Goal: Information Seeking & Learning: Learn about a topic

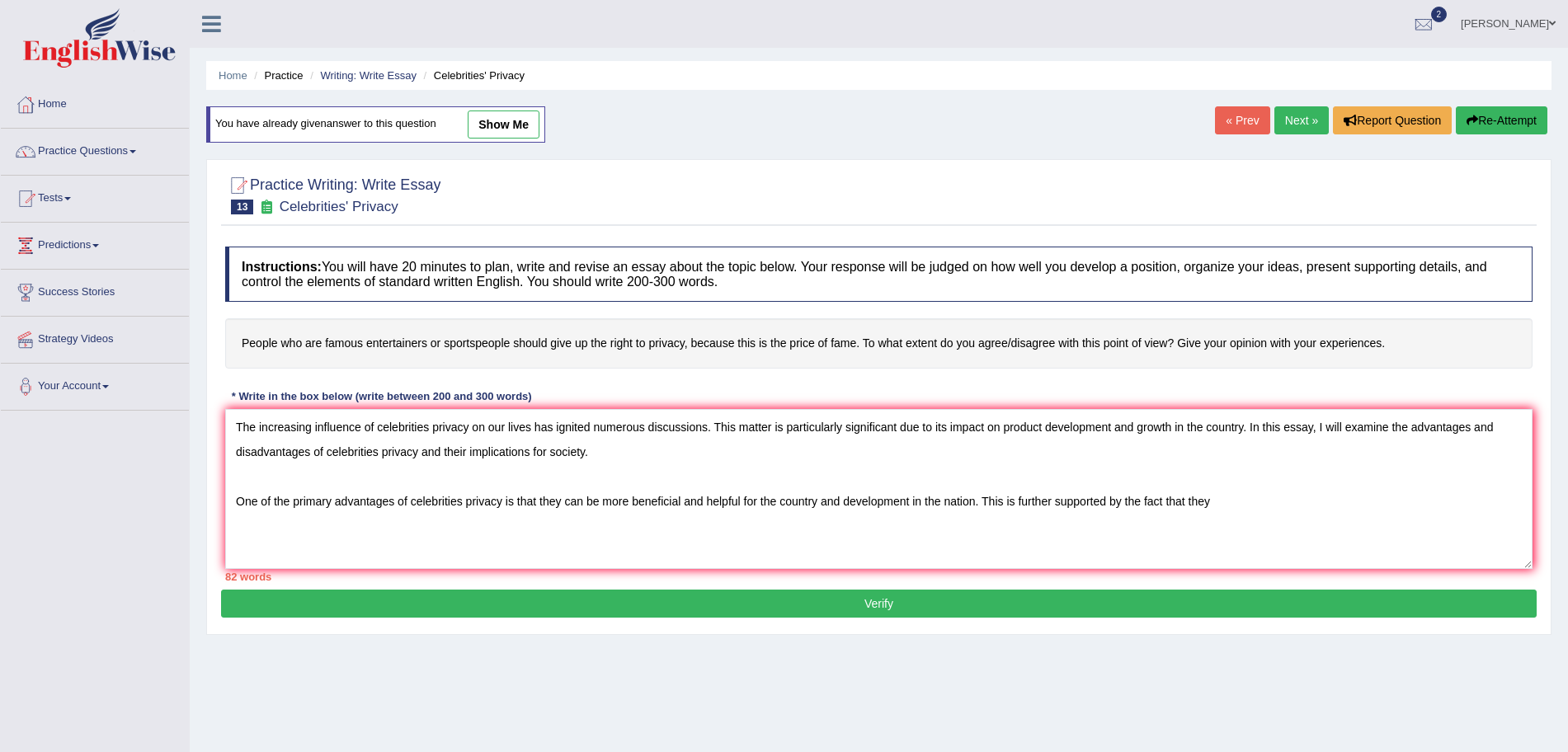
click at [1251, 498] on textarea "The increasing influence of celebrities privacy on our lives has ignited numero…" at bounding box center [879, 489] width 1308 height 160
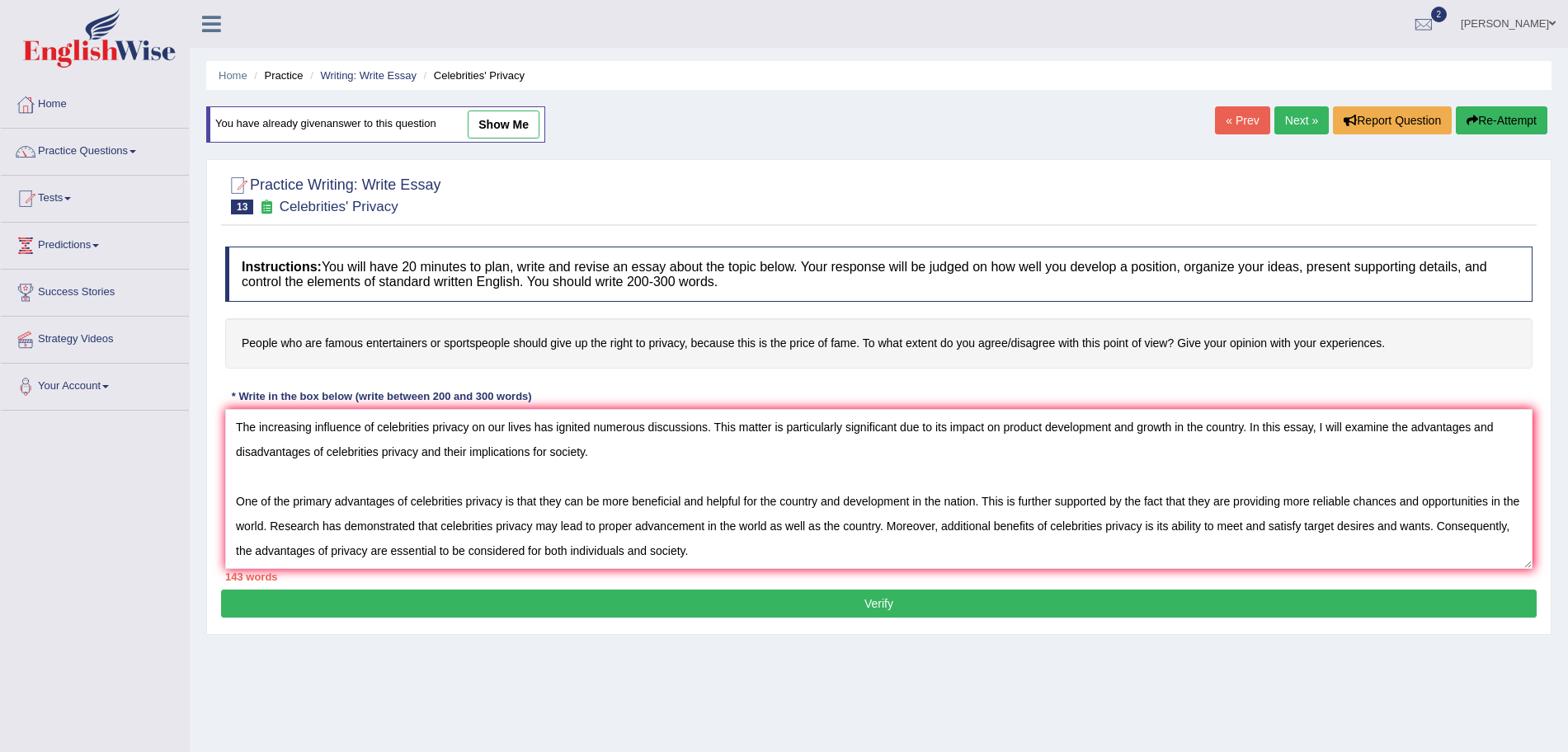
scroll to position [40, 0]
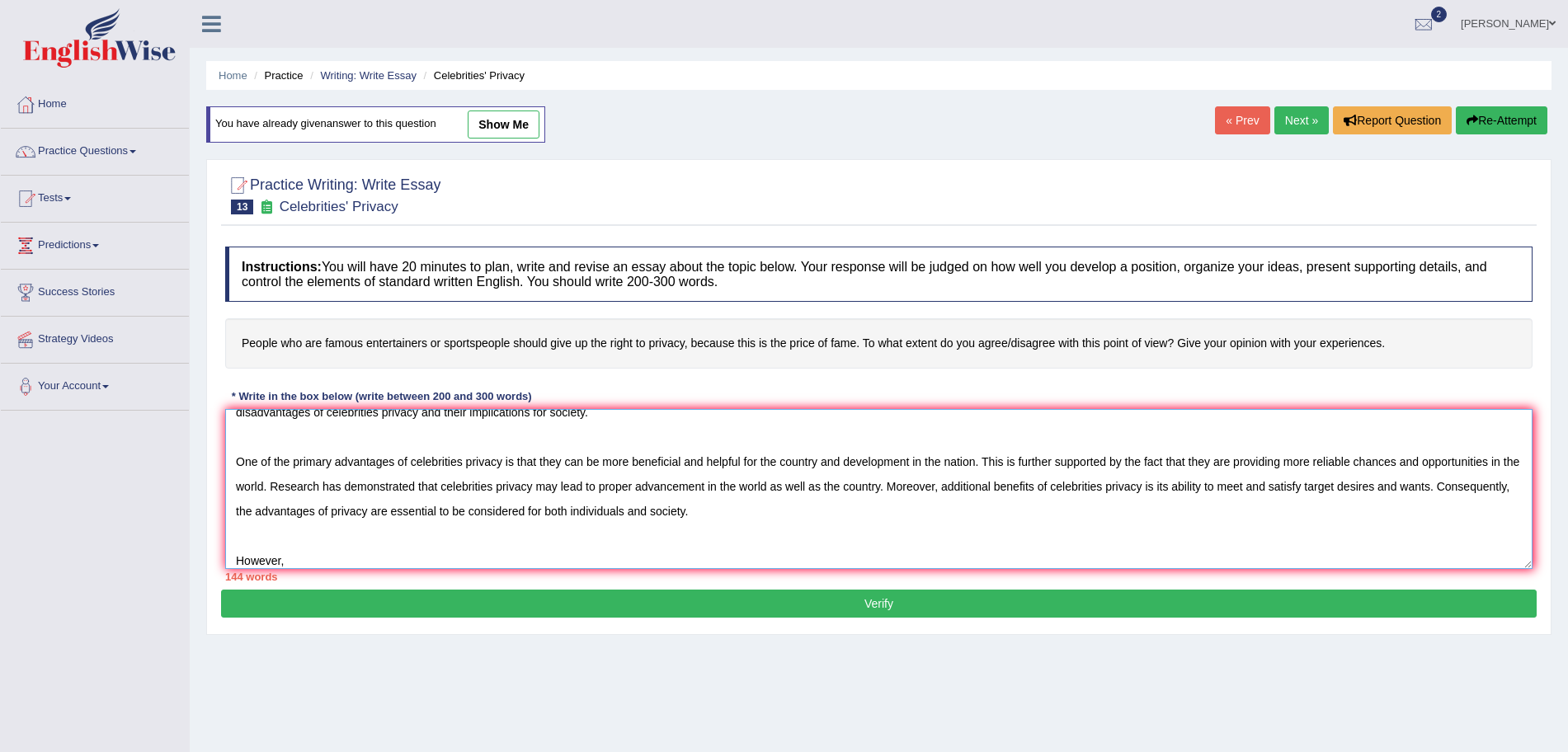
click at [319, 561] on textarea "The increasing influence of celebrities privacy on our lives has ignited numero…" at bounding box center [879, 489] width 1308 height 160
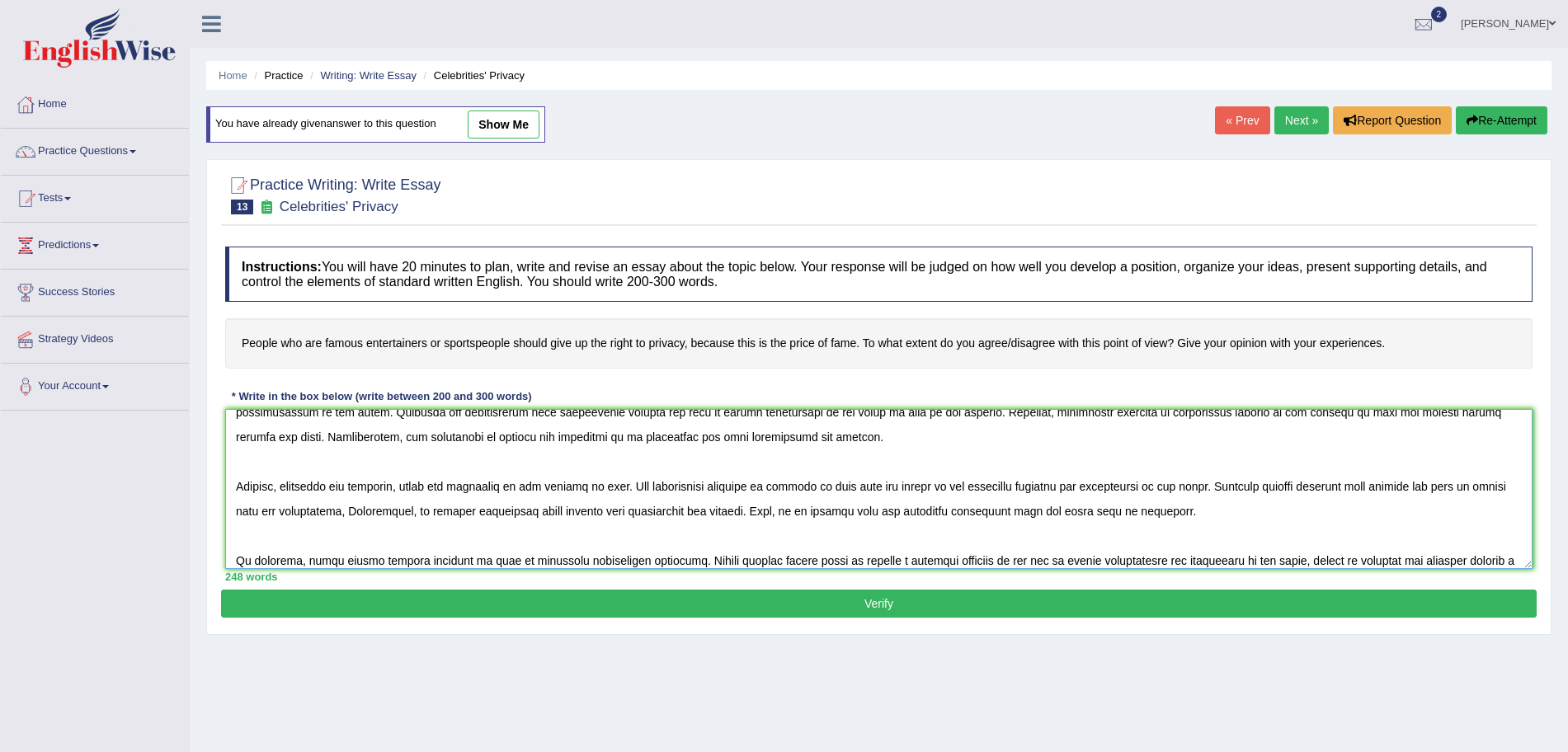
scroll to position [139, 0]
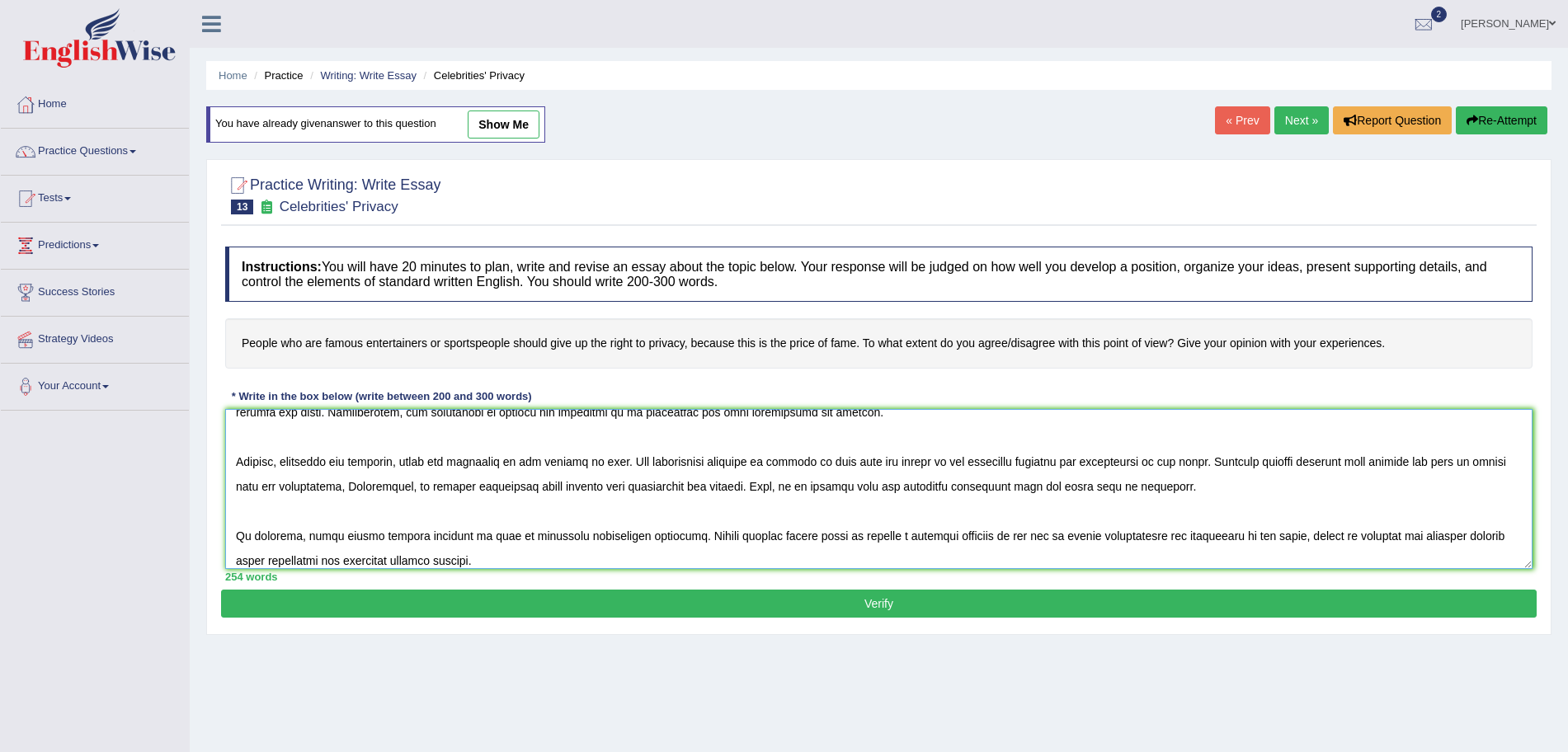
type textarea "The increasing influence of celebrities privacy on our lives has ignited numero…"
click at [440, 607] on button "Verify" at bounding box center [878, 603] width 1316 height 28
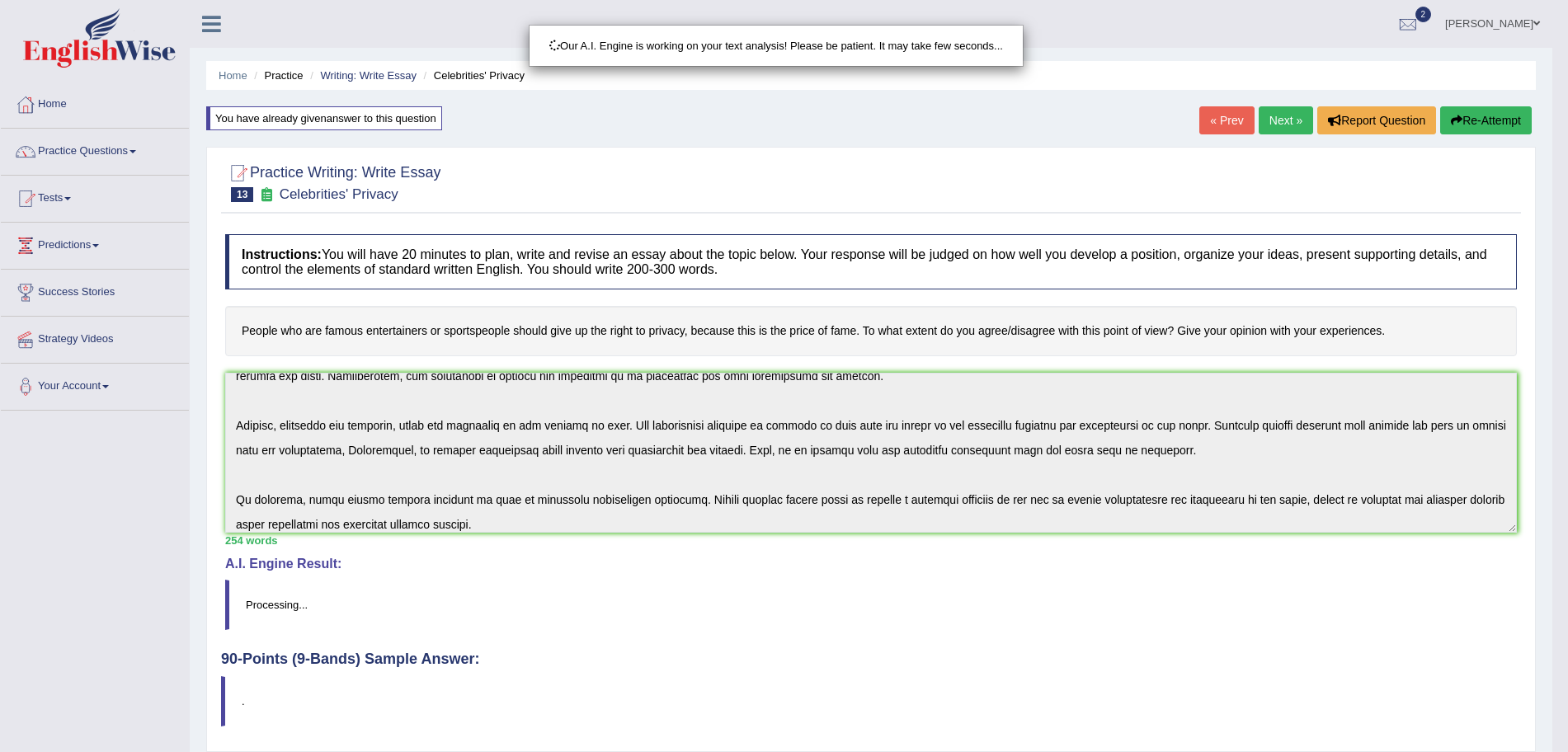
scroll to position [113, 0]
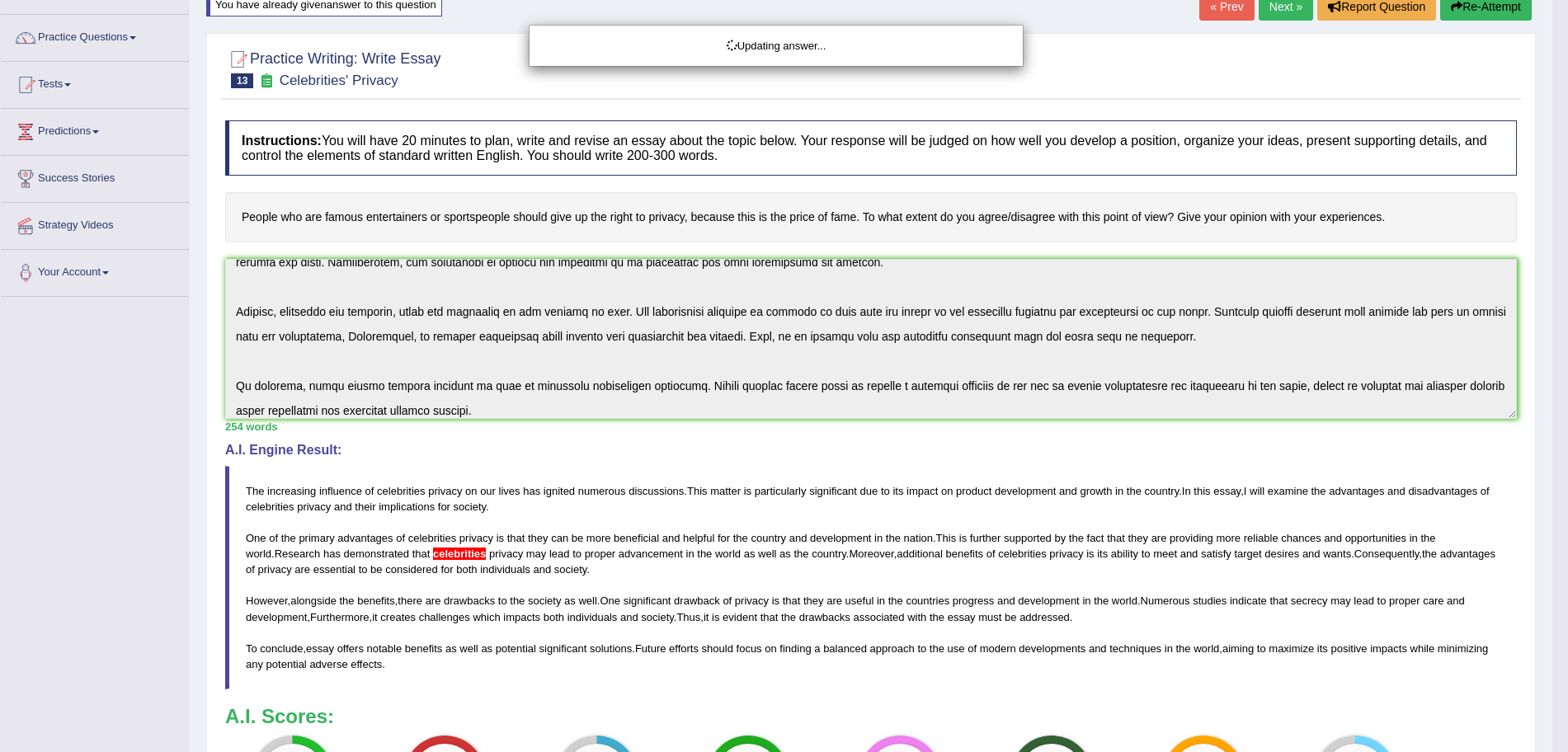
drag, startPoint x: 1583, startPoint y: 370, endPoint x: 1583, endPoint y: 495, distance: 125.0
click at [1567, 495] on html "Toggle navigation Home Practice Questions Speaking Practice Read Aloud Repeat S…" at bounding box center [784, 263] width 1568 height 752
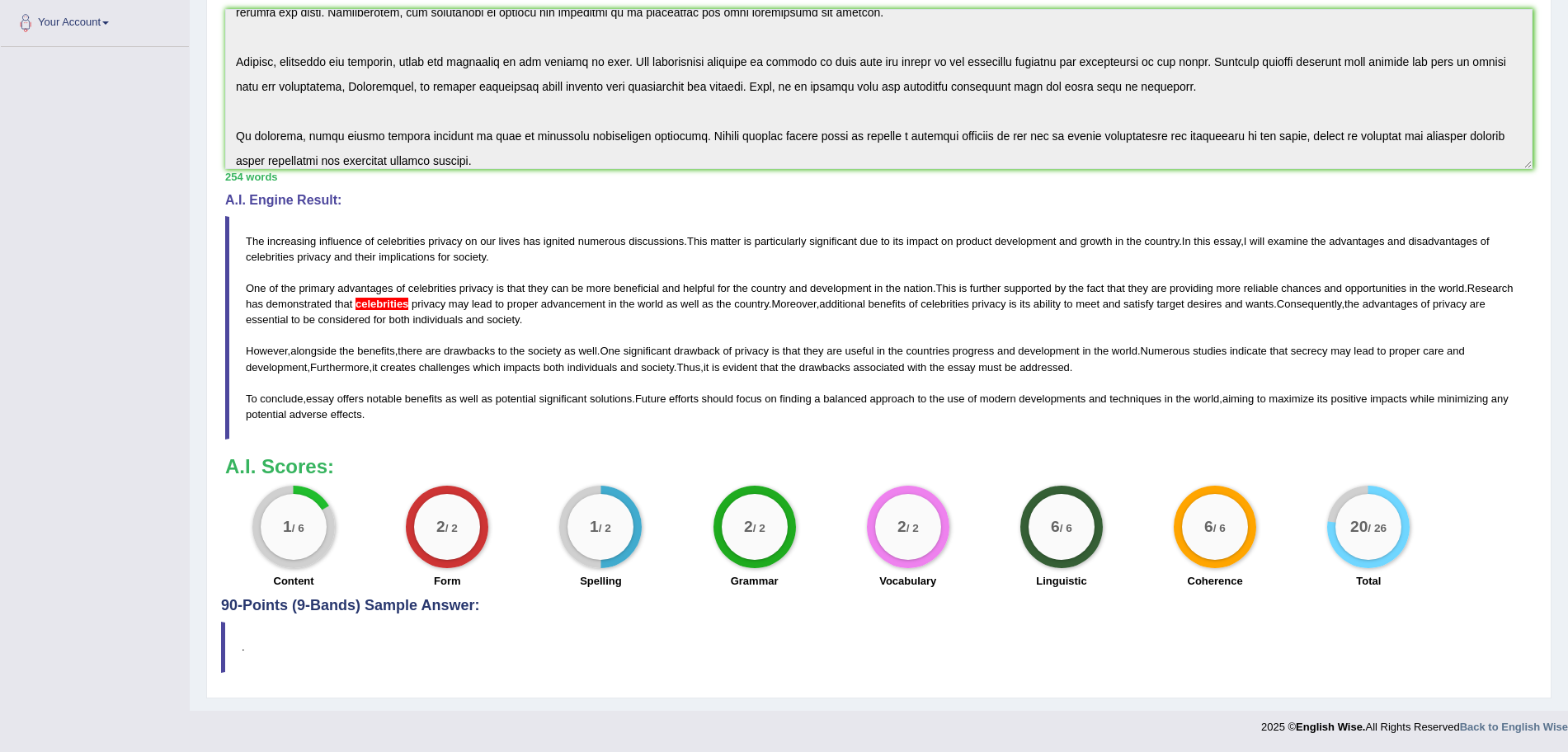
scroll to position [0, 0]
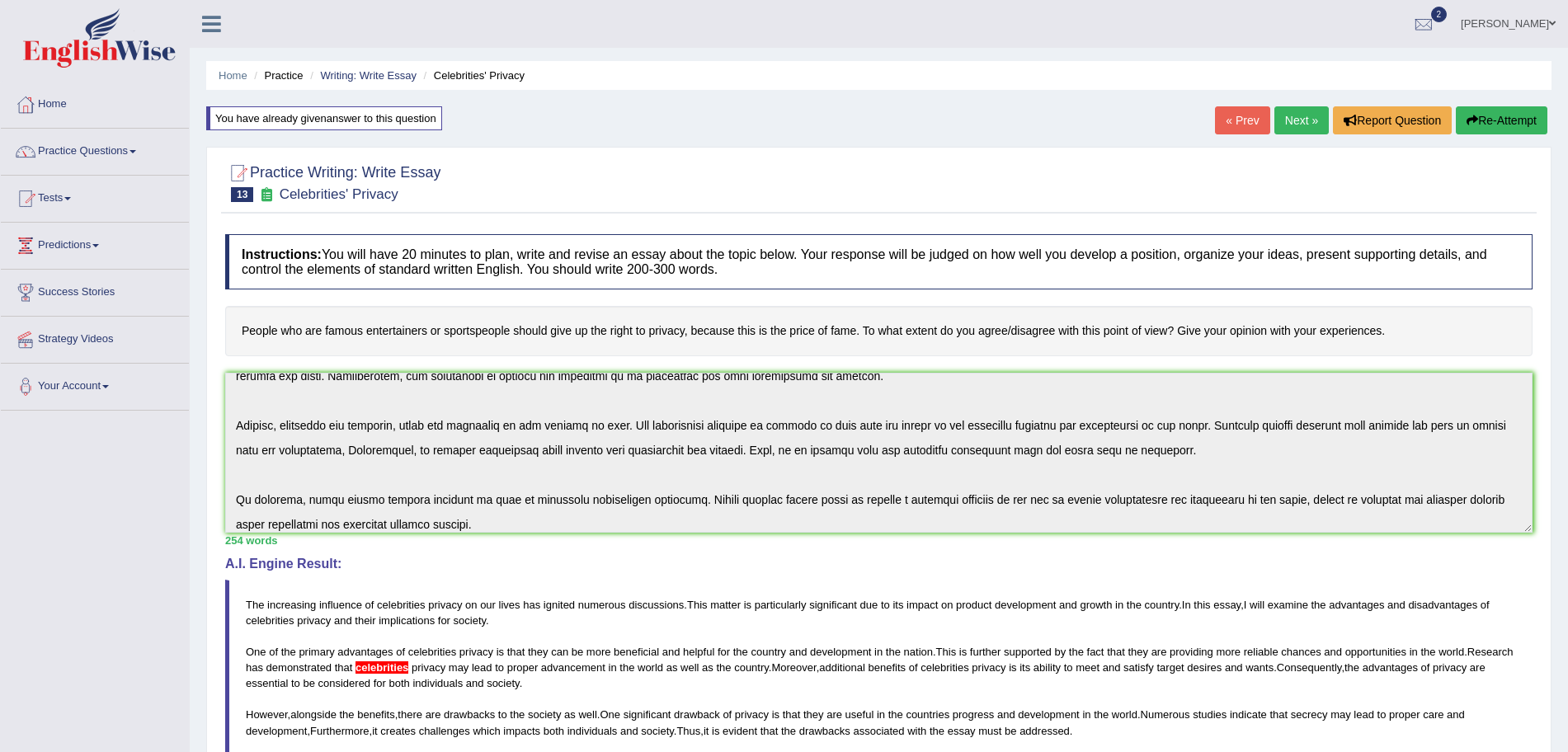
click at [1497, 122] on button "Re-Attempt" at bounding box center [1502, 120] width 91 height 28
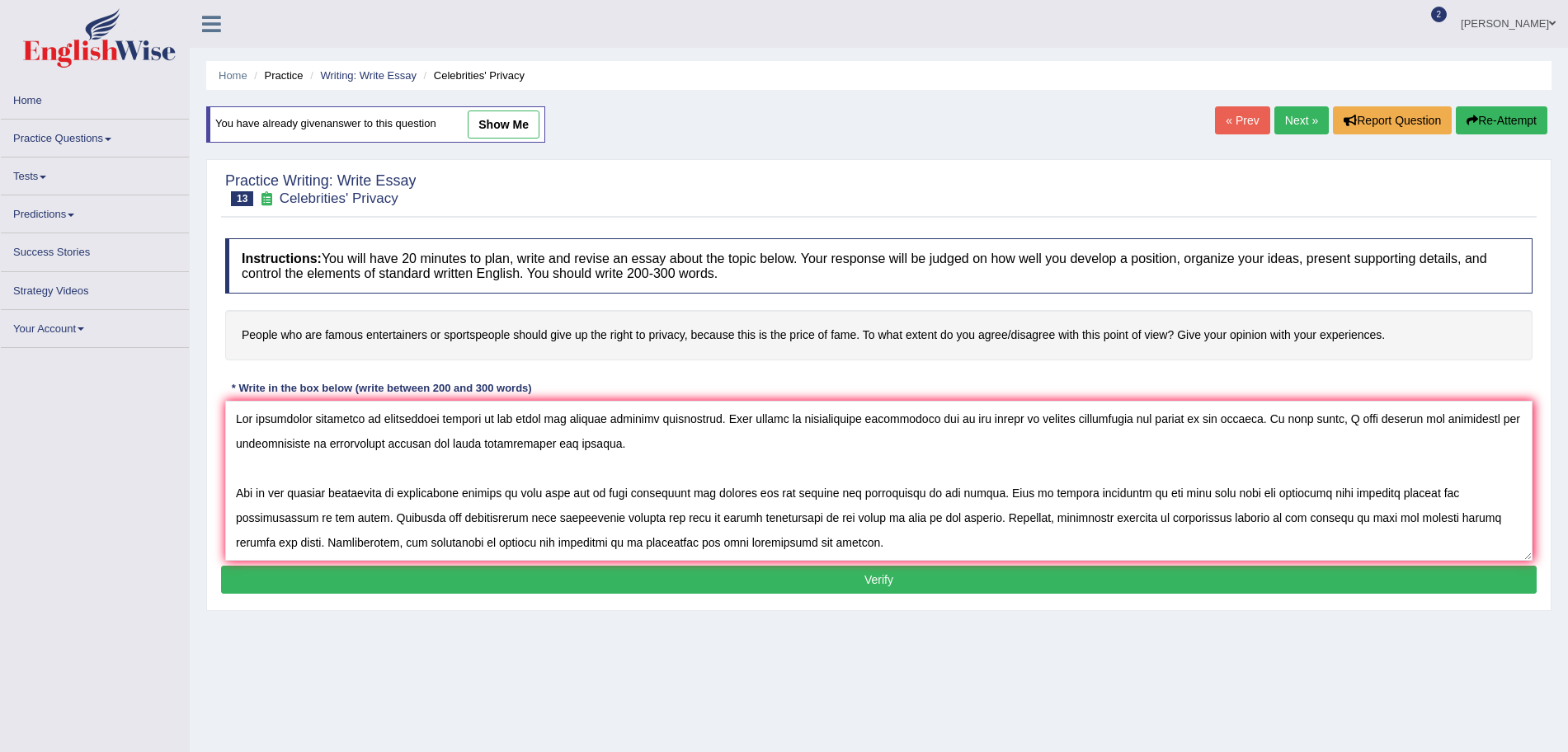
scroll to position [139, 0]
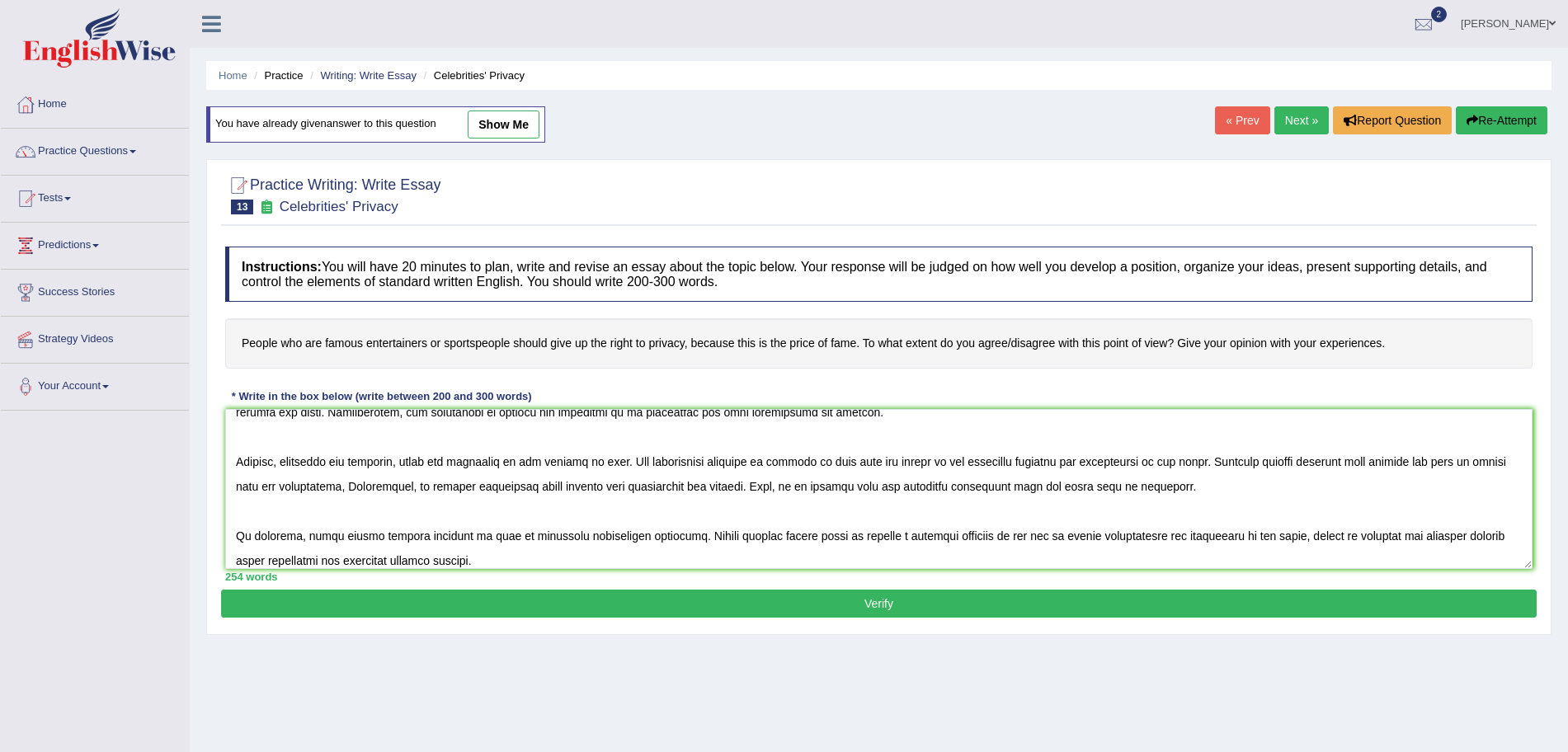
click at [416, 471] on textarea at bounding box center [879, 489] width 1308 height 160
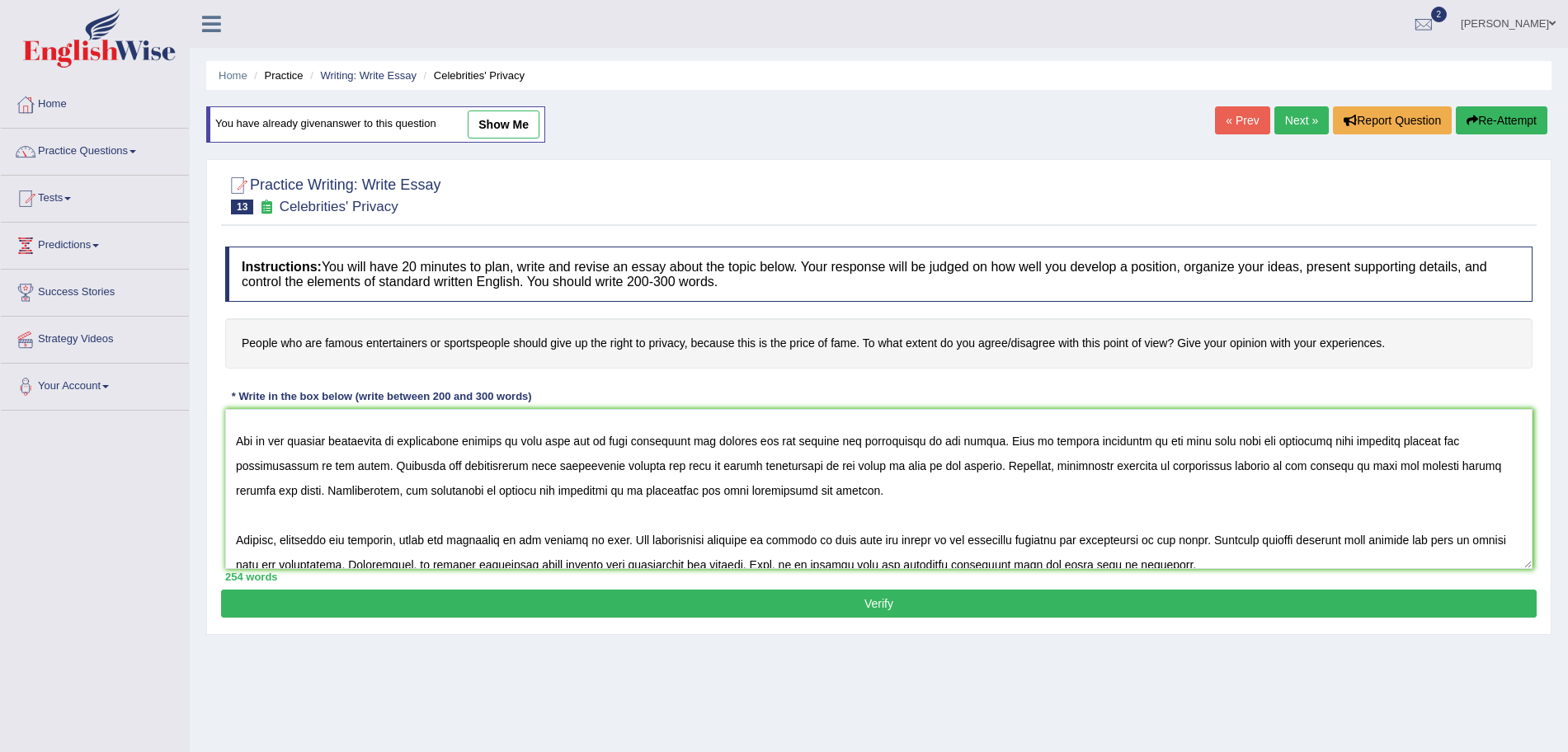
click at [462, 440] on textarea at bounding box center [879, 489] width 1308 height 160
click at [790, 488] on textarea at bounding box center [879, 489] width 1308 height 160
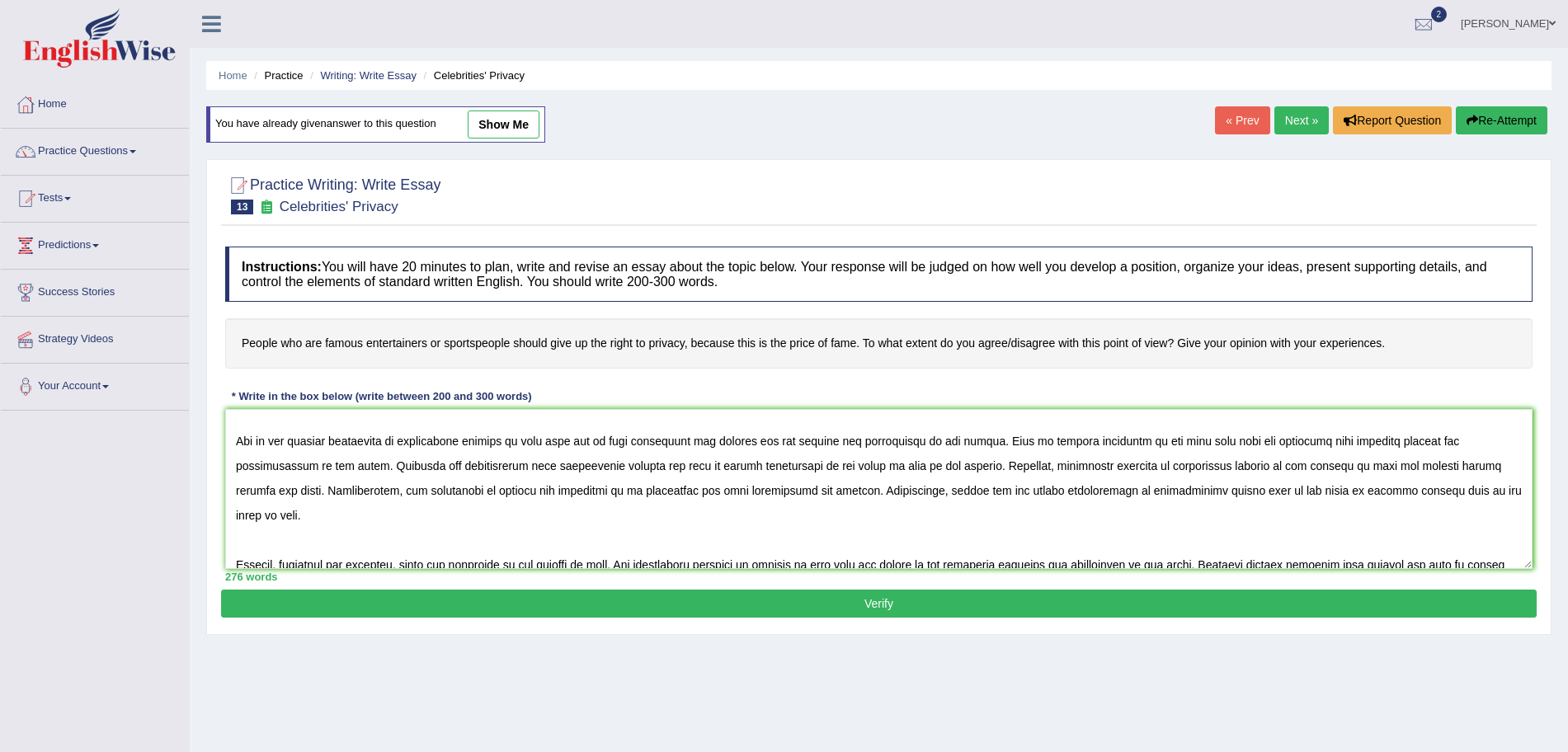
type textarea "The increasing influence of celebrities privacy on our lives has ignited numero…"
click at [878, 607] on button "Verify" at bounding box center [878, 603] width 1316 height 28
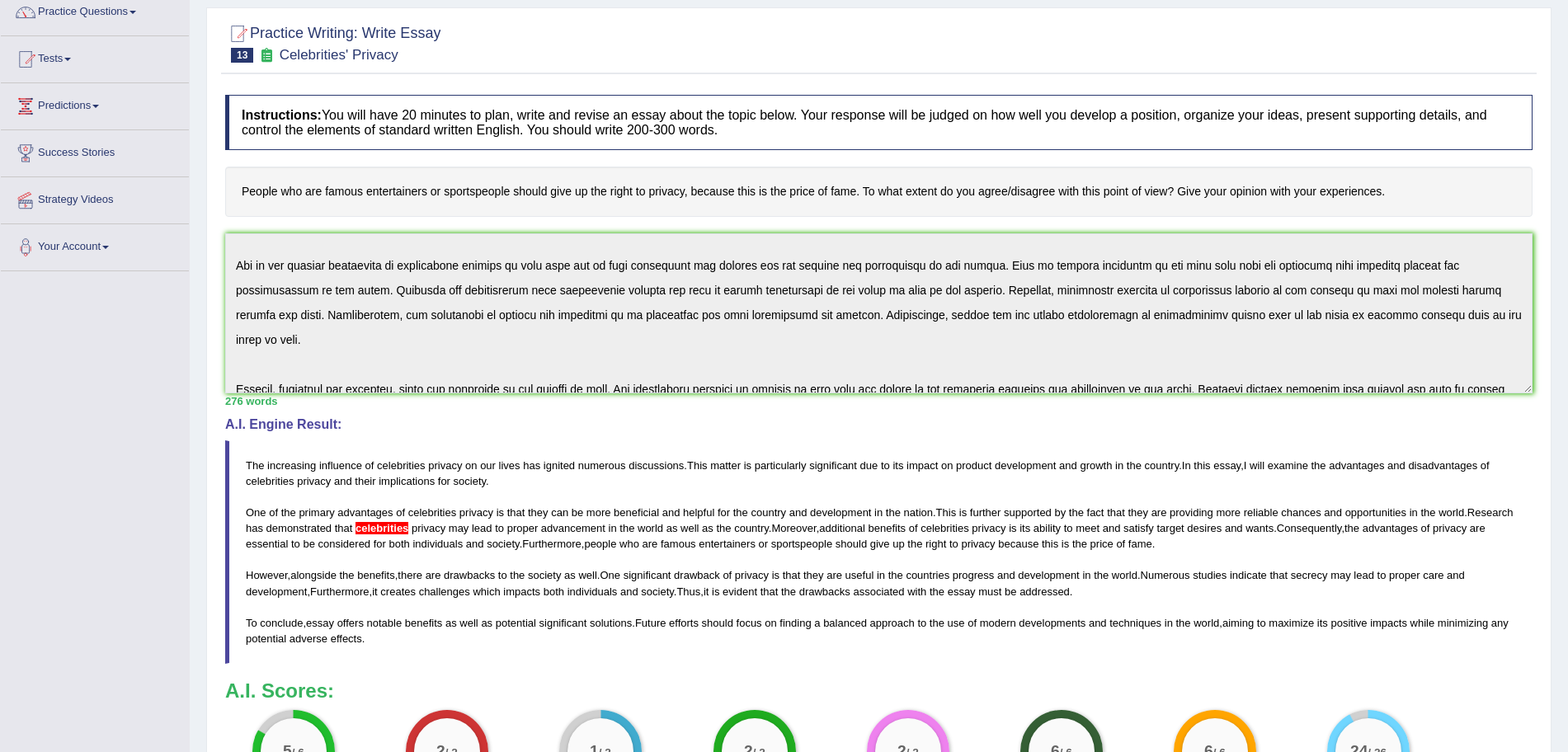
scroll to position [0, 0]
drag, startPoint x: 1583, startPoint y: 277, endPoint x: 1579, endPoint y: 244, distance: 33.2
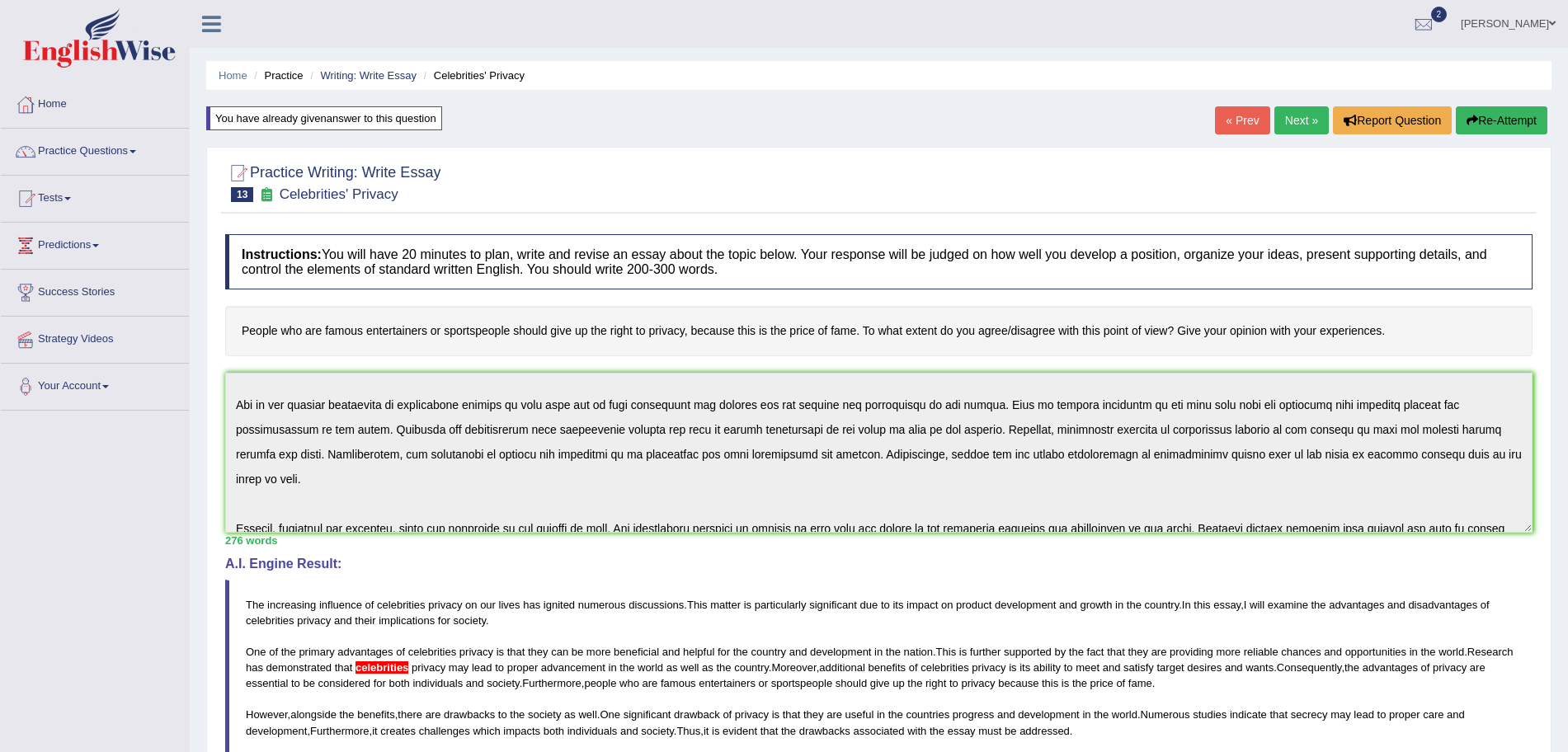
click at [1567, 244] on html "Toggle navigation Home Practice Questions Speaking Practice Read Aloud Repeat S…" at bounding box center [784, 376] width 1568 height 752
click at [1482, 116] on button "Re-Attempt" at bounding box center [1502, 120] width 91 height 28
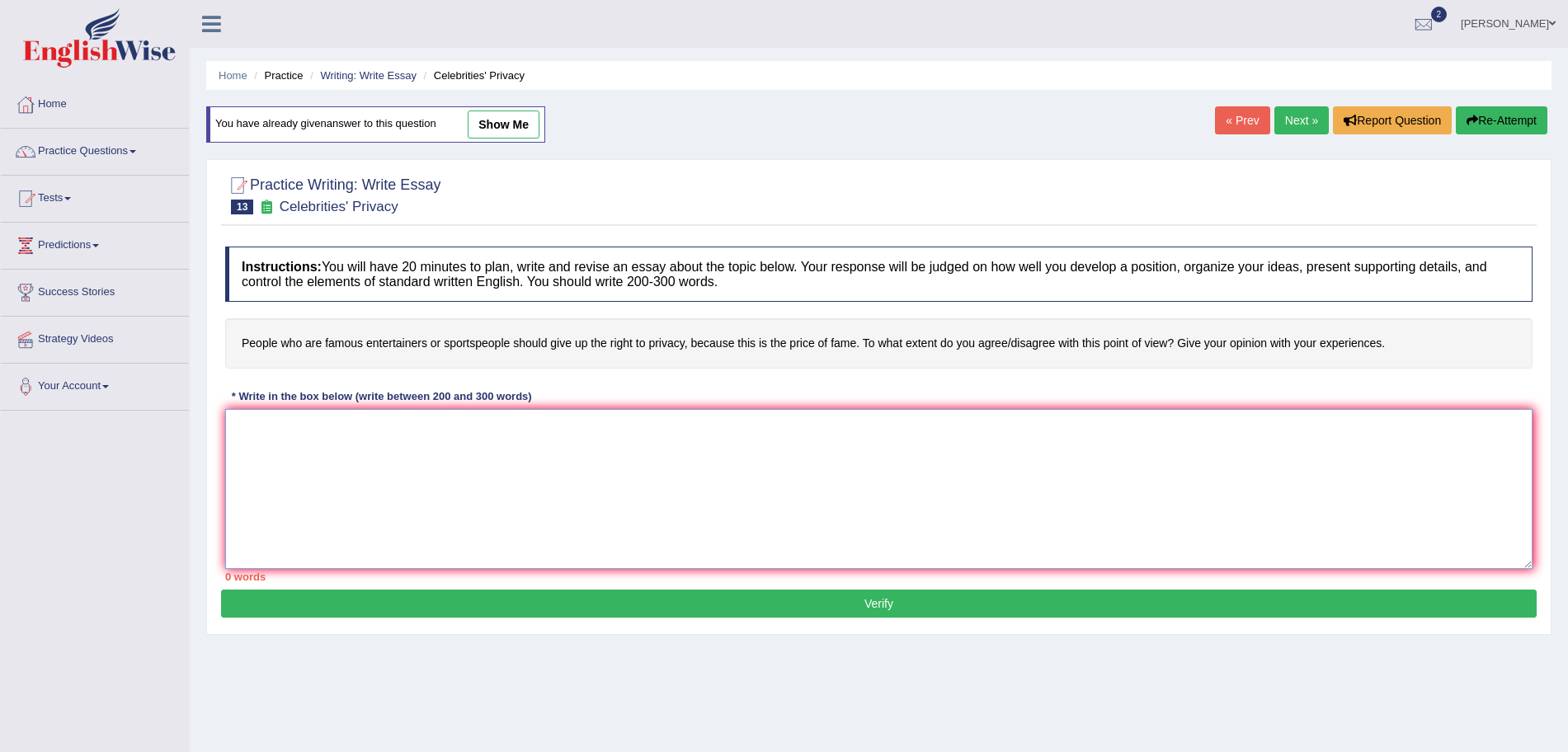
drag, startPoint x: 0, startPoint y: 0, endPoint x: 489, endPoint y: 463, distance: 673.4
click at [489, 463] on textarea at bounding box center [879, 489] width 1308 height 160
paste textarea "The increasing influence of celebrities privacy on our lives has ignited numero…"
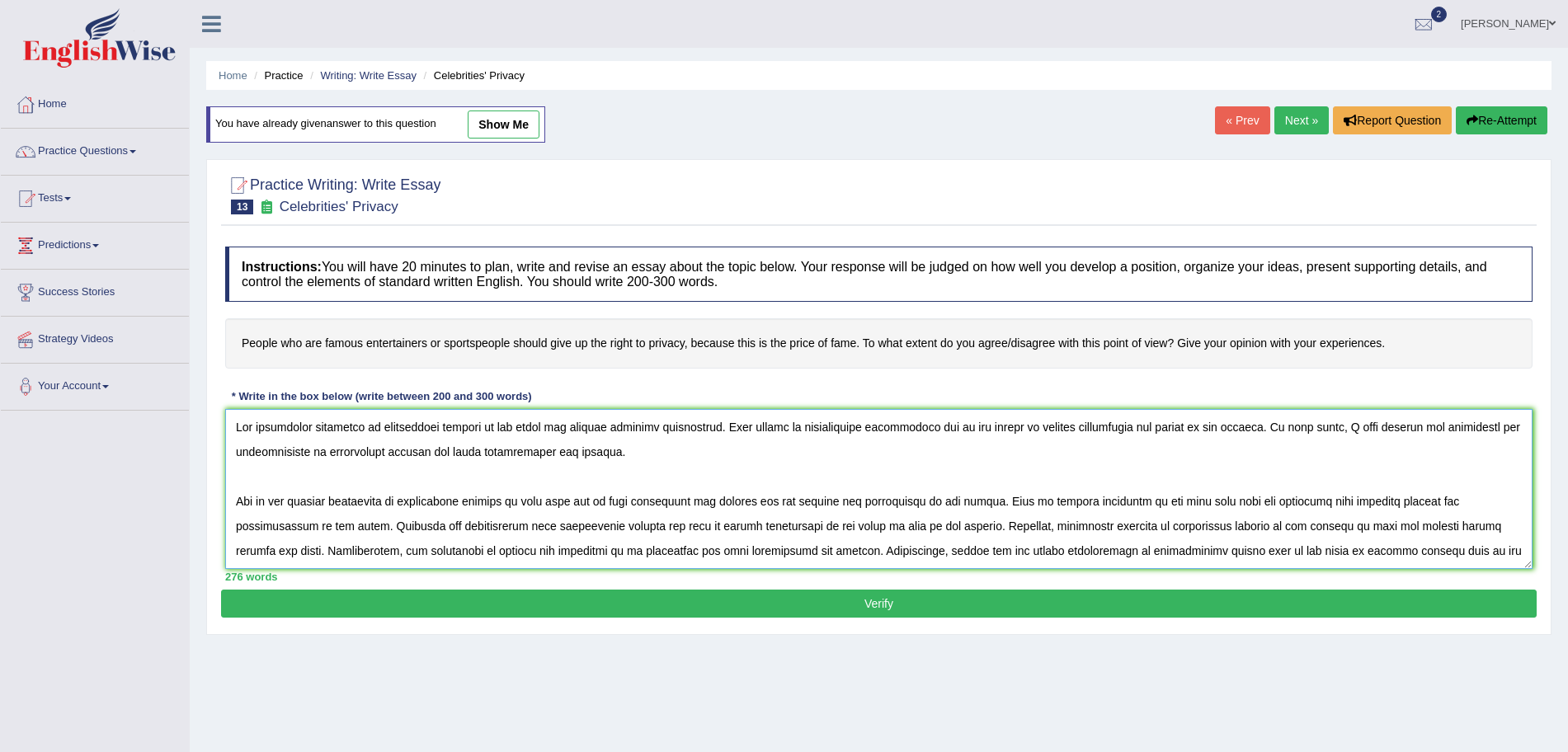
scroll to position [139, 0]
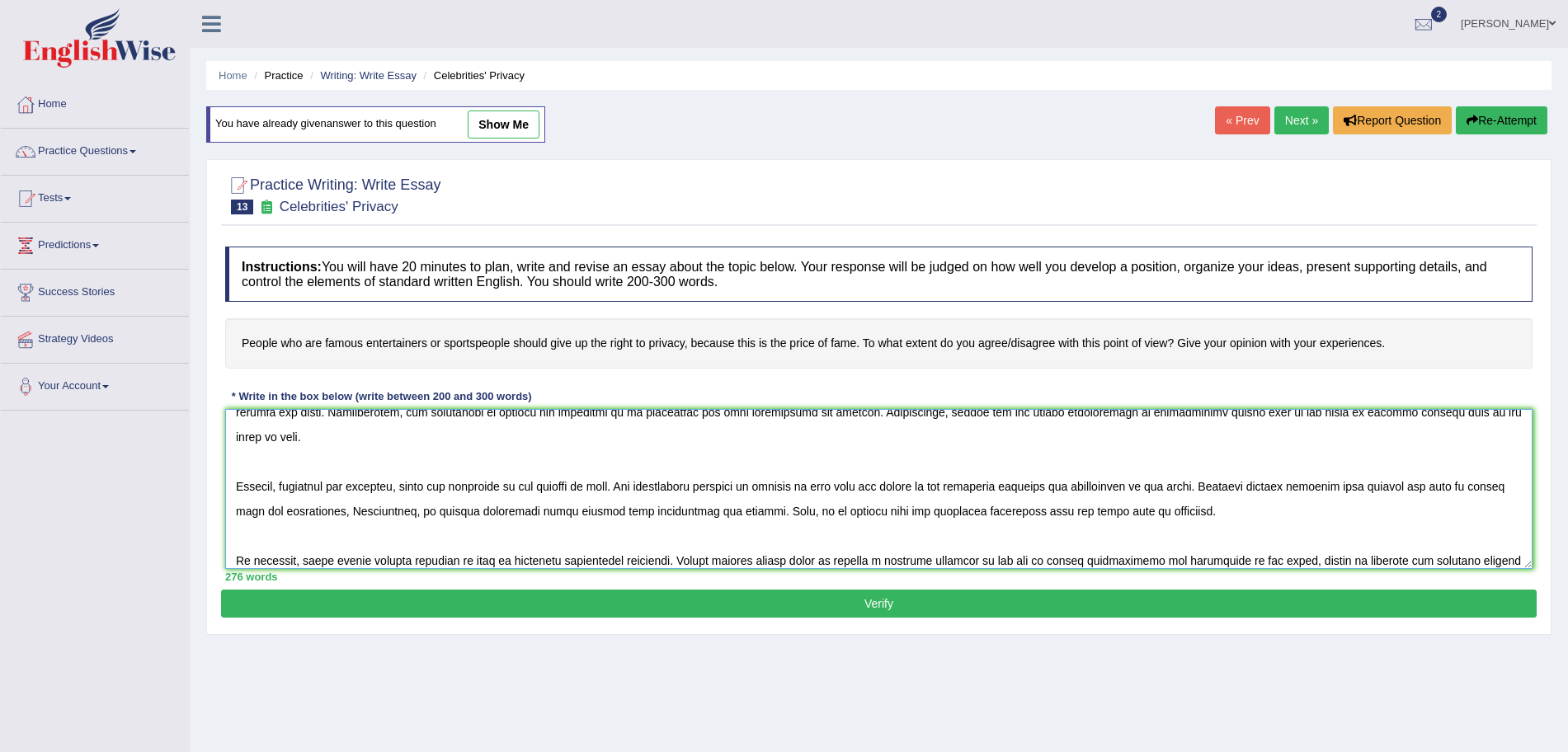
click at [419, 468] on textarea at bounding box center [879, 489] width 1308 height 160
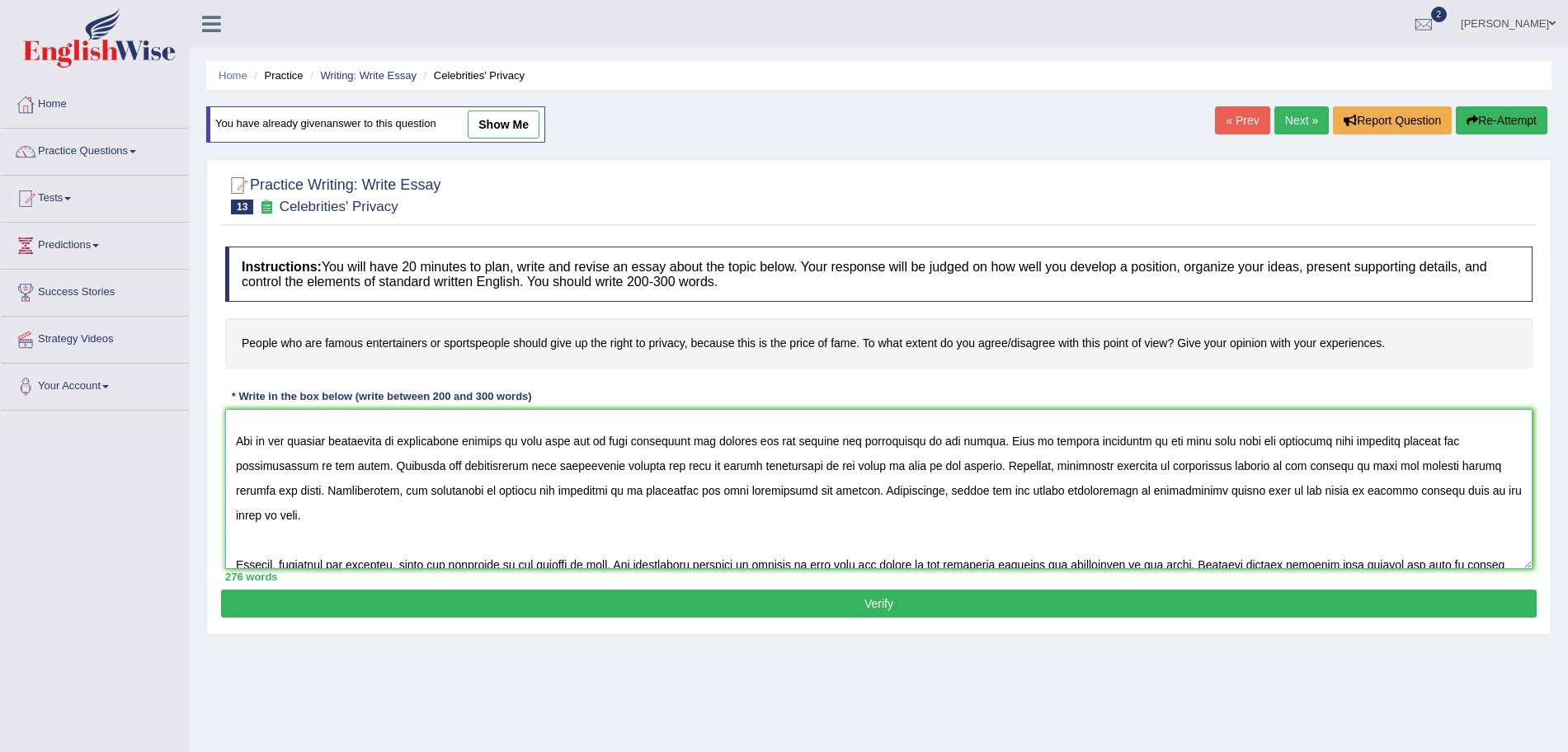
scroll to position [36, 0]
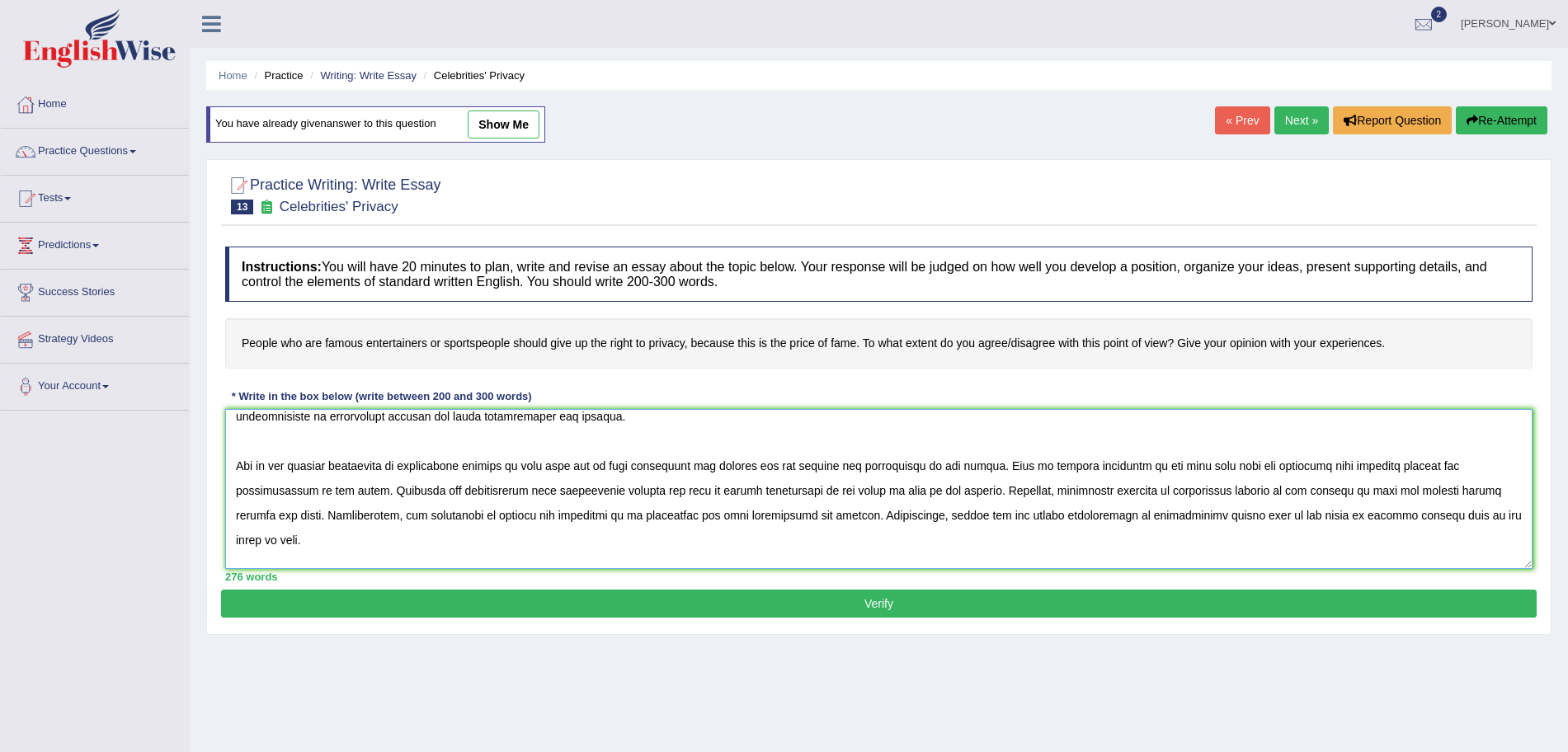
click at [510, 492] on textarea at bounding box center [879, 489] width 1308 height 160
click at [1385, 533] on textarea at bounding box center [879, 489] width 1308 height 160
click at [1461, 519] on textarea at bounding box center [879, 489] width 1308 height 160
type textarea "The increasing influence of celebrities privacy on our lives has ignited numero…"
click at [1227, 603] on button "Verify" at bounding box center [878, 603] width 1316 height 28
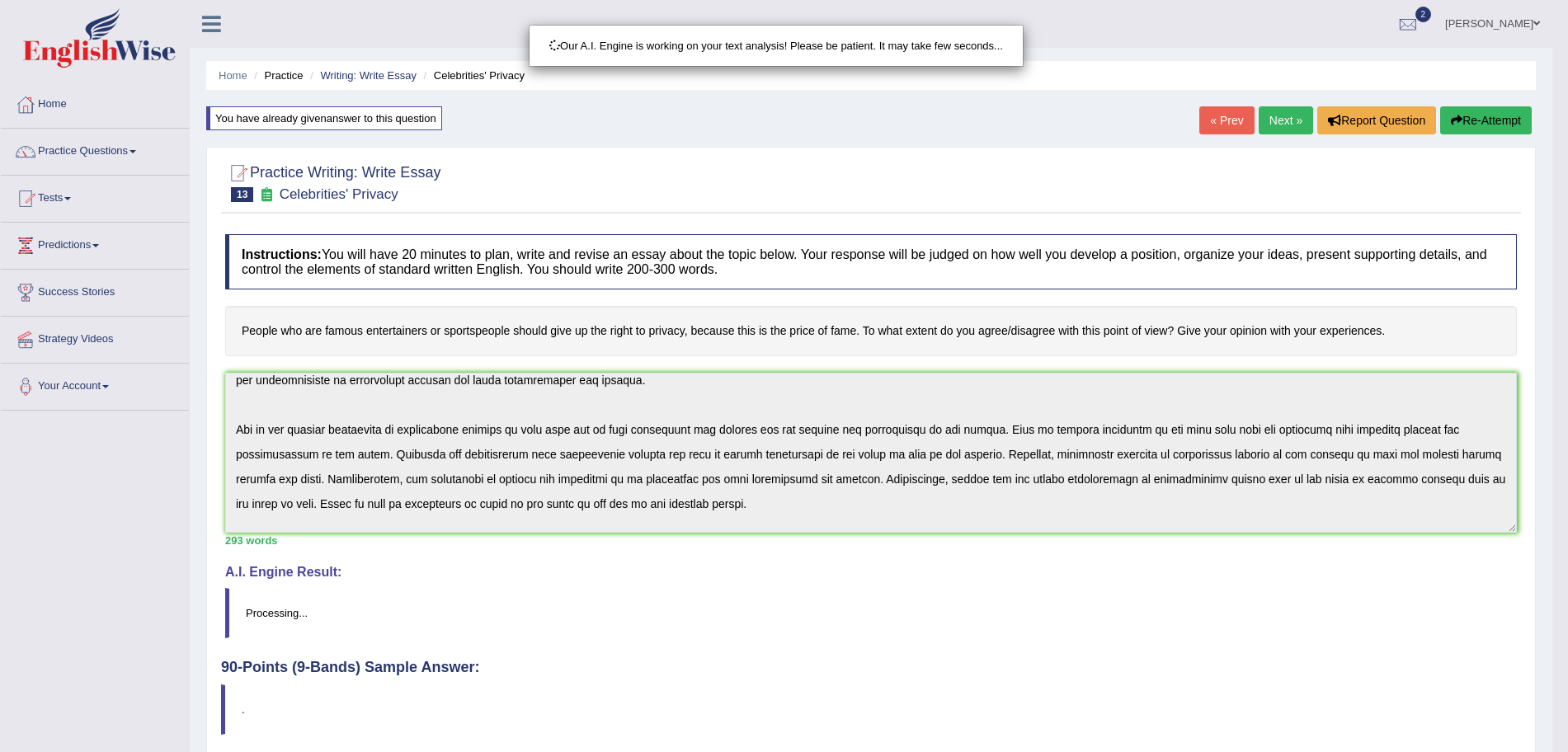
drag, startPoint x: 1583, startPoint y: 294, endPoint x: 1583, endPoint y: 538, distance: 244.0
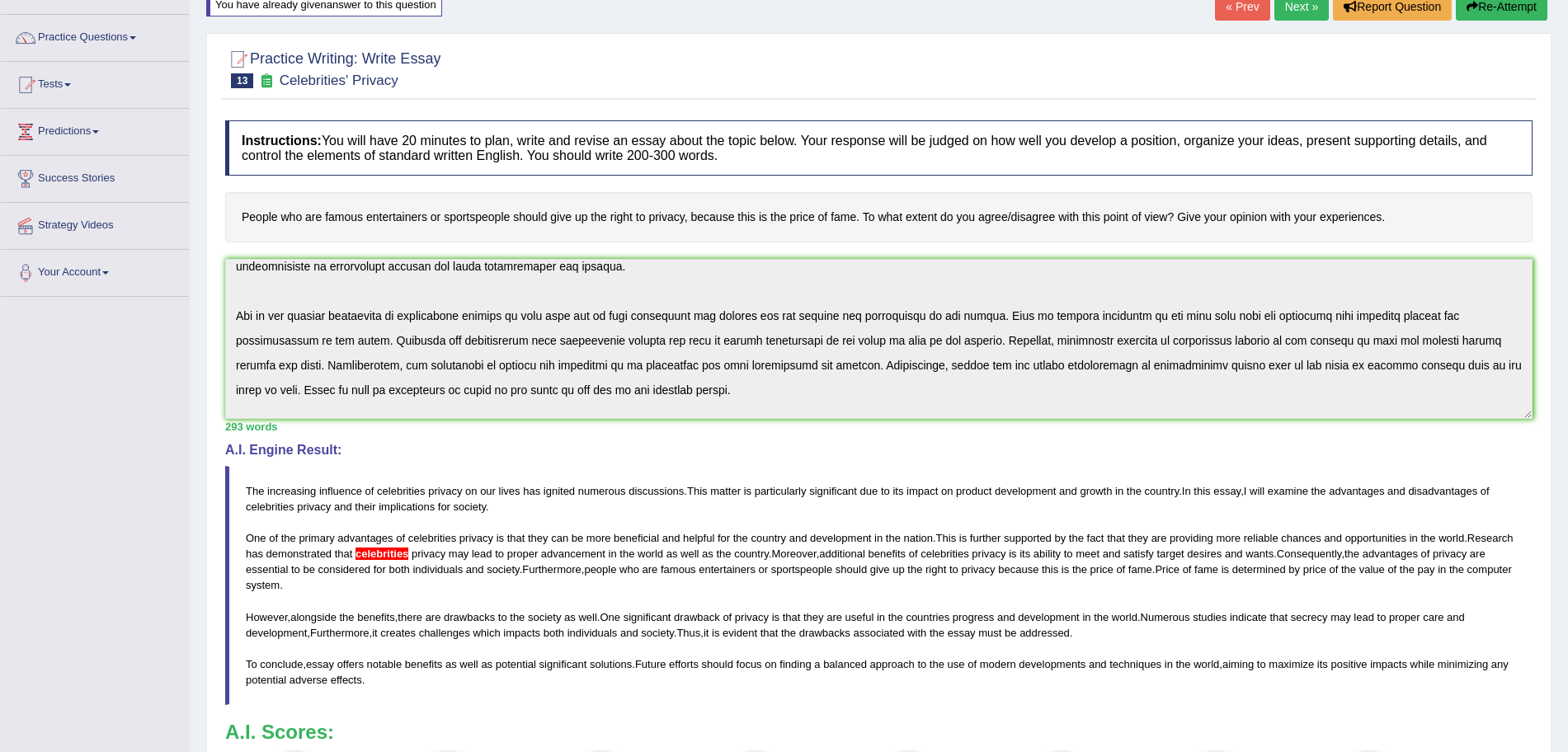
scroll to position [0, 0]
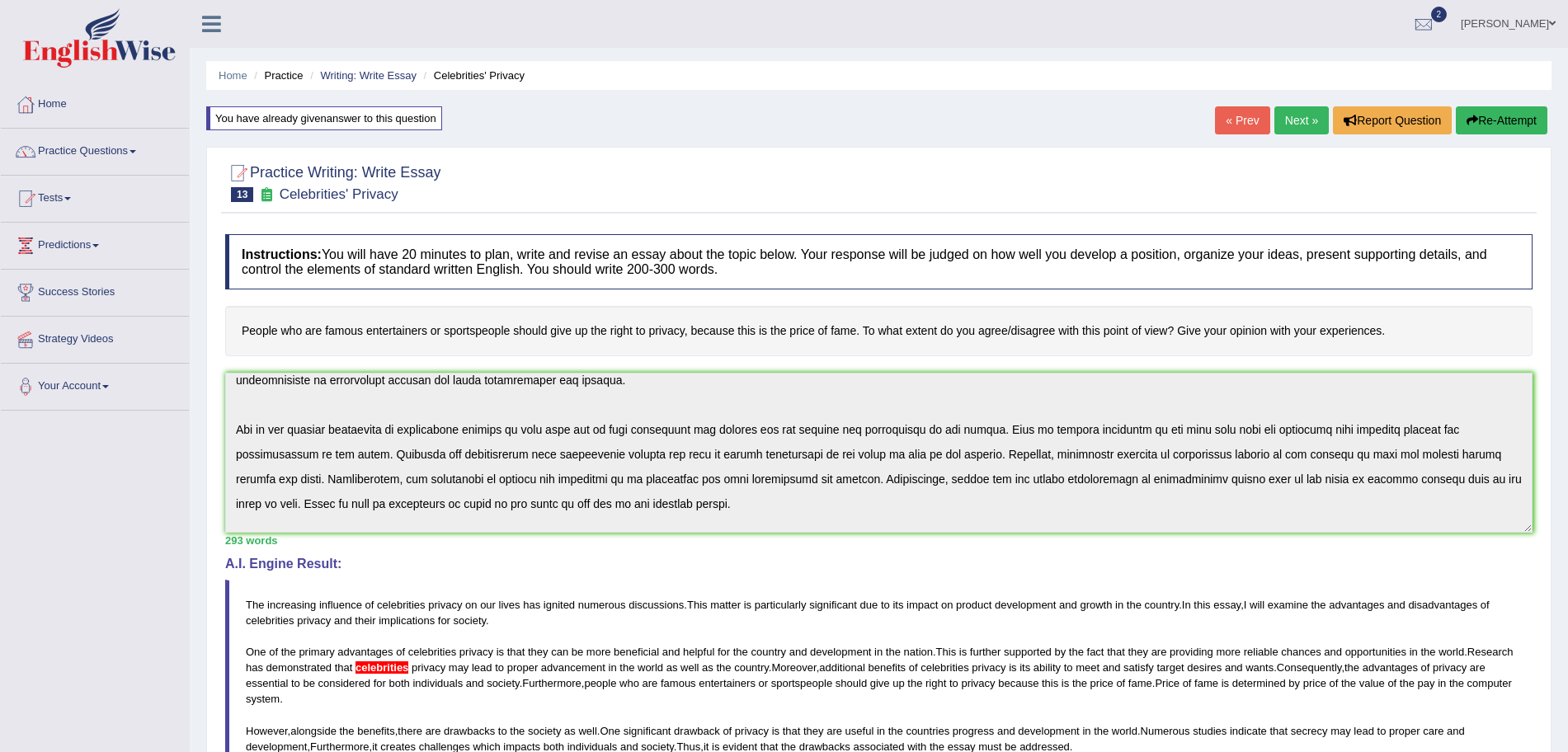
click at [1474, 140] on div "Home Practice Writing: Write Essay Celebrities' Privacy You have already given …" at bounding box center [878, 545] width 1378 height 1090
click at [1475, 135] on div "« Prev Next » Report Question Re-Attempt" at bounding box center [1383, 123] width 336 height 32
click at [1475, 123] on button "Re-Attempt" at bounding box center [1502, 120] width 91 height 28
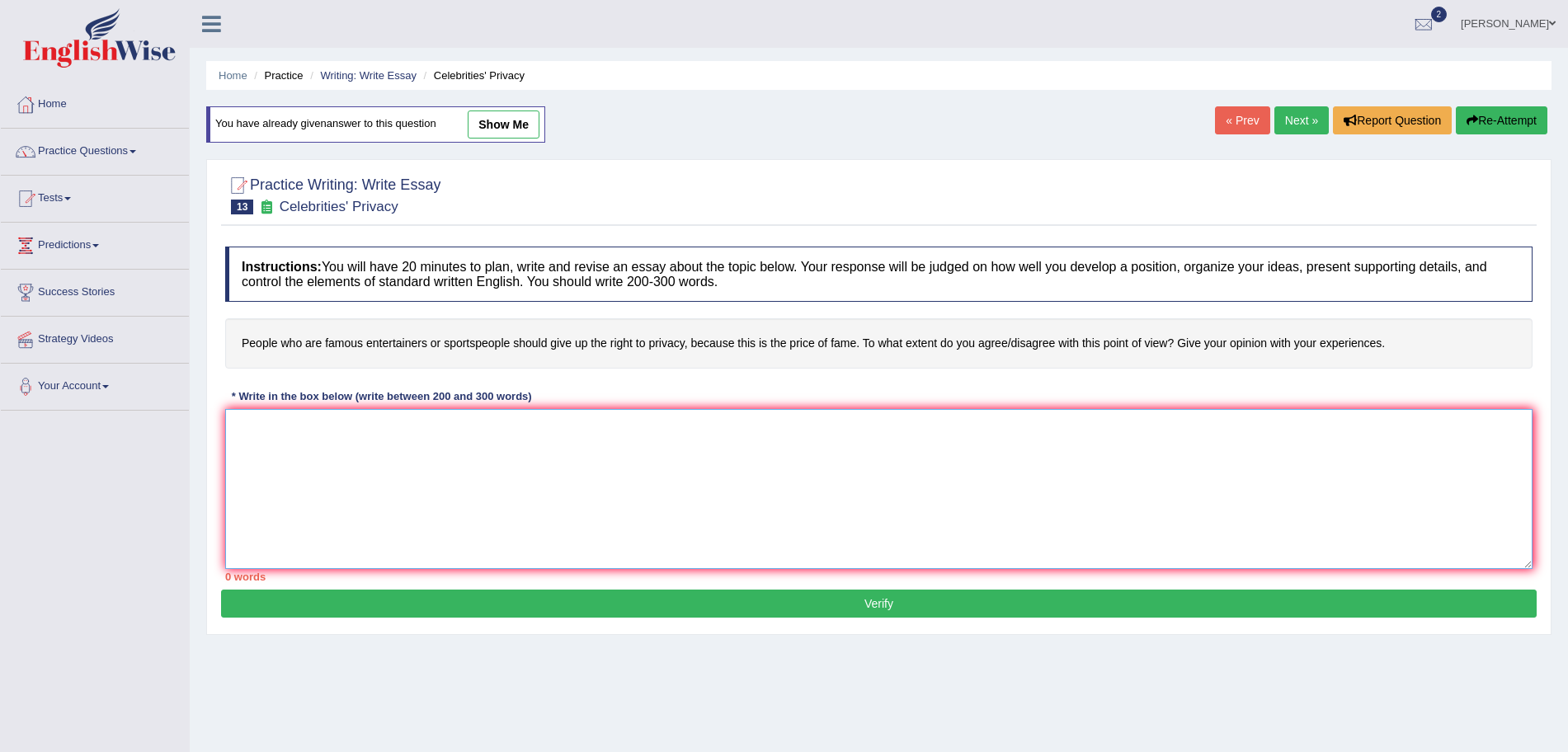
click at [307, 472] on textarea at bounding box center [879, 489] width 1308 height 160
paste textarea "The increasing influence of celebrities privacy on our lives has ignited numero…"
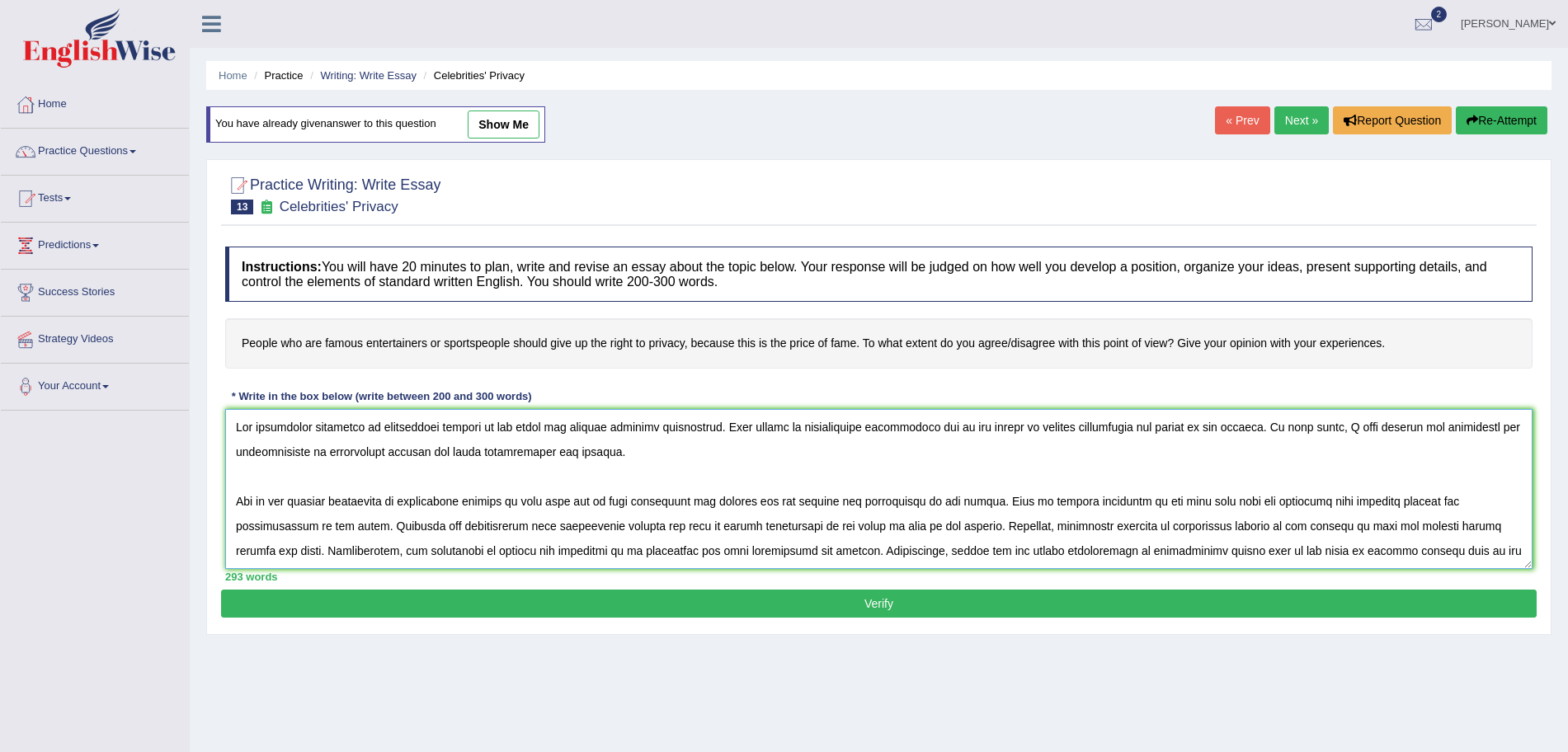
scroll to position [163, 0]
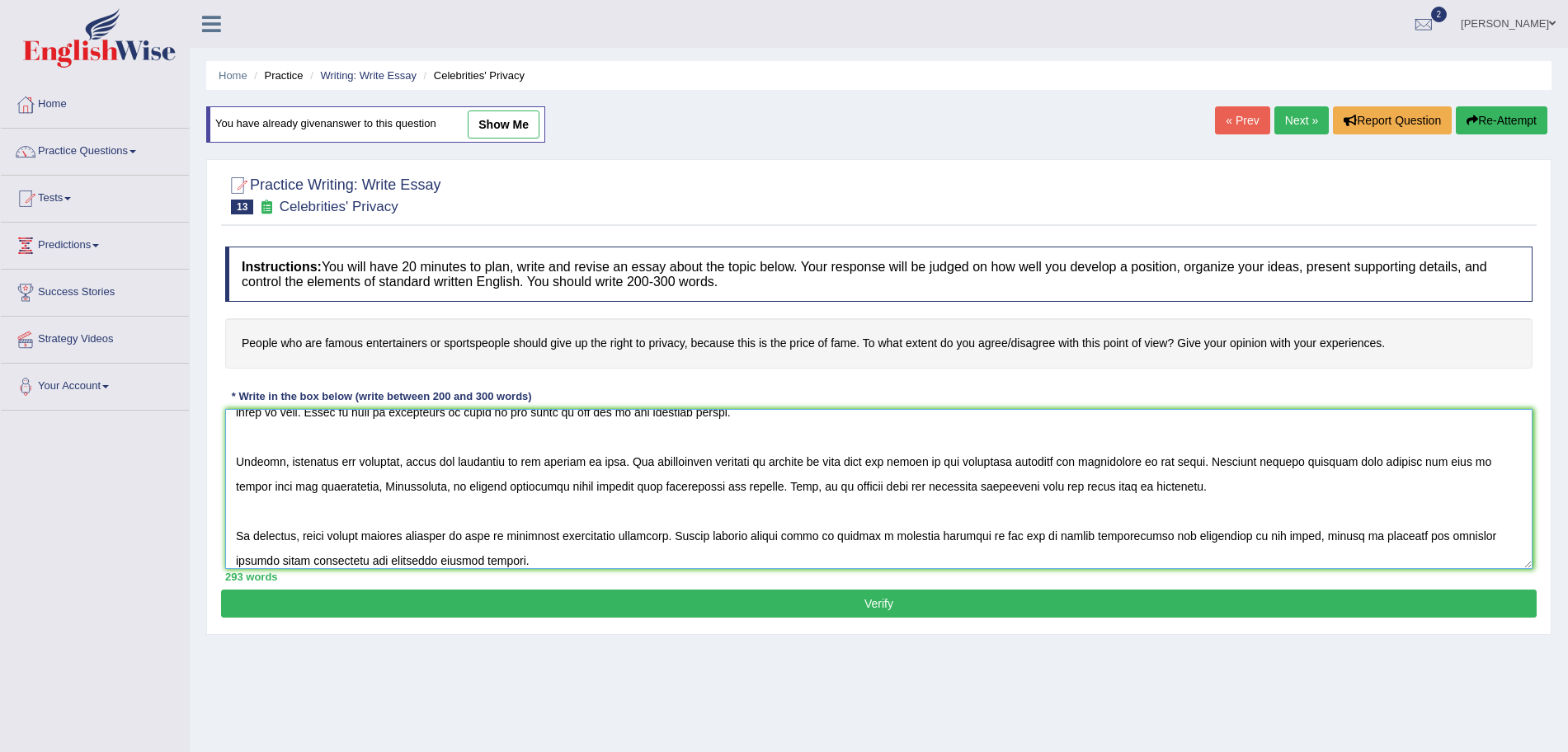
click at [398, 469] on textarea at bounding box center [879, 489] width 1308 height 160
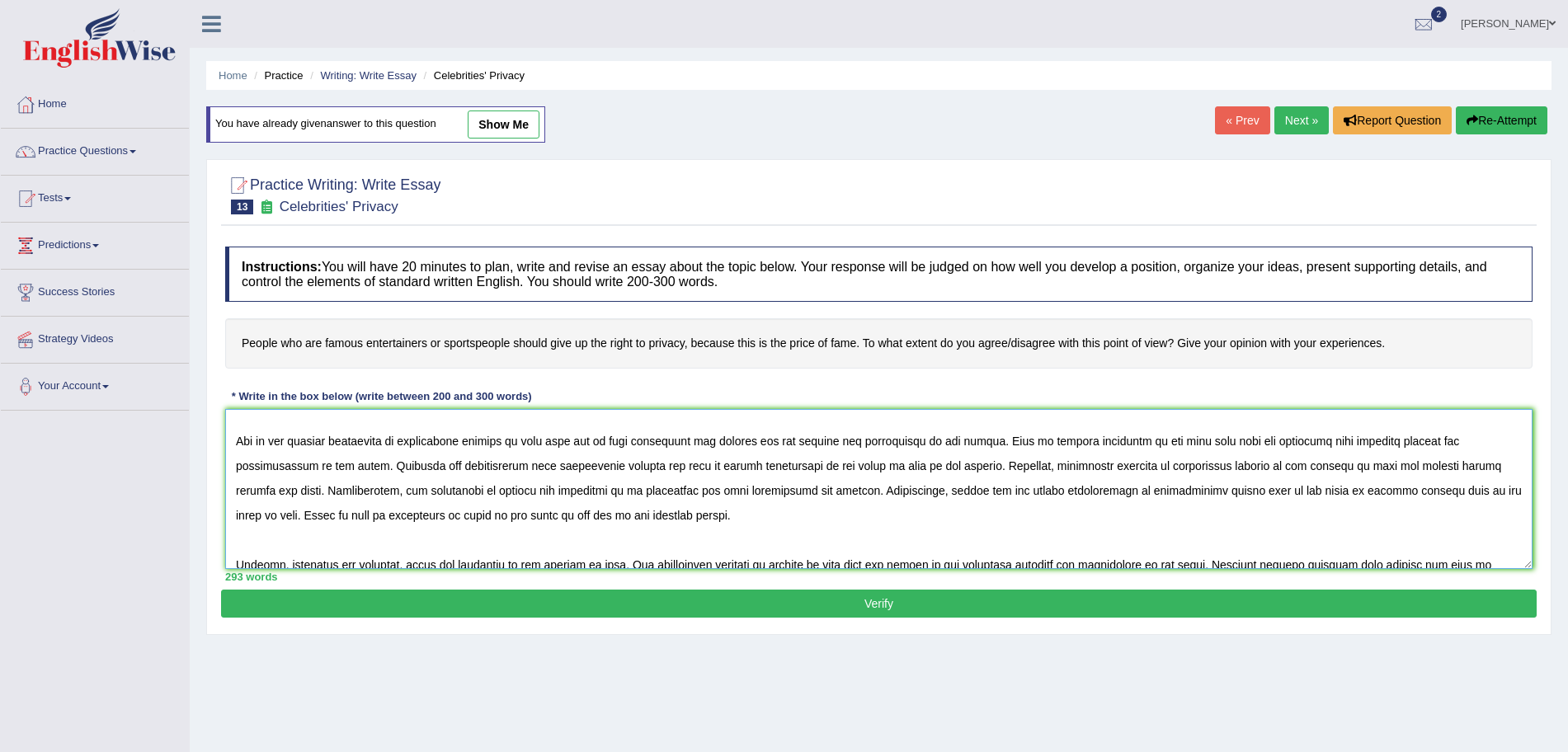
click at [519, 464] on textarea at bounding box center [879, 489] width 1308 height 160
type textarea "The increasing influence of celebrities privacy on our lives has ignited numero…"
click at [553, 609] on button "Verify" at bounding box center [878, 603] width 1316 height 28
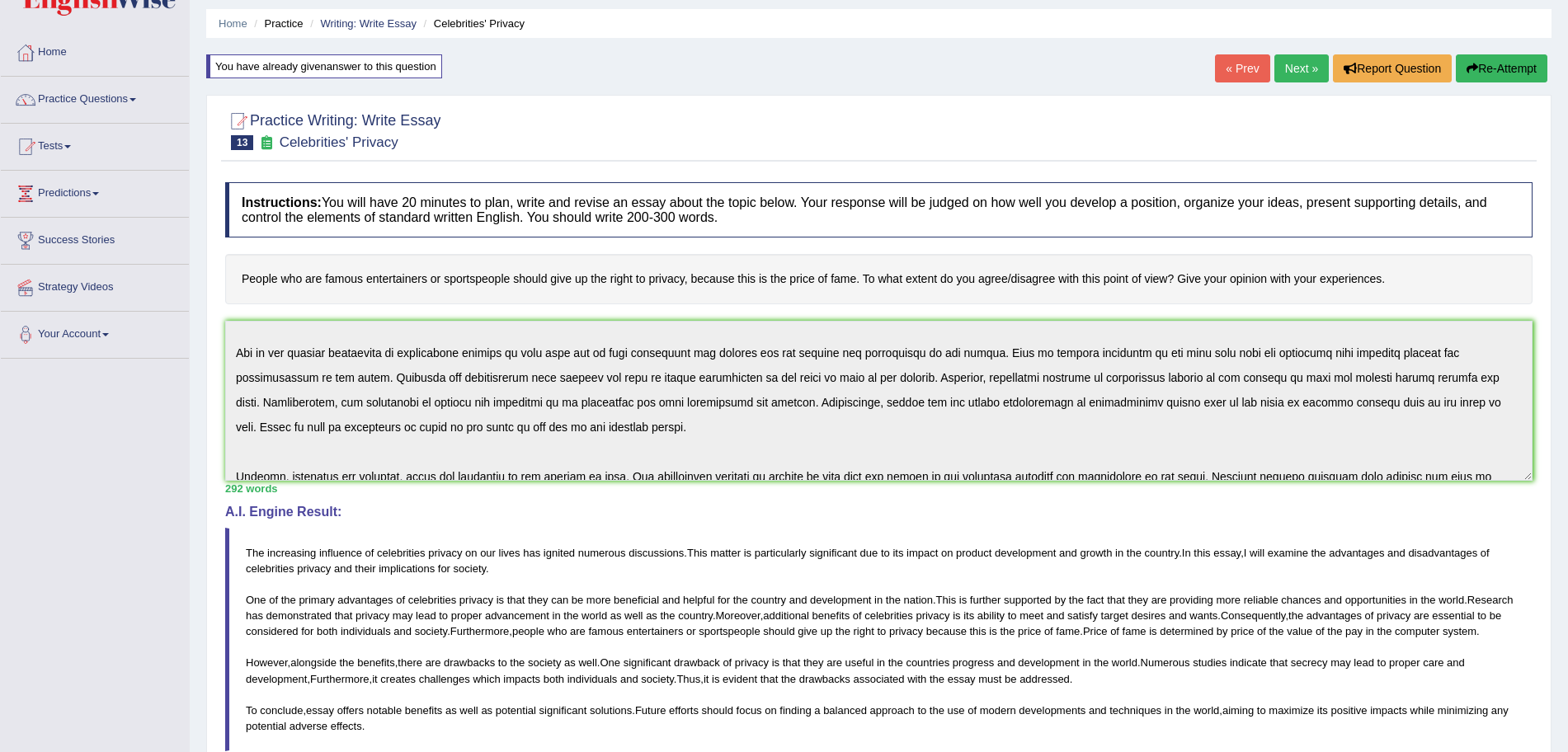
scroll to position [0, 0]
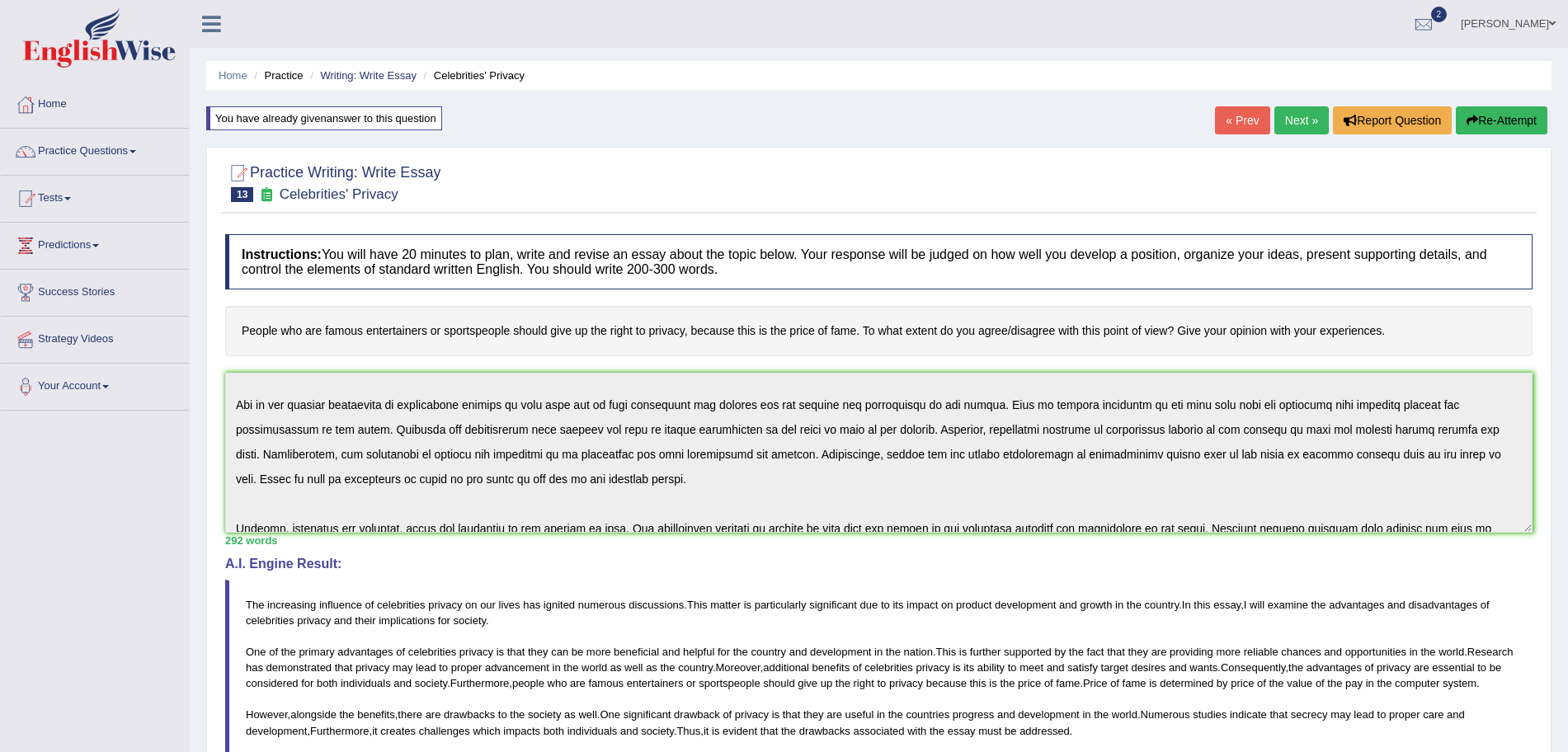
click at [1275, 119] on link "Next »" at bounding box center [1302, 120] width 54 height 28
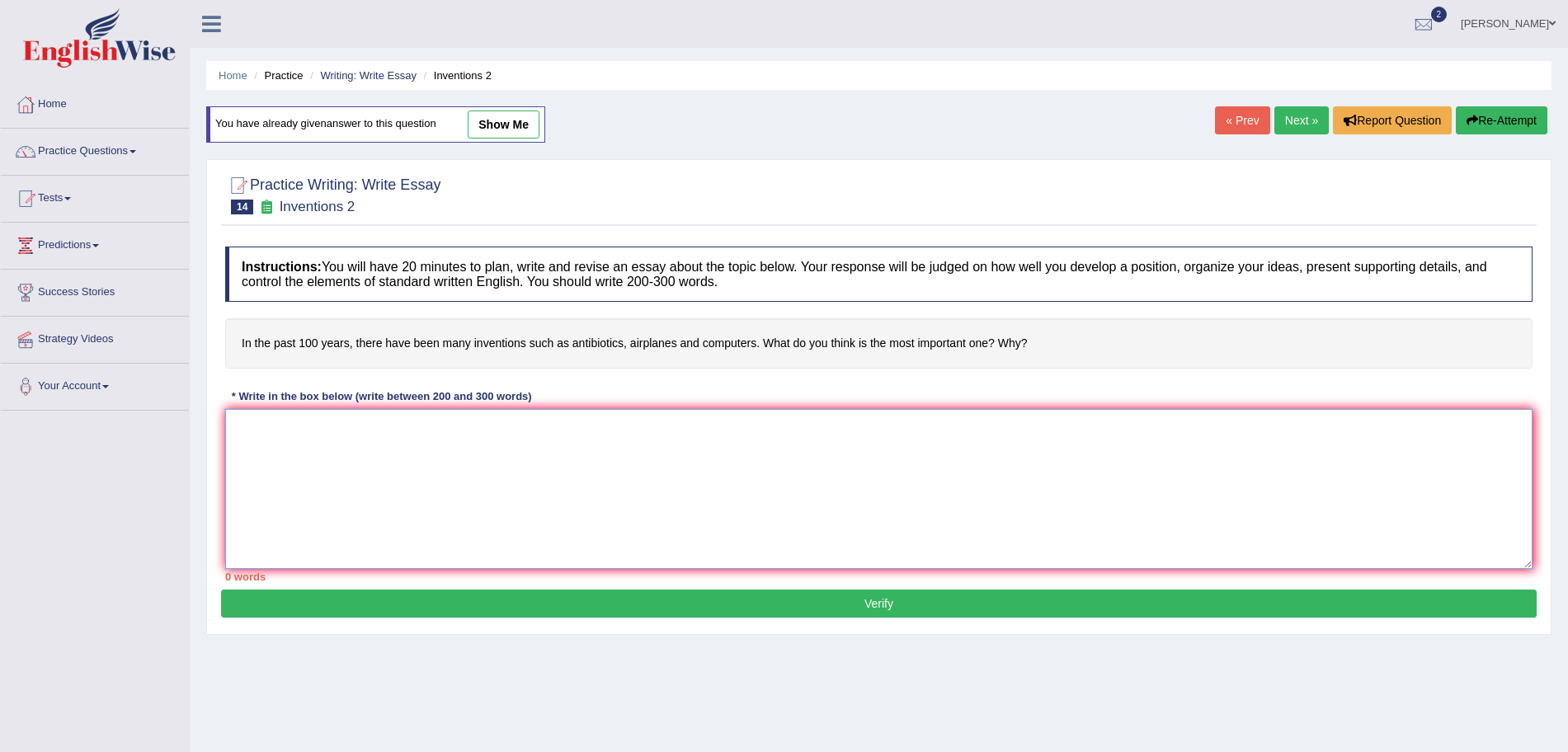
click at [390, 513] on textarea at bounding box center [879, 489] width 1308 height 160
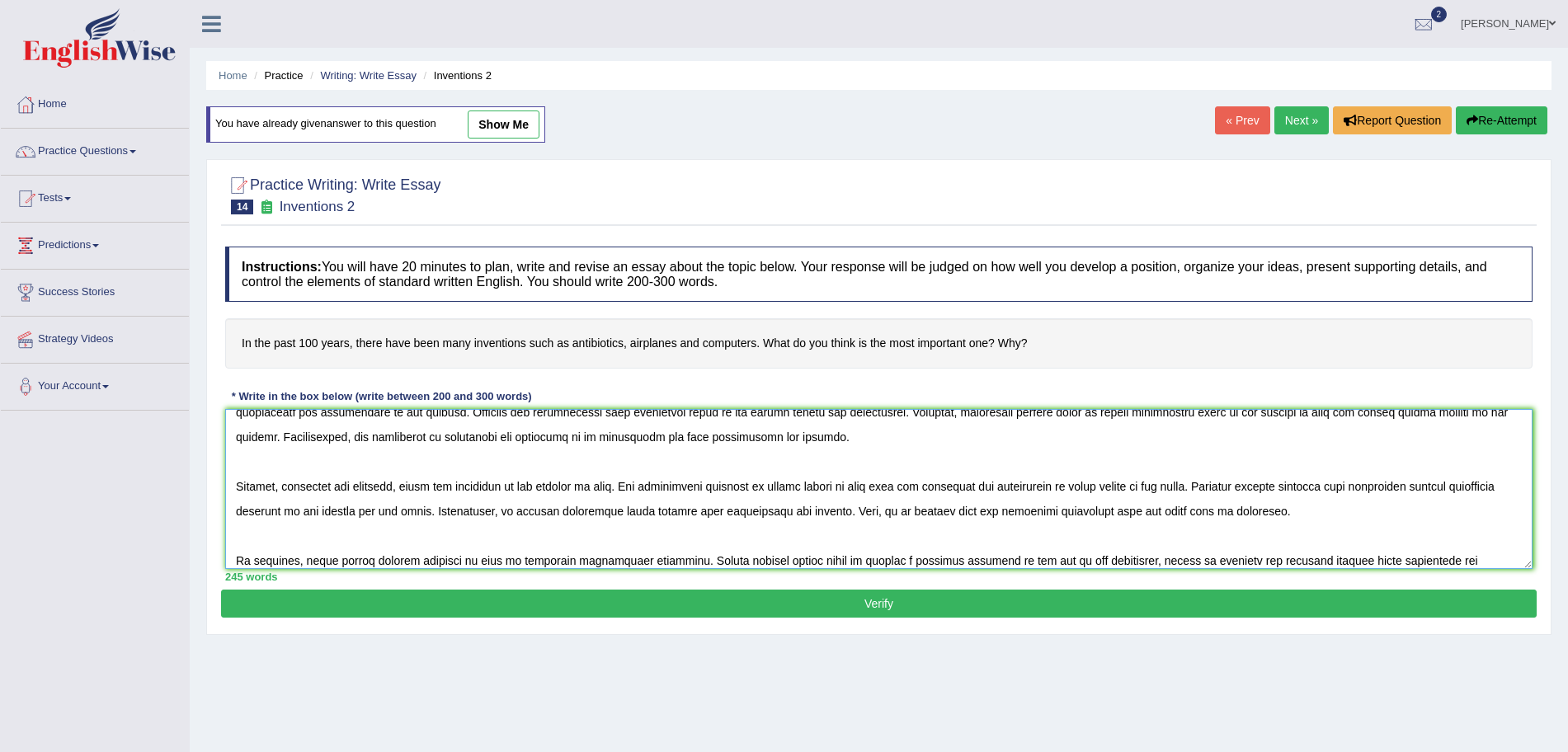
scroll to position [139, 0]
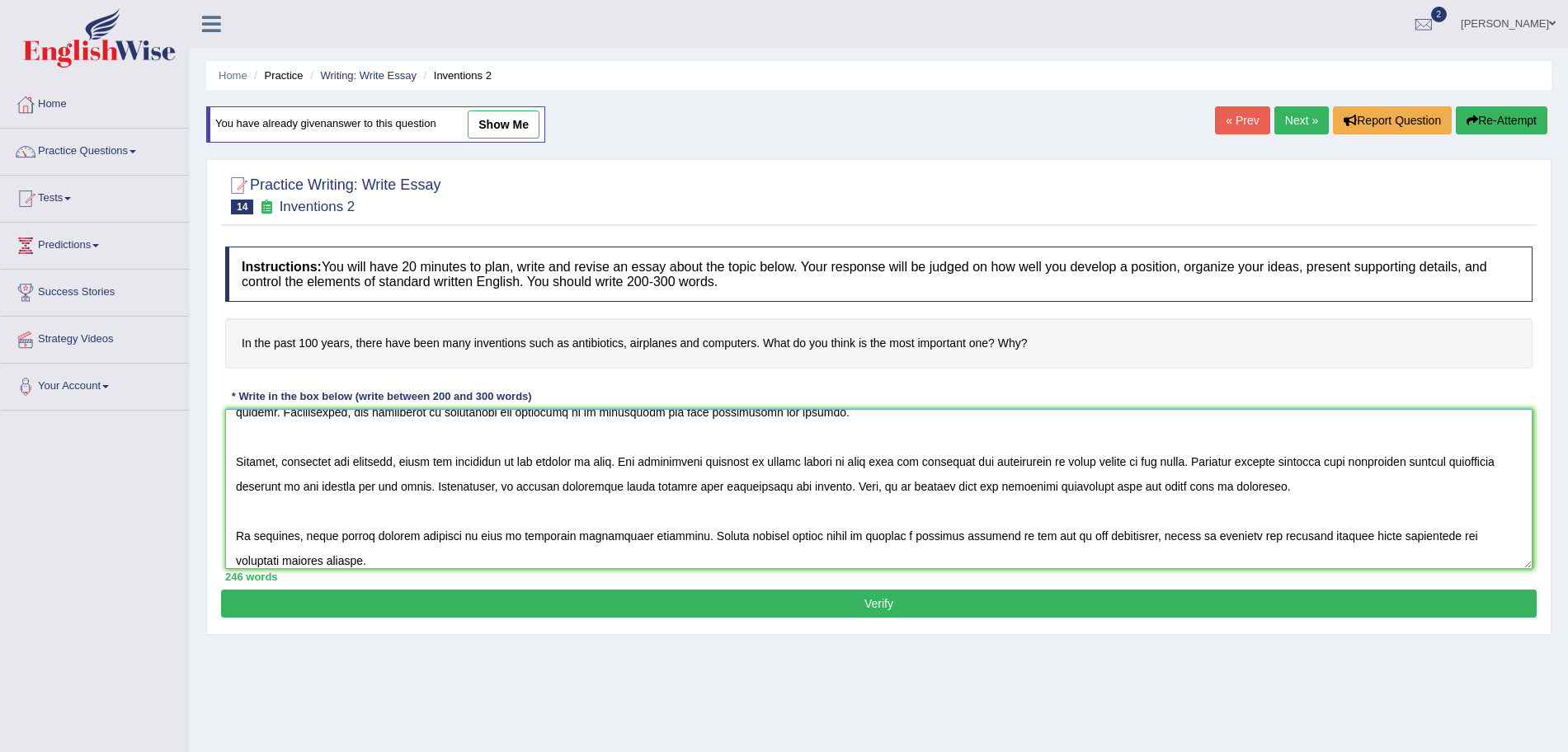
type textarea "The increasing influence of invention on our lives has ignited numerous discuss…"
click at [436, 608] on button "Verify" at bounding box center [878, 603] width 1316 height 28
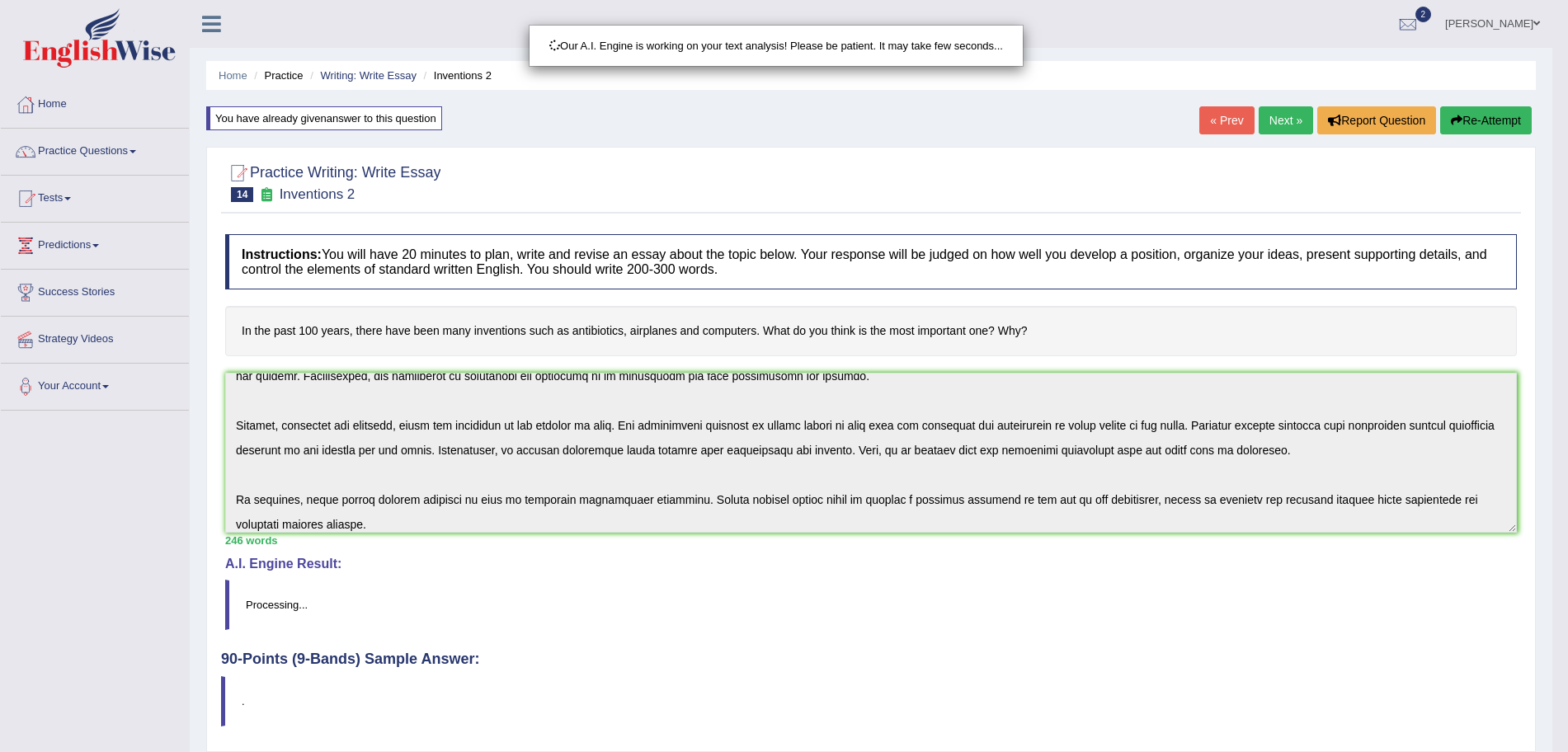
drag, startPoint x: 1583, startPoint y: 224, endPoint x: 1583, endPoint y: 467, distance: 243.0
click at [1567, 467] on html "Toggle navigation Home Practice Questions Speaking Practice Read Aloud Repeat S…" at bounding box center [784, 376] width 1568 height 752
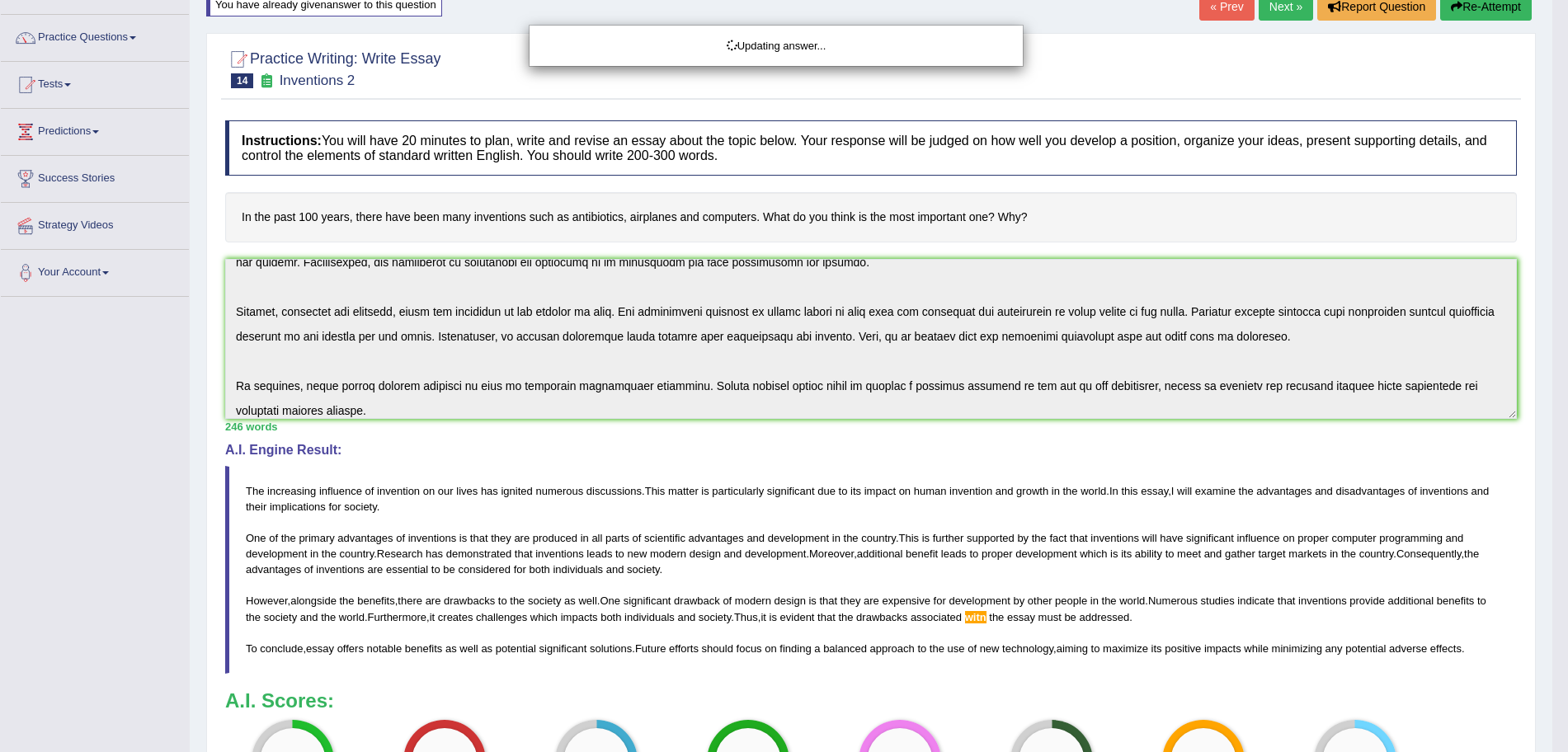
drag, startPoint x: 1583, startPoint y: 397, endPoint x: 1583, endPoint y: 484, distance: 87.0
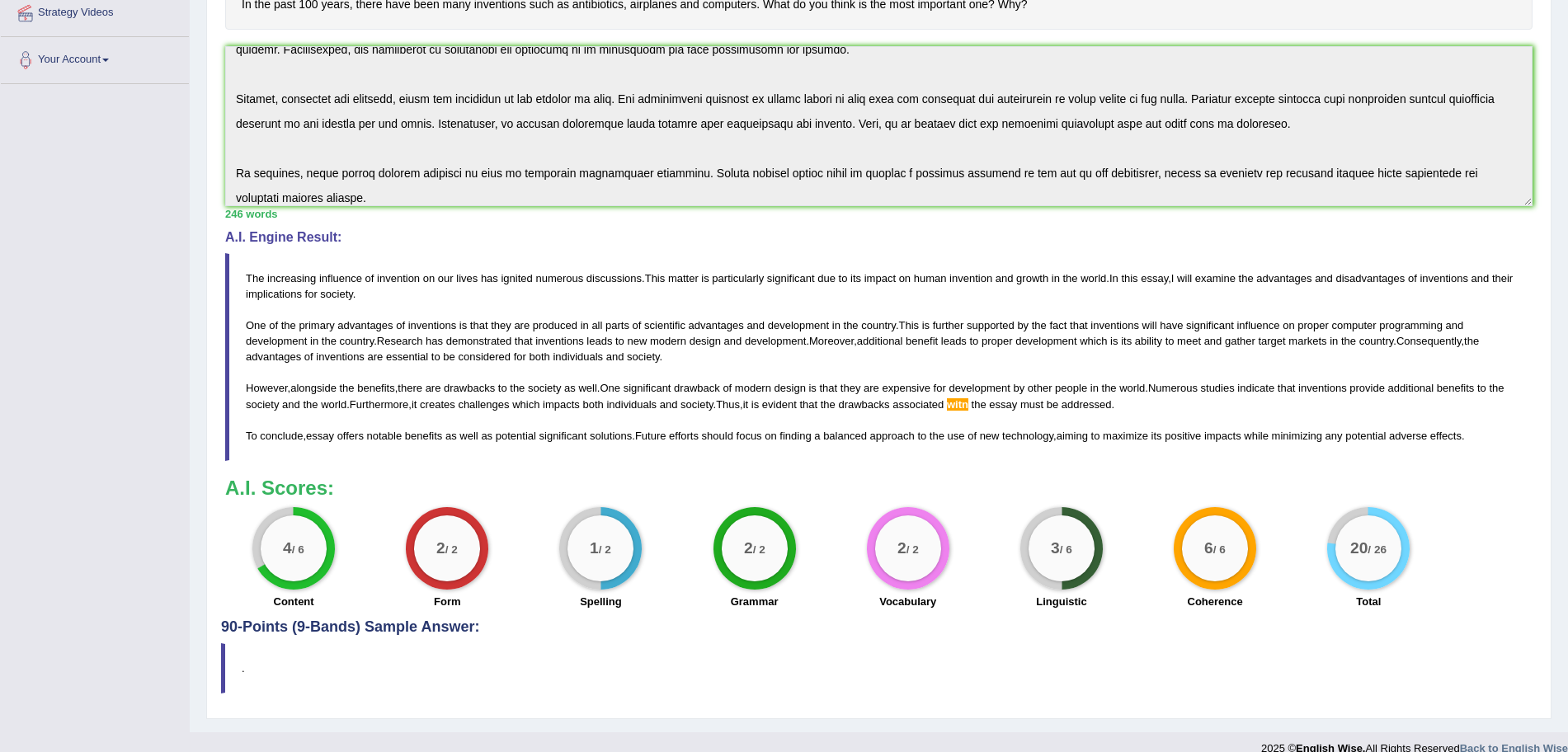
scroll to position [0, 0]
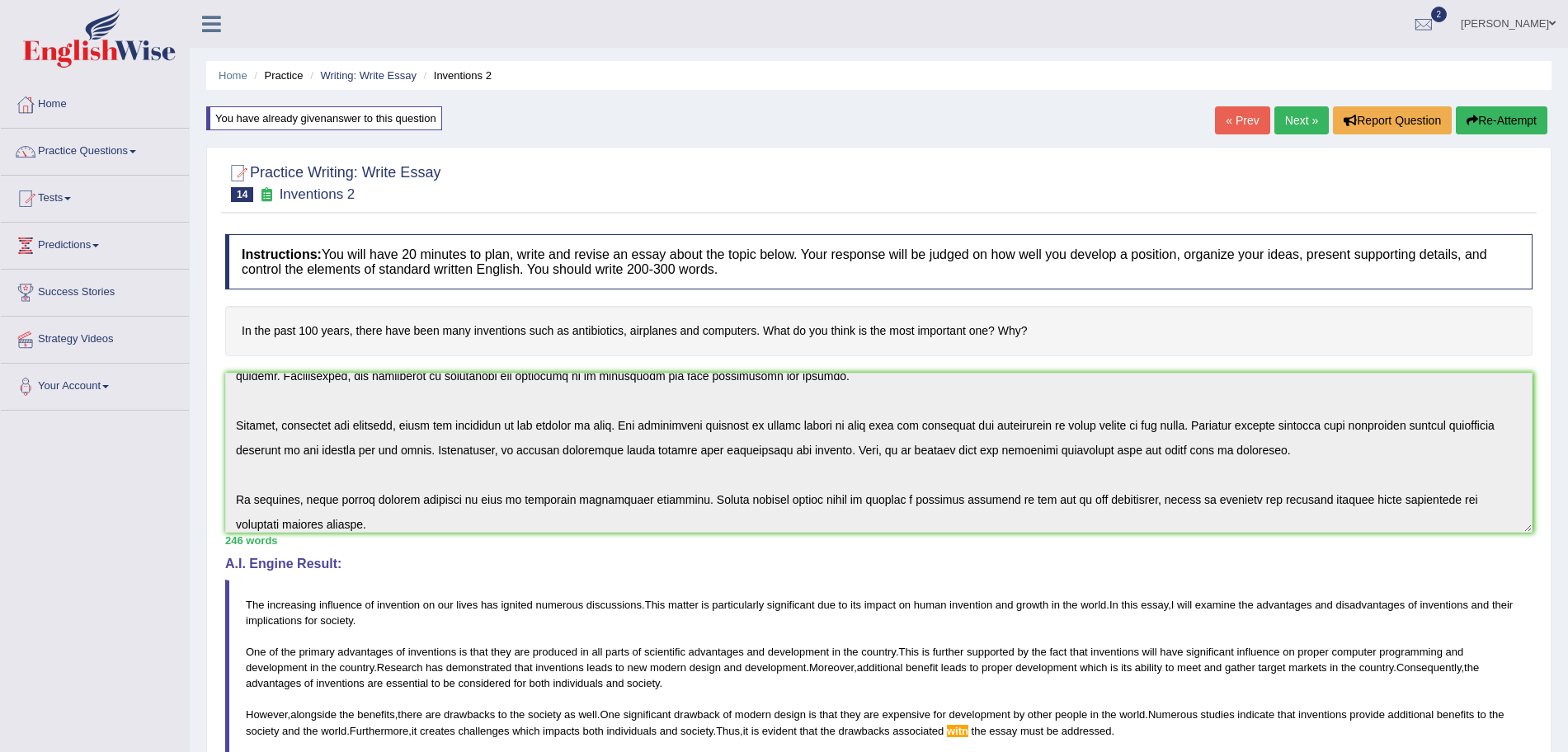
click at [1293, 114] on link "Next »" at bounding box center [1302, 120] width 54 height 28
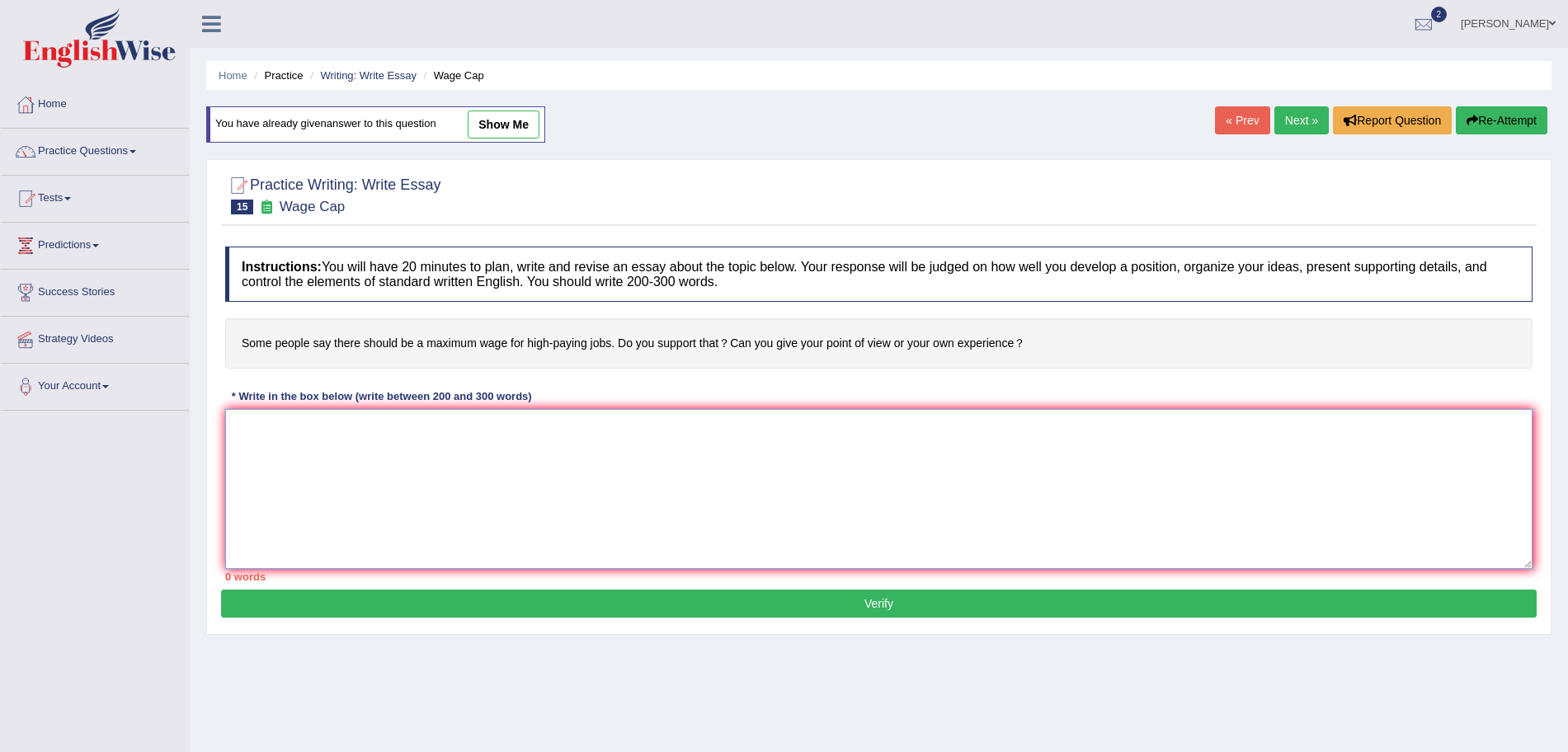
click at [486, 458] on textarea at bounding box center [879, 489] width 1308 height 160
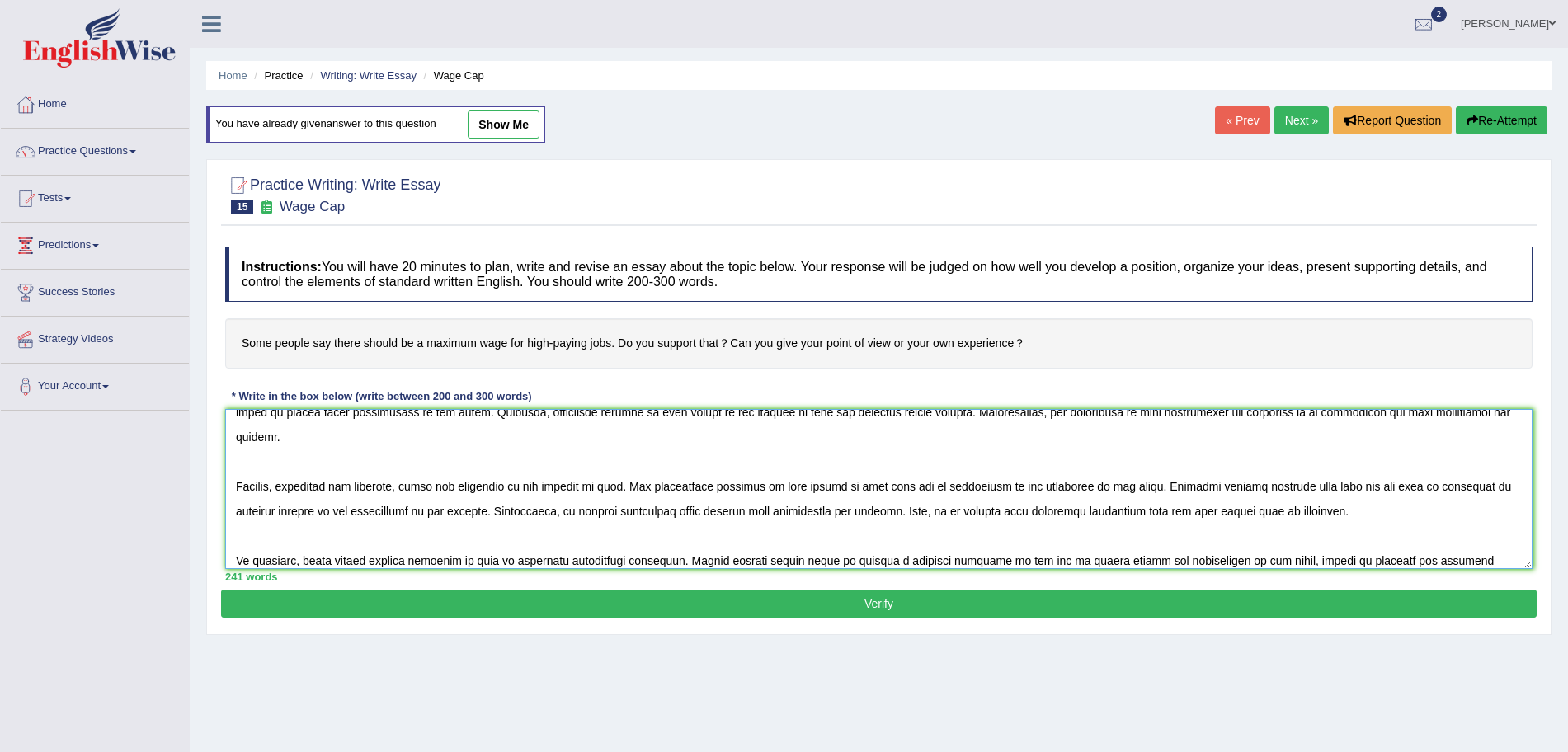
scroll to position [139, 0]
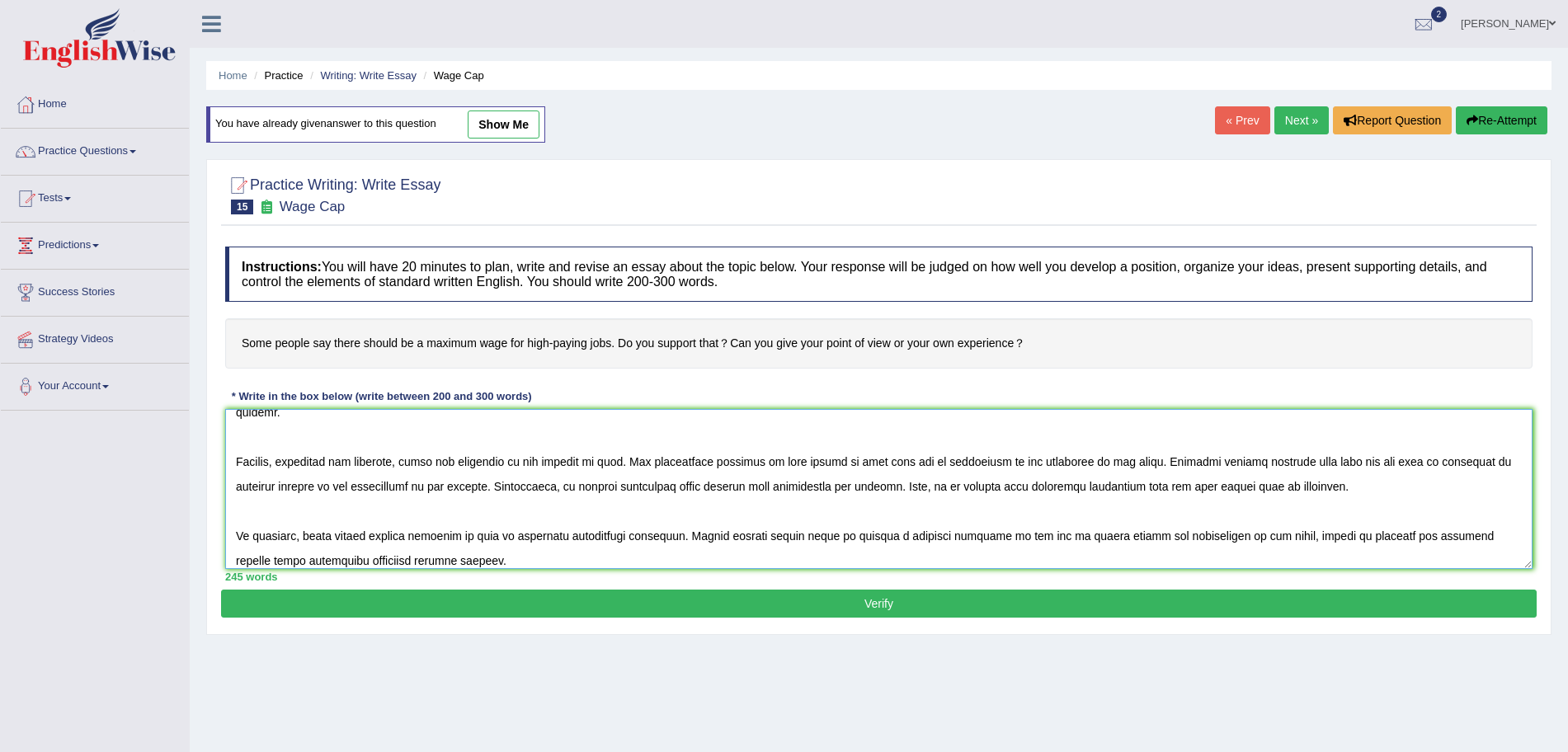
type textarea "The increasing influence of wage cap on our lives has ignited numerous discussi…"
click at [934, 597] on button "Verify" at bounding box center [878, 603] width 1316 height 28
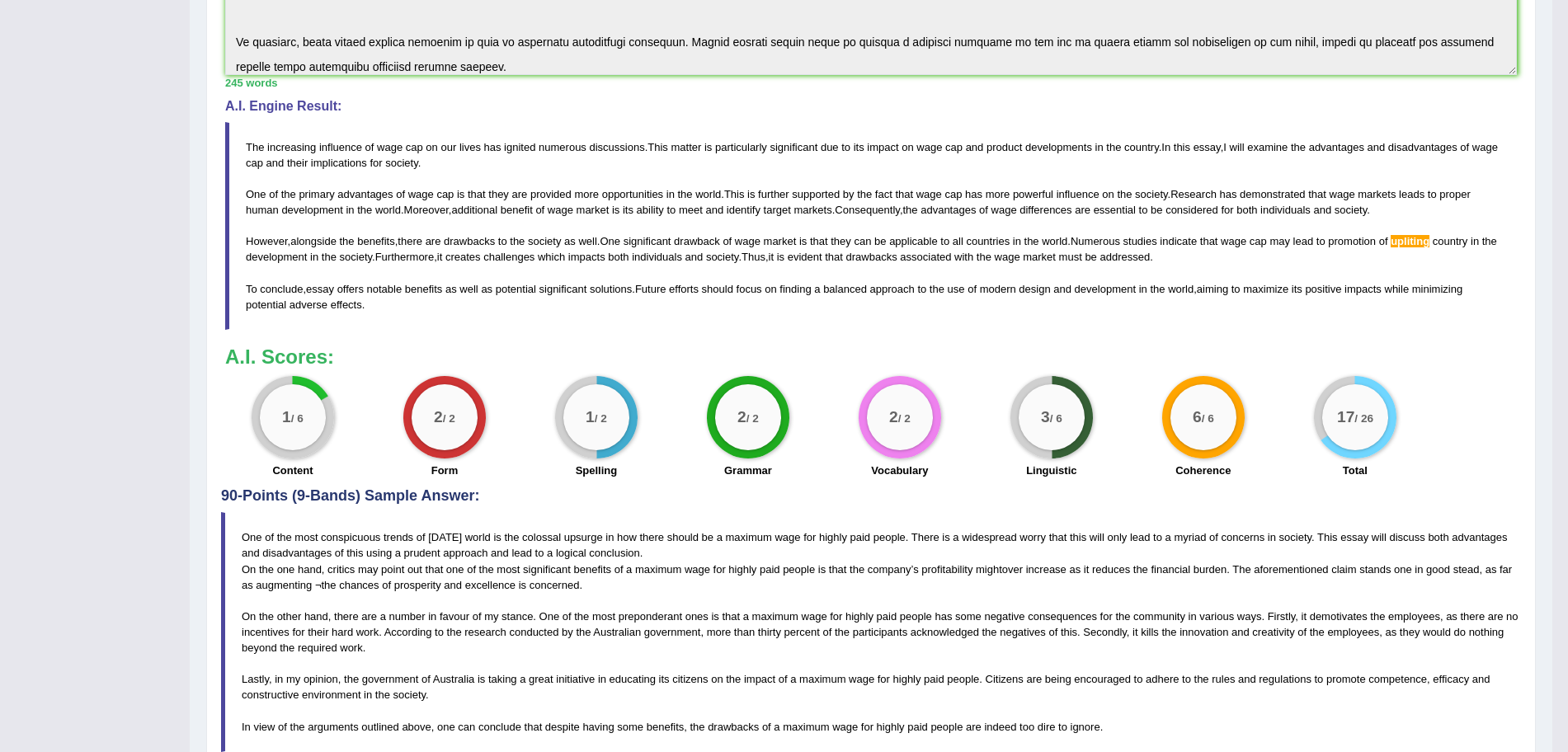
scroll to position [0, 0]
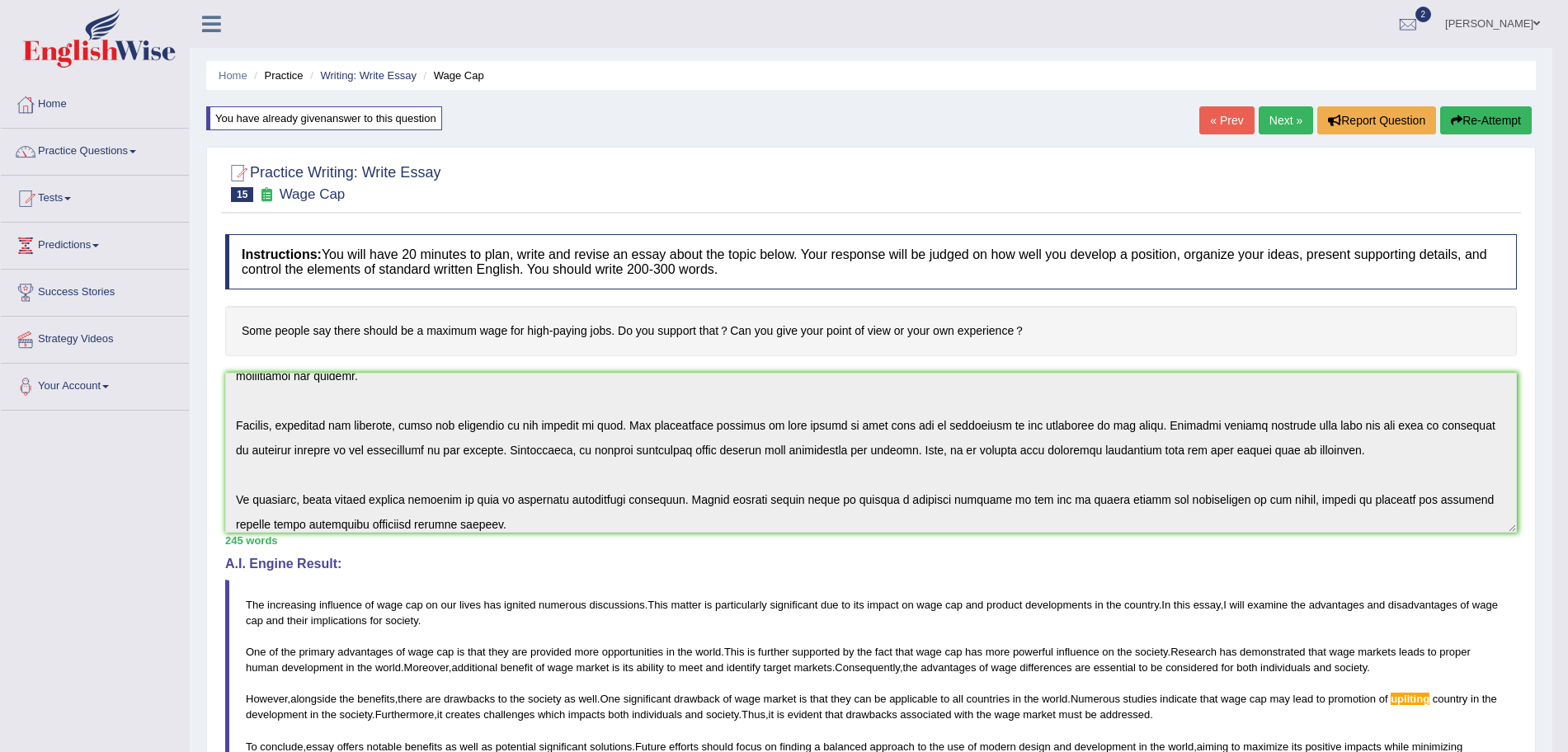
click at [1261, 123] on link "Next »" at bounding box center [1286, 120] width 54 height 28
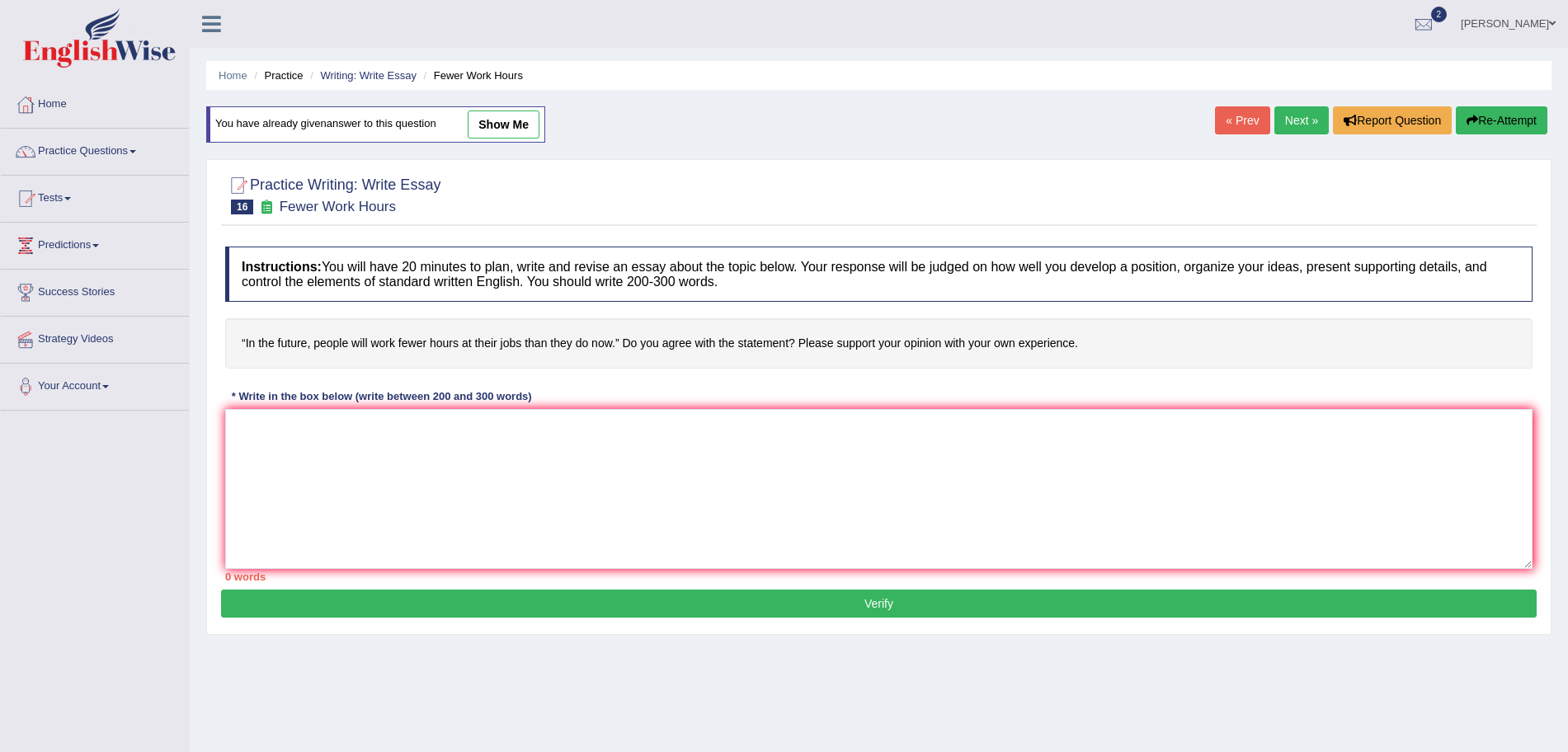
click at [1305, 114] on link "Next »" at bounding box center [1302, 120] width 54 height 28
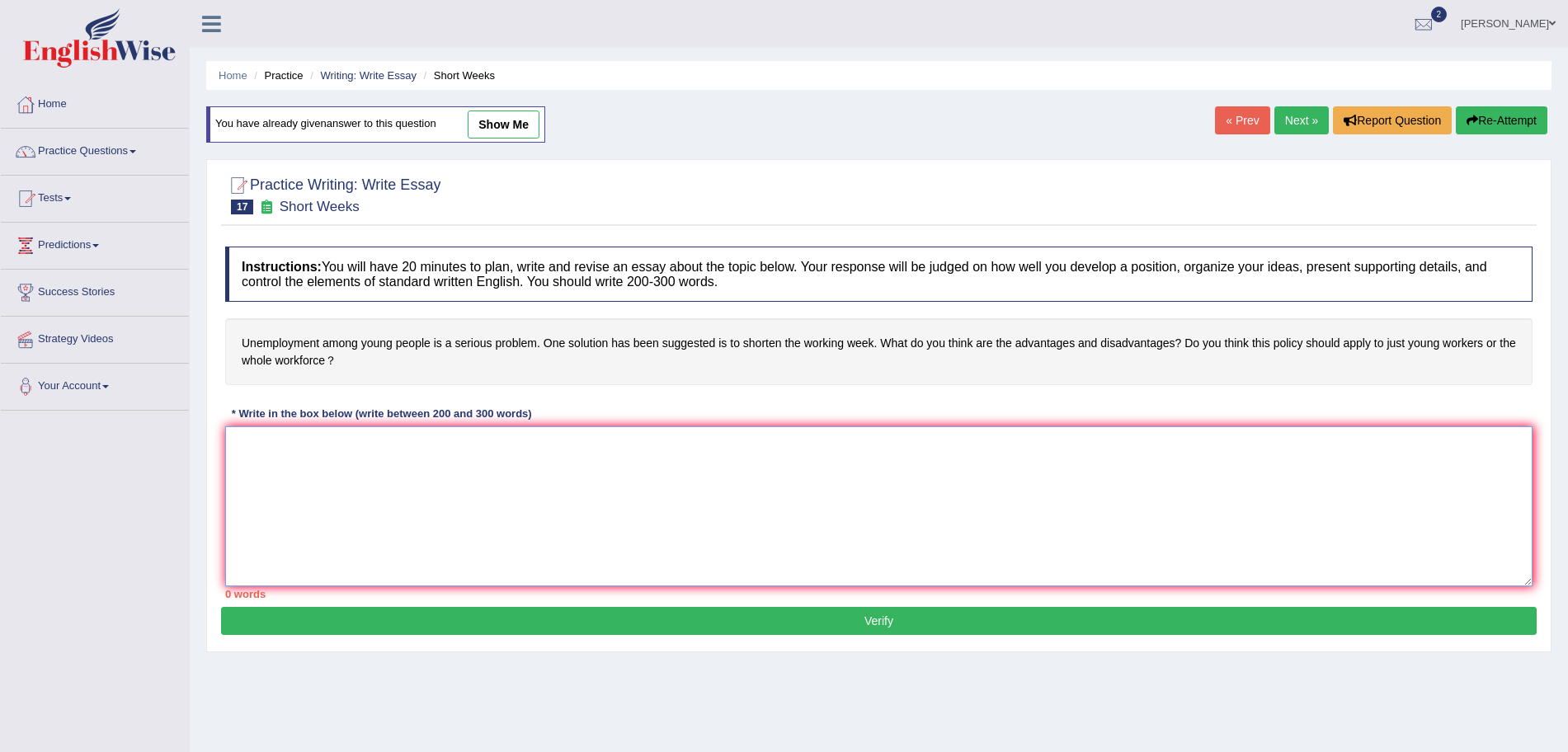
click at [377, 473] on textarea at bounding box center [879, 506] width 1308 height 160
type textarea "t"
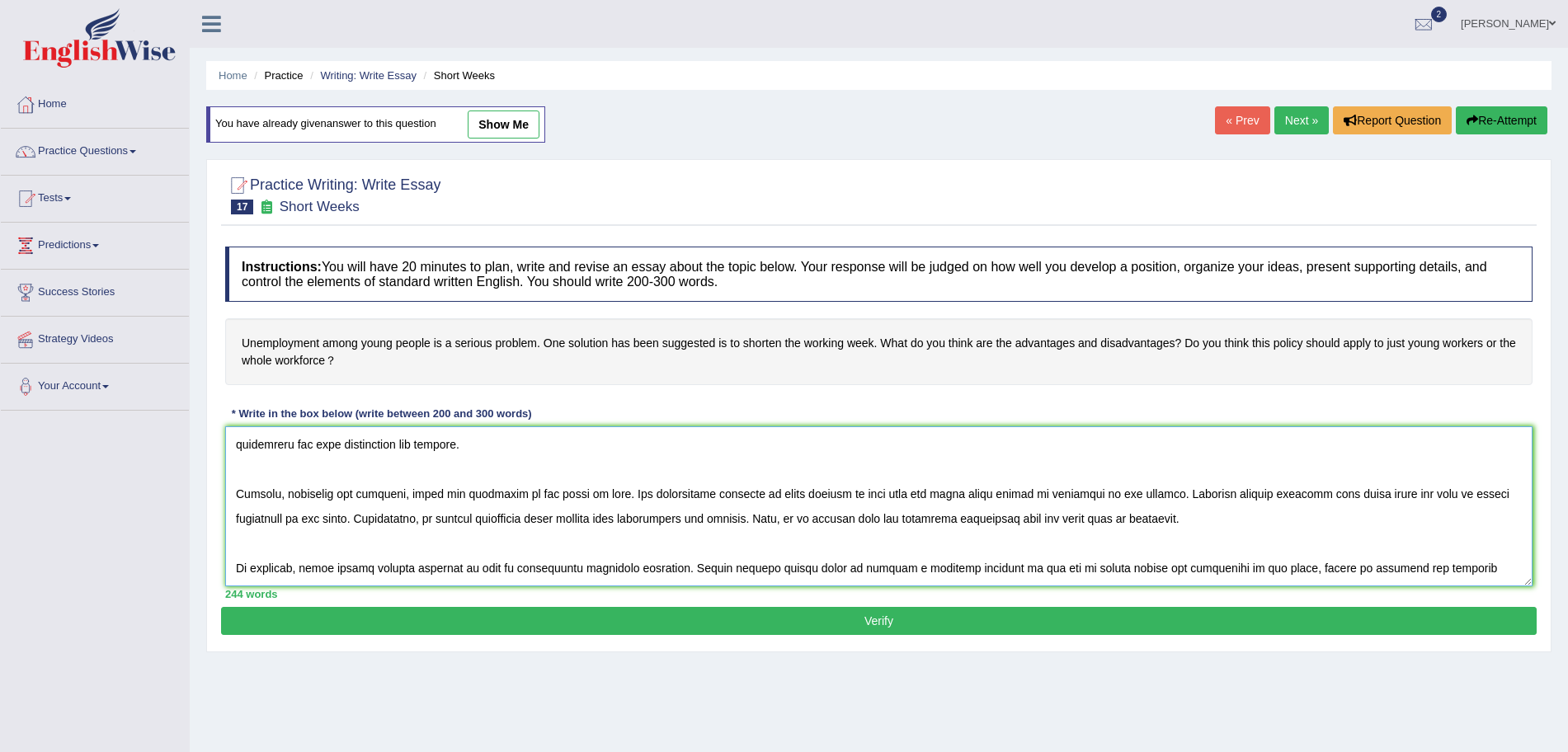
scroll to position [138, 0]
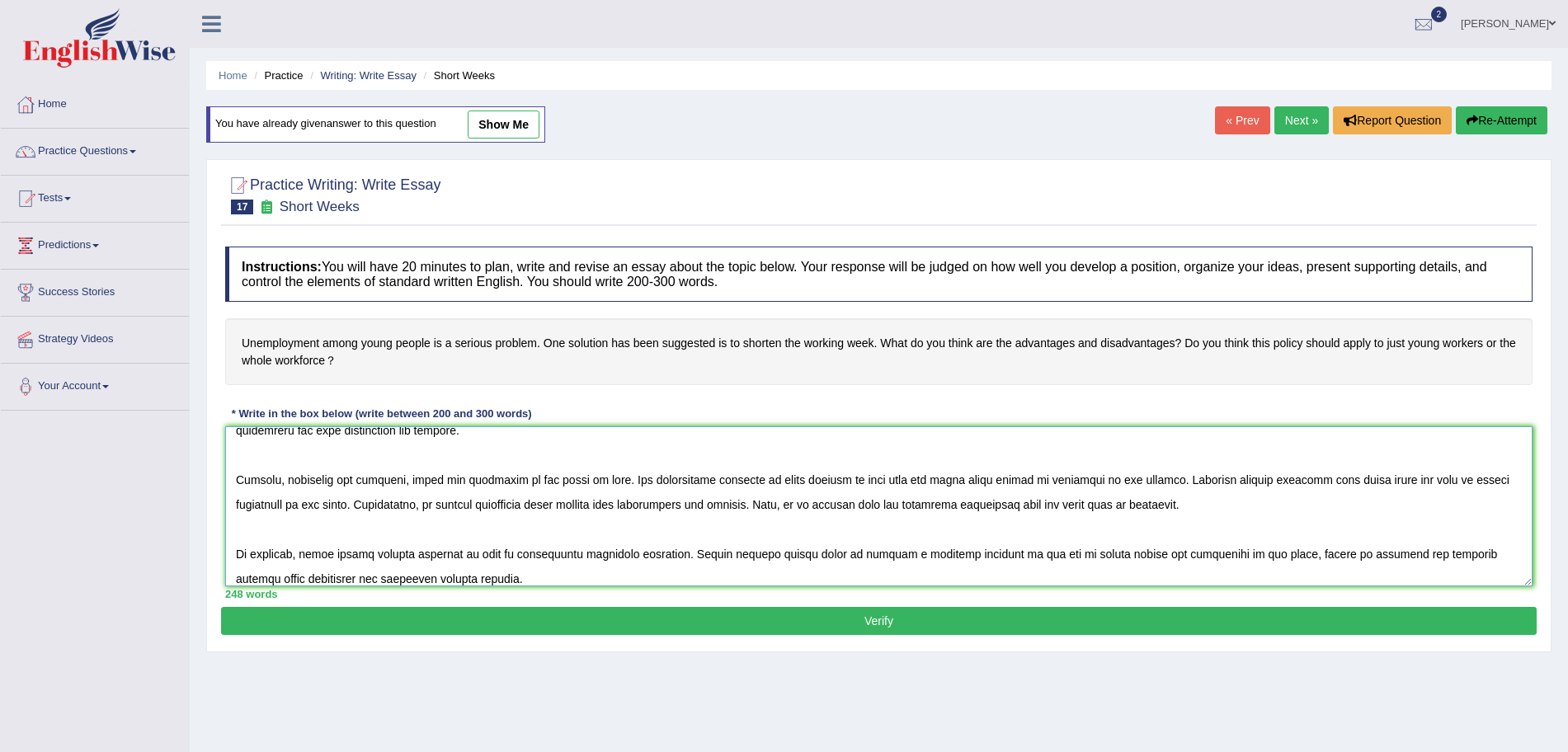
type textarea "The increasing influence of short weeks on our lives has ignited numerous discu…"
click at [546, 608] on button "Verify" at bounding box center [878, 621] width 1316 height 28
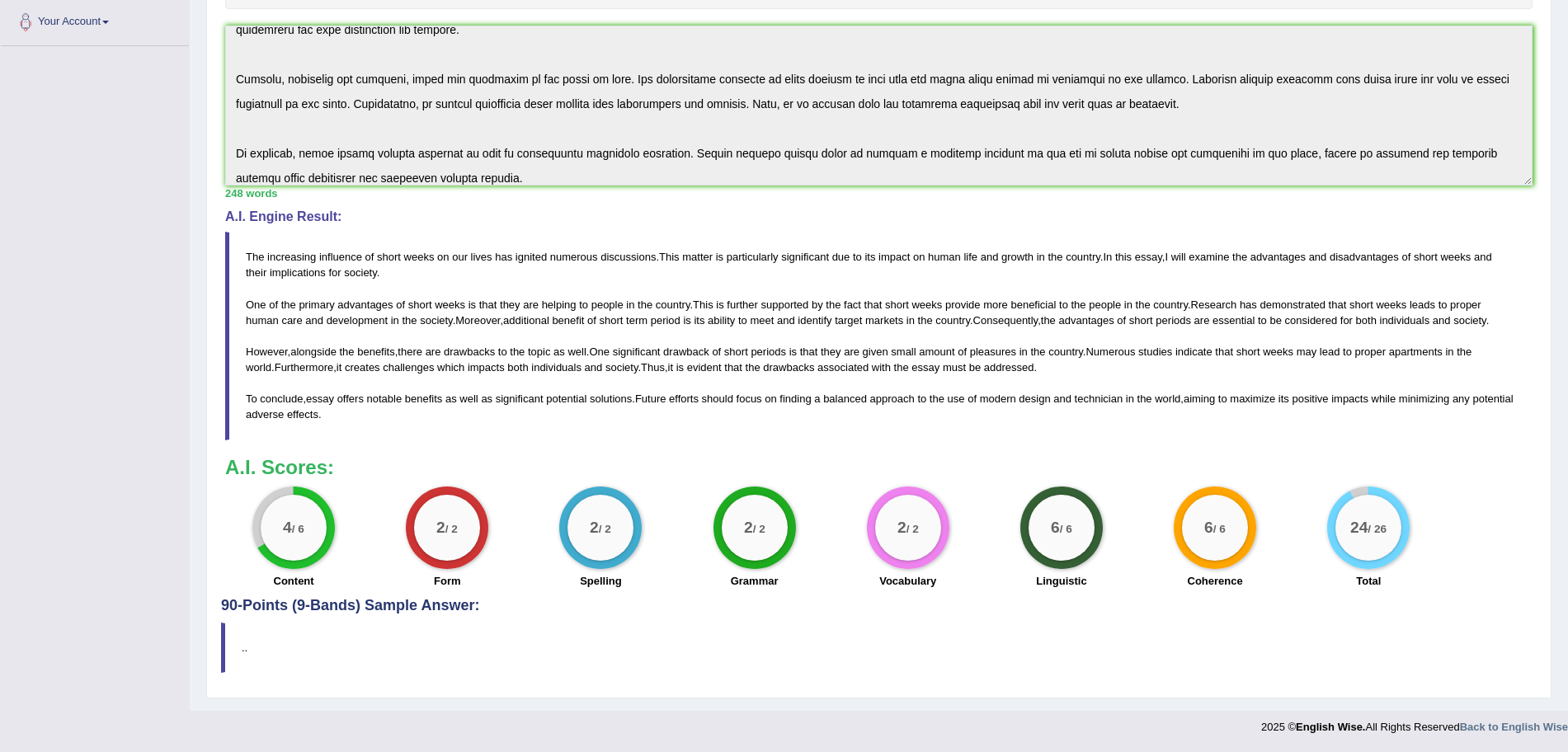
scroll to position [0, 0]
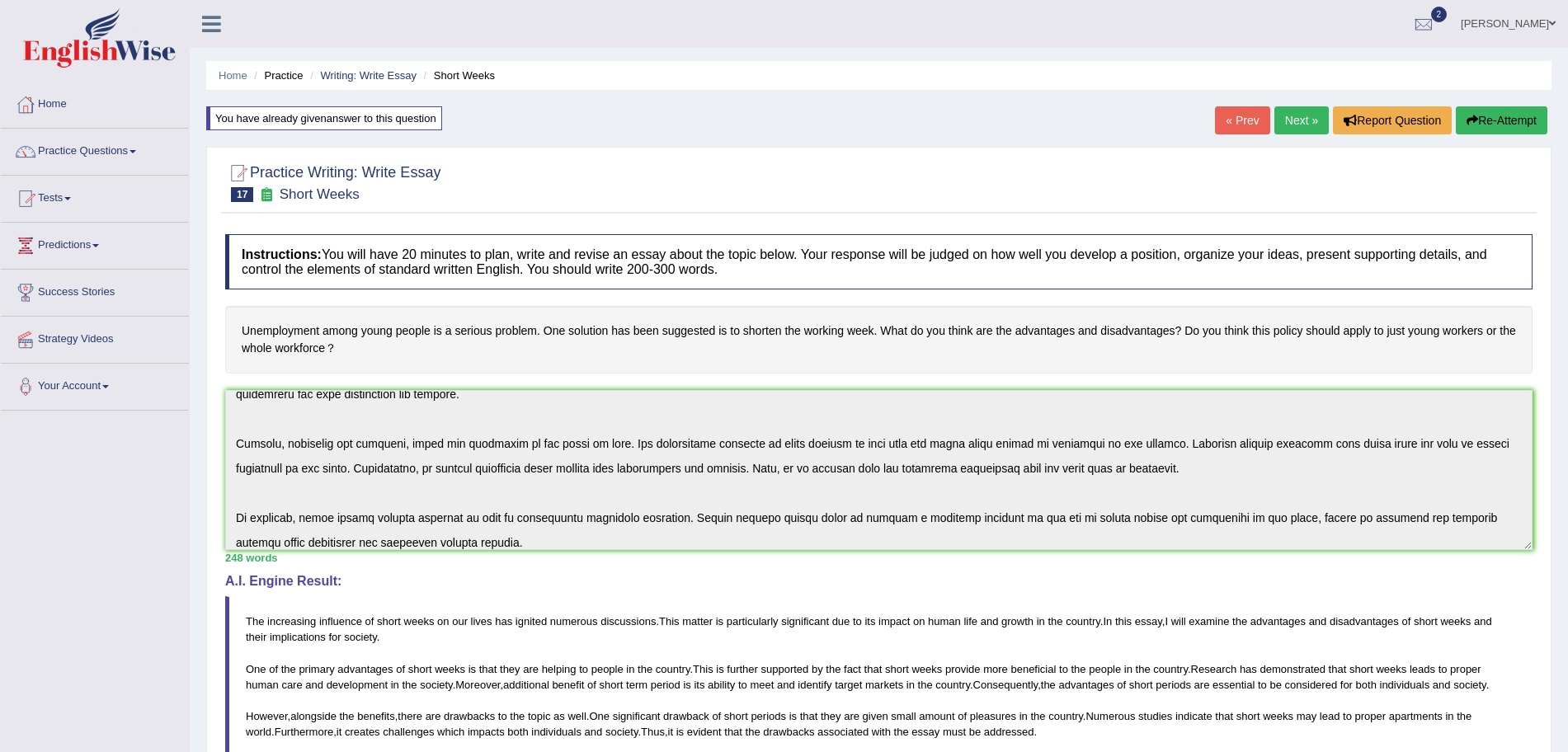
click at [1470, 115] on icon "button" at bounding box center [1473, 120] width 12 height 12
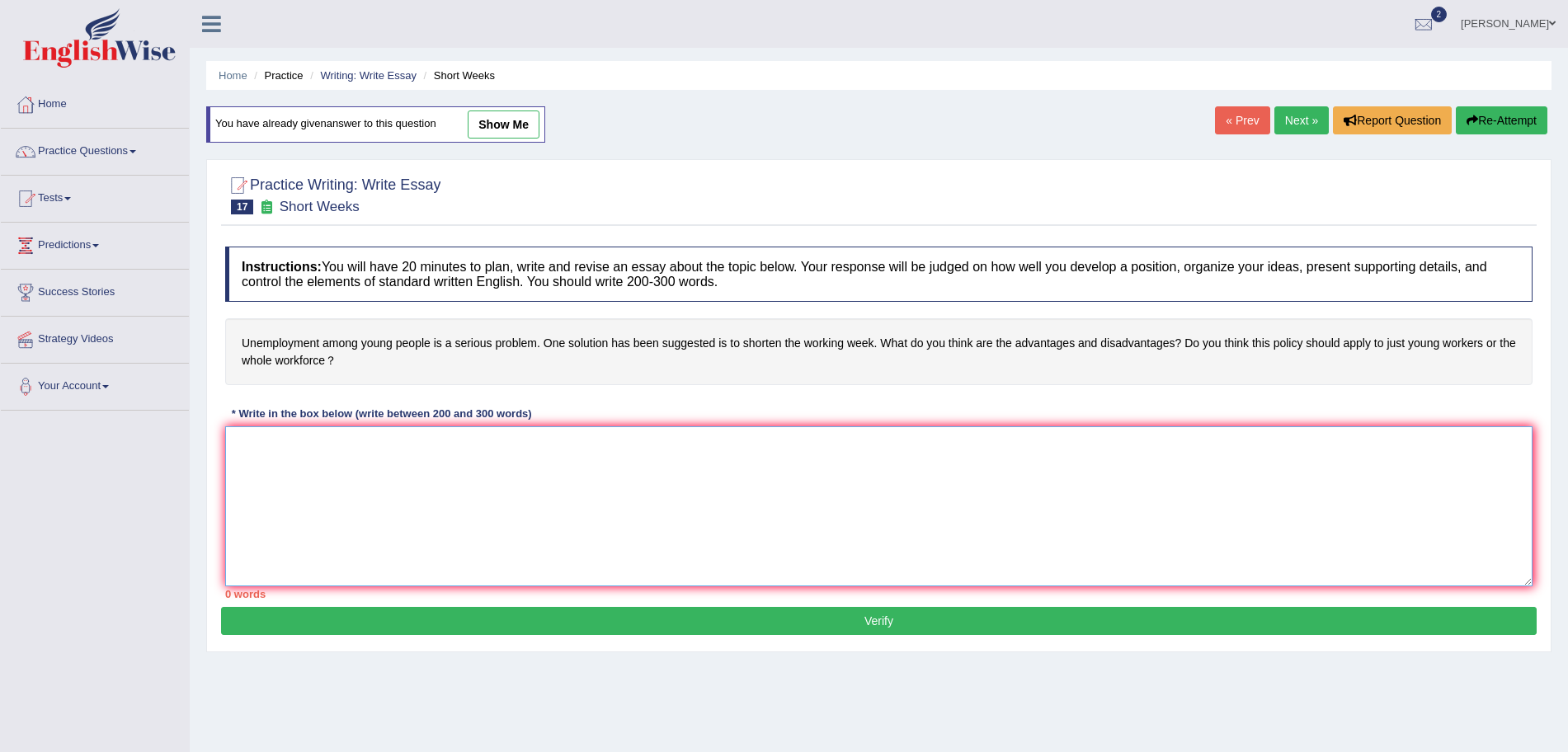
click at [888, 485] on textarea at bounding box center [879, 506] width 1308 height 160
paste textarea "The increasing influence of short weeks on our lives has ignited numerous discu…"
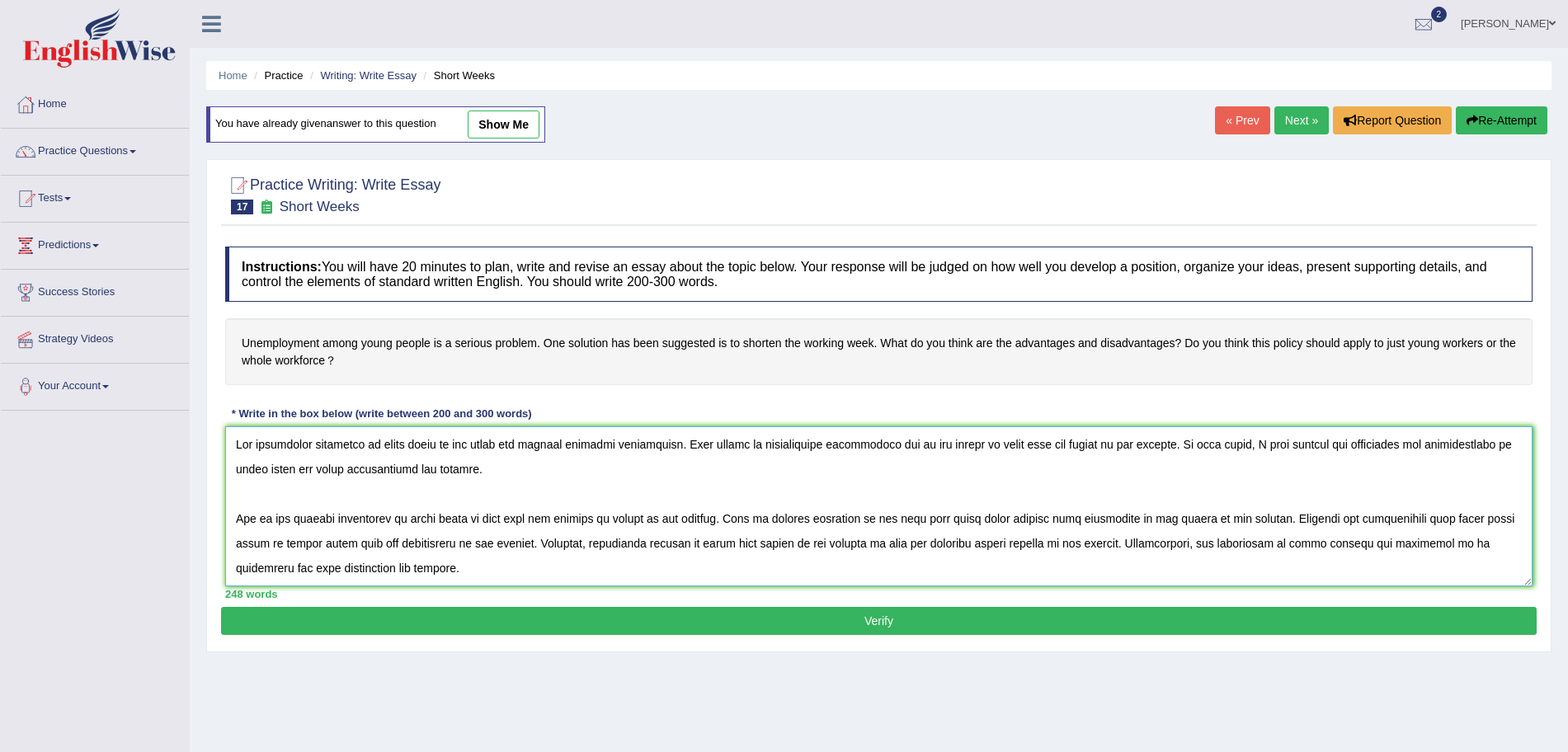
scroll to position [138, 0]
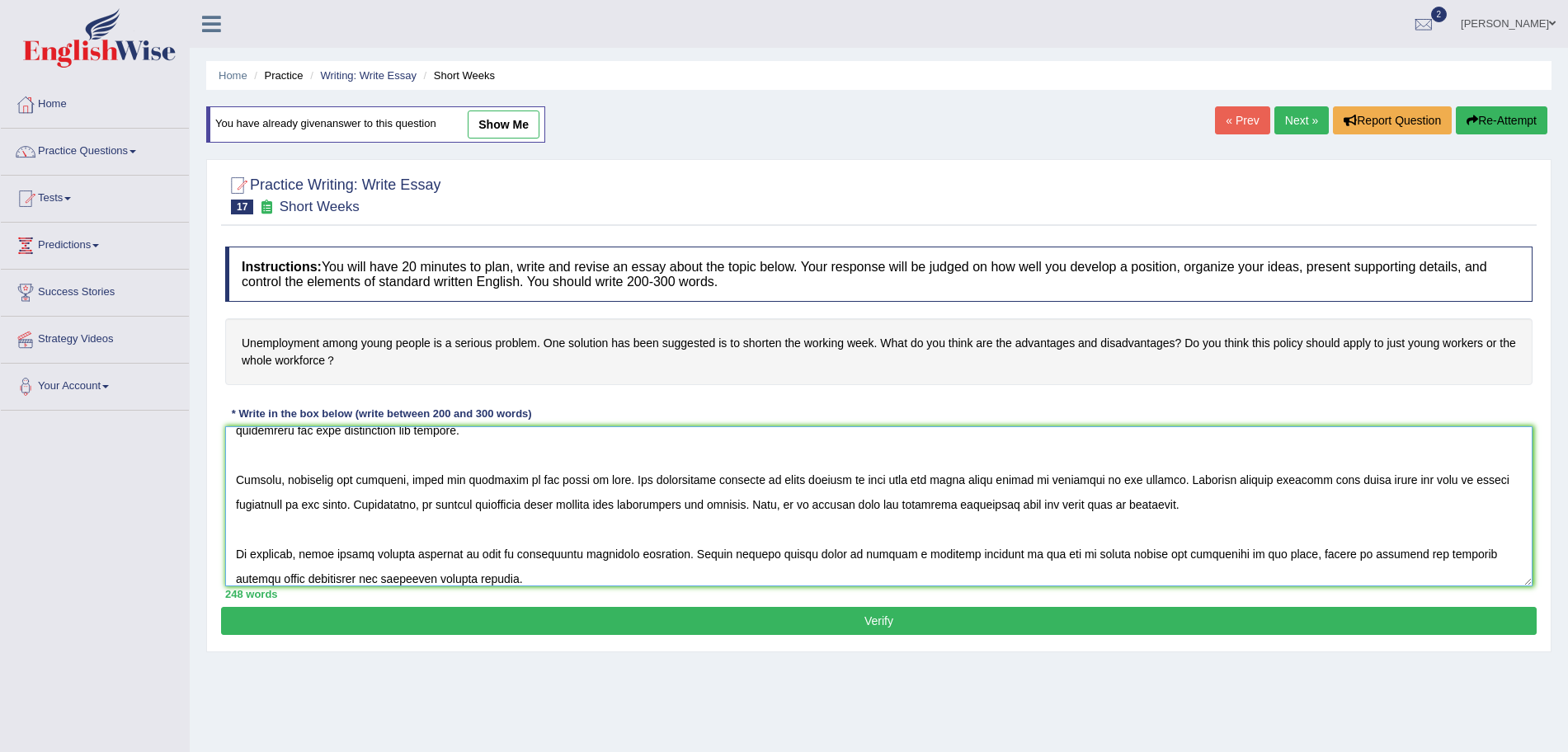
click at [751, 513] on textarea at bounding box center [879, 506] width 1308 height 160
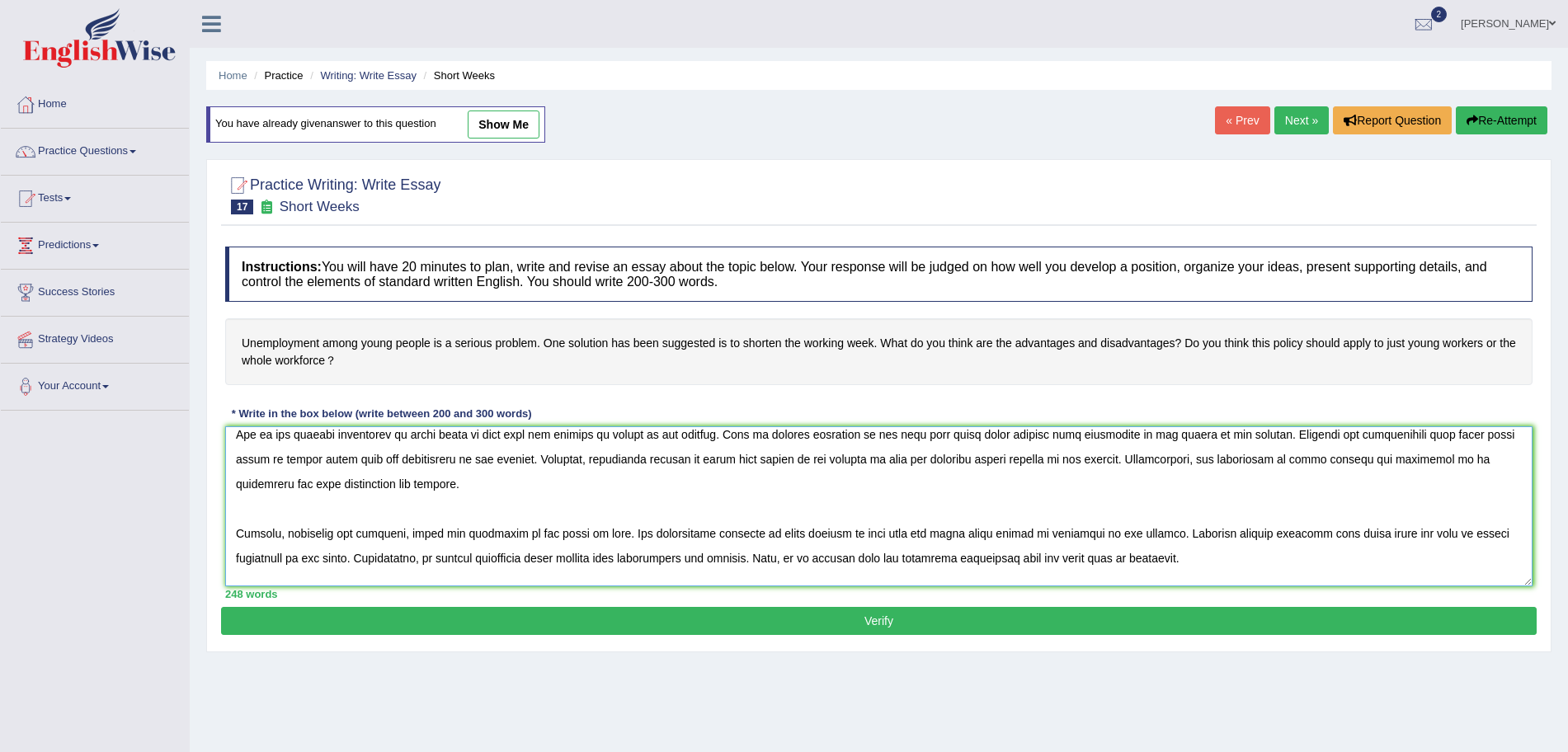
scroll to position [59, 0]
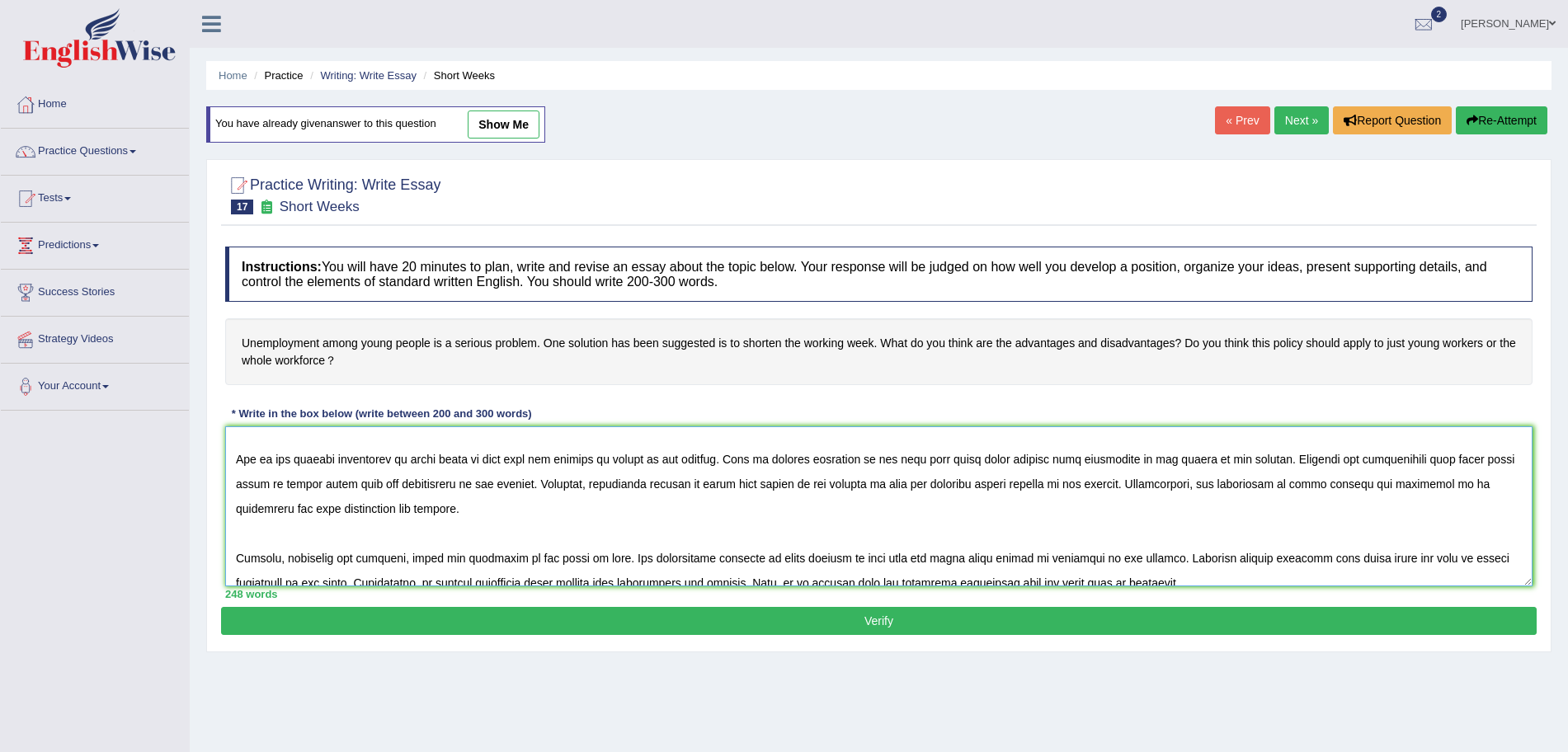
click at [511, 500] on textarea at bounding box center [879, 506] width 1308 height 160
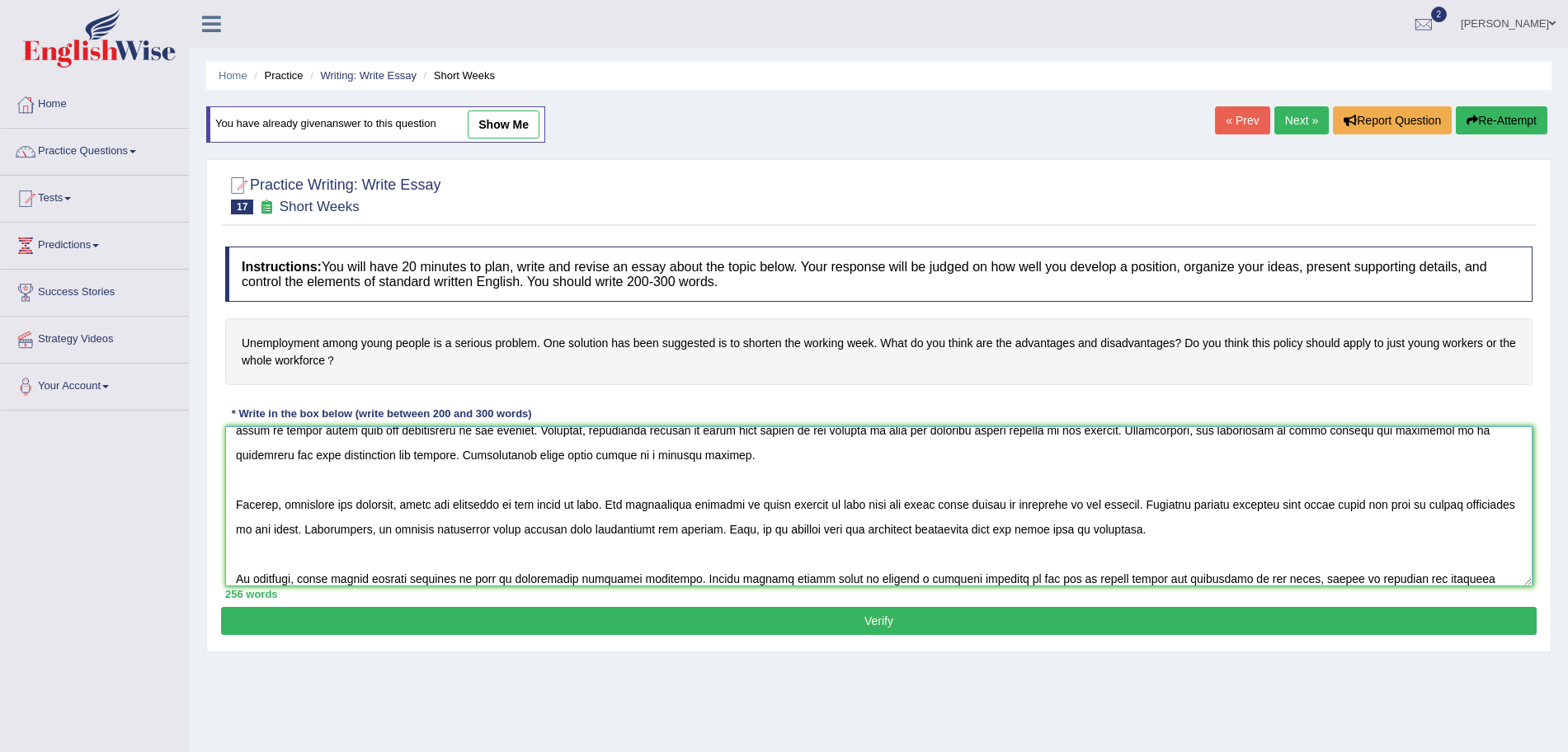
scroll to position [138, 0]
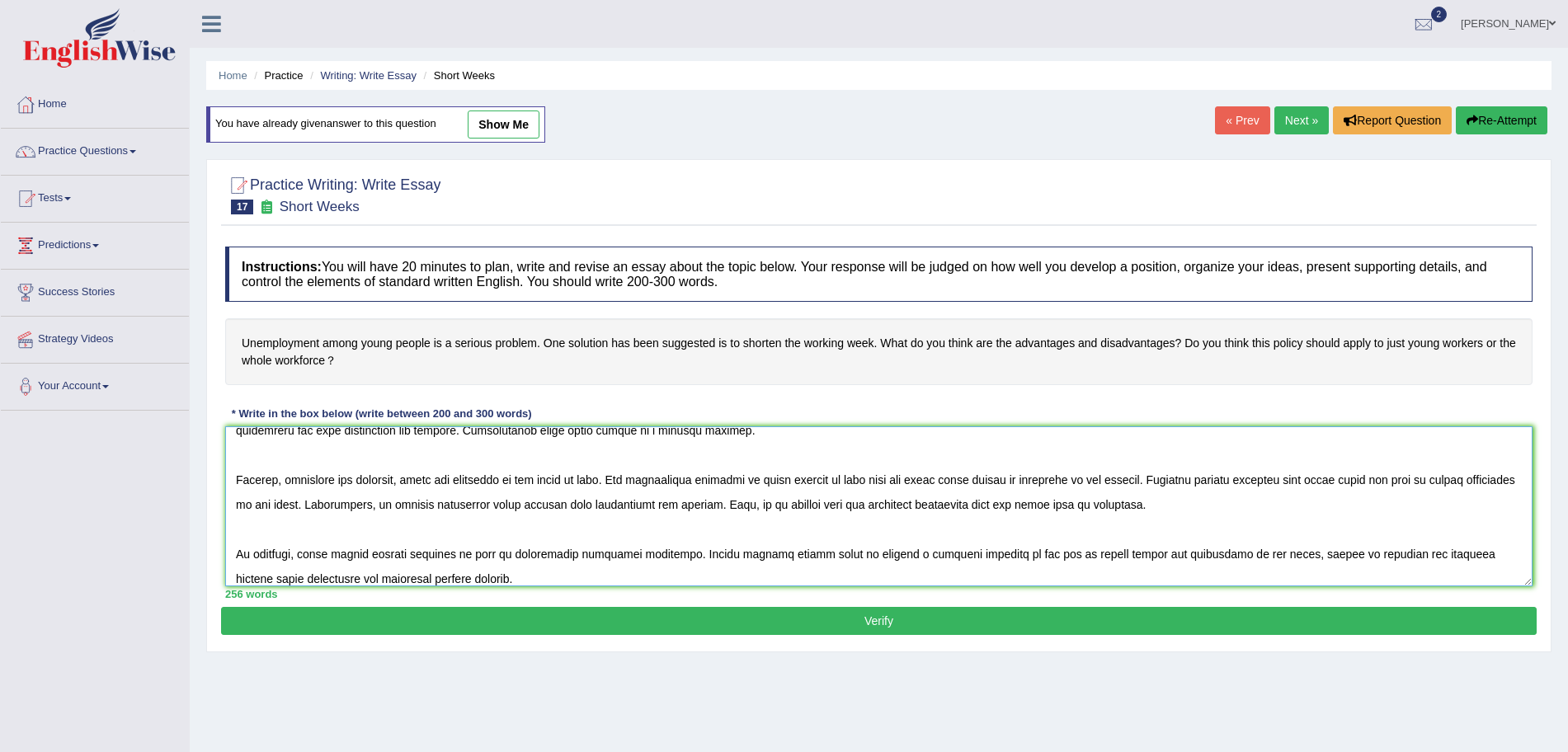
click at [1212, 495] on textarea at bounding box center [879, 506] width 1308 height 160
type textarea "The increasing influence of short weeks on our lives has ignited numerous discu…"
click at [884, 637] on div "Practice Writing: Write Essay 17 Short Weeks Instructions: You will have 20 min…" at bounding box center [878, 406] width 1345 height 493
click at [856, 607] on button "Verify" at bounding box center [878, 621] width 1316 height 28
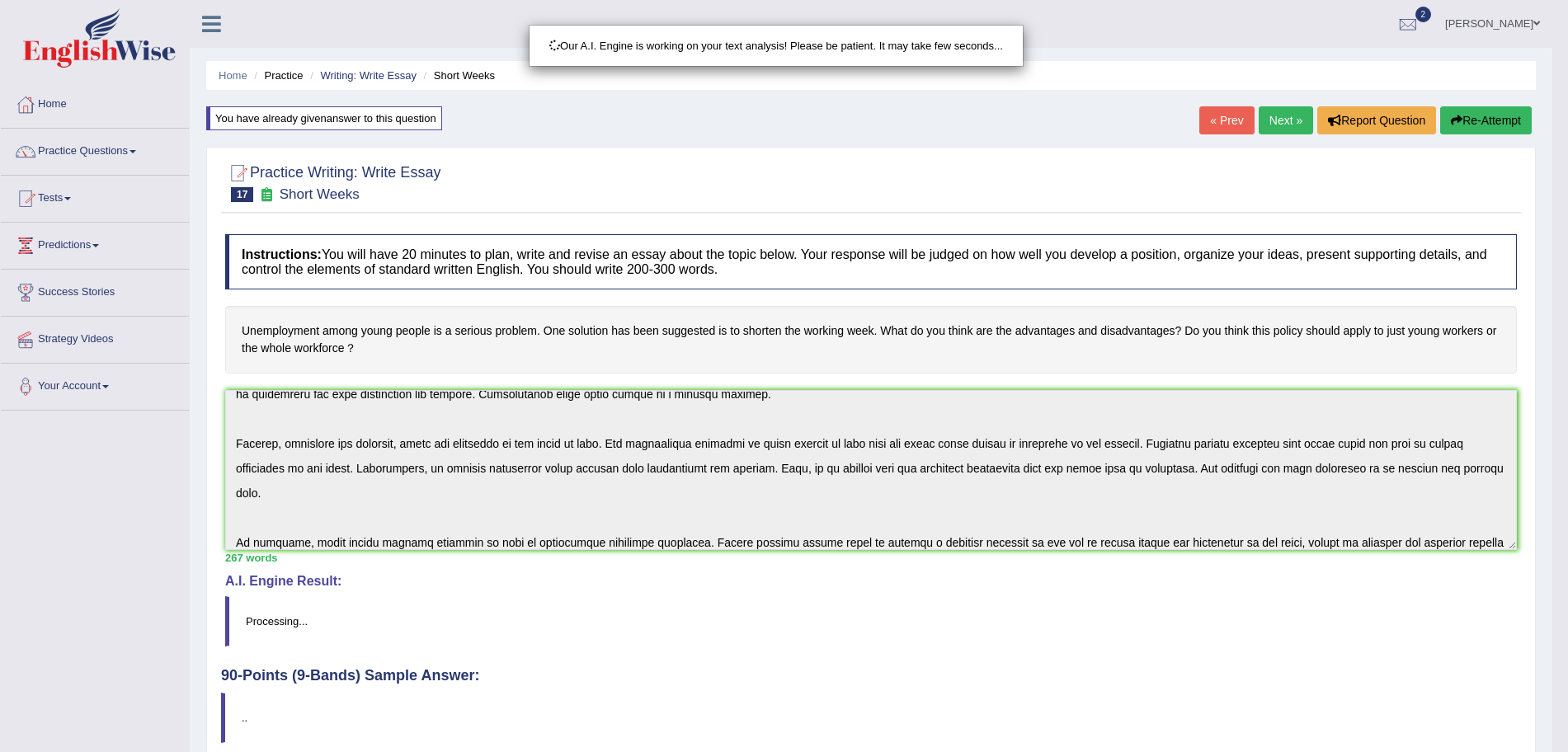
scroll to position [113, 0]
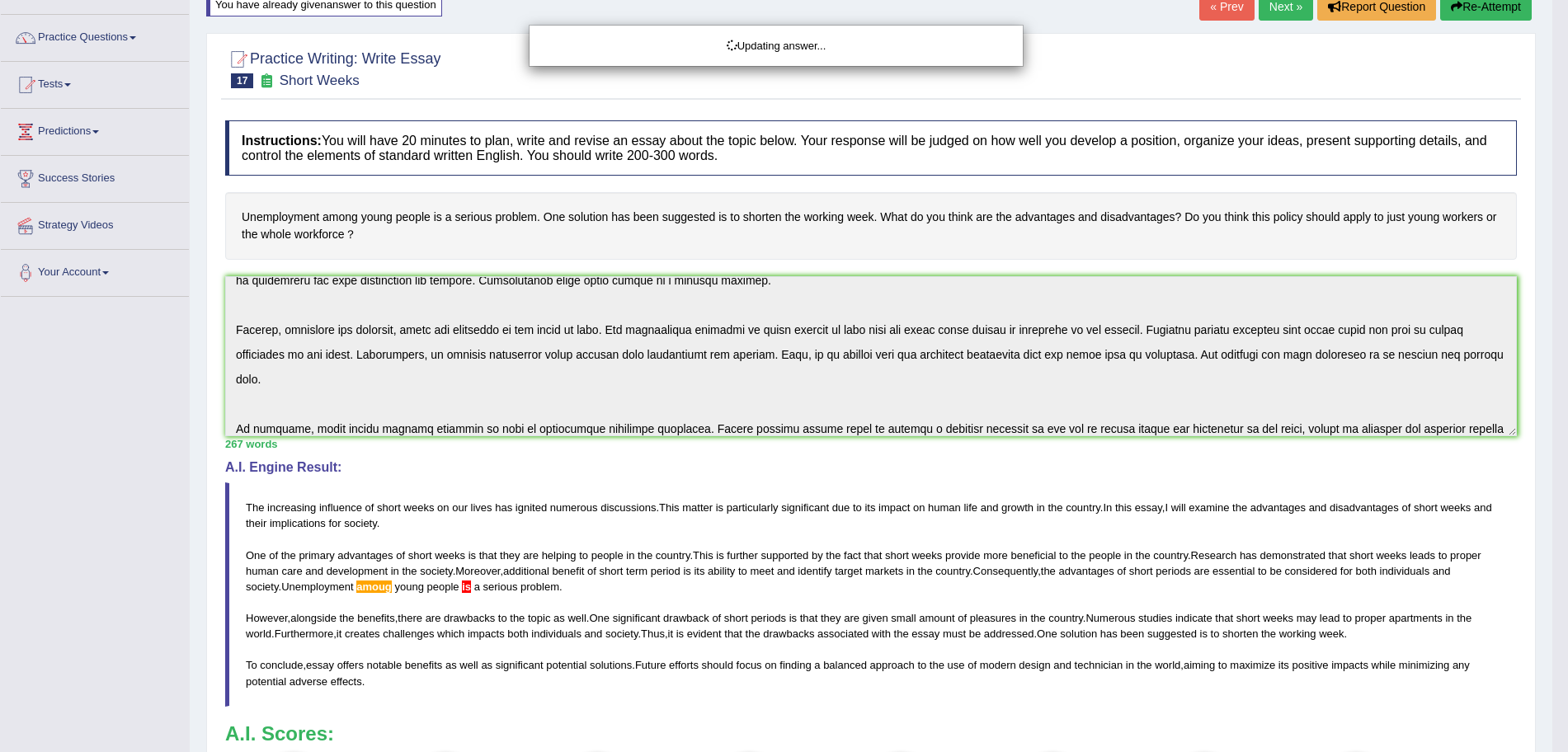
drag, startPoint x: 1583, startPoint y: 490, endPoint x: 1579, endPoint y: 621, distance: 131.1
click at [1567, 621] on html "Toggle navigation Home Practice Questions Speaking Practice Read Aloud Repeat S…" at bounding box center [784, 263] width 1568 height 752
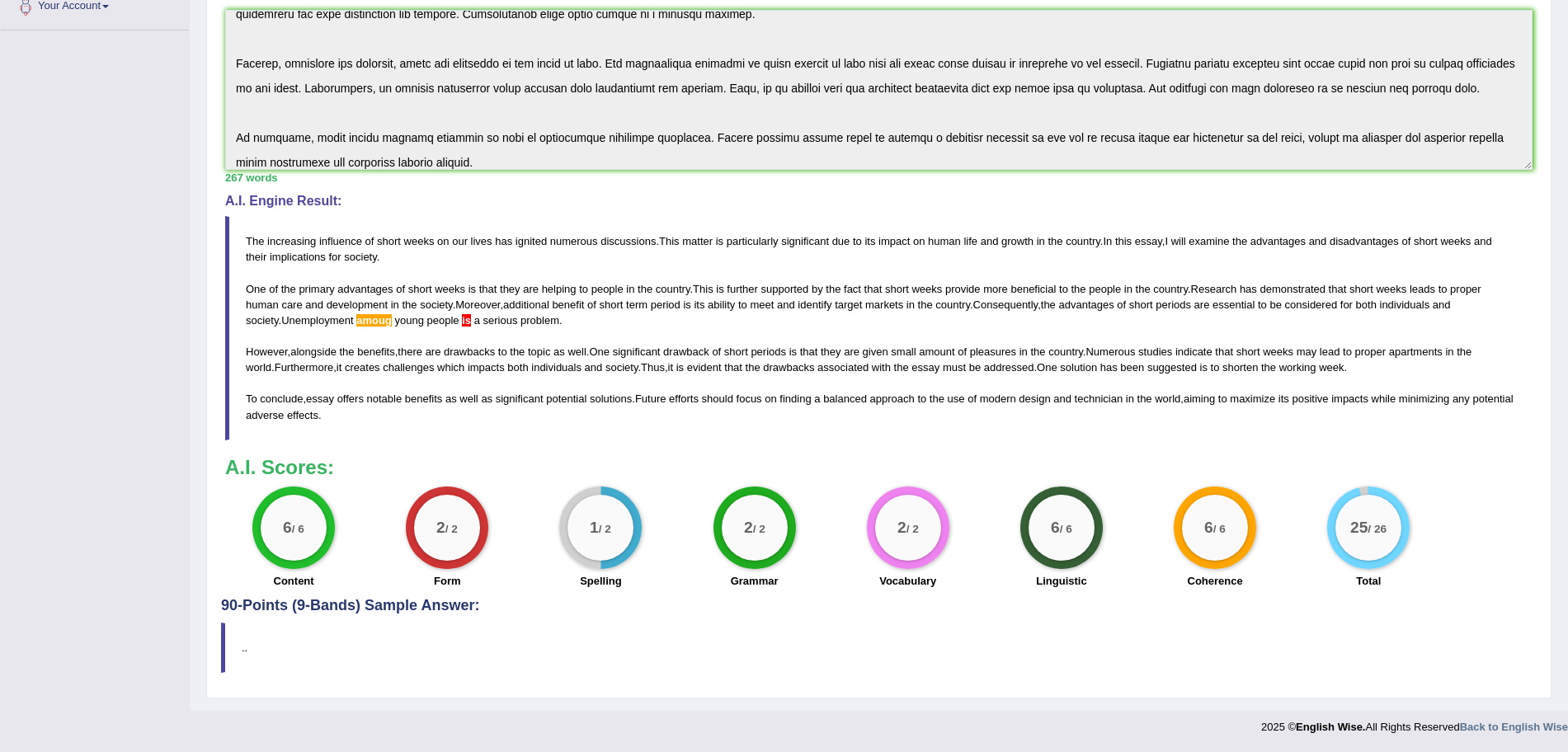
scroll to position [0, 0]
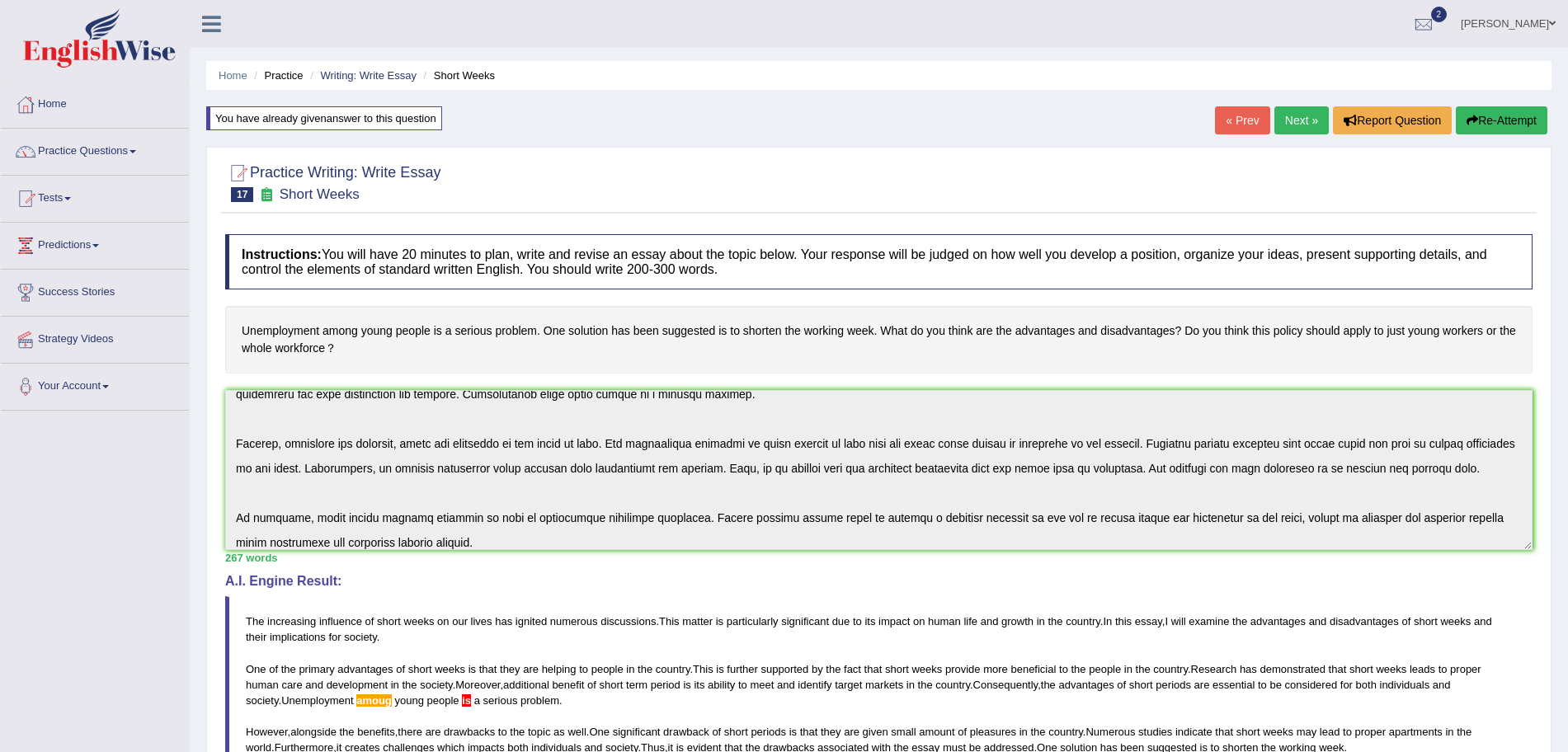
click at [1506, 122] on button "Re-Attempt" at bounding box center [1502, 120] width 91 height 28
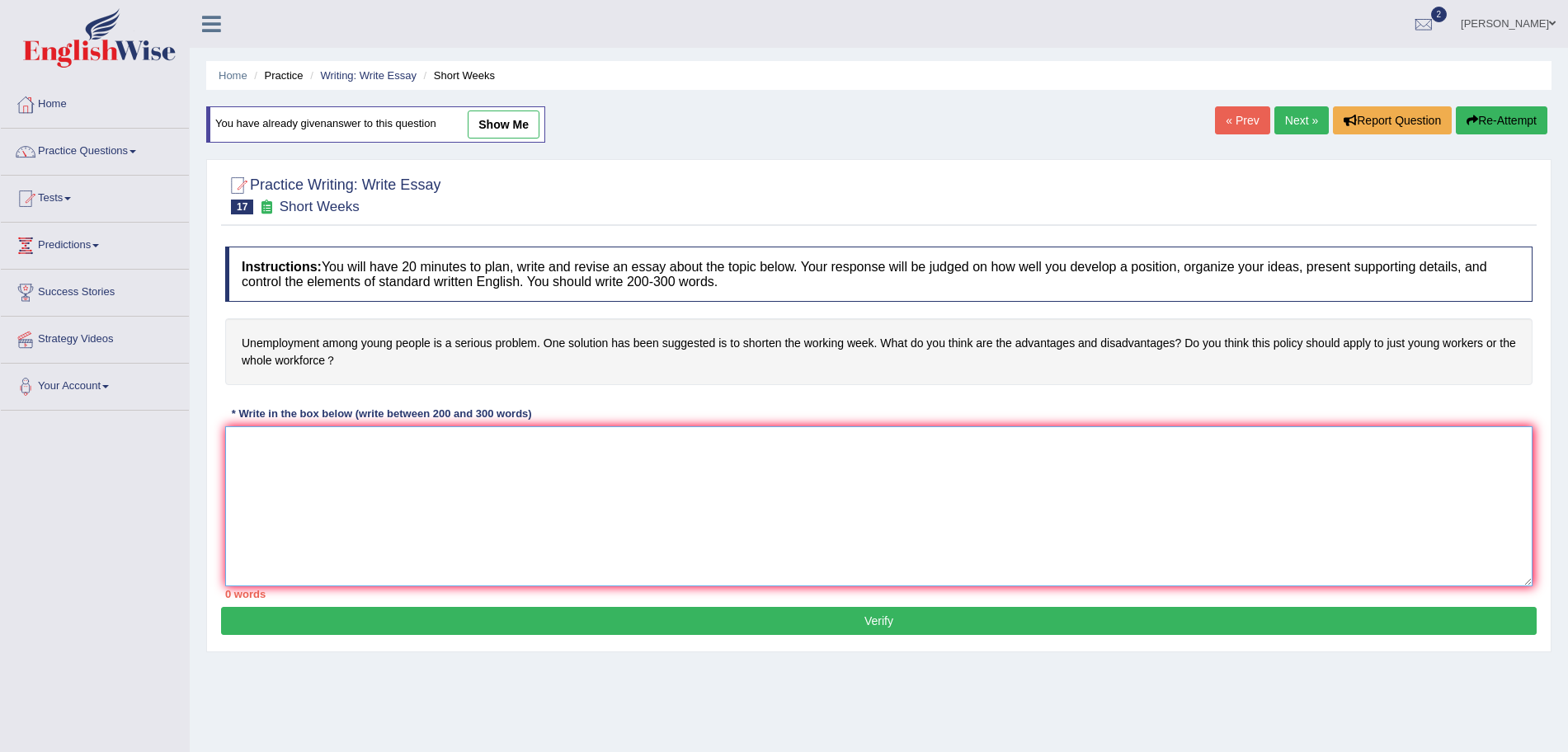
click at [589, 479] on textarea at bounding box center [879, 506] width 1308 height 160
paste textarea "The increasing influence of short weeks on our lives has ignited numerous discu…"
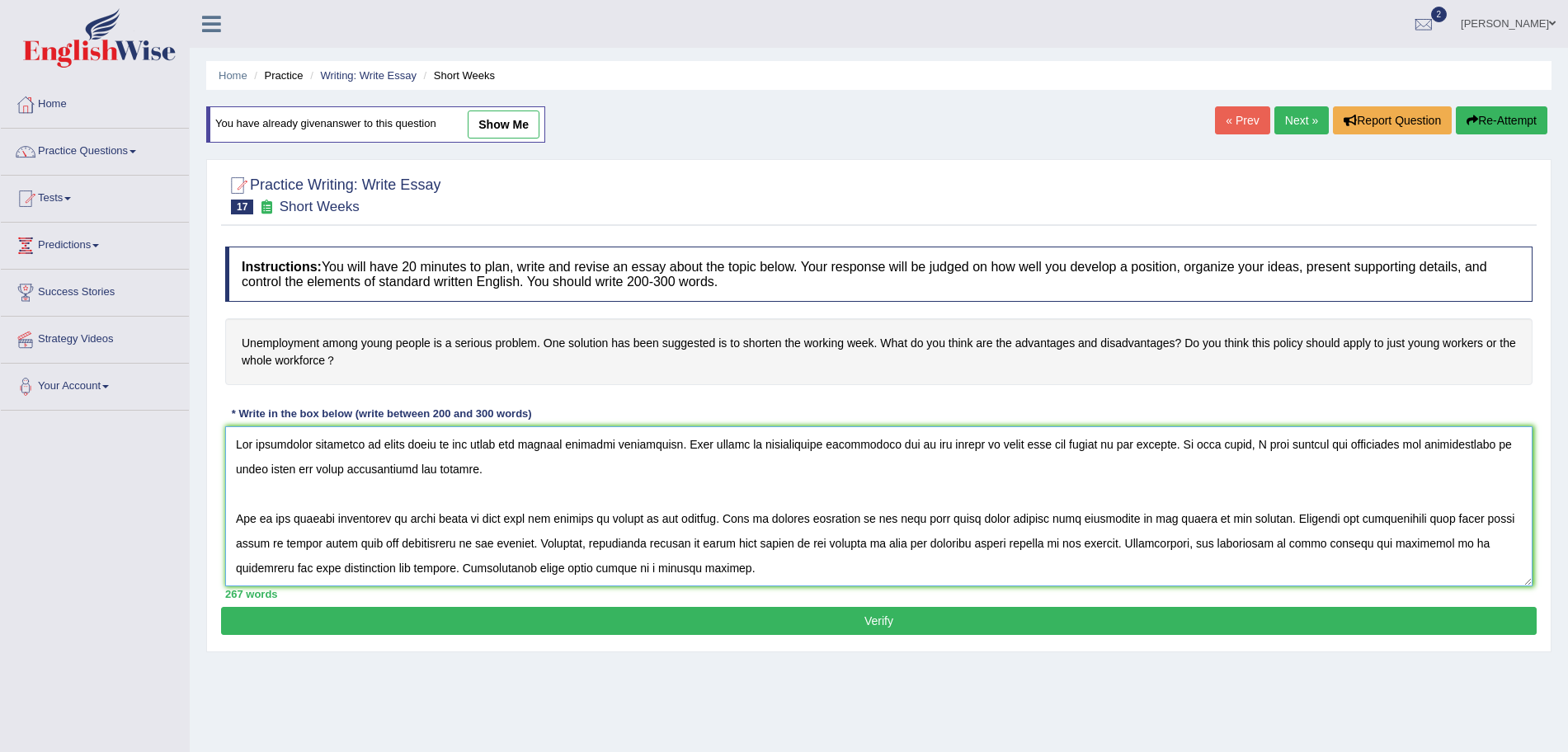
scroll to position [163, 0]
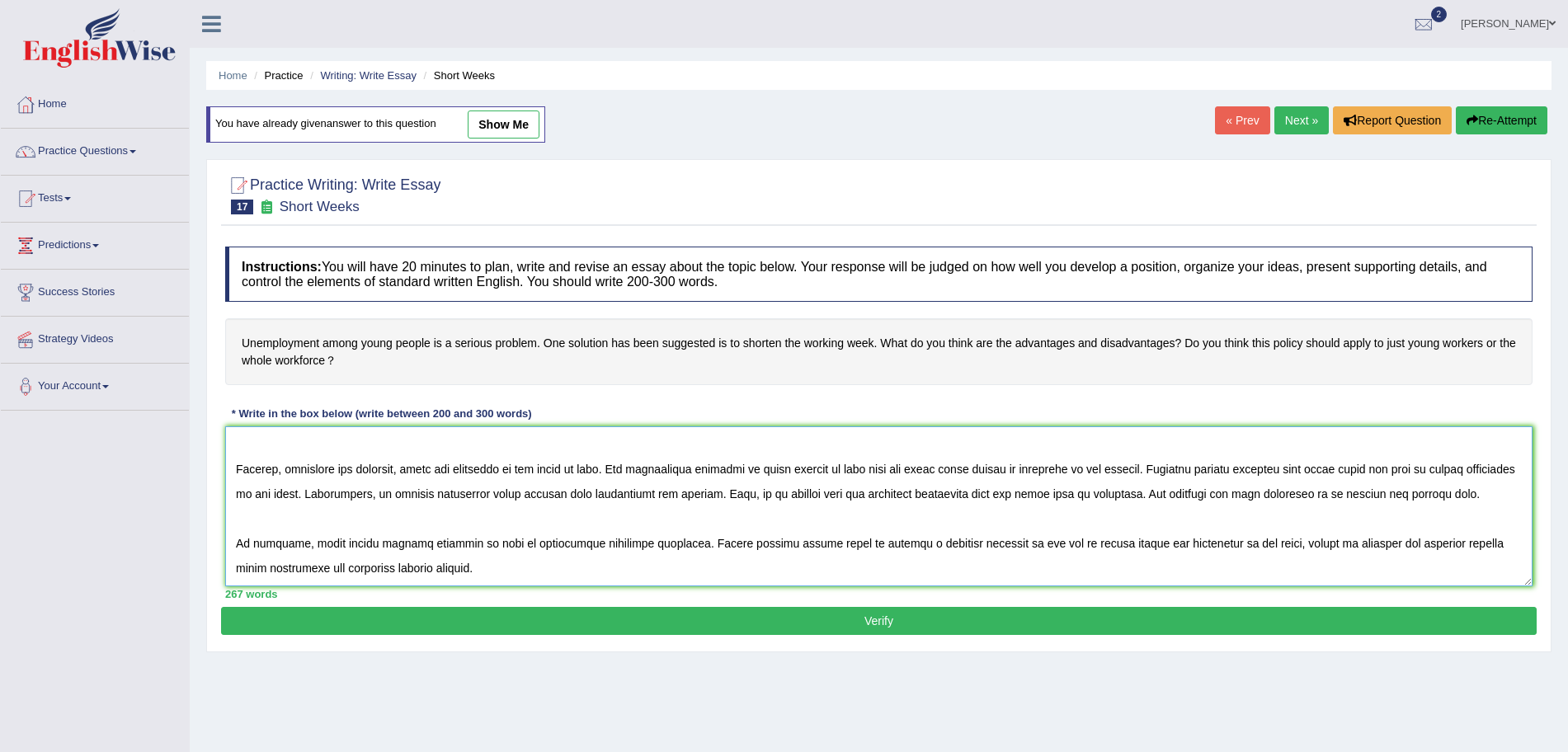
click at [956, 534] on textarea at bounding box center [879, 506] width 1308 height 160
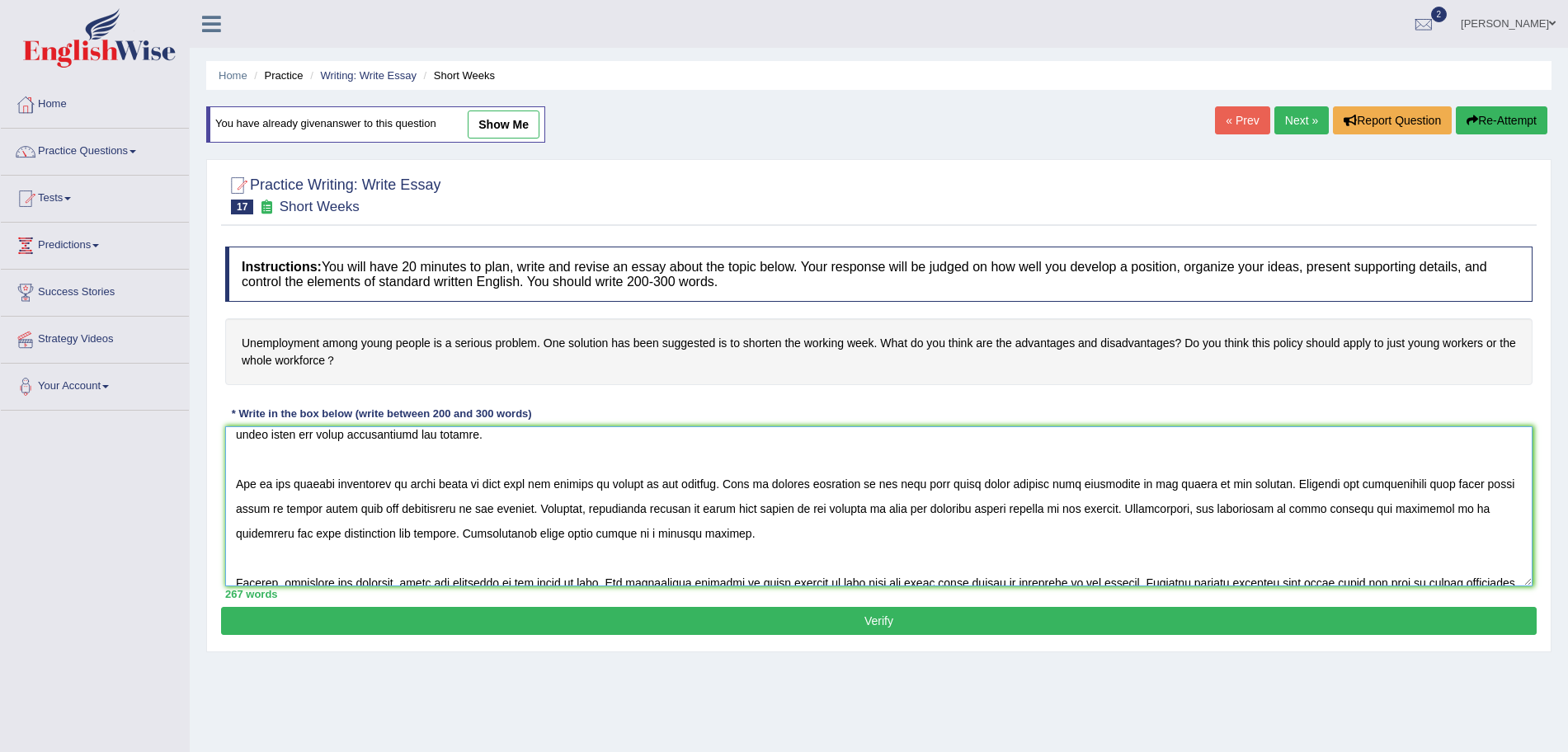
scroll to position [10, 0]
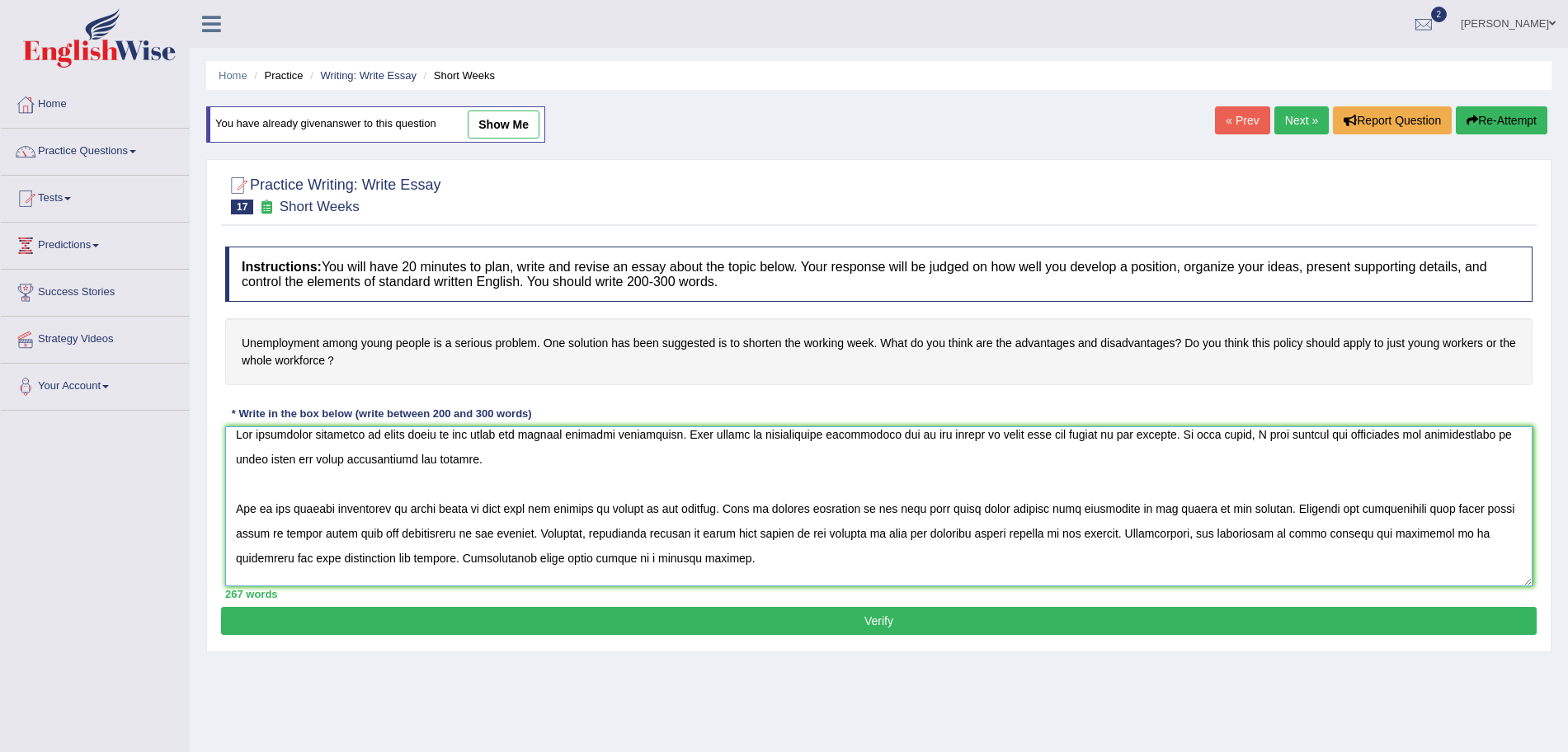
click at [506, 562] on textarea at bounding box center [879, 506] width 1308 height 160
type textarea "The increasing influence of short weeks on our lives has ignited numerous discu…"
click at [615, 616] on button "Verify" at bounding box center [878, 621] width 1316 height 28
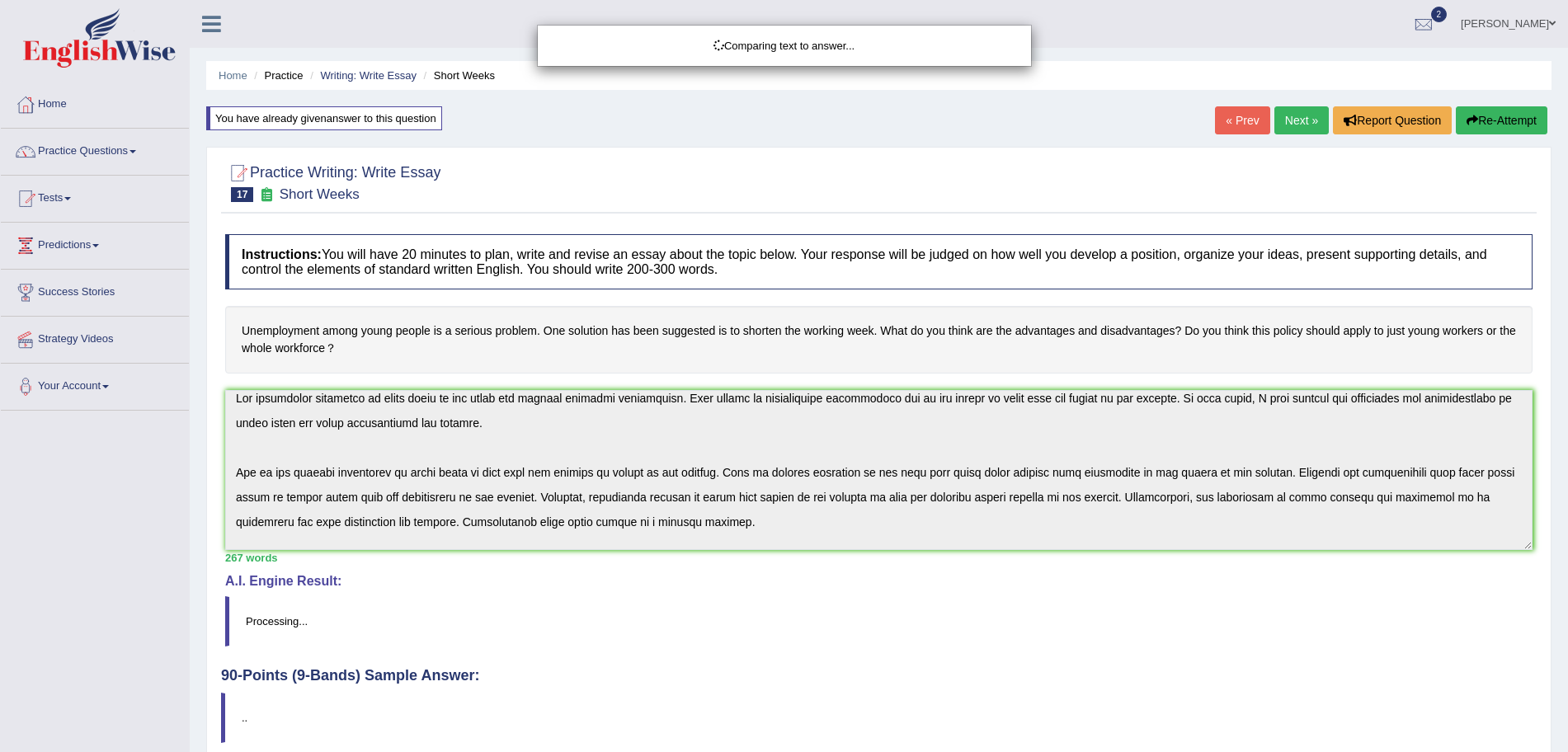
scroll to position [113, 0]
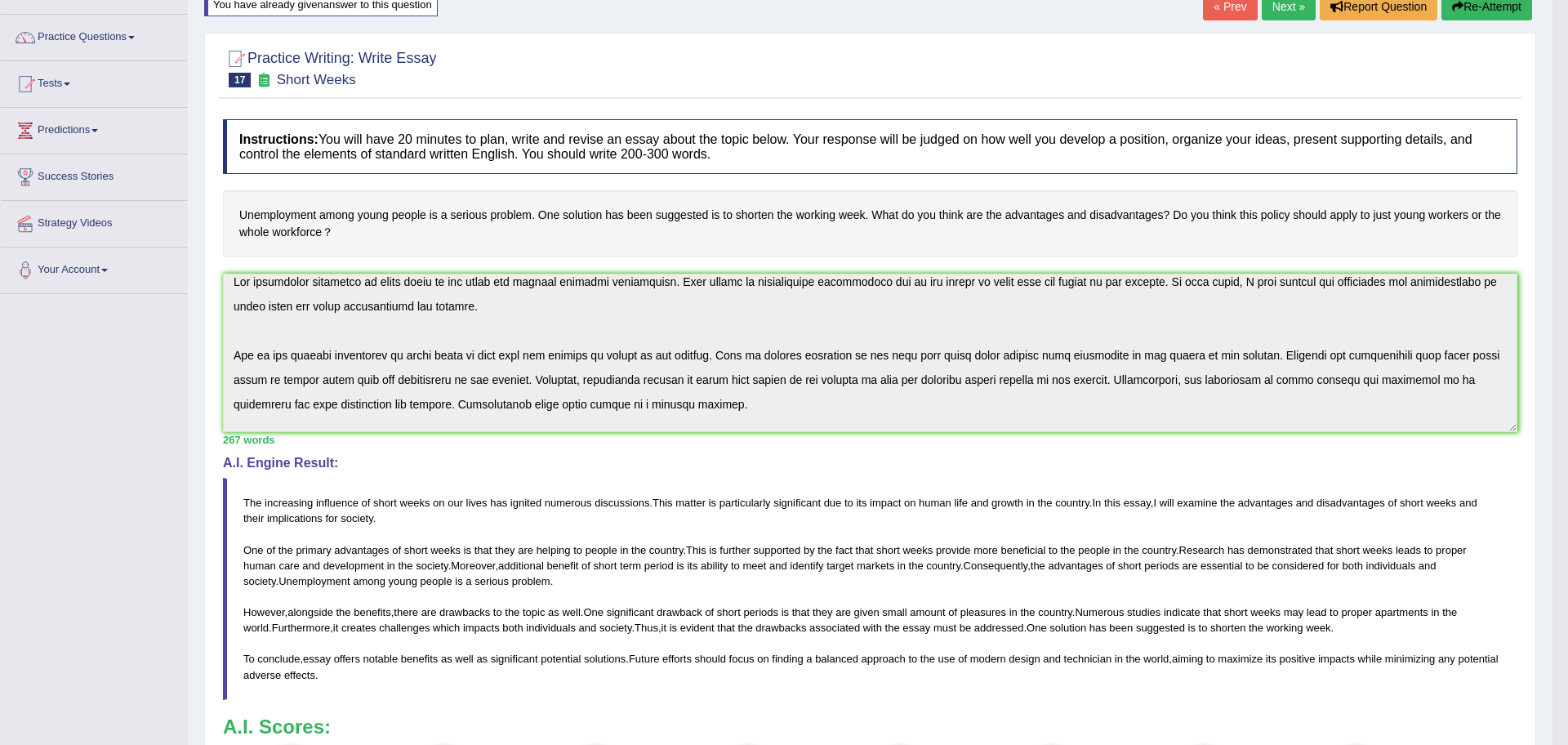
drag, startPoint x: 1567, startPoint y: 353, endPoint x: 1545, endPoint y: 158, distance: 196.2
click at [1545, 158] on body "Toggle navigation Home Practice Questions Speaking Practice Read Aloud Repeat S…" at bounding box center [784, 260] width 1568 height 745
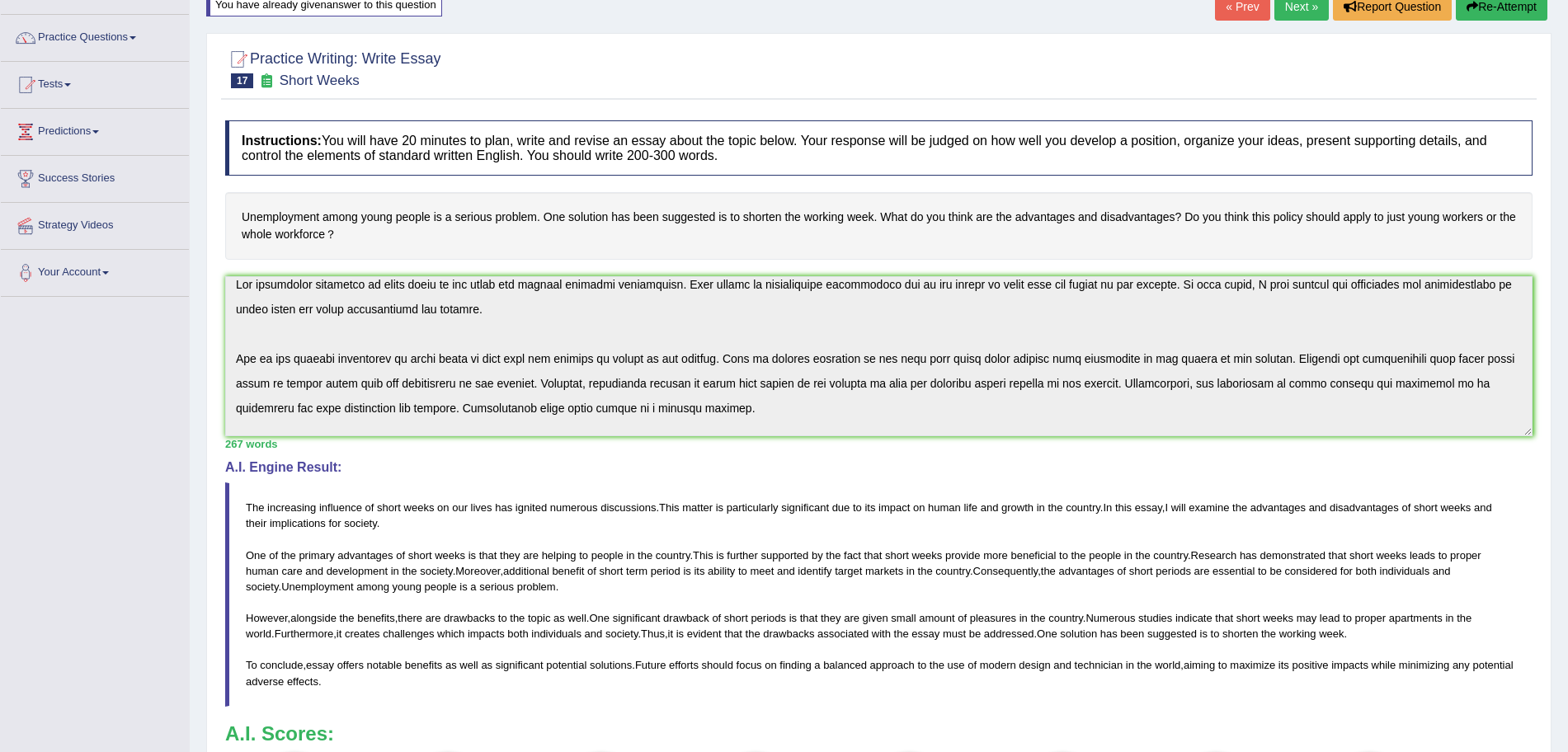
click at [1277, 6] on link "Next »" at bounding box center [1302, 6] width 54 height 28
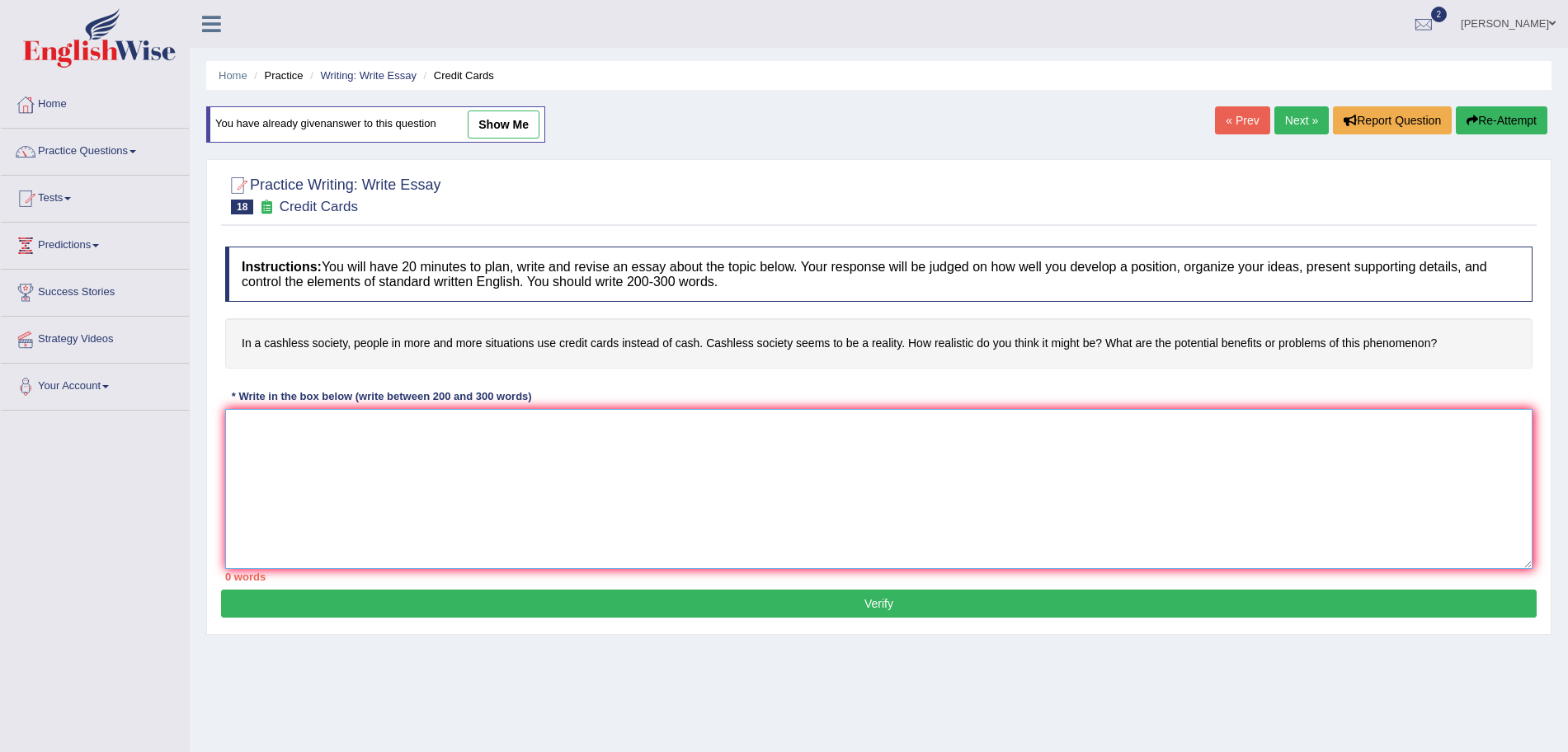
click at [471, 444] on textarea at bounding box center [879, 489] width 1308 height 160
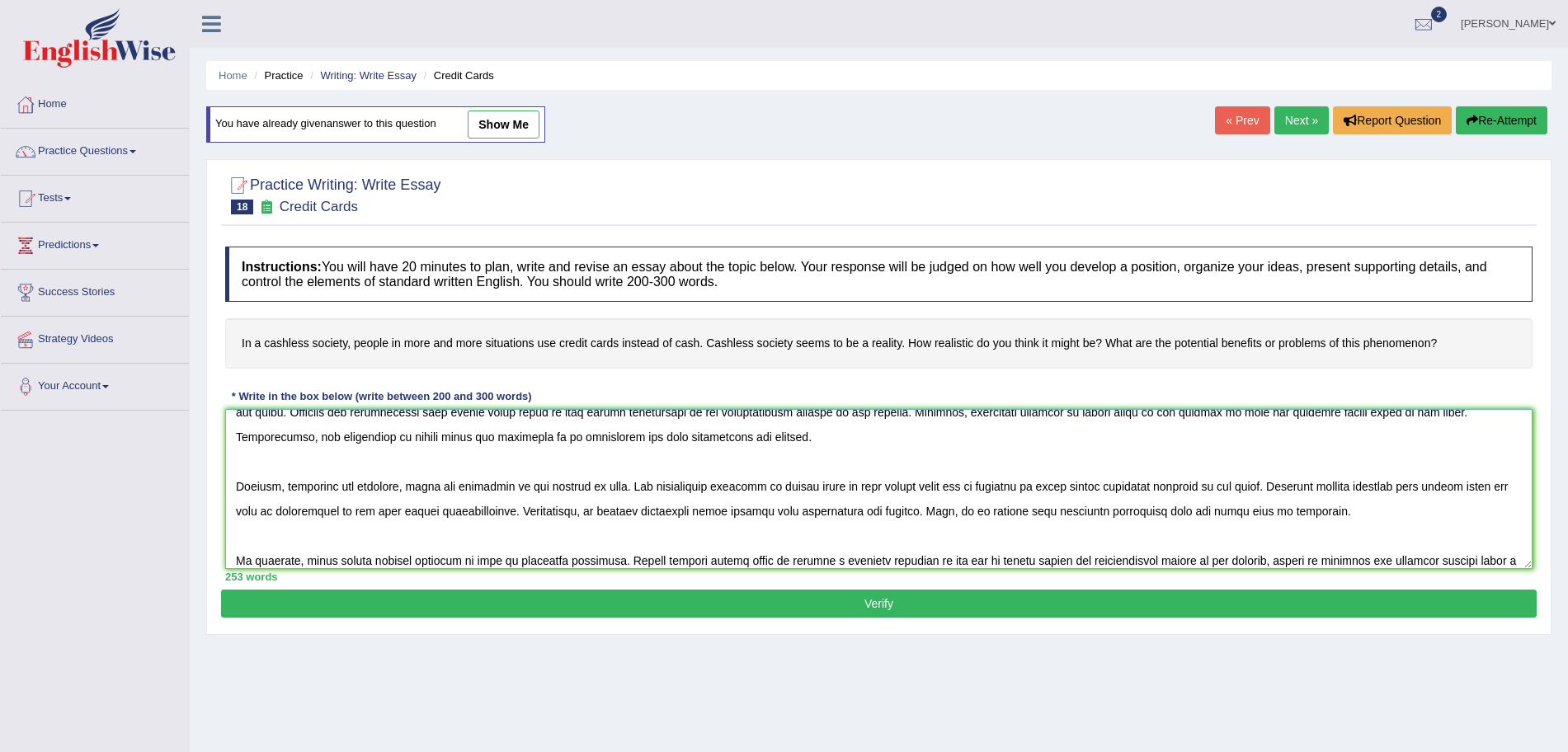
scroll to position [139, 0]
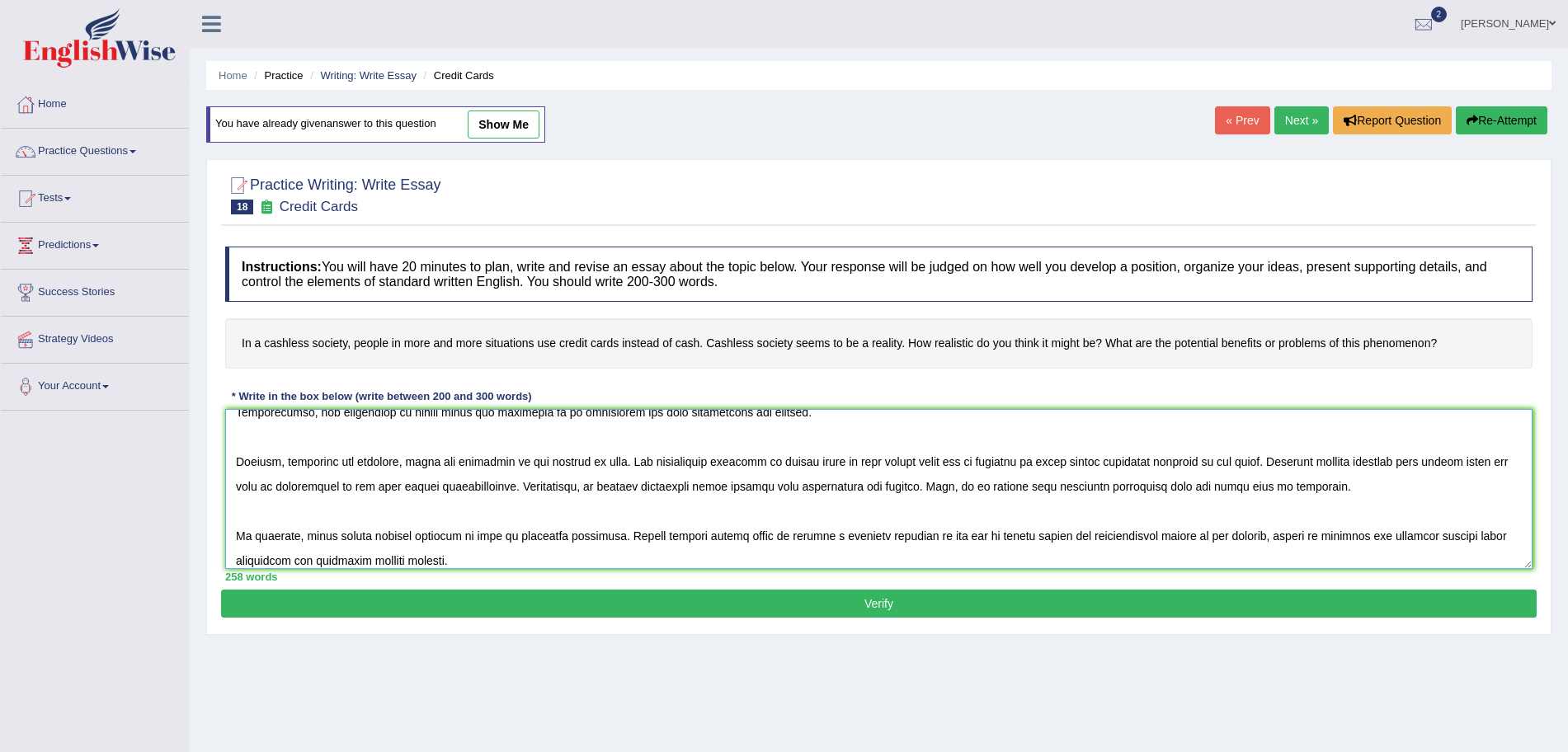
type textarea "The increasing influence of credit cards on our lives has ignited numerous disc…"
click at [457, 593] on button "Verify" at bounding box center [878, 603] width 1316 height 28
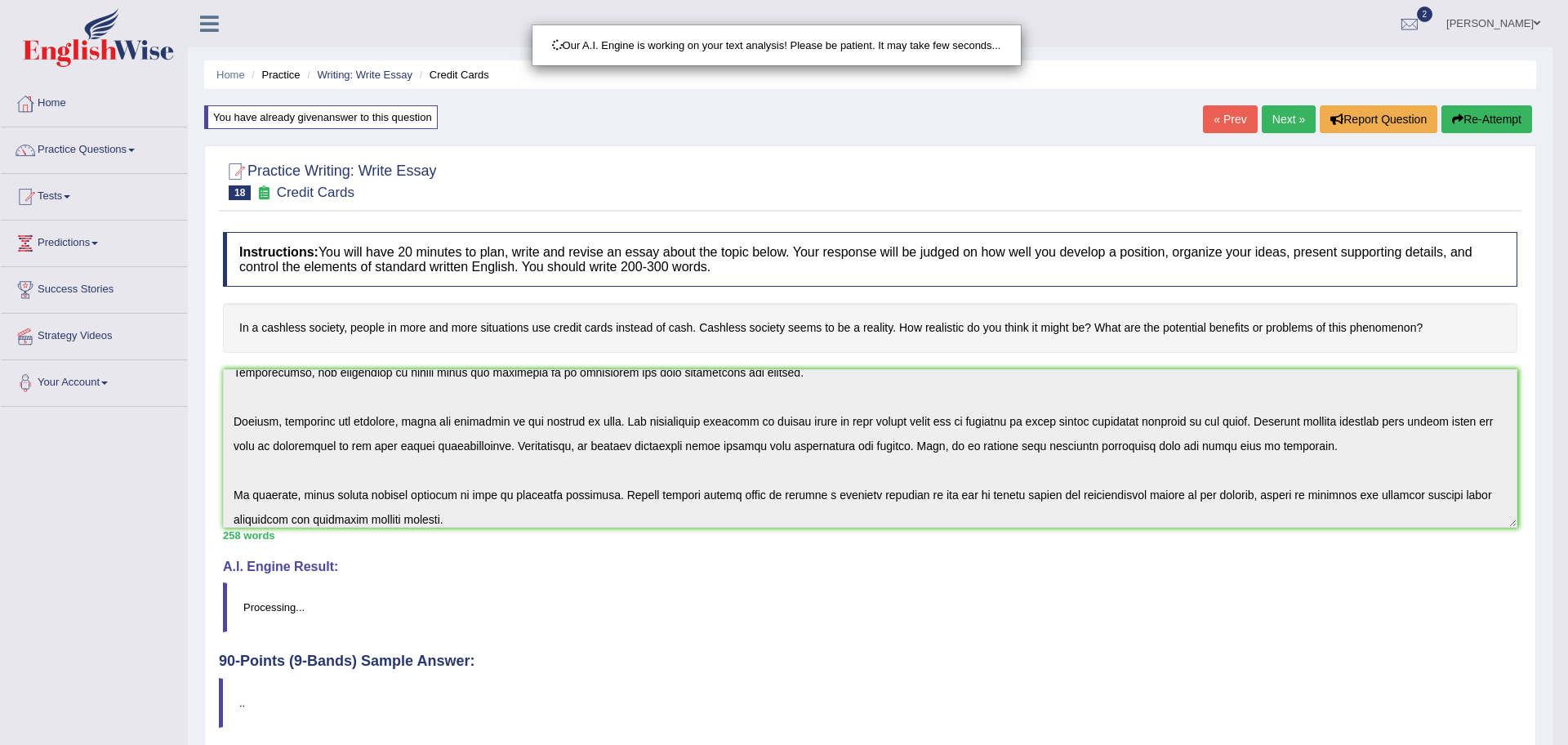
drag, startPoint x: 1567, startPoint y: 231, endPoint x: 1567, endPoint y: 468, distance: 237.0
click at [1567, 468] on html "Toggle navigation Home Practice Questions Speaking Practice Read Aloud Repeat S…" at bounding box center [784, 372] width 1568 height 745
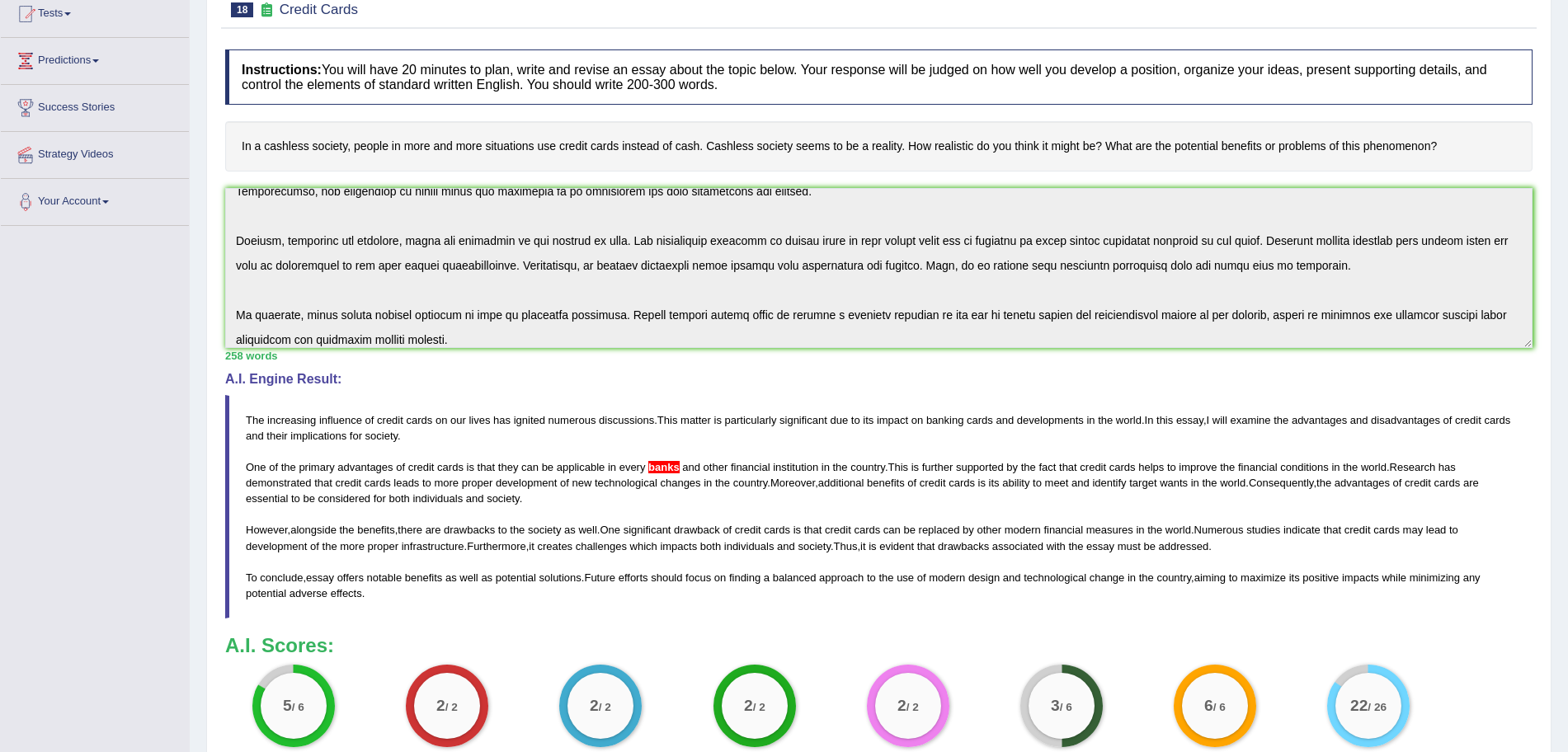
scroll to position [0, 0]
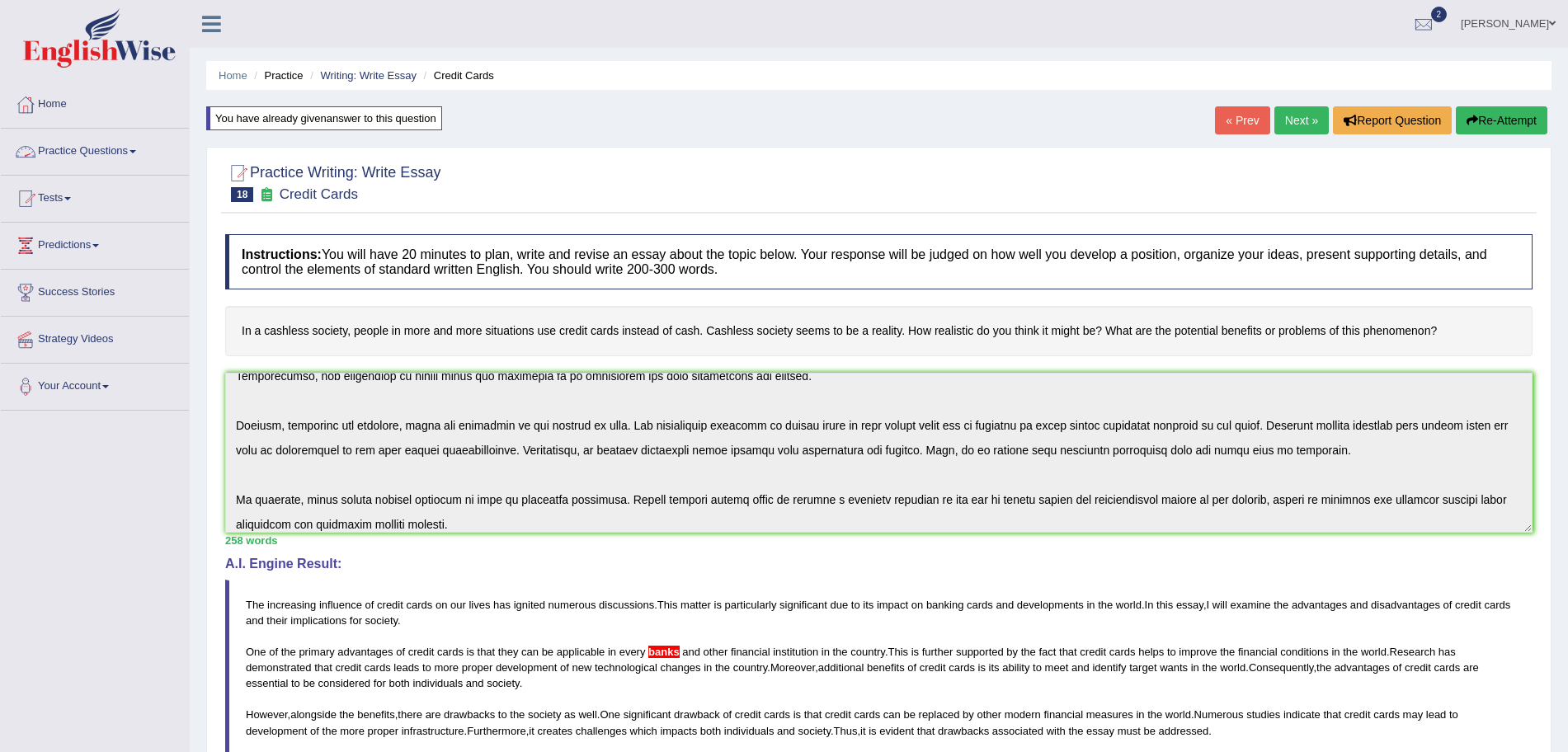
click at [64, 149] on link "Practice Questions" at bounding box center [95, 149] width 188 height 41
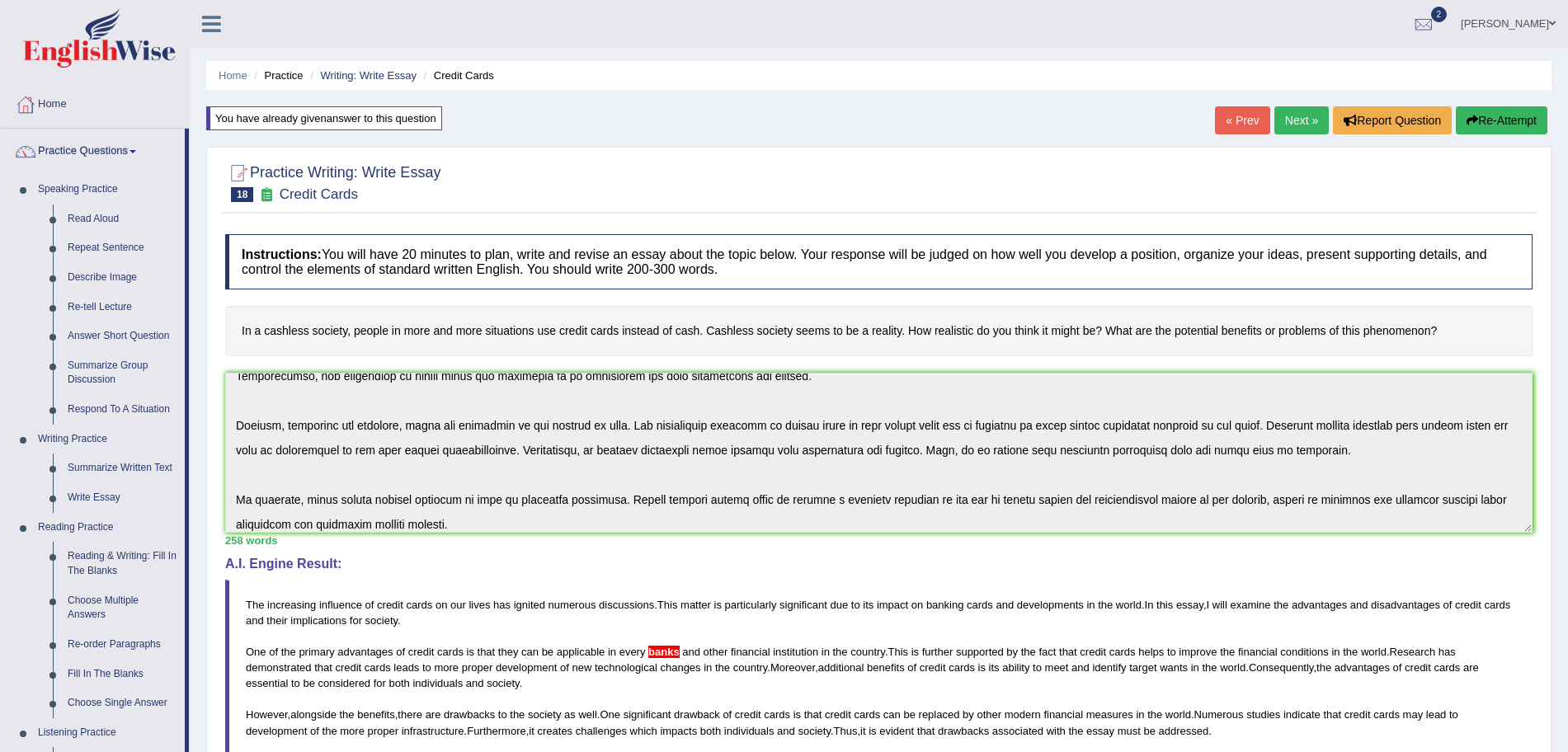
click at [86, 222] on link "Read Aloud" at bounding box center [122, 219] width 125 height 30
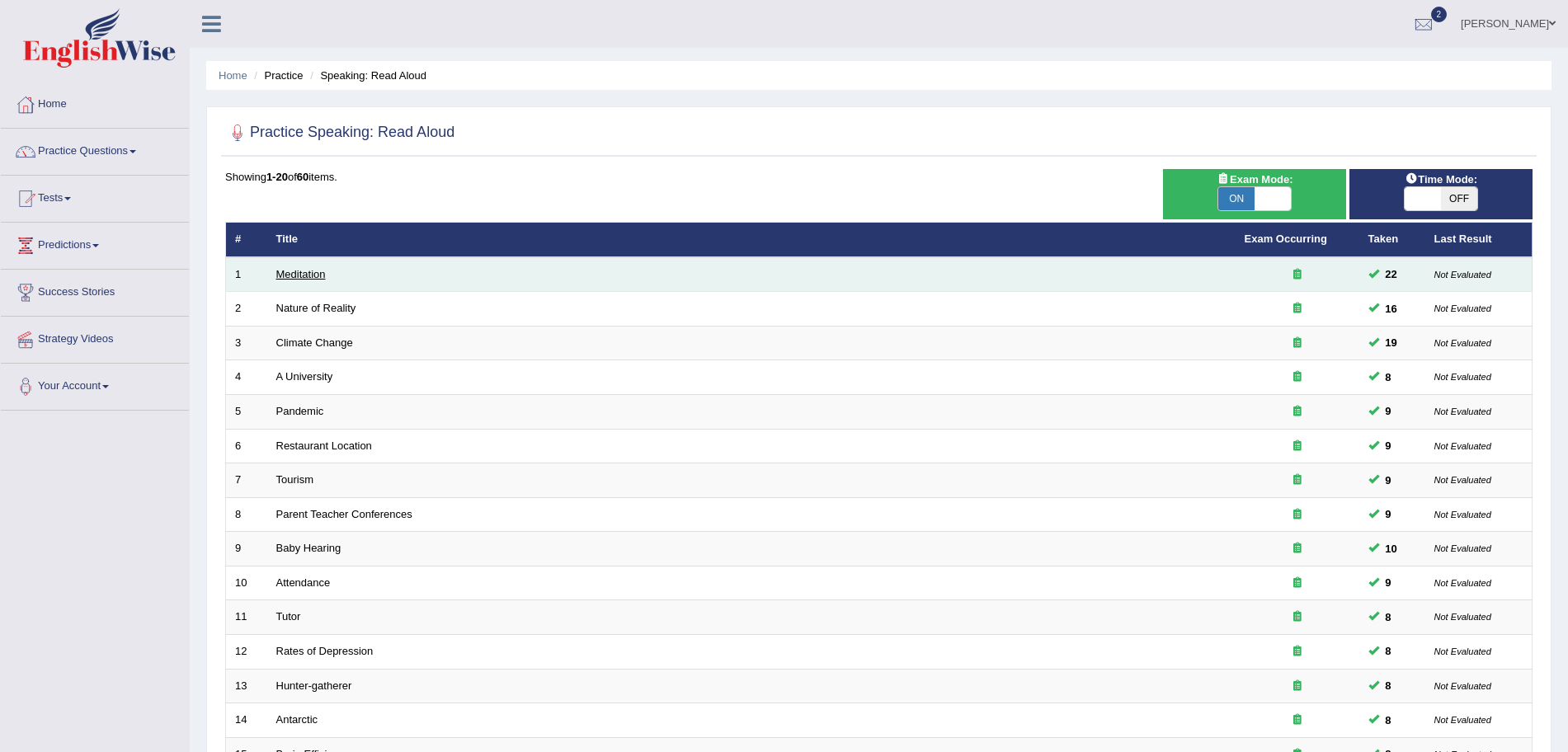
click at [307, 276] on link "Meditation" at bounding box center [301, 274] width 49 height 13
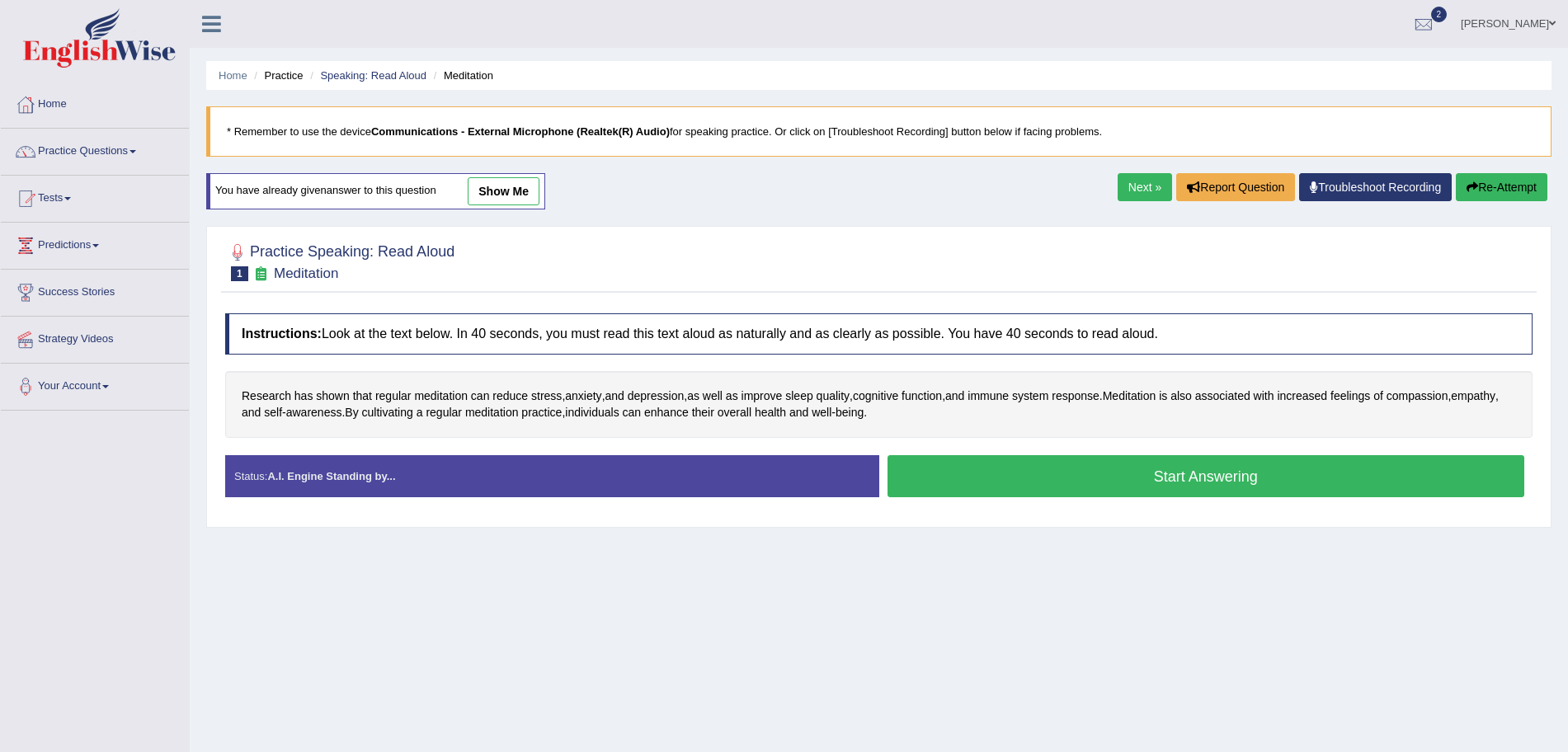
click at [1007, 462] on button "Start Answering" at bounding box center [1206, 477] width 638 height 42
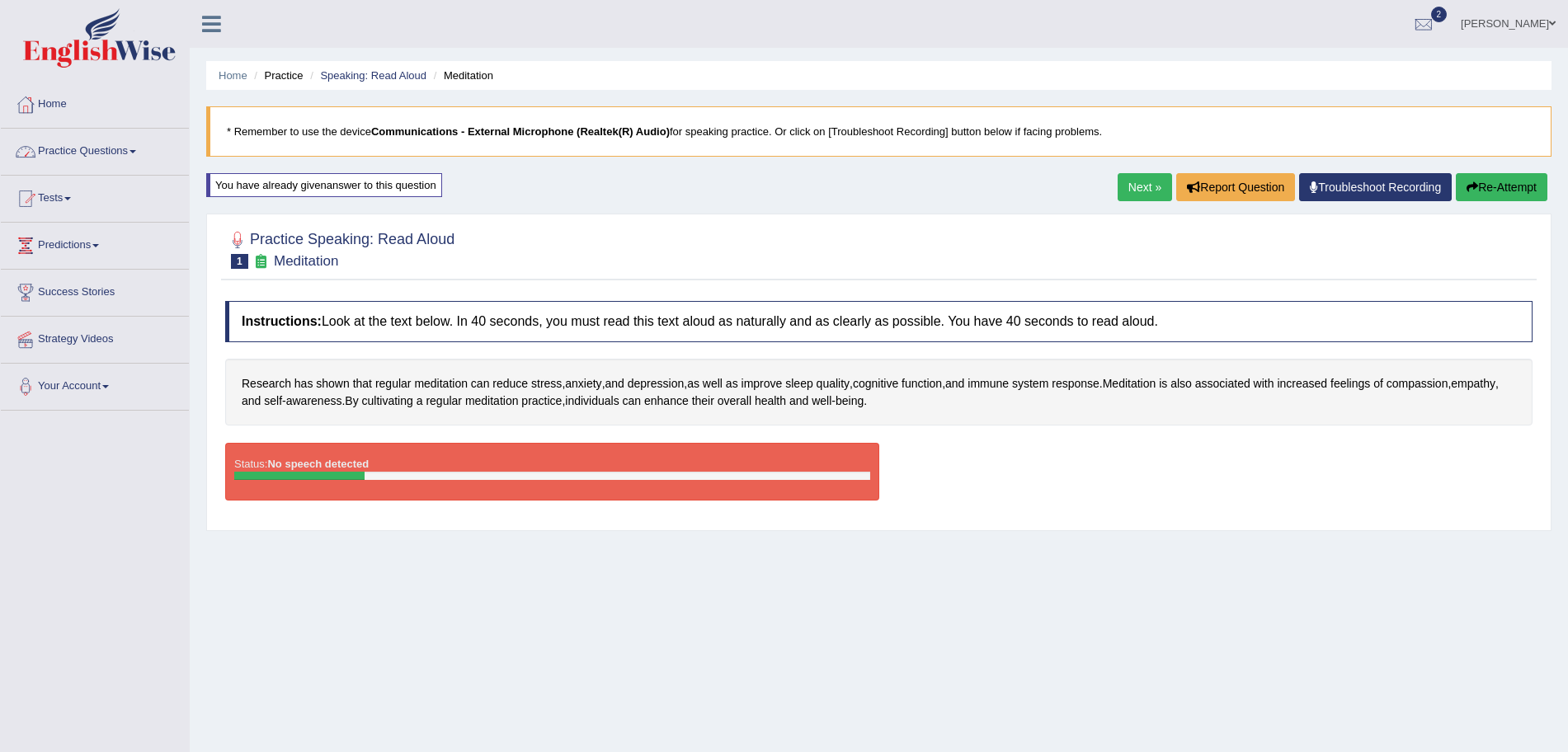
click at [87, 152] on link "Practice Questions" at bounding box center [95, 149] width 188 height 41
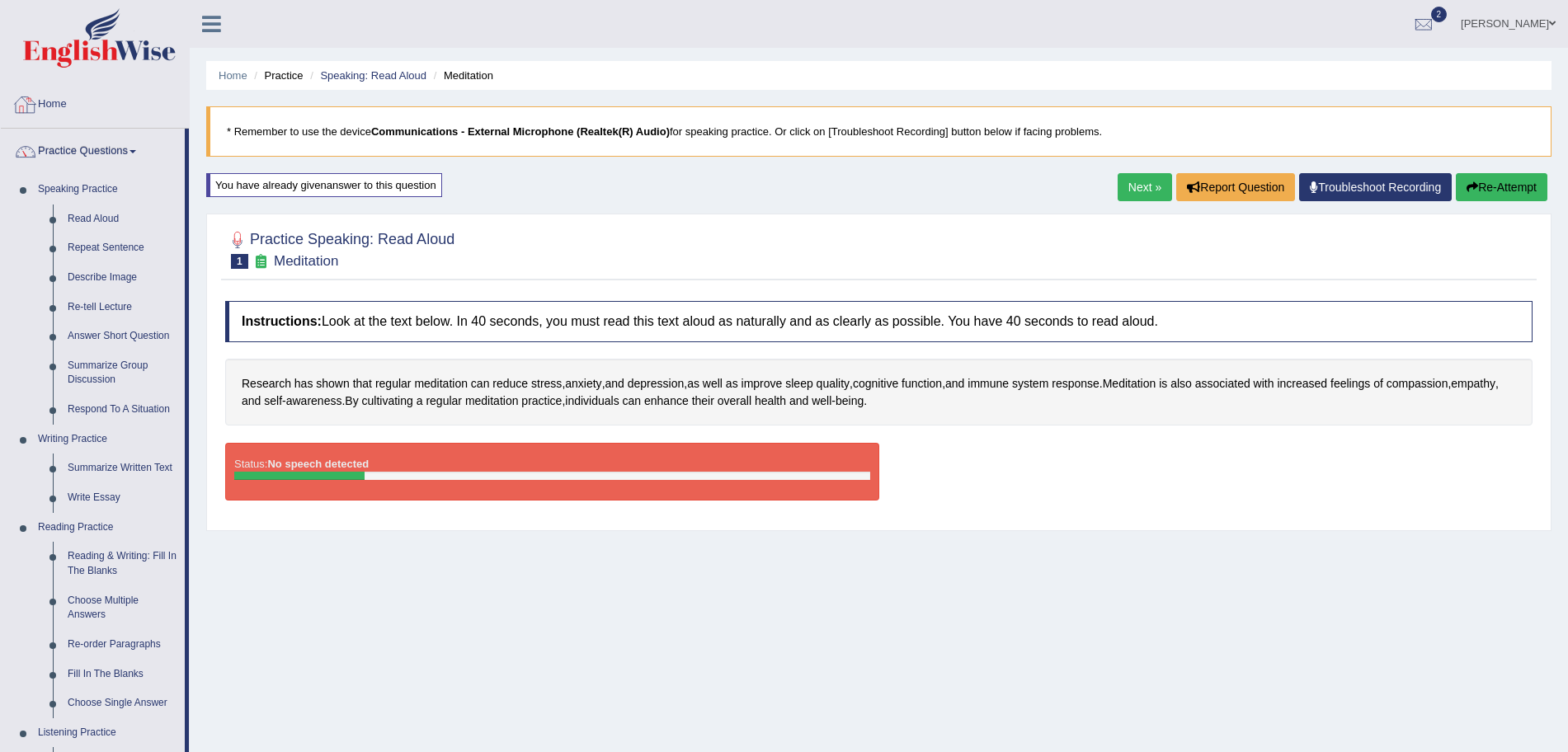
click at [79, 33] on img at bounding box center [99, 38] width 152 height 59
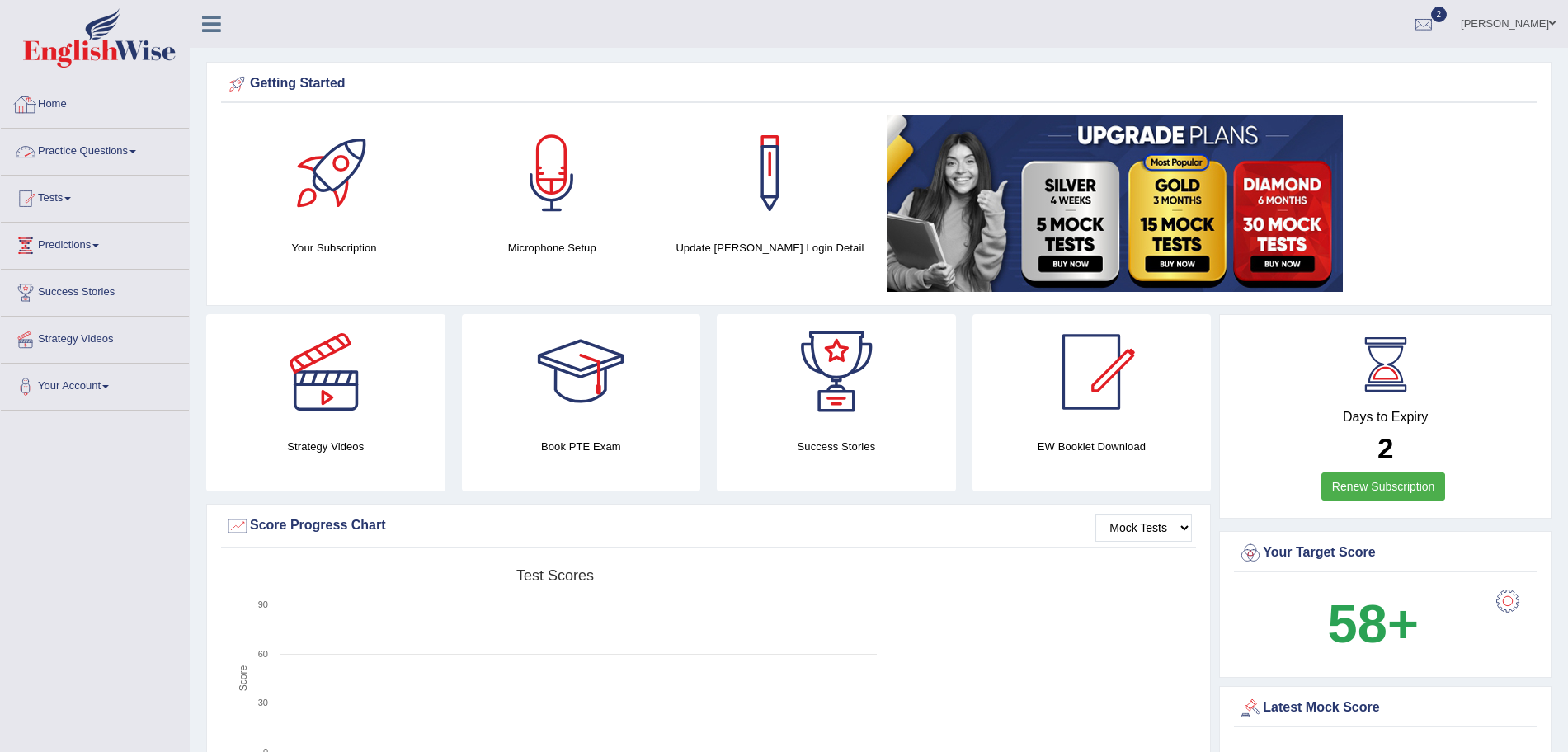
click at [75, 157] on link "Practice Questions" at bounding box center [95, 149] width 188 height 41
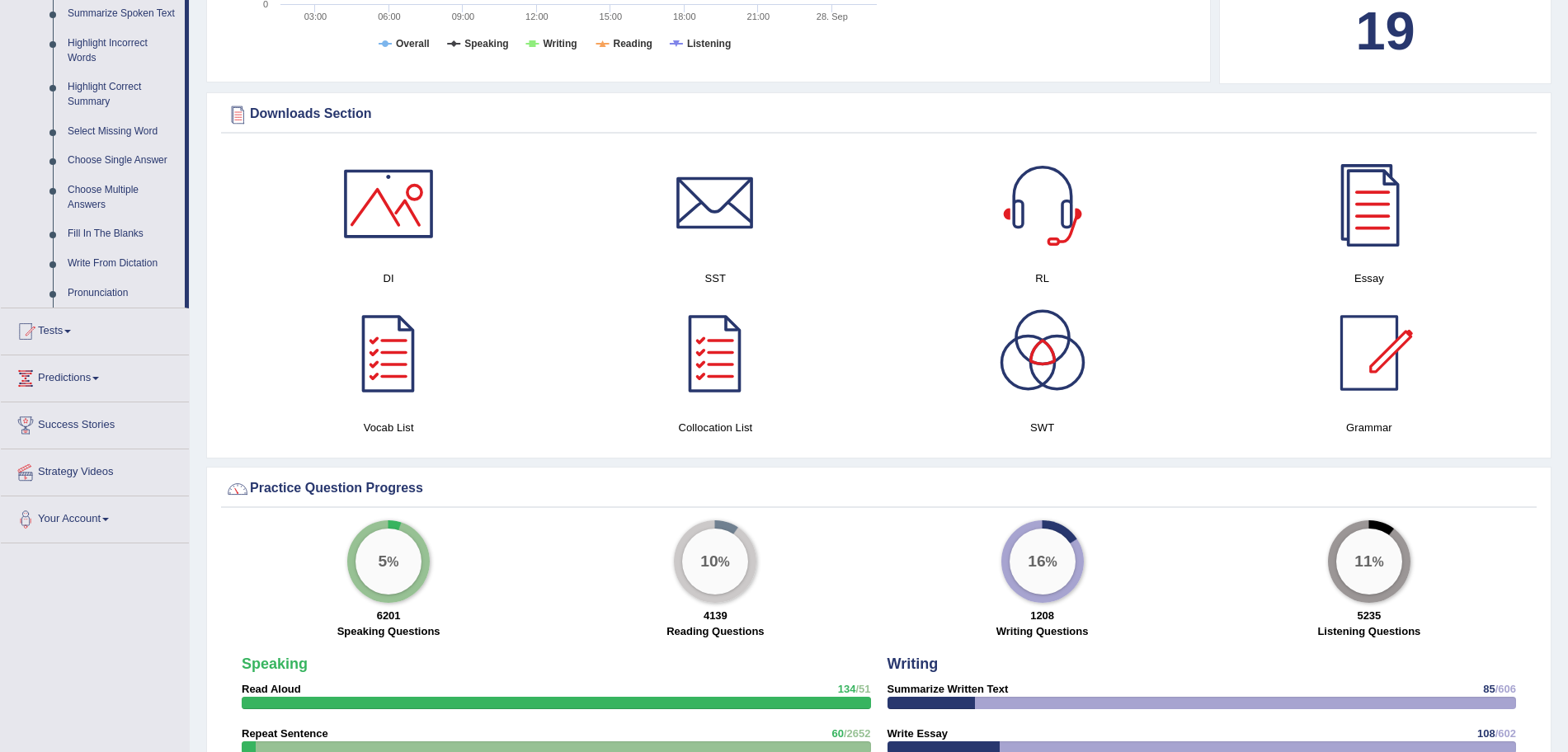
scroll to position [865, 0]
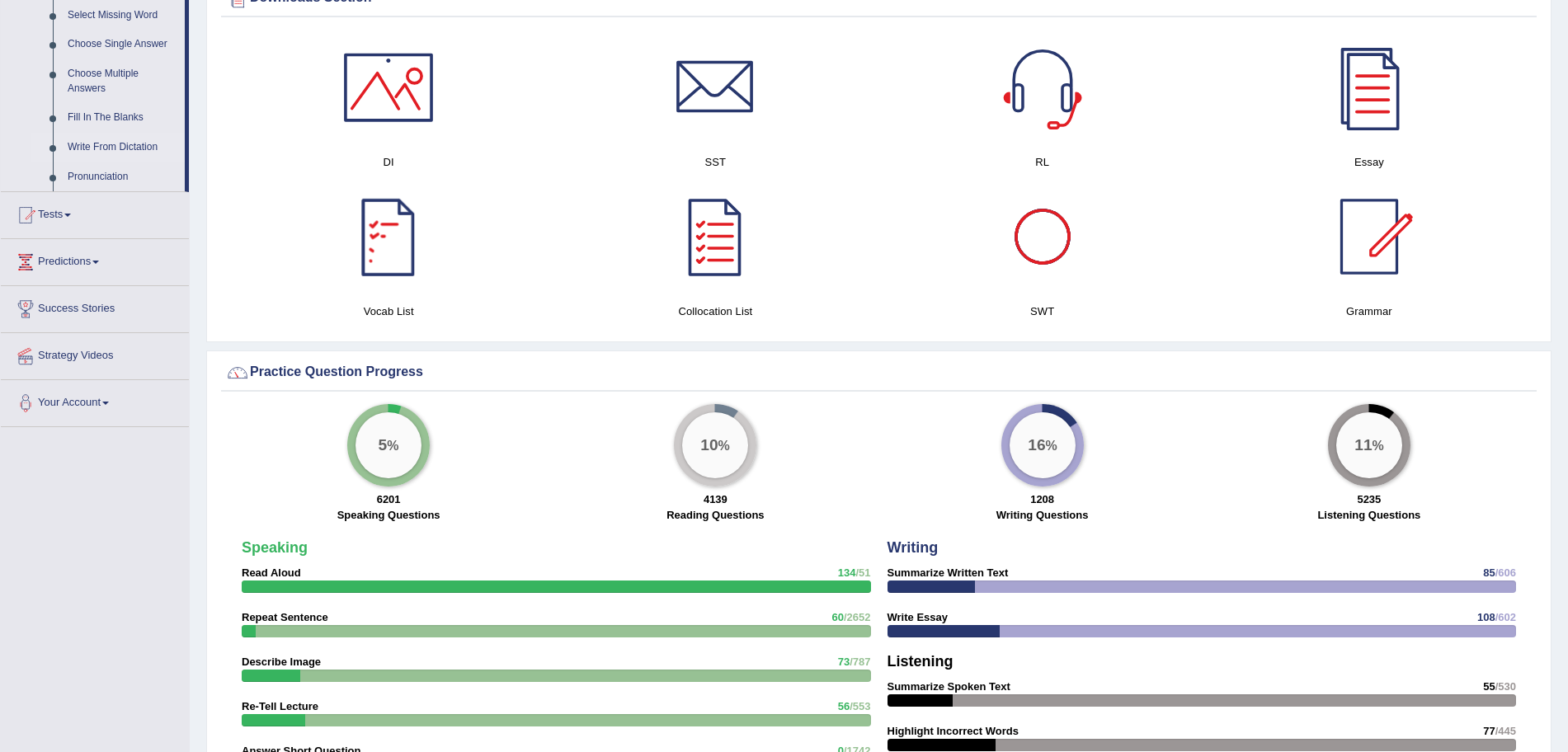
click at [91, 145] on link "Write From Dictation" at bounding box center [122, 147] width 125 height 30
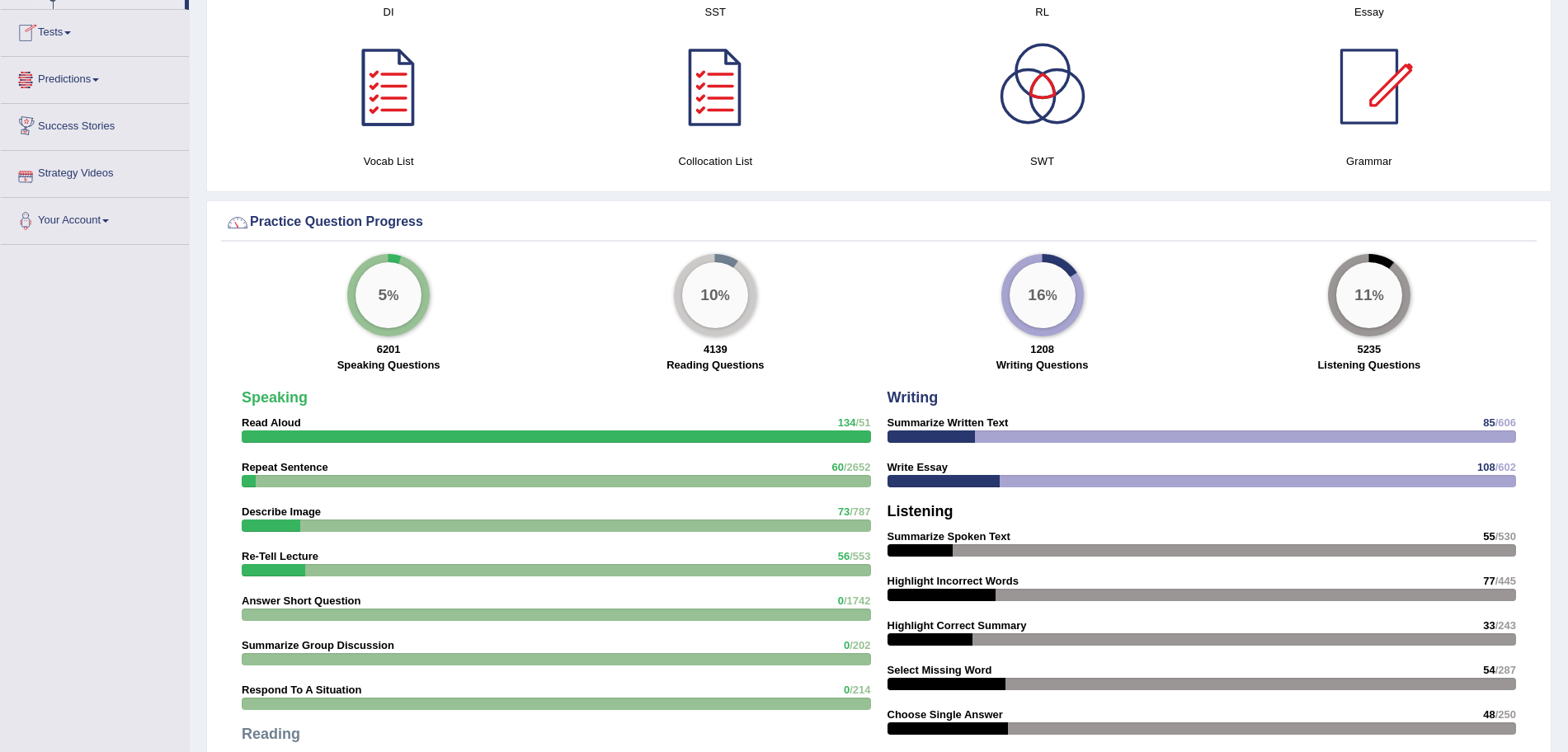
scroll to position [1059, 0]
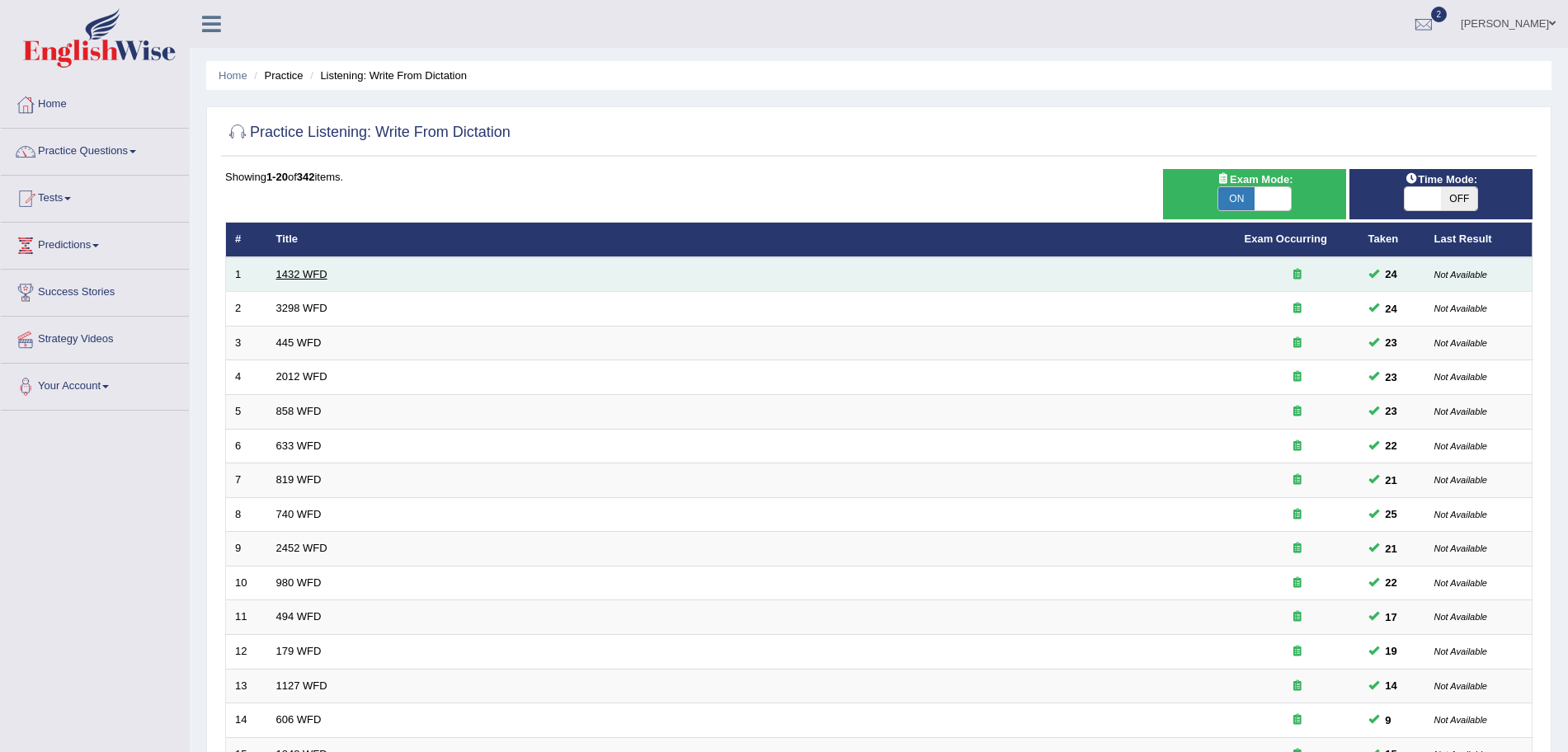
click at [285, 273] on link "1432 WFD" at bounding box center [302, 274] width 51 height 13
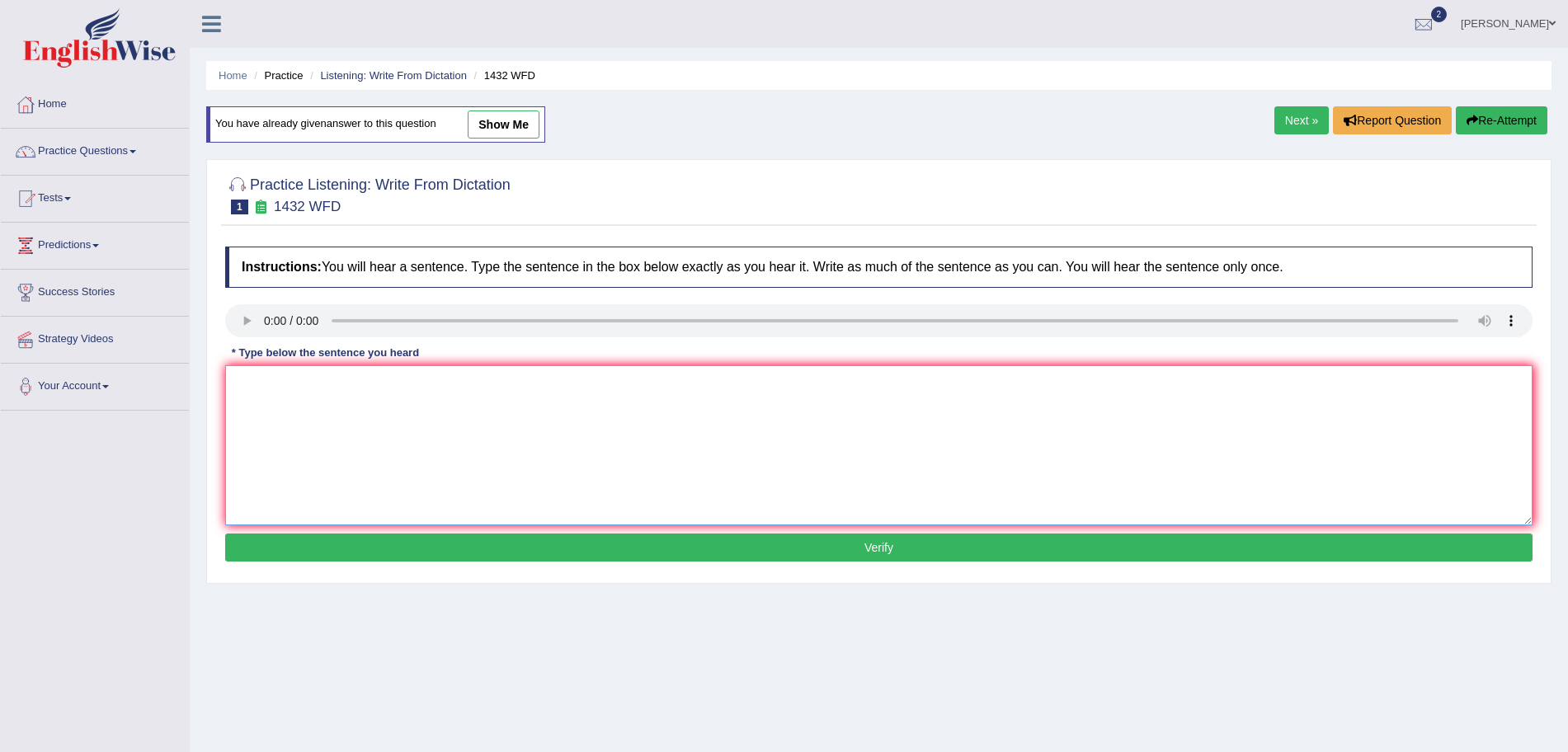
click at [281, 390] on textarea at bounding box center [879, 445] width 1308 height 160
type textarea "More physical activity is beneficial to your health."
click at [488, 537] on button "Verify" at bounding box center [879, 547] width 1308 height 28
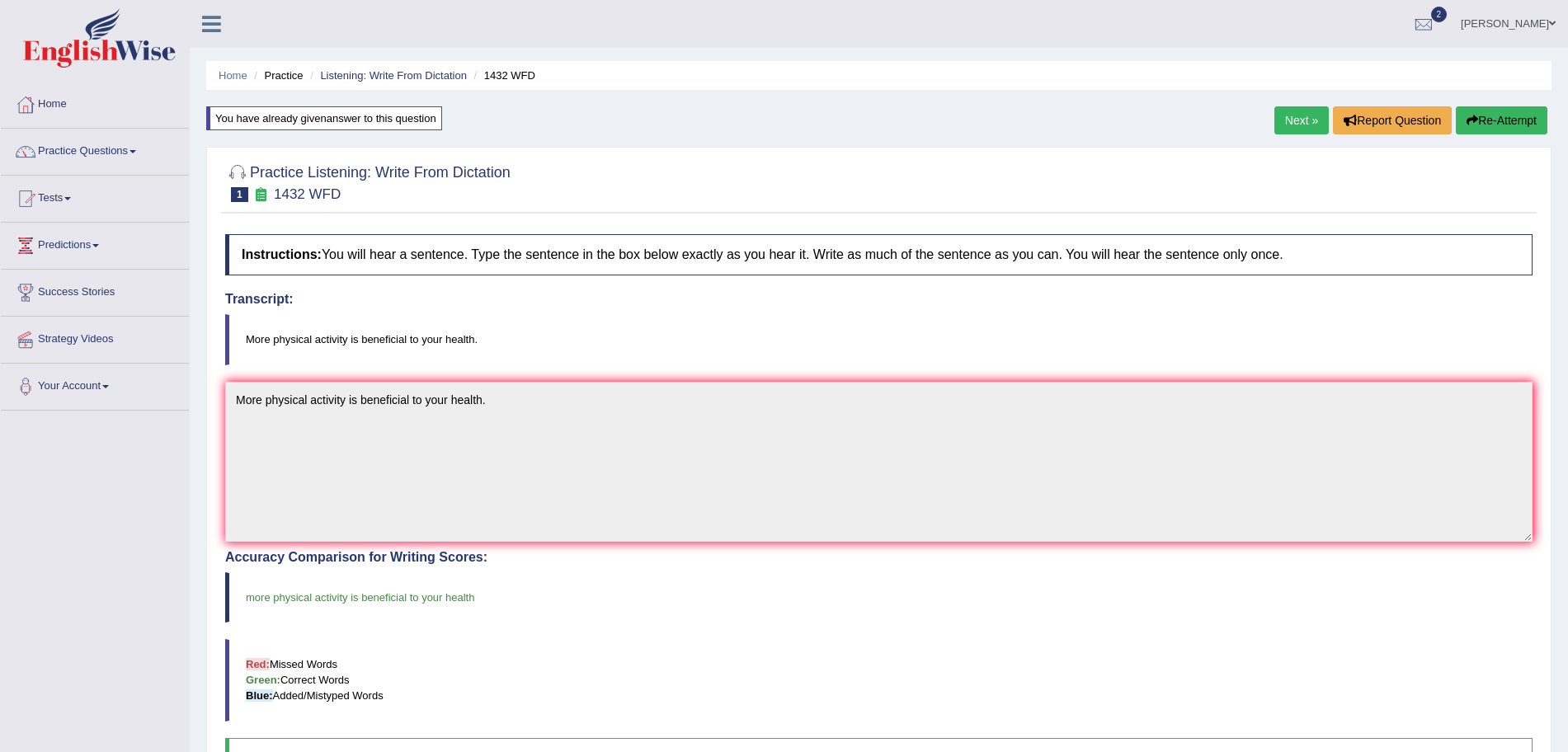
click at [1275, 124] on link "Next »" at bounding box center [1302, 120] width 54 height 28
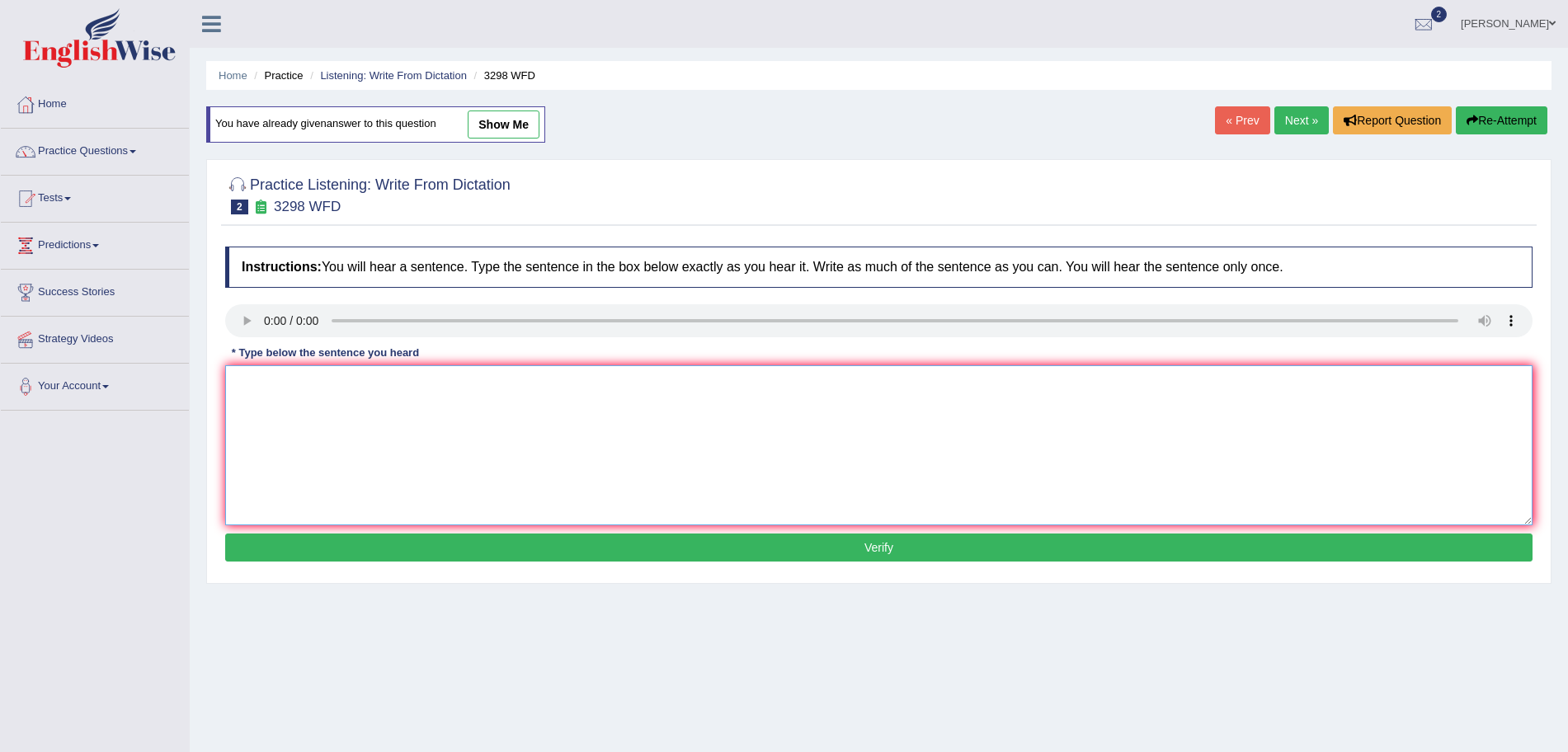
click at [288, 433] on textarea at bounding box center [879, 445] width 1308 height 160
type textarea "N"
type textarea "a"
type textarea "Animal behavior appears to contain both distinct and similar aspects to that of…"
click at [365, 550] on button "Verify" at bounding box center [879, 547] width 1308 height 28
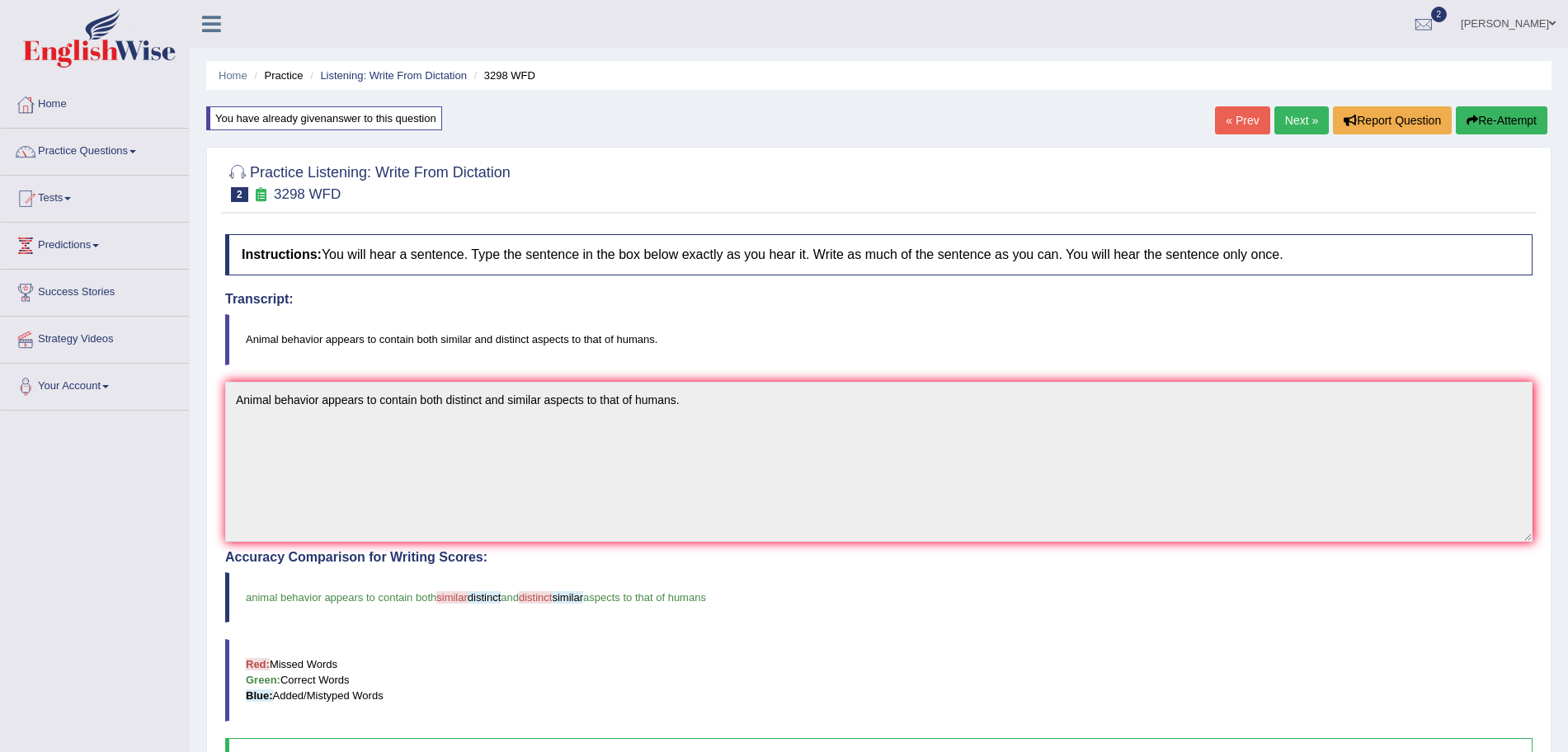
click at [1281, 120] on link "Next »" at bounding box center [1302, 120] width 54 height 28
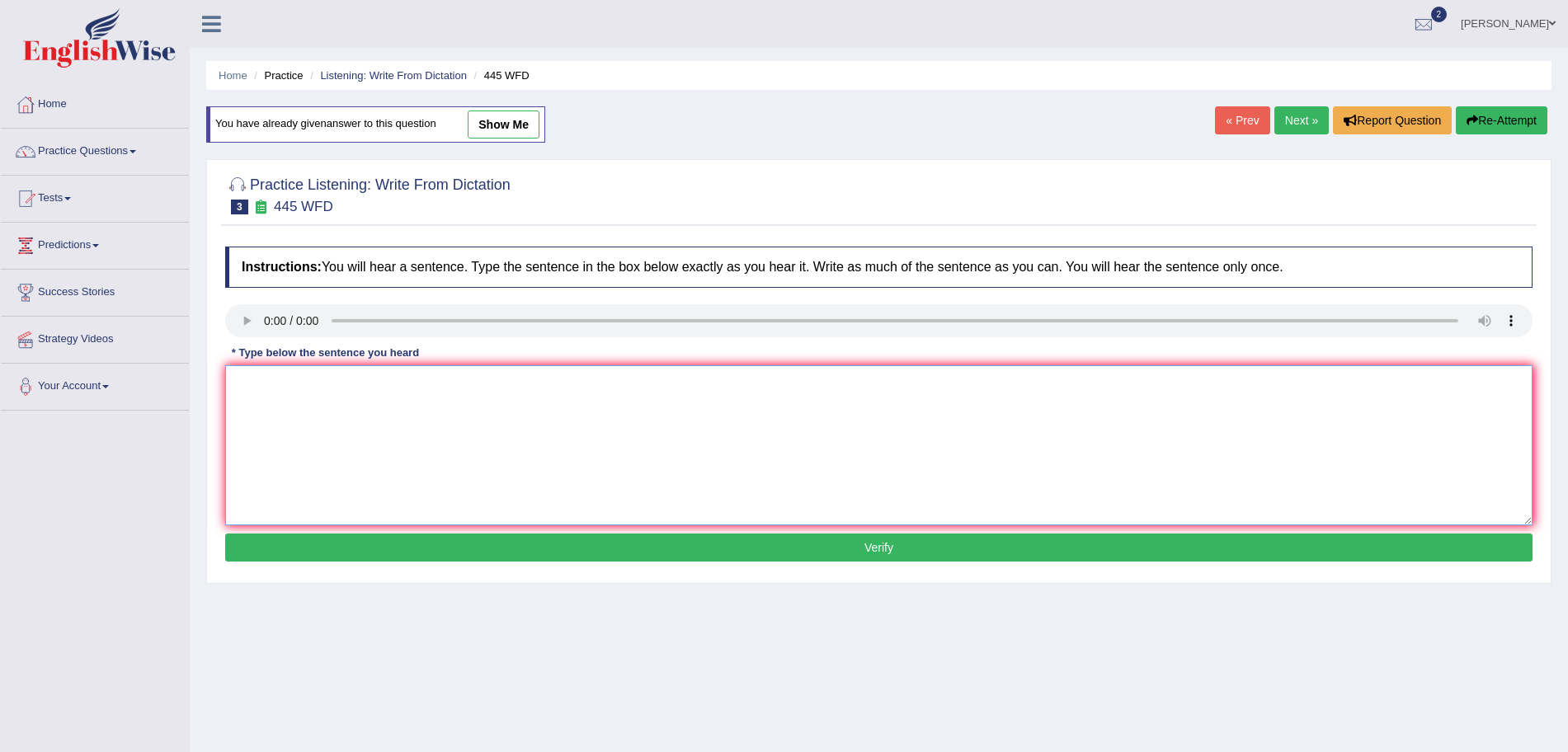
click at [314, 427] on textarea at bounding box center [879, 445] width 1308 height 160
type textarea "The [DEMOGRAPHIC_DATA] astronomers made a plan for landing a spacesh"
click at [114, 22] on img at bounding box center [99, 38] width 152 height 59
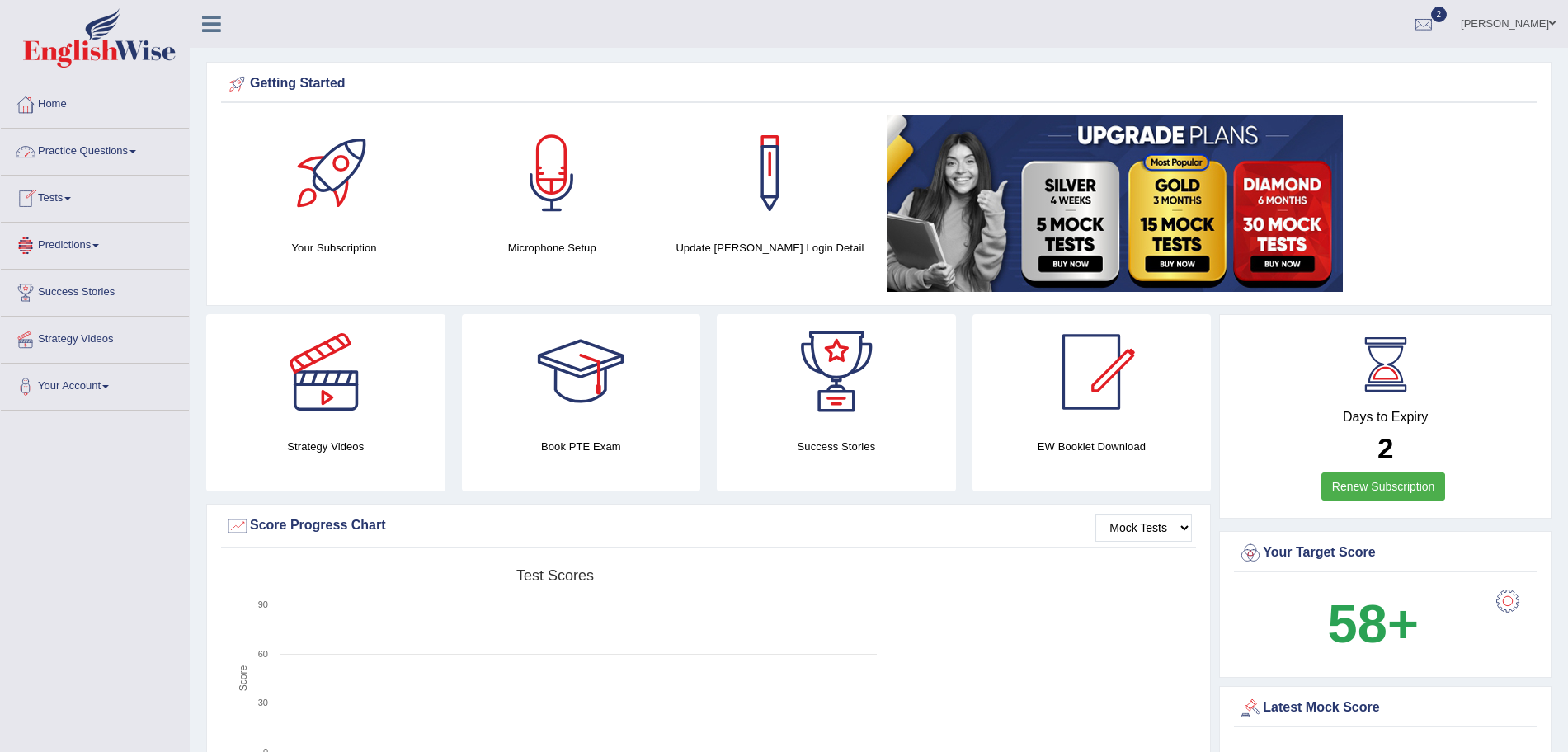
click at [75, 139] on link "Practice Questions" at bounding box center [95, 149] width 188 height 41
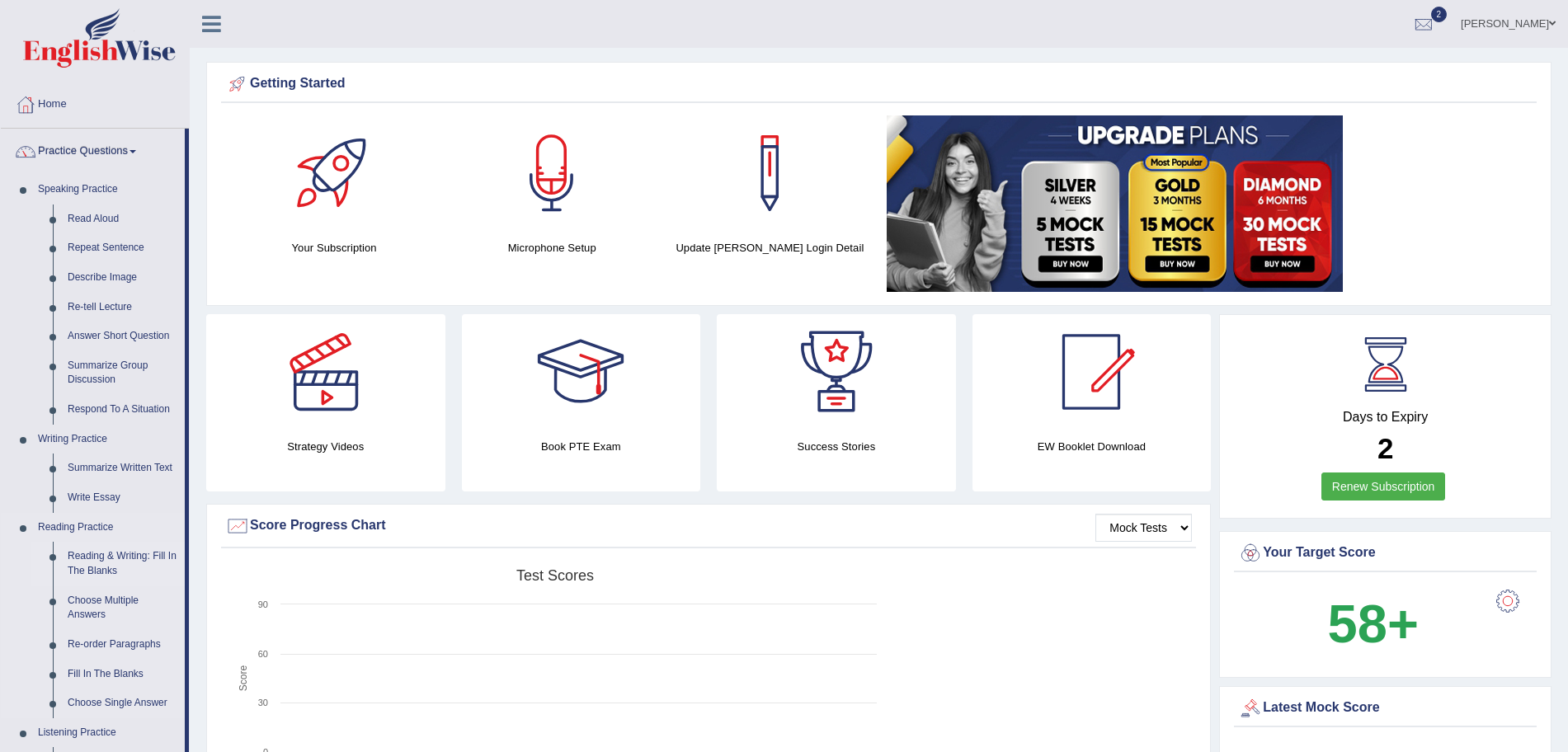
click at [98, 559] on link "Reading & Writing: Fill In The Blanks" at bounding box center [122, 564] width 125 height 44
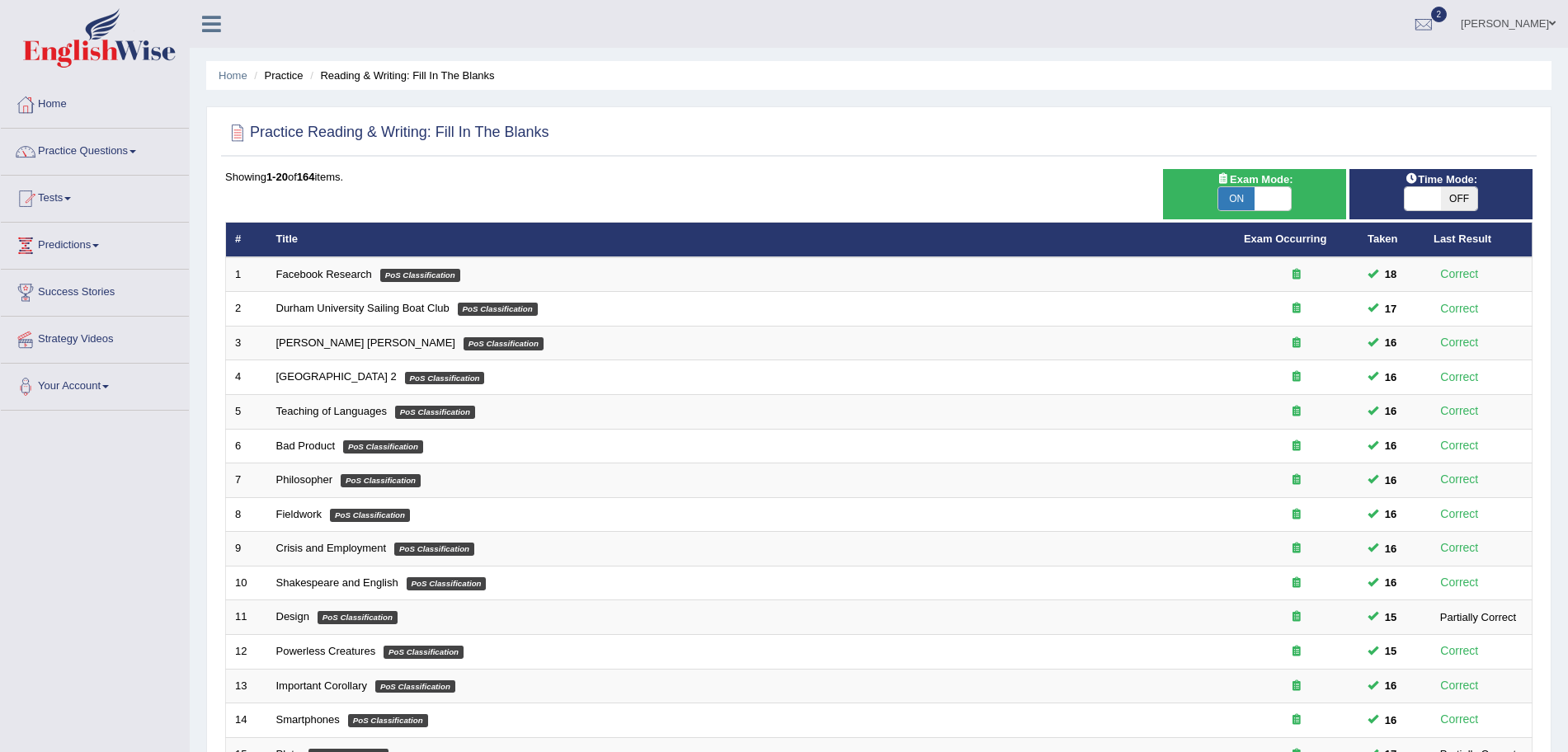
scroll to position [340, 0]
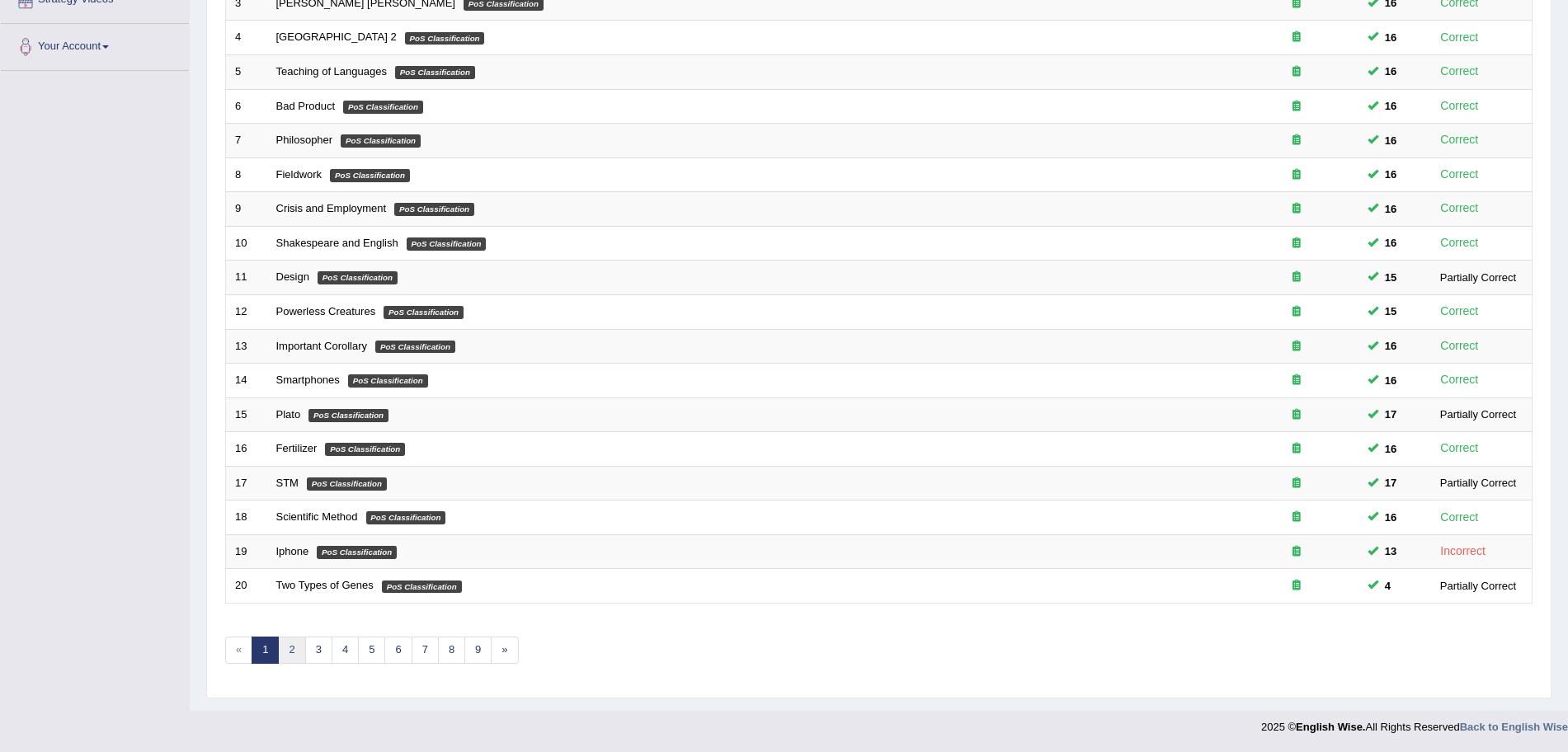
click at [296, 650] on link "2" at bounding box center [291, 650] width 27 height 27
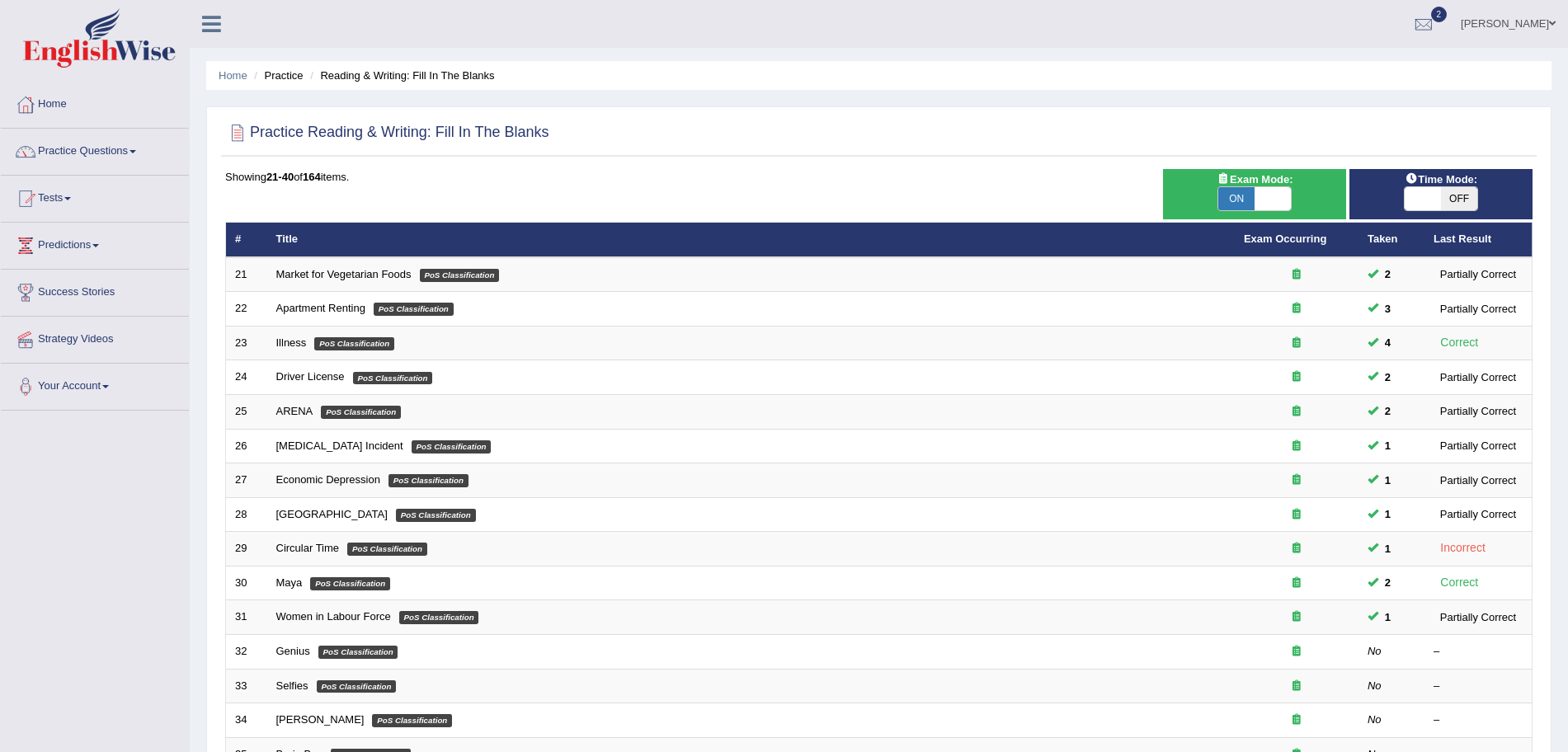
drag, startPoint x: 0, startPoint y: 0, endPoint x: 1583, endPoint y: 110, distance: 1586.8
click at [1567, 110] on html "Toggle navigation Home Practice Questions Speaking Practice Read Aloud Repeat S…" at bounding box center [784, 376] width 1568 height 752
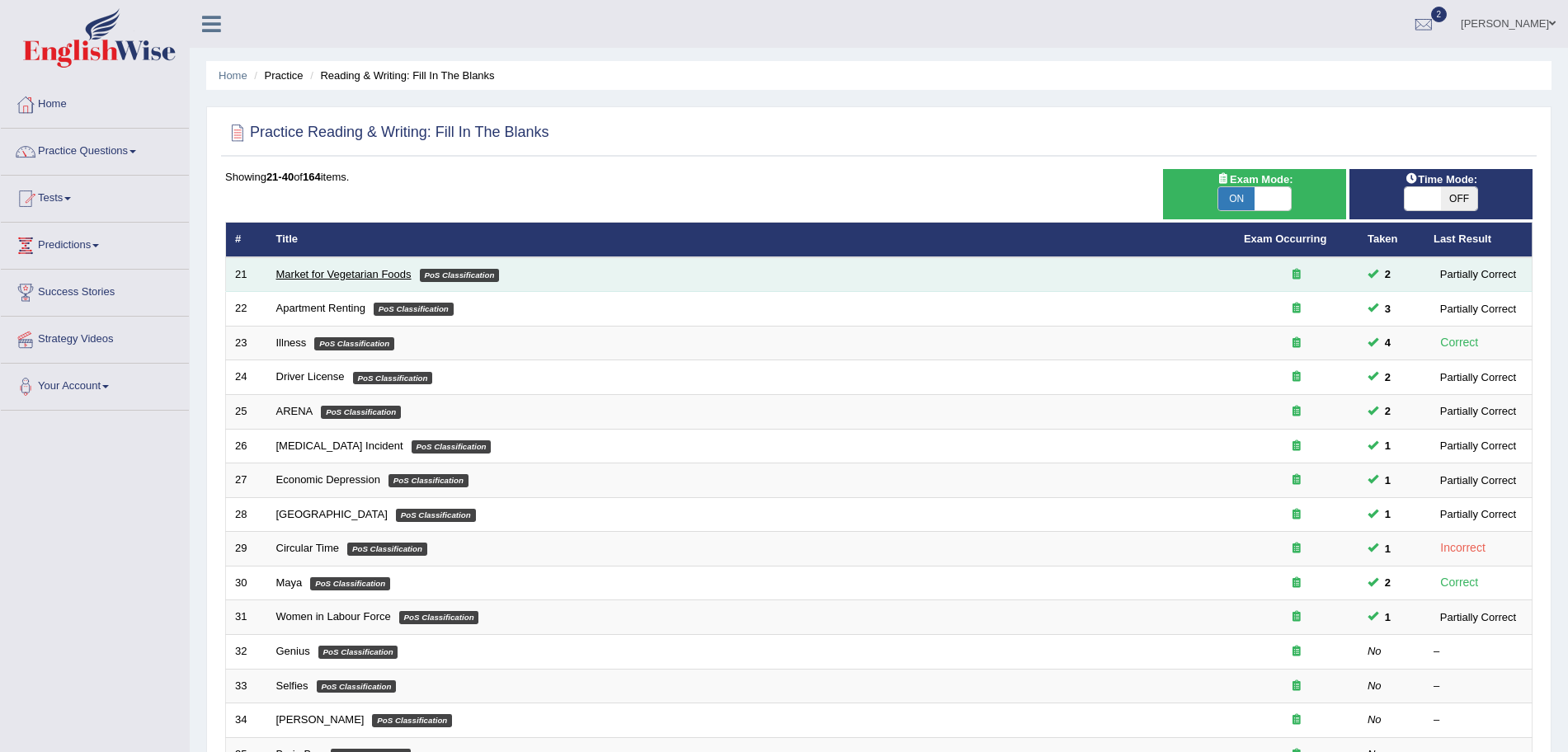
click at [319, 274] on link "Market for Vegetarian Foods" at bounding box center [344, 274] width 136 height 13
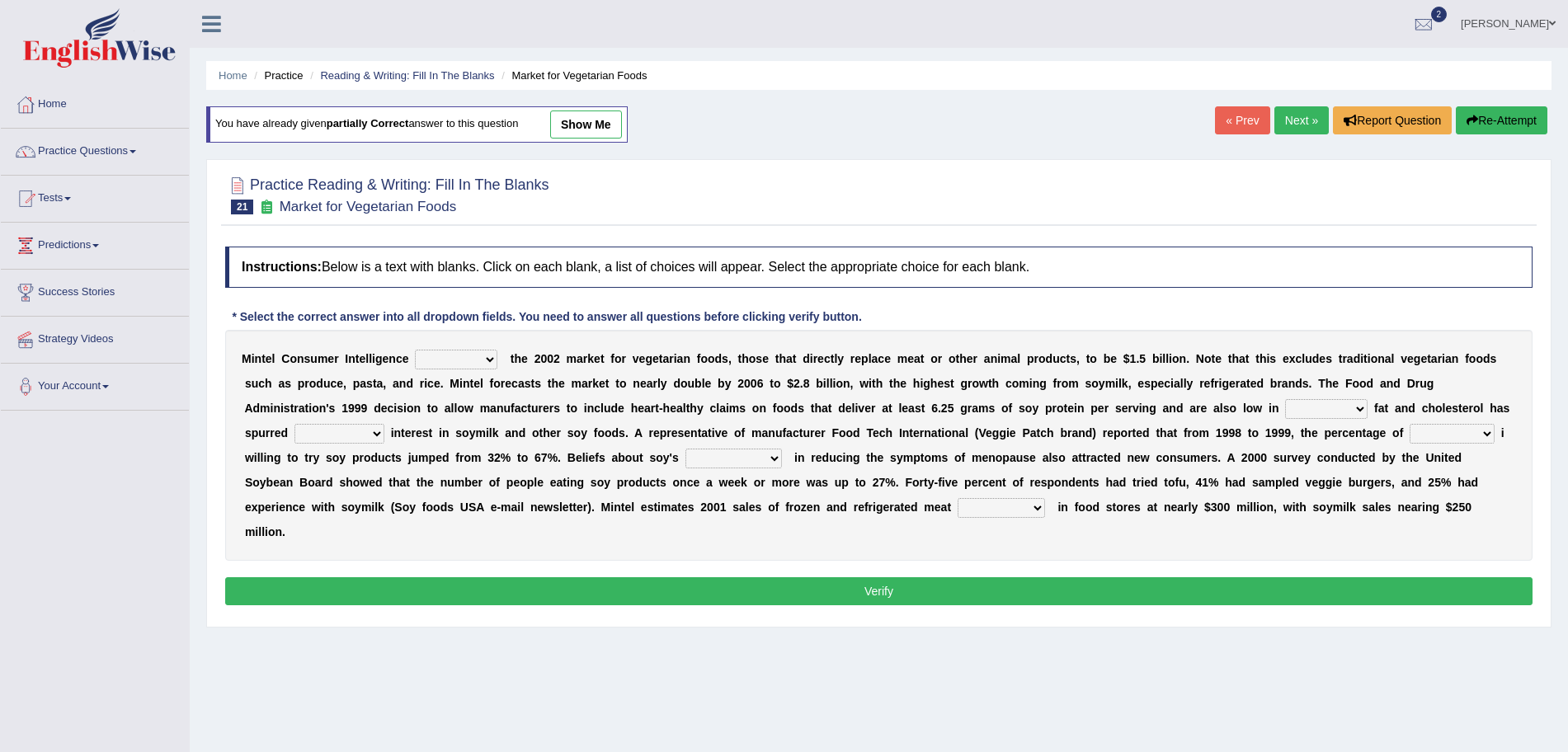
click at [457, 363] on select "deals fulfills creates estimates" at bounding box center [456, 359] width 82 height 19
select select "estimates"
click at [415, 350] on select "deals fulfills creates estimates" at bounding box center [456, 359] width 82 height 19
click at [344, 434] on select "good big tremendous extreme" at bounding box center [340, 434] width 90 height 19
select select "tremendous"
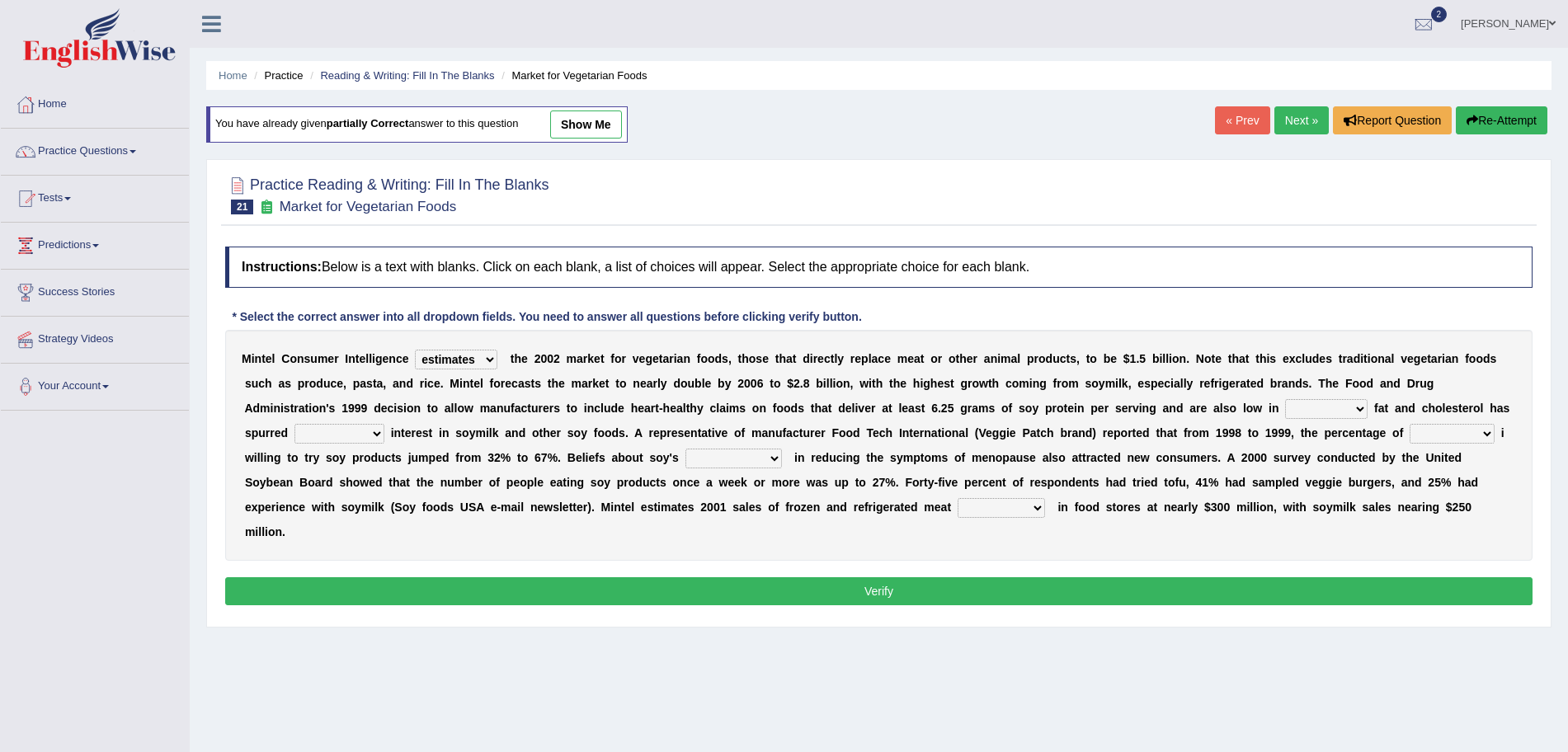
click at [295, 424] on select "good big tremendous extreme" at bounding box center [340, 434] width 90 height 19
click at [1338, 403] on select "saturated solid acid liquid" at bounding box center [1326, 408] width 82 height 19
select select "saturated"
click at [1285, 399] on select "saturated solid acid liquid" at bounding box center [1326, 408] width 82 height 19
click at [1454, 439] on select "guests consumers customers clients" at bounding box center [1452, 434] width 85 height 19
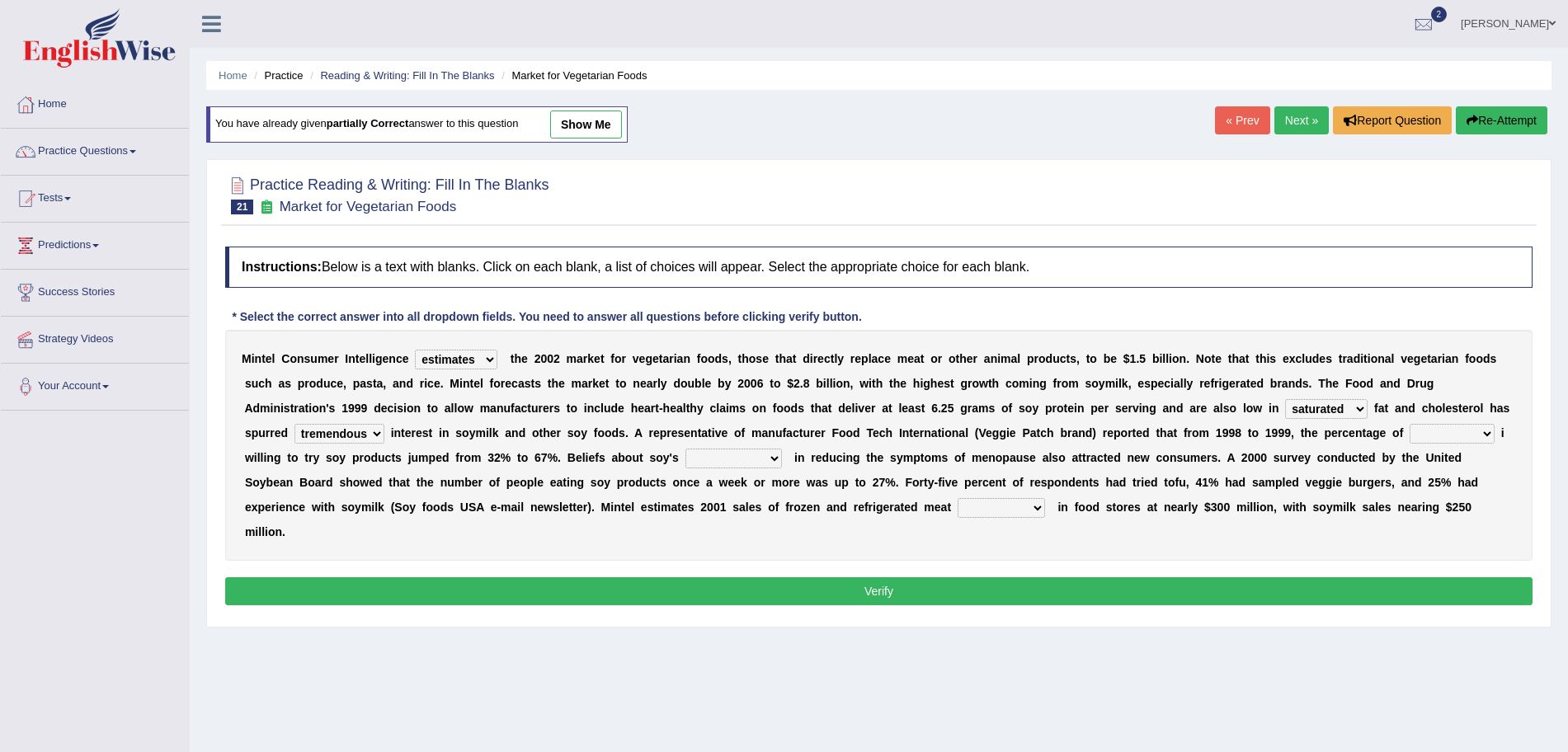
select select "consumers"
click at [1412, 424] on select "guests consumers customers clients" at bounding box center [1452, 434] width 85 height 19
click at [716, 452] on select "effectiveness timeliness efficiency goodness" at bounding box center [734, 458] width 97 height 19
select select "efficiency"
click at [685, 449] on select "effectiveness timeliness efficiency goodness" at bounding box center [734, 458] width 97 height 19
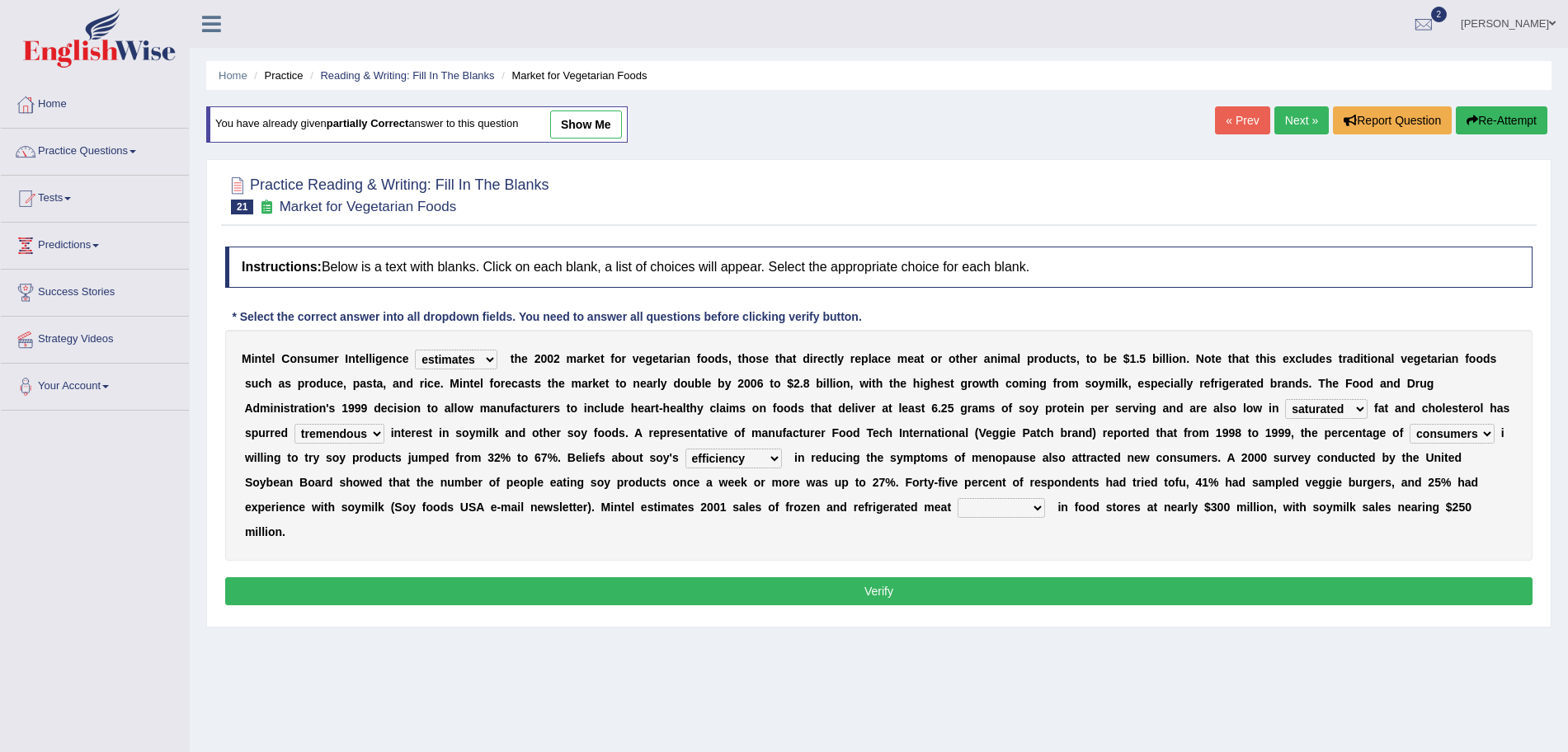
click at [983, 513] on select "foods choices staffs alternatives" at bounding box center [1001, 507] width 87 height 19
select select "foods"
click at [958, 498] on select "foods choices staffs alternatives" at bounding box center [1001, 507] width 87 height 19
click at [898, 595] on button "Verify" at bounding box center [879, 591] width 1308 height 28
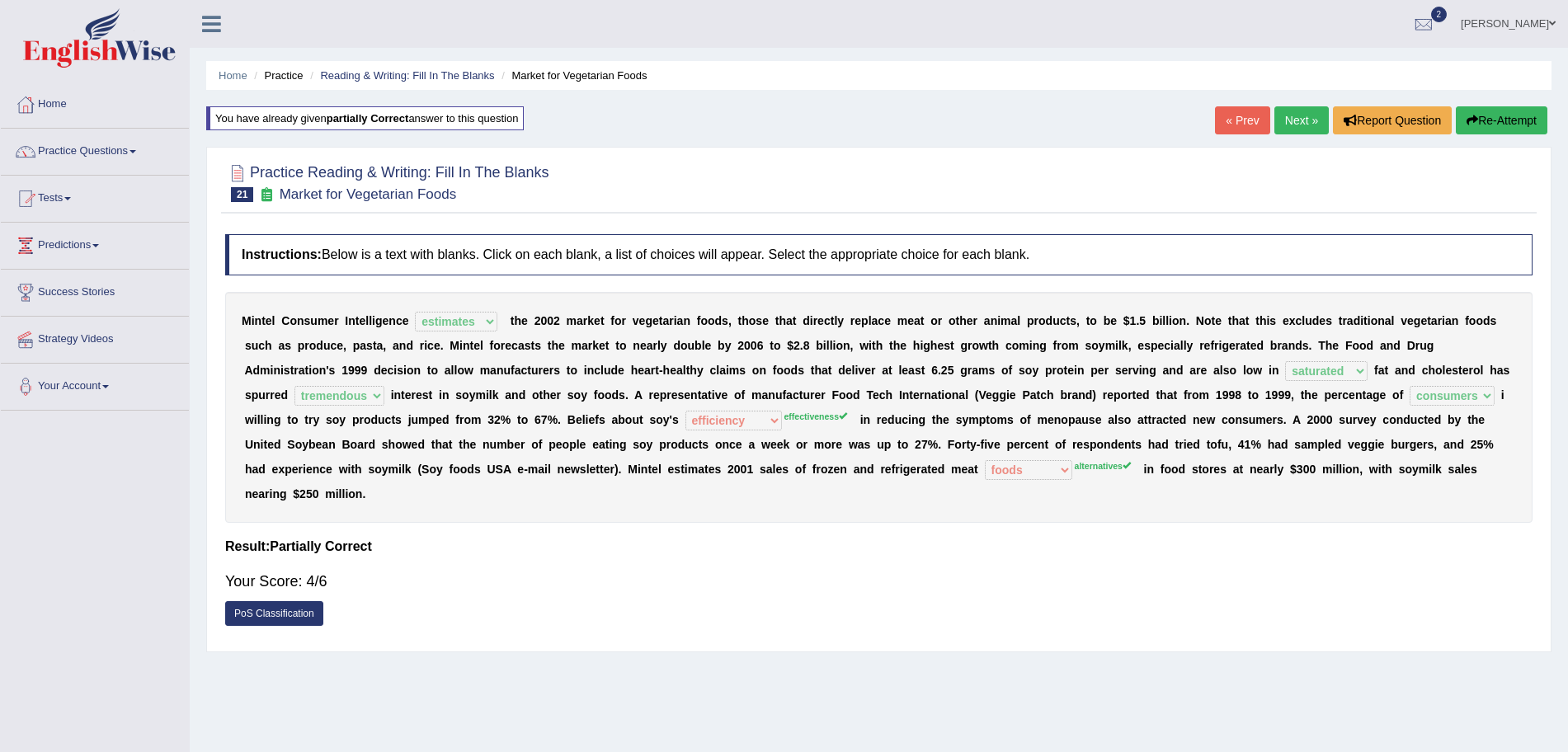
click at [1292, 115] on link "Next »" at bounding box center [1302, 120] width 54 height 28
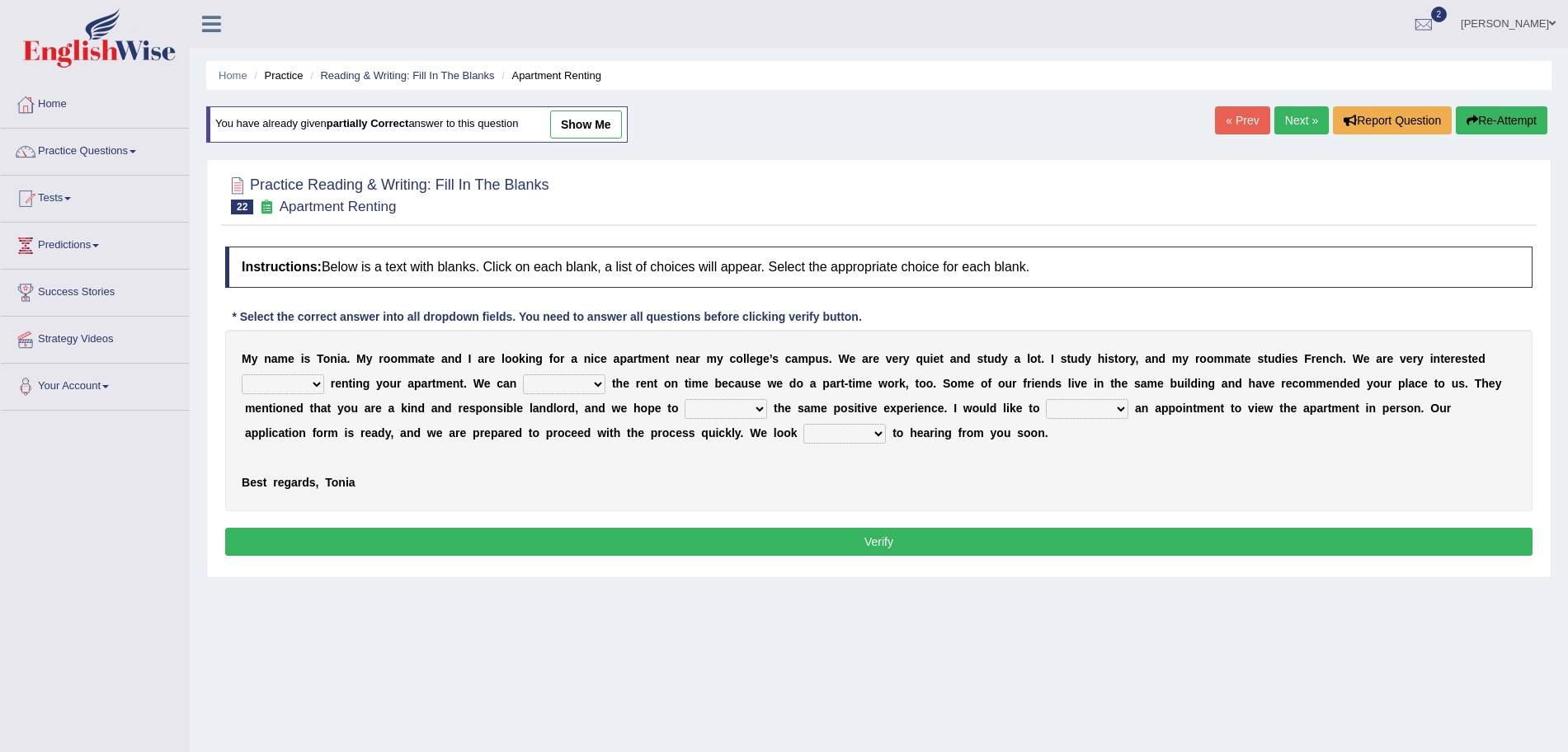
click at [291, 383] on select "for about at in" at bounding box center [282, 384] width 82 height 19
select select "at"
click at [241, 374] on select "for about at in" at bounding box center [282, 384] width 82 height 19
click at [552, 388] on select "afford get pay bring" at bounding box center [563, 384] width 82 height 19
select select "pay"
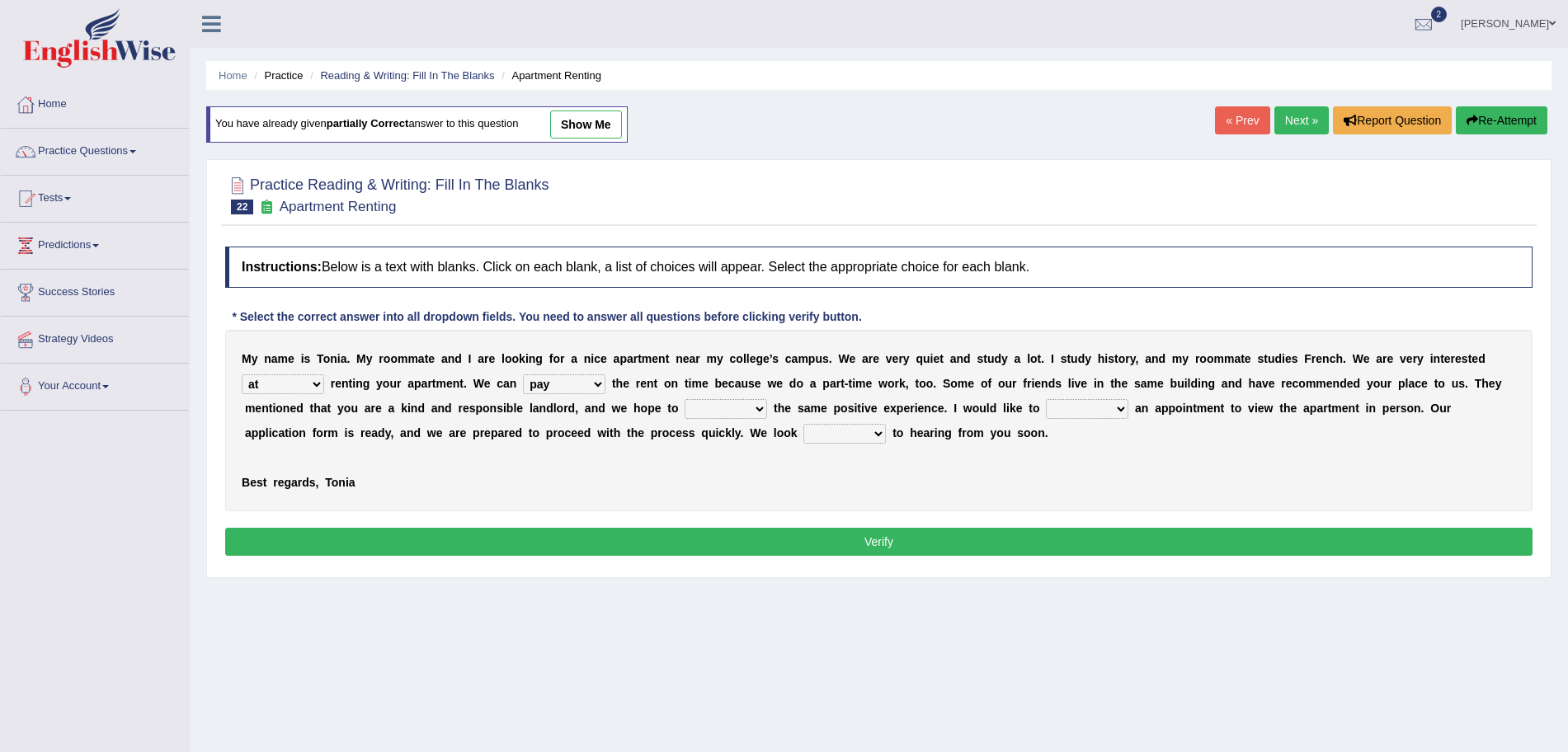
click at [523, 374] on select "afford get pay bring" at bounding box center [563, 384] width 82 height 19
click at [734, 412] on select "form meet have decide" at bounding box center [725, 408] width 82 height 19
select select "have"
click at [684, 399] on select "form meet have decide" at bounding box center [725, 408] width 82 height 19
click at [1077, 410] on select "own recall revise make" at bounding box center [1087, 408] width 82 height 19
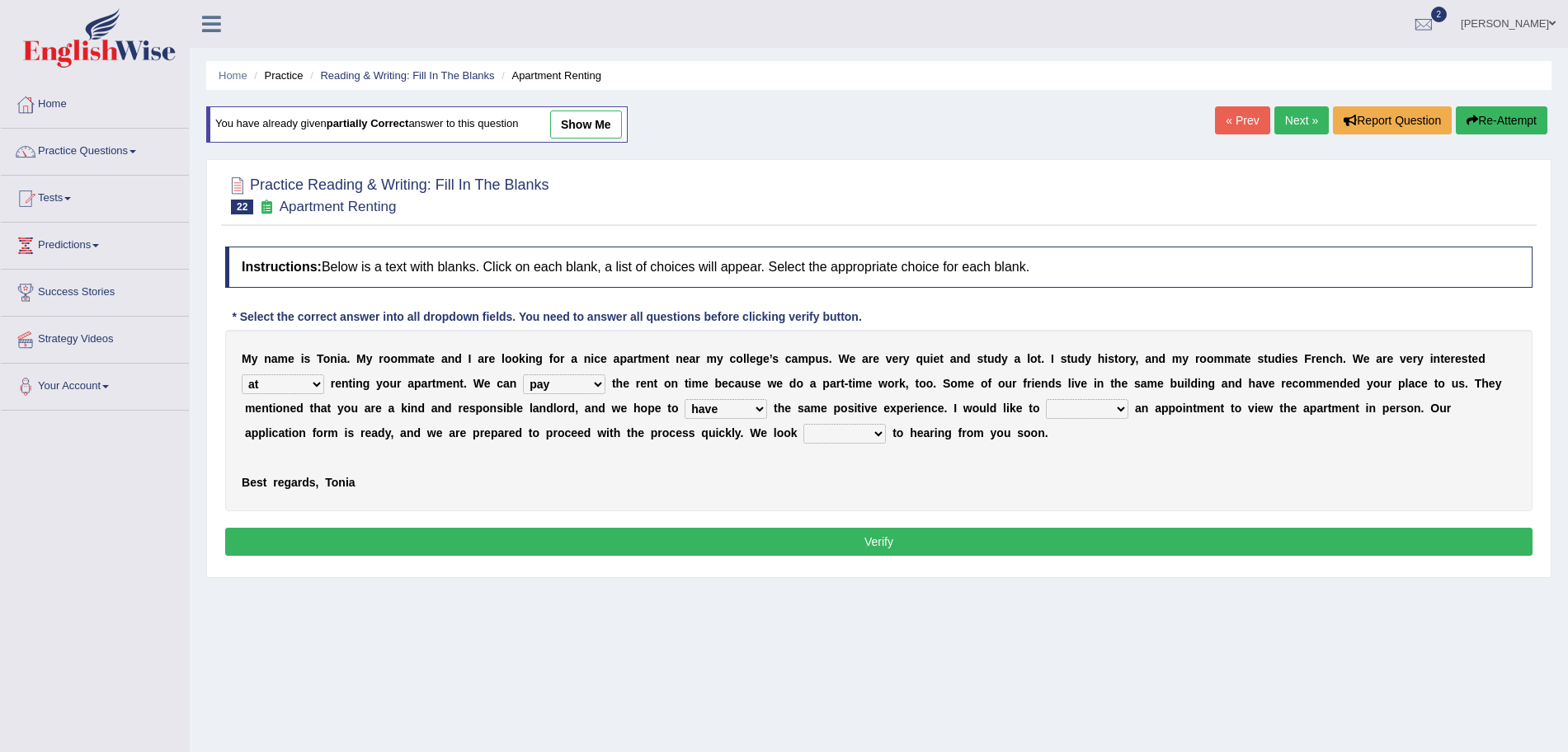
select select "make"
click at [1046, 399] on select "own recall revise make" at bounding box center [1087, 408] width 82 height 19
click at [805, 434] on select "around out in forward" at bounding box center [845, 434] width 82 height 19
select select "forward"
click at [804, 424] on select "around out in forward" at bounding box center [845, 434] width 82 height 19
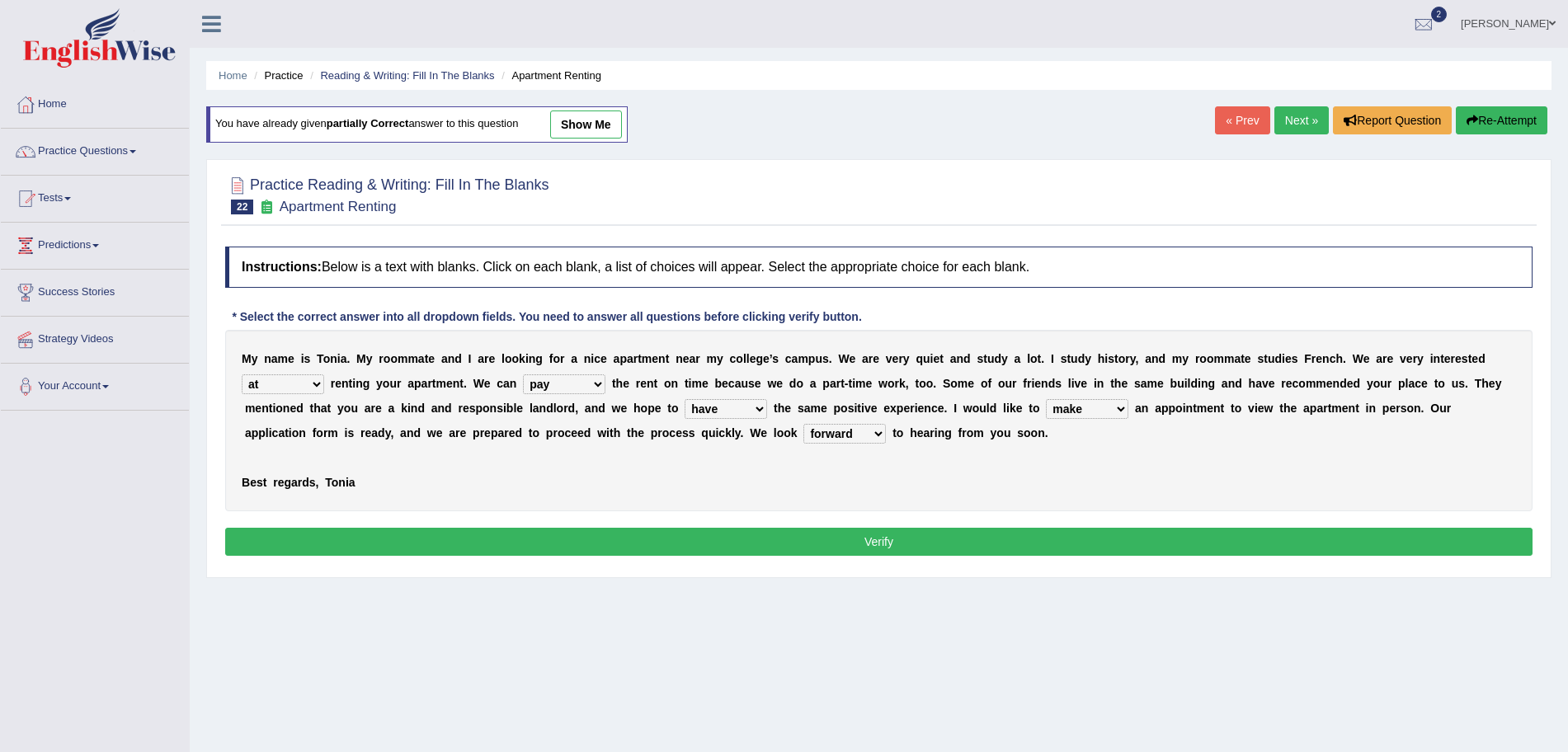
click at [789, 543] on button "Verify" at bounding box center [879, 541] width 1308 height 28
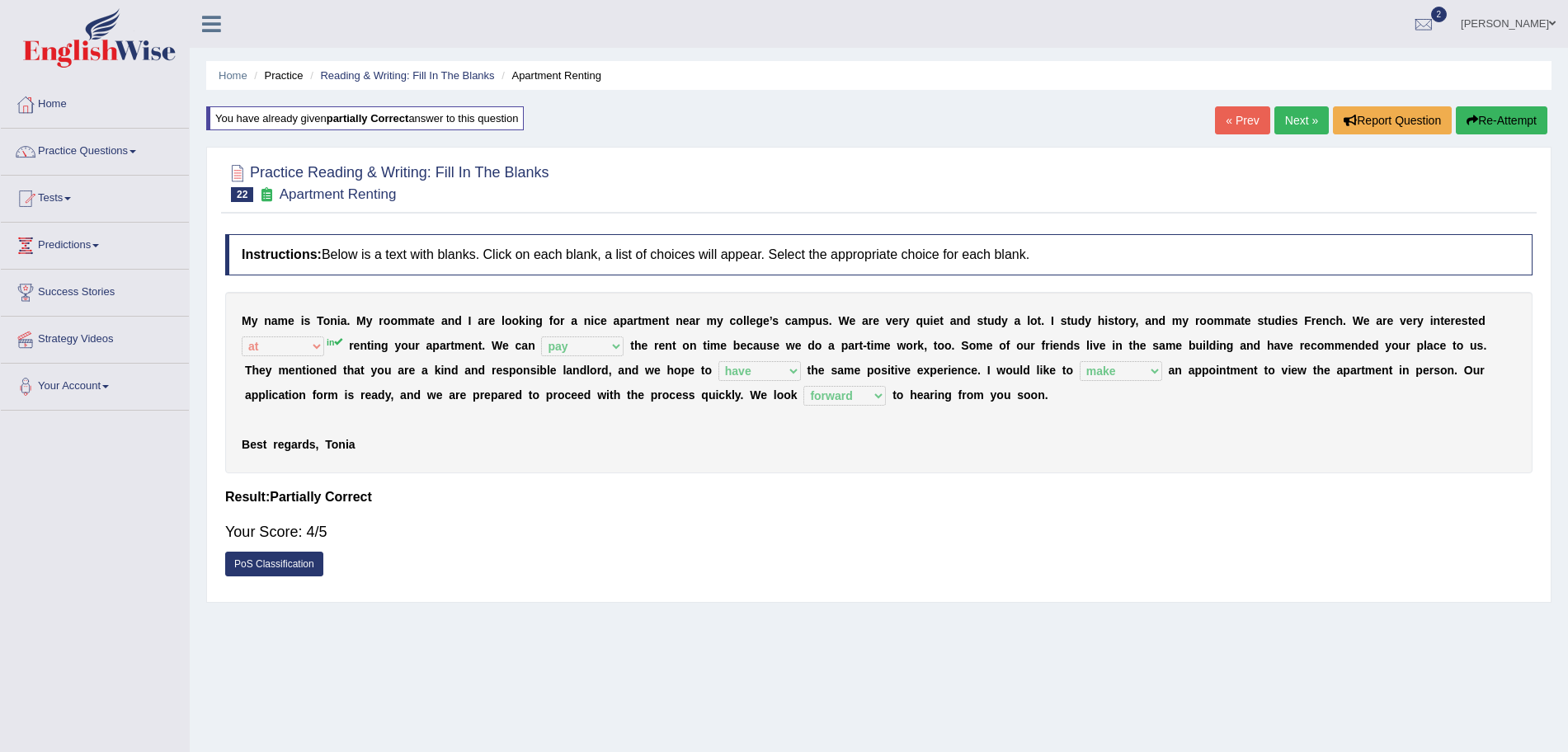
click at [1284, 124] on link "Next »" at bounding box center [1302, 120] width 54 height 28
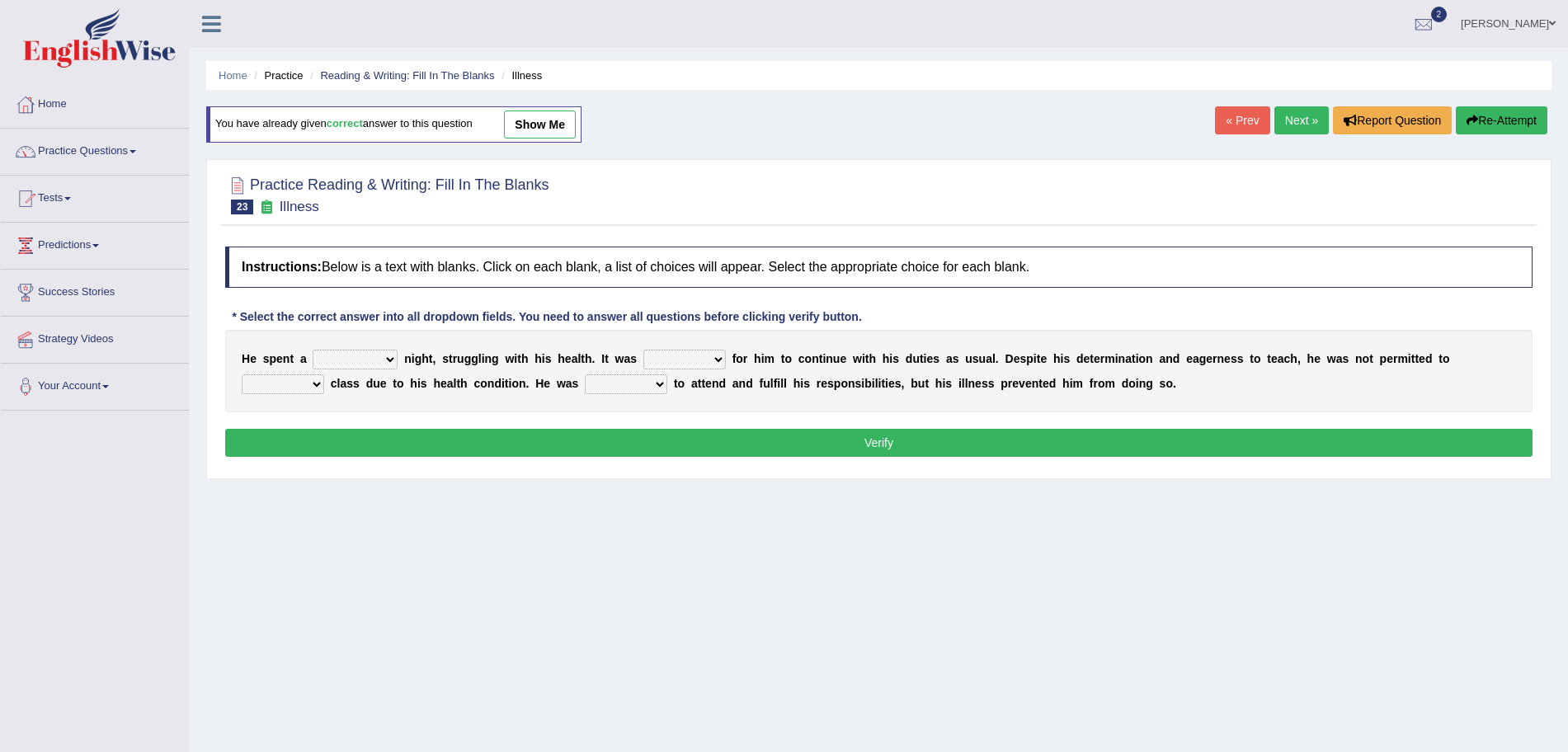
click at [381, 353] on select "cheerful restful meaningful painful" at bounding box center [355, 359] width 85 height 19
select select "painful"
click at [313, 350] on select "cheerful restful meaningful painful" at bounding box center [355, 359] width 85 height 19
click at [677, 362] on select "enjoyable simple difficult natural" at bounding box center [684, 359] width 82 height 19
select select "difficult"
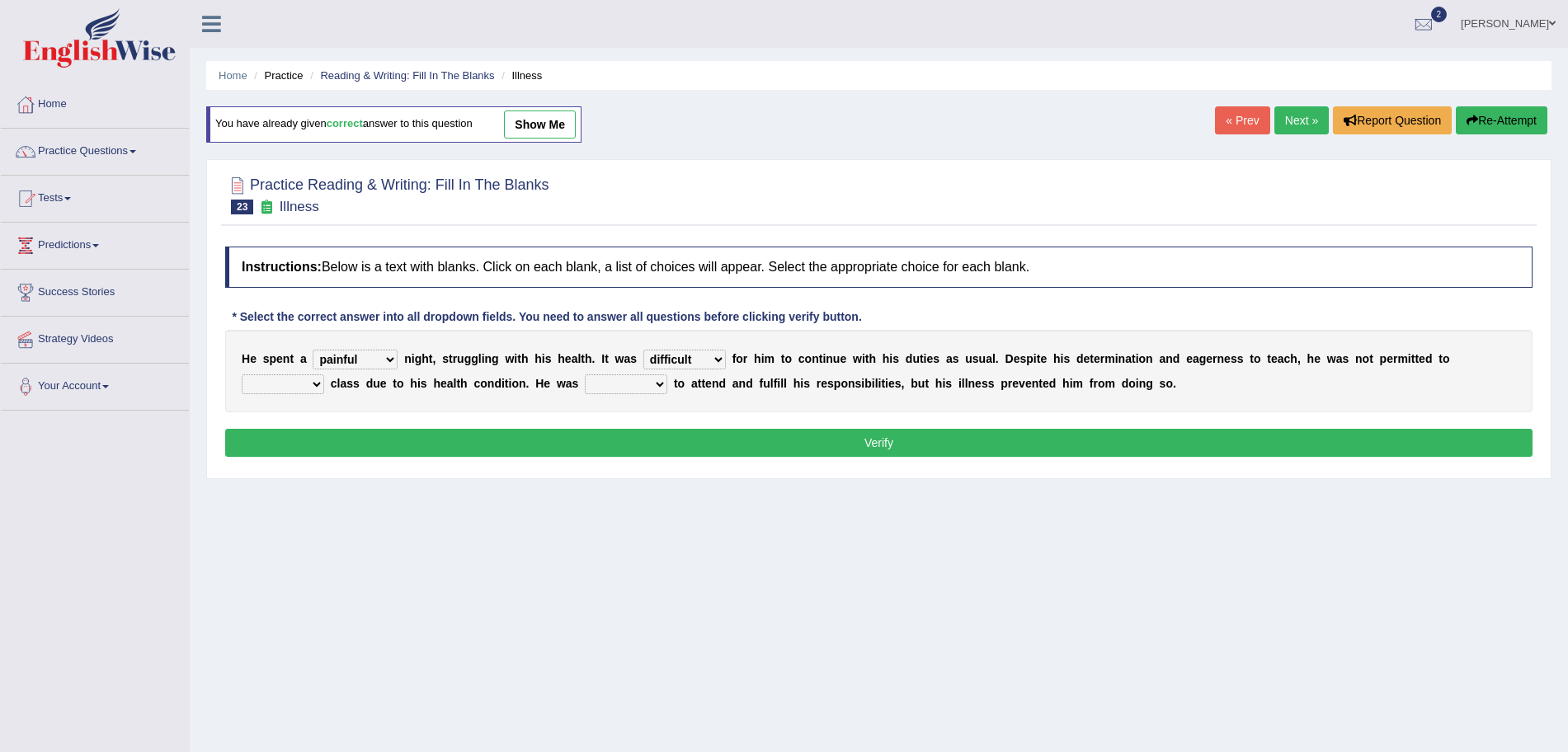
click at [645, 350] on select "enjoyable simple difficult natural" at bounding box center [684, 359] width 82 height 19
click at [299, 388] on select "teach leave cancel attend" at bounding box center [282, 384] width 82 height 19
select select "attend"
click at [241, 374] on select "teach leave cancel attend" at bounding box center [282, 384] width 82 height 19
click at [642, 382] on select "anxious forced lazy happy" at bounding box center [625, 384] width 82 height 19
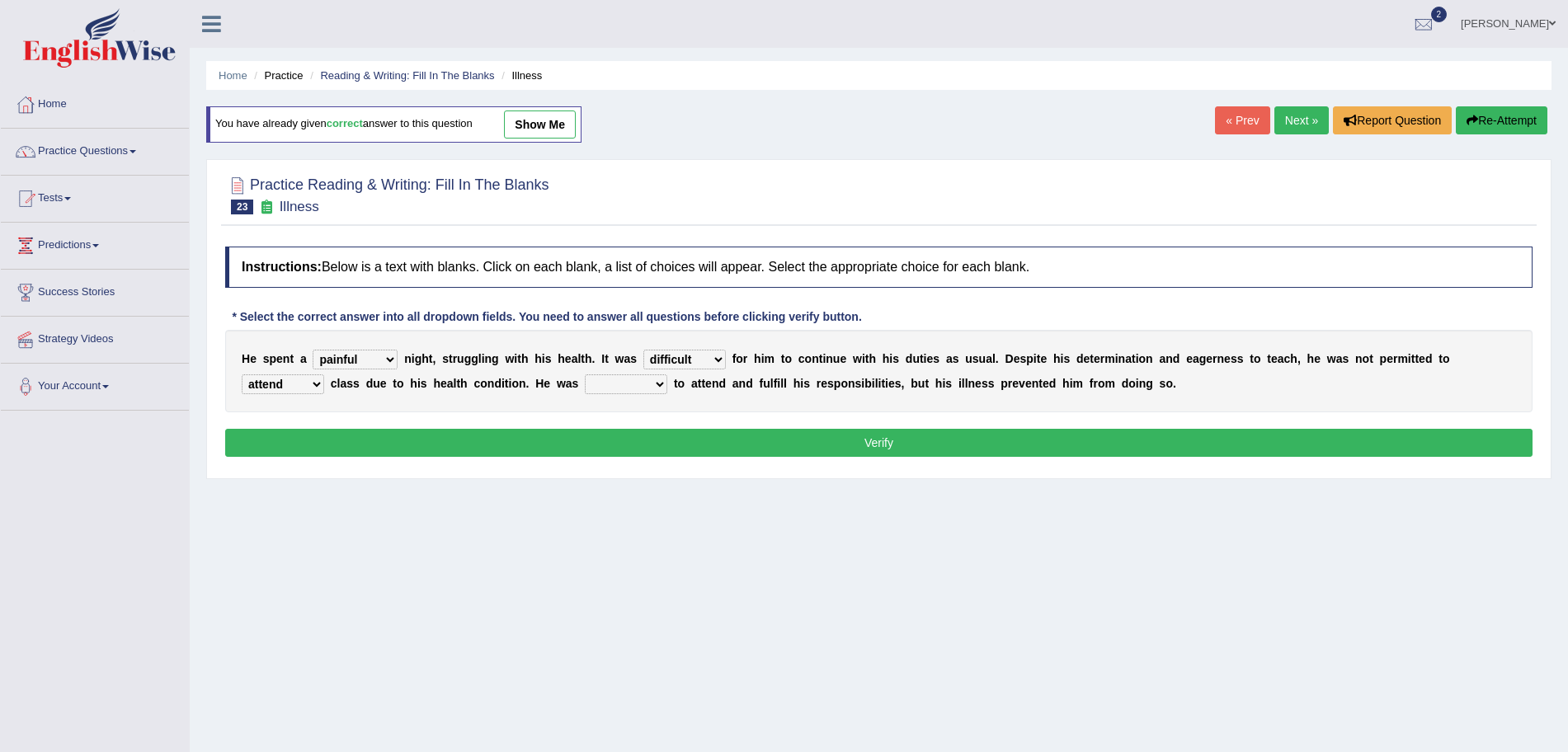
select select "happy"
click at [585, 374] on select "anxious forced lazy happy" at bounding box center [625, 384] width 82 height 19
click at [646, 437] on button "Verify" at bounding box center [879, 442] width 1308 height 28
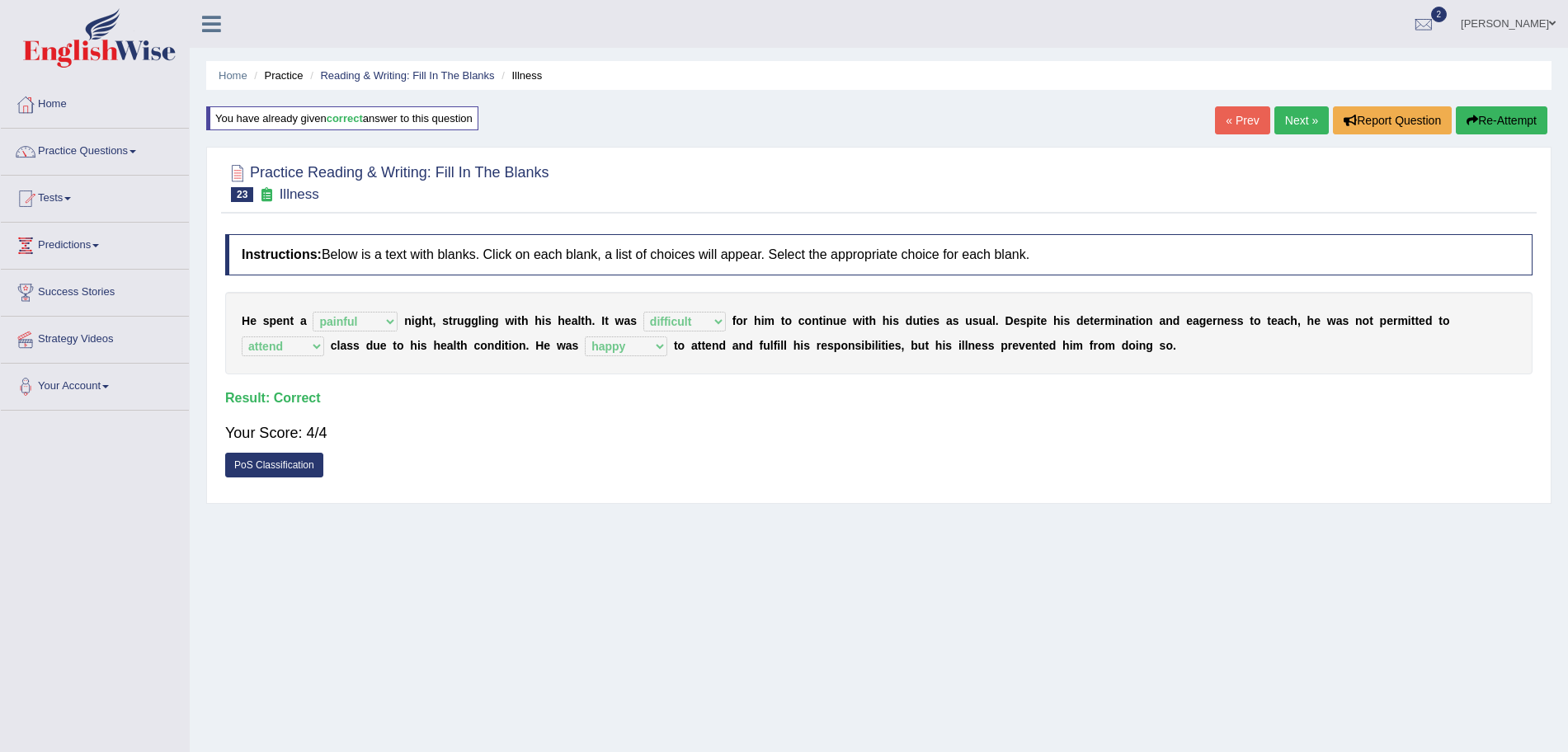
click at [1299, 123] on link "Next »" at bounding box center [1302, 120] width 54 height 28
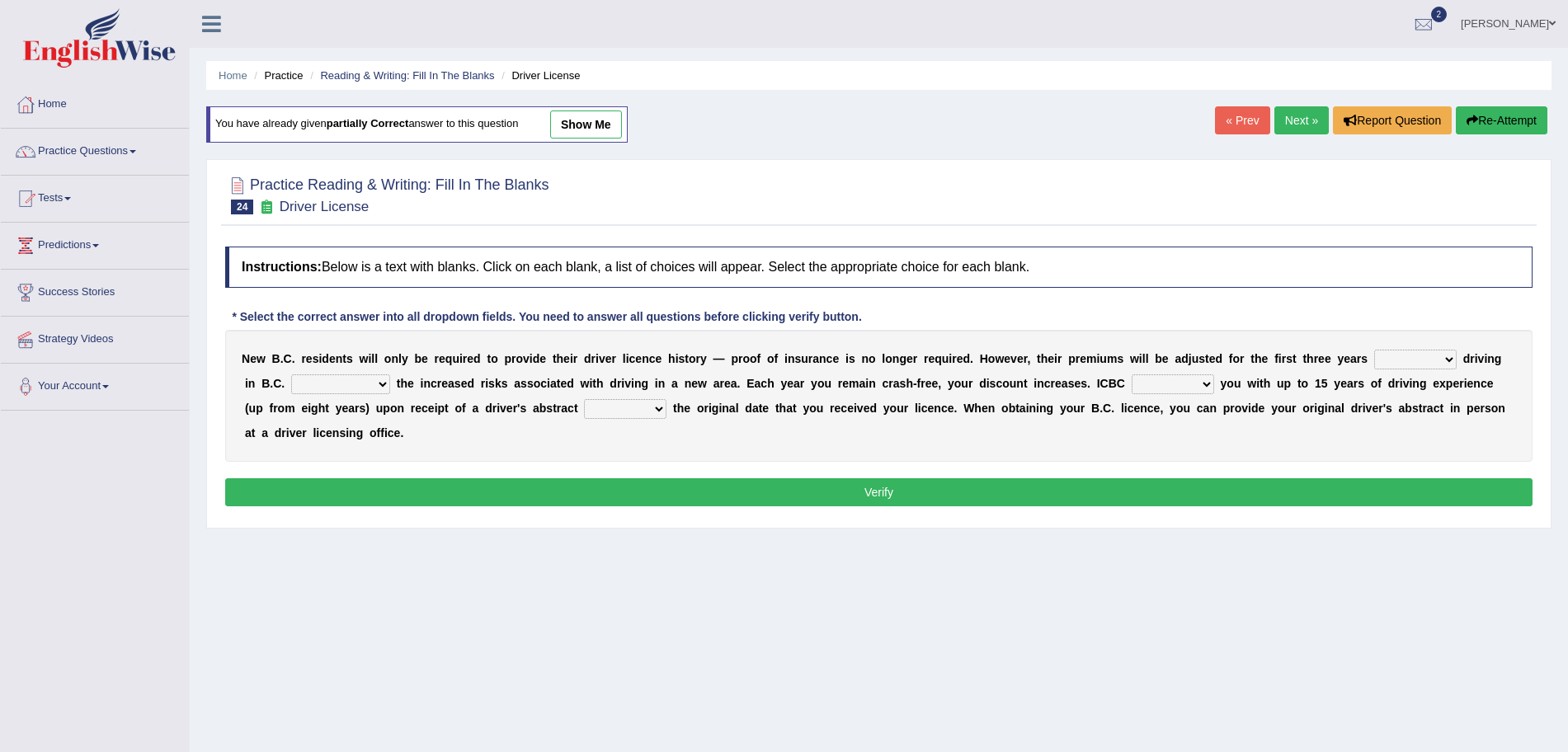
click at [1409, 357] on select "within among against of" at bounding box center [1416, 359] width 82 height 19
click at [1193, 412] on b at bounding box center [1194, 408] width 7 height 14
click at [1408, 360] on select "within among against of" at bounding box center [1416, 359] width 82 height 19
select select "of"
click at [1375, 350] on select "within among against of" at bounding box center [1416, 359] width 82 height 19
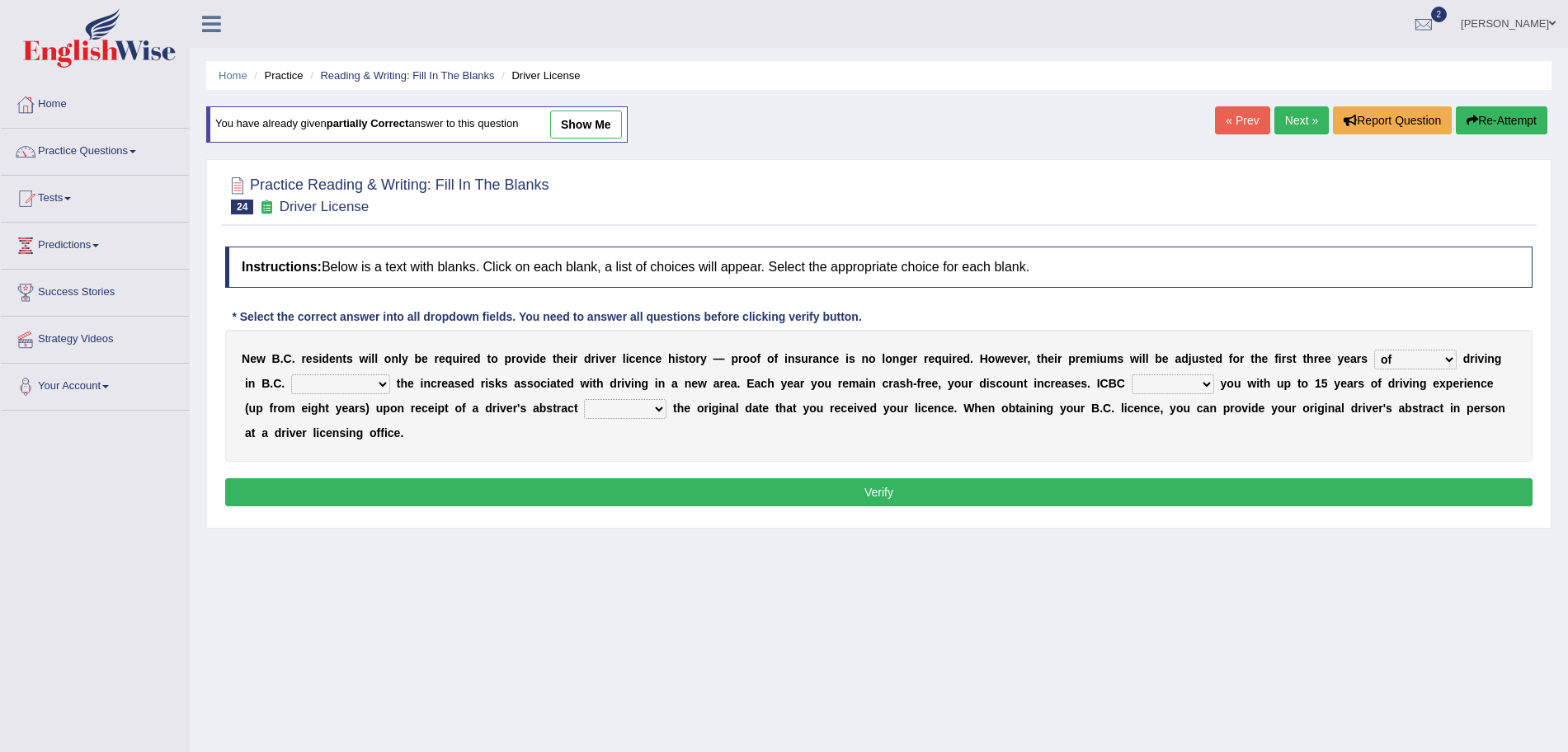
click at [345, 383] on select "depending on as for due to thanks to" at bounding box center [341, 384] width 99 height 19
select select "due to"
click at [291, 374] on select "depending on as for due to thanks to" at bounding box center [341, 384] width 99 height 19
click at [1161, 381] on select "credited crediting credit will credit" at bounding box center [1172, 384] width 82 height 19
select select "will credit"
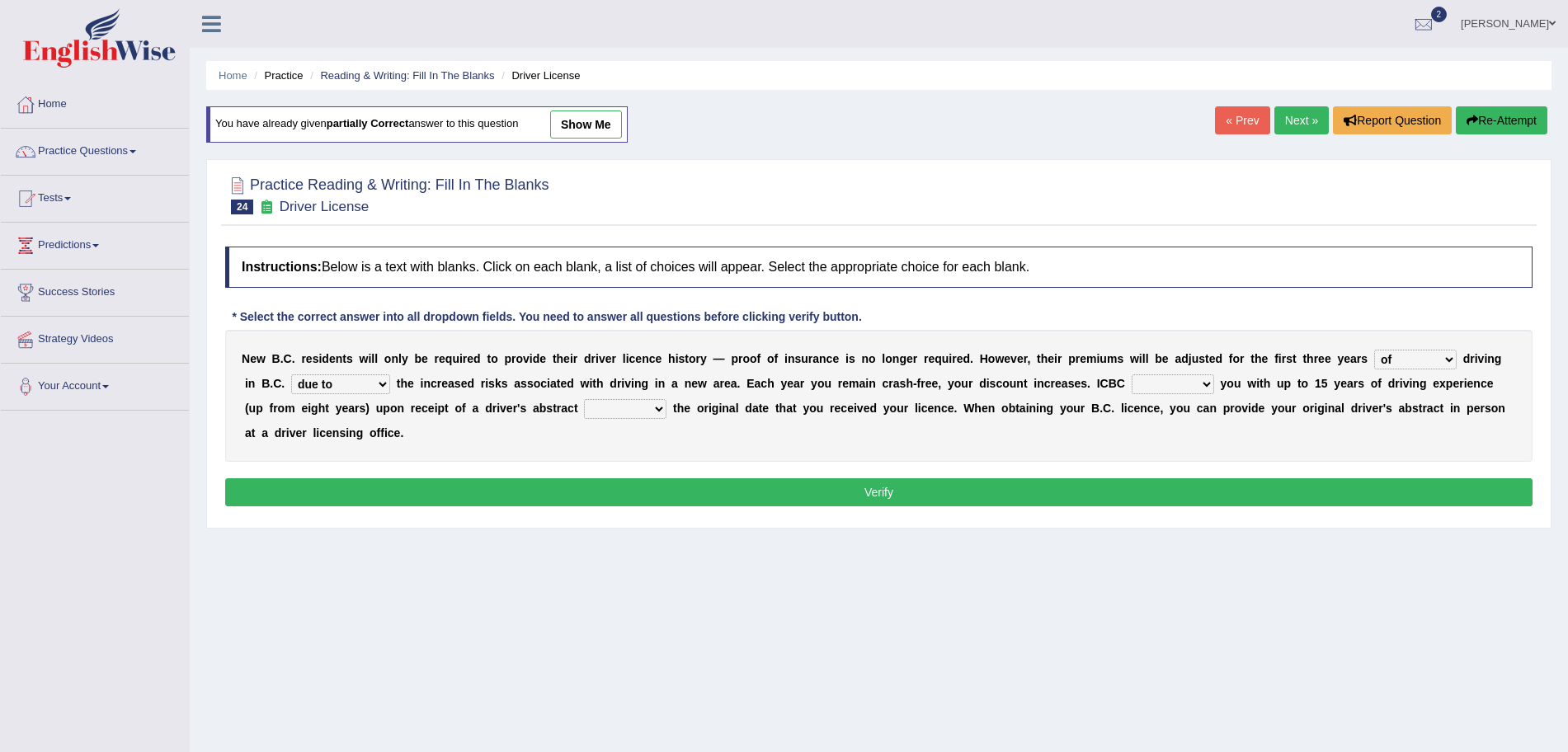
click at [1133, 374] on select "credited crediting credit will credit" at bounding box center [1172, 384] width 82 height 19
click at [612, 408] on select "showing show shows shown" at bounding box center [625, 408] width 82 height 19
select select "shows"
click at [585, 399] on select "showing show shows shown" at bounding box center [625, 408] width 82 height 19
click at [655, 493] on button "Verify" at bounding box center [879, 492] width 1308 height 28
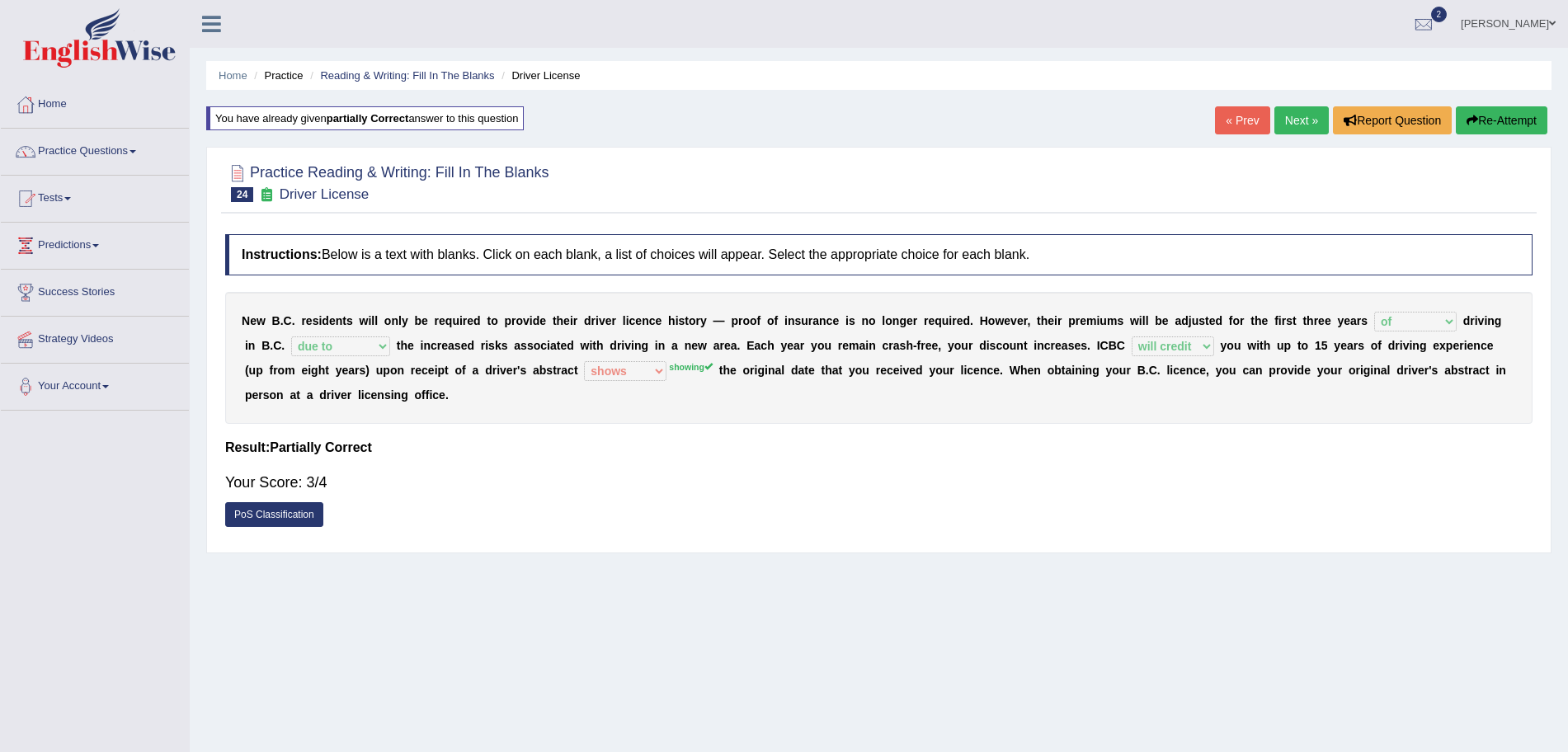
click at [1290, 124] on link "Next »" at bounding box center [1302, 120] width 54 height 28
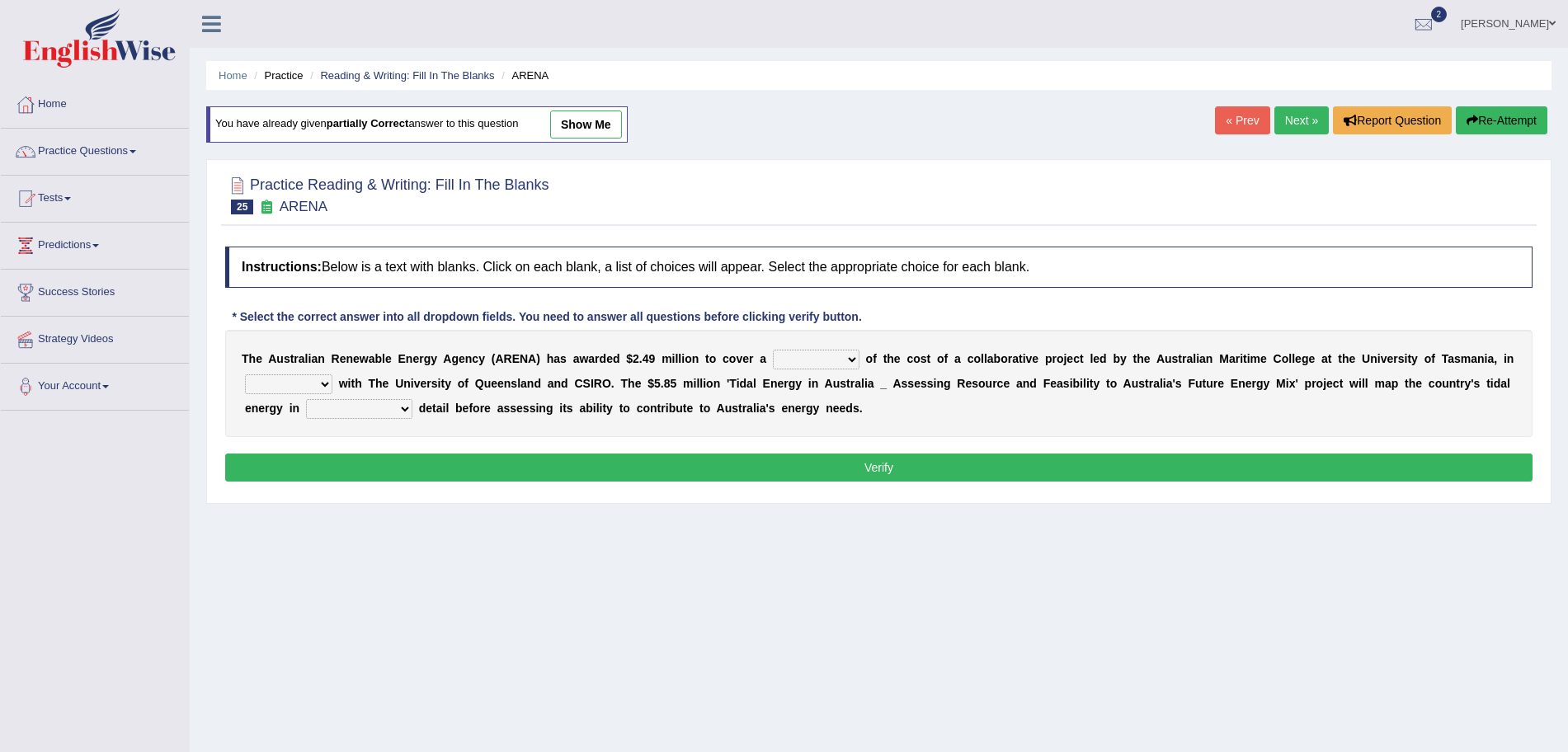
click at [839, 358] on select "wholesome total portion worth" at bounding box center [817, 359] width 86 height 19
select select "total"
click at [773, 350] on select "wholesome total portion worth" at bounding box center [817, 359] width 86 height 19
click at [286, 390] on select "disguise contrast partnership revenge" at bounding box center [288, 384] width 87 height 19
select select "contrast"
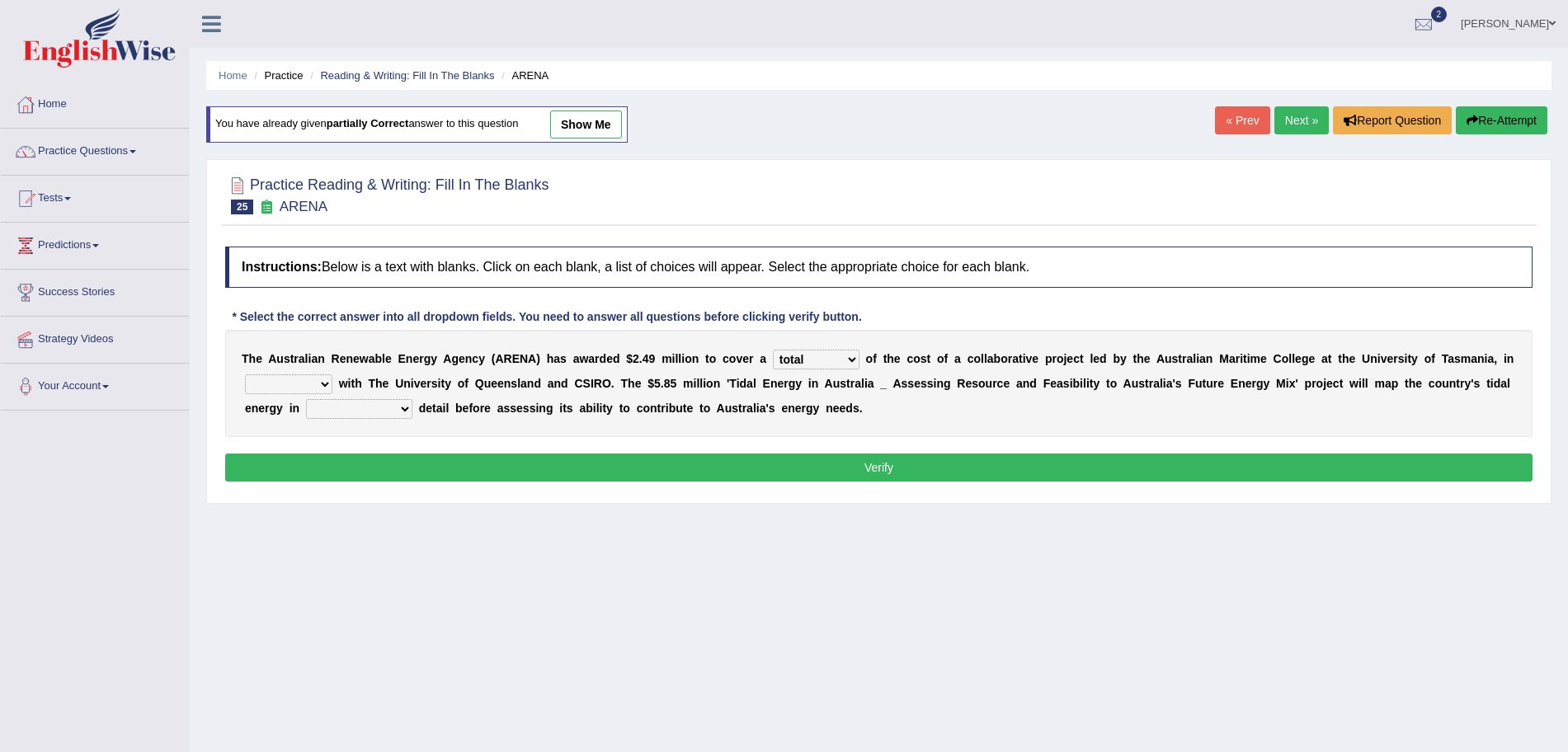
click at [262, 374] on select "disguise contrast partnership revenge" at bounding box center [288, 384] width 87 height 19
click at [404, 406] on select "unexpected unforgiven universal unprecedented" at bounding box center [359, 408] width 107 height 19
select select "unprecedented"
click at [335, 399] on select "unexpected unforgiven universal unprecedented" at bounding box center [359, 408] width 107 height 19
click at [523, 463] on button "Verify" at bounding box center [879, 467] width 1308 height 28
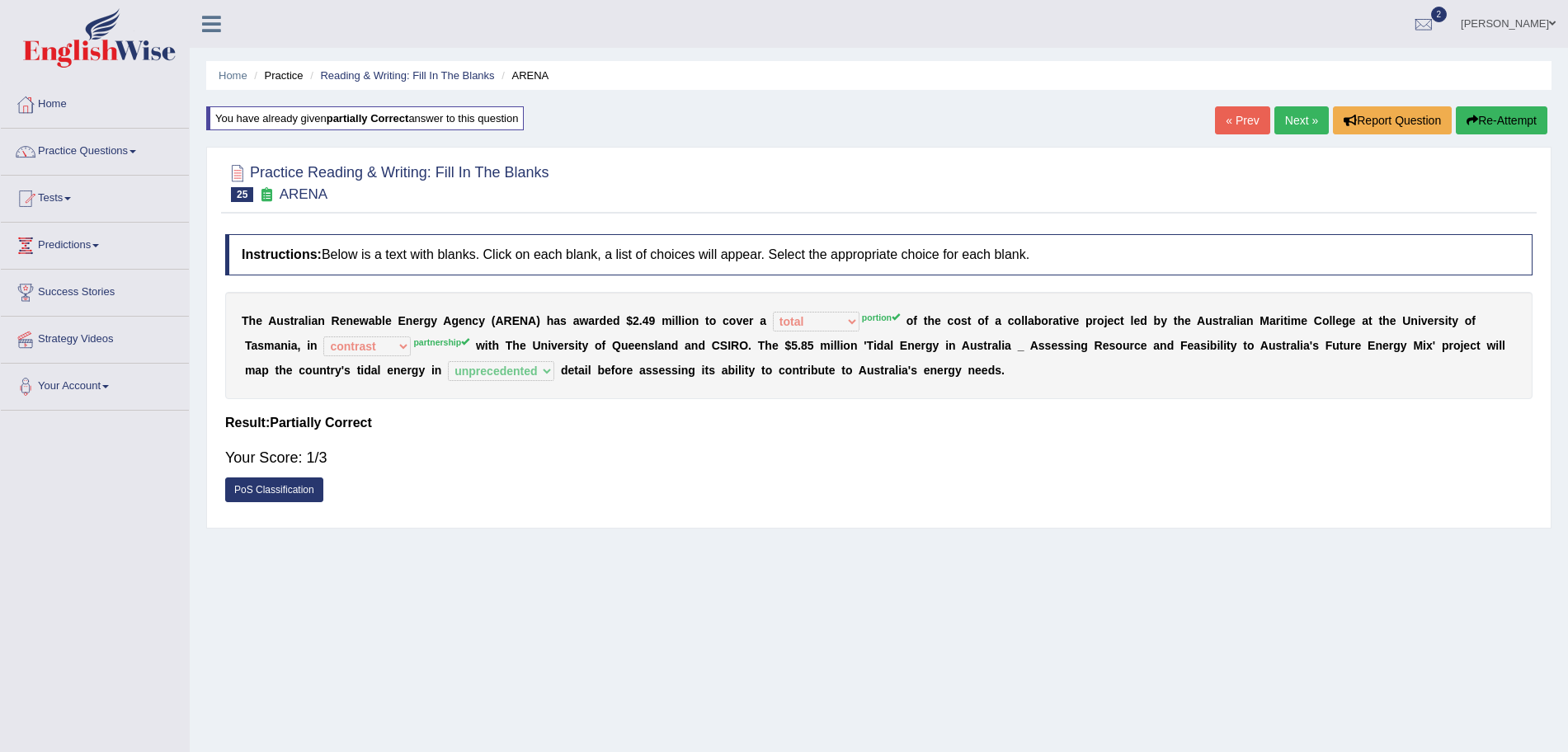
click at [1295, 110] on link "Next »" at bounding box center [1302, 120] width 54 height 28
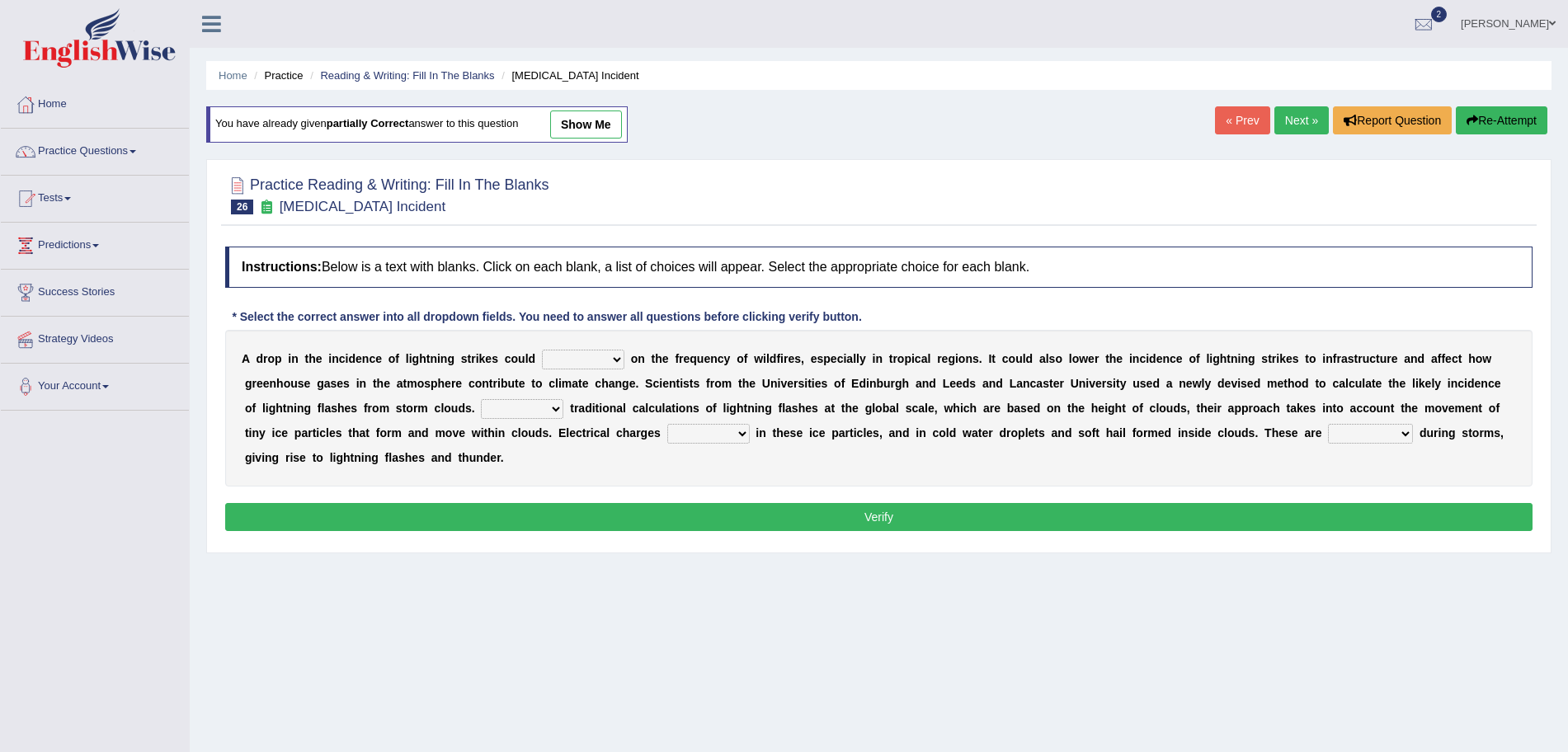
click at [585, 362] on select "dwell focus impact depend" at bounding box center [583, 359] width 82 height 19
click at [463, 358] on b "s" at bounding box center [464, 359] width 7 height 14
click at [585, 361] on select "dwell focus impact depend" at bounding box center [583, 359] width 82 height 19
select select "impact"
click at [542, 350] on select "dwell focus impact depend" at bounding box center [583, 359] width 82 height 19
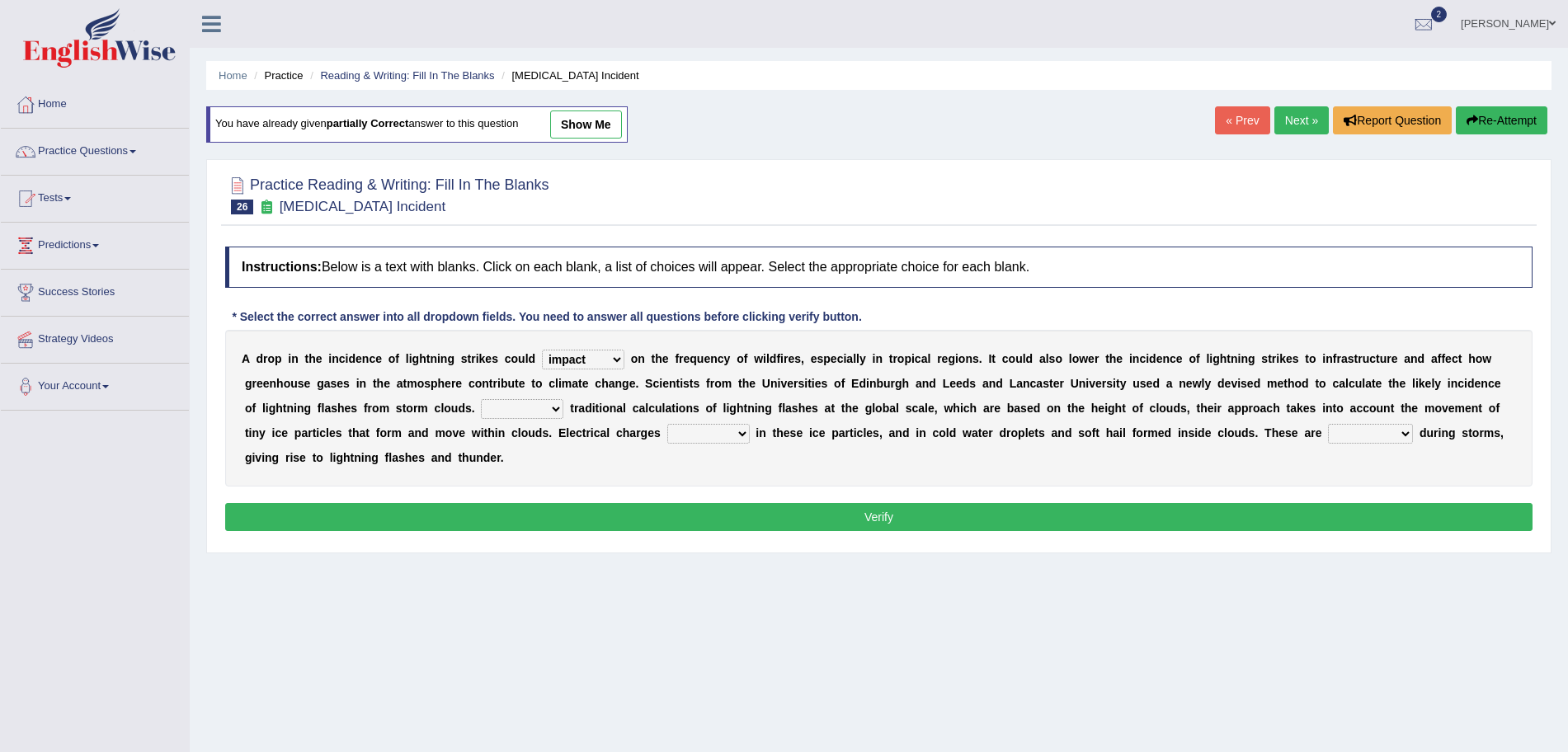
click at [520, 405] on select "Unlike Unless Except Besides" at bounding box center [522, 408] width 82 height 19
select select "Besides"
click at [481, 399] on select "Unlike Unless Except Besides" at bounding box center [522, 408] width 82 height 19
drag, startPoint x: 542, startPoint y: 401, endPoint x: 533, endPoint y: 422, distance: 22.8
click at [533, 422] on div "A d r o p i n t h e i n c i d e n c e o f l i g h t n i n g s t r i k e s c o u…" at bounding box center [879, 408] width 1308 height 157
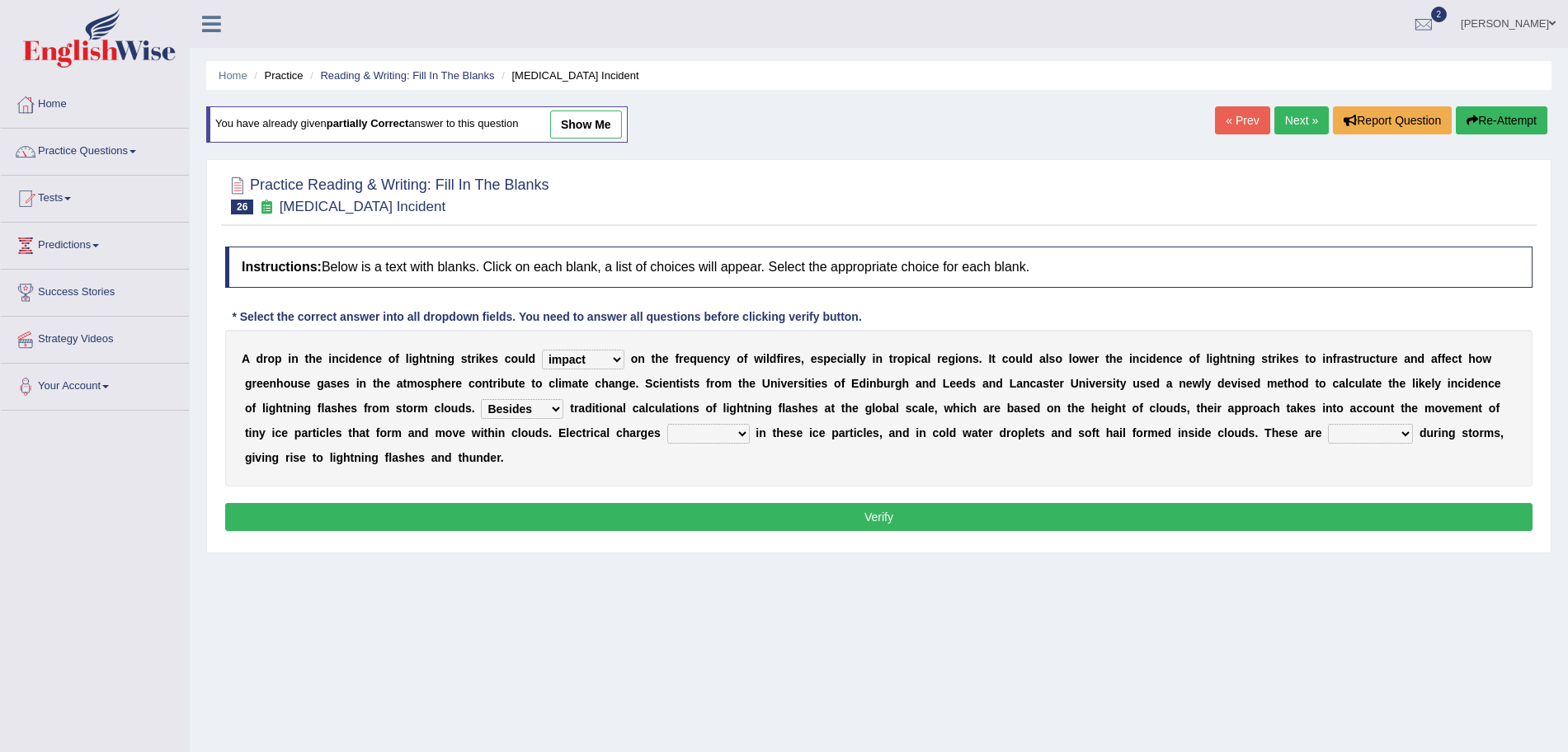
click at [481, 399] on select "Unlike Unless Except Besides" at bounding box center [522, 408] width 82 height 19
click at [691, 440] on select "run off build up mess up zoom in" at bounding box center [708, 434] width 82 height 19
select select "build up"
click at [668, 424] on select "run off build up mess up zoom in" at bounding box center [708, 434] width 82 height 19
click at [723, 429] on select "run off build up mess up zoom in" at bounding box center [708, 434] width 82 height 19
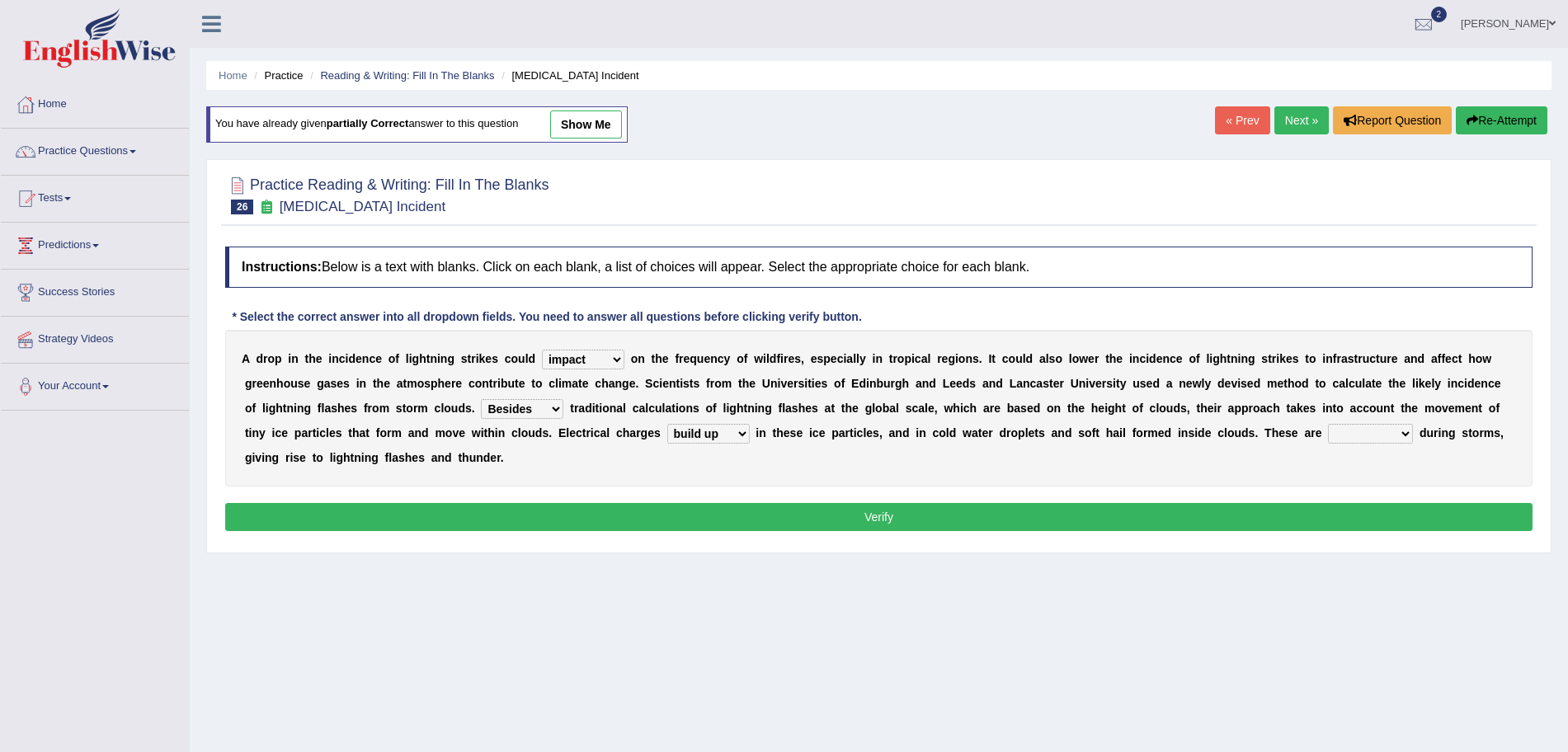
click at [723, 429] on select "run off build up mess up zoom in" at bounding box center [708, 434] width 82 height 19
click at [1364, 431] on select "collected diverted rounded discharged" at bounding box center [1371, 434] width 85 height 19
select select "discharged"
click at [1328, 424] on select "collected diverted rounded discharged" at bounding box center [1371, 434] width 85 height 19
click at [1121, 513] on button "Verify" at bounding box center [879, 517] width 1308 height 28
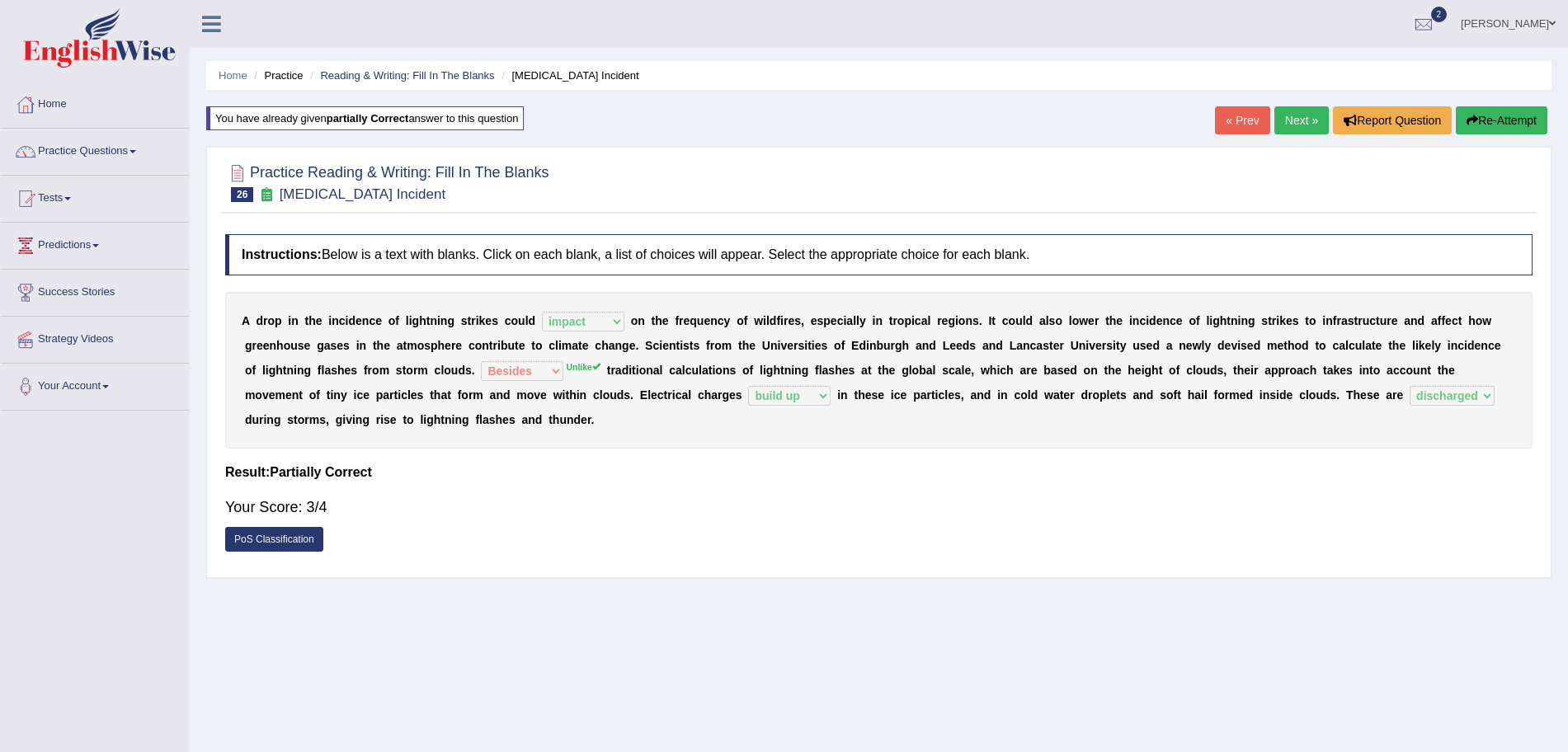
click at [1293, 122] on link "Next »" at bounding box center [1302, 120] width 54 height 28
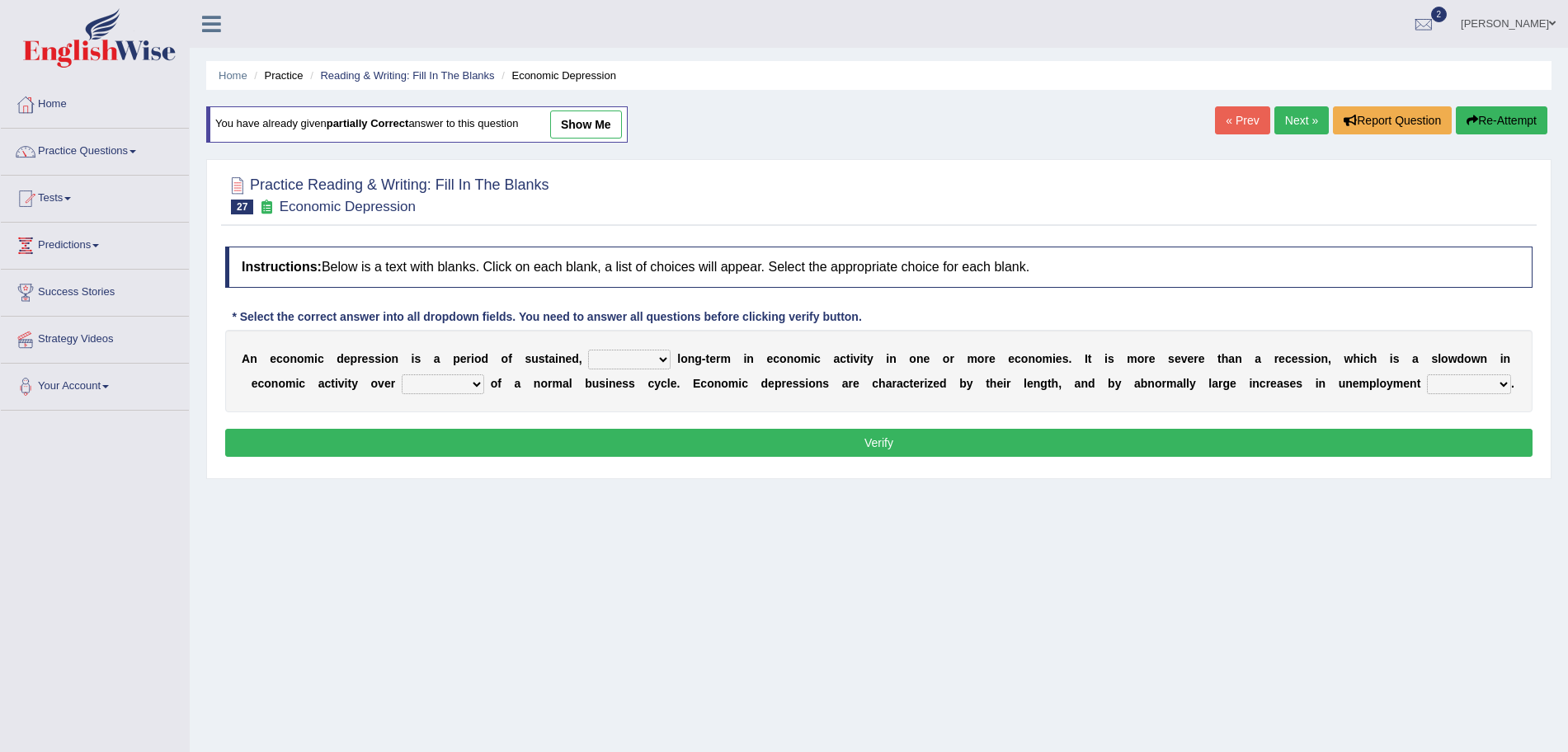
click at [639, 359] on select "variation promotion downturn reduction" at bounding box center [629, 359] width 82 height 19
select select "variation"
click at [588, 350] on select "variation promotion downturn reduction" at bounding box center [629, 359] width 82 height 19
click at [422, 386] on select "an era the course a tally the year" at bounding box center [442, 384] width 82 height 19
select select "the course"
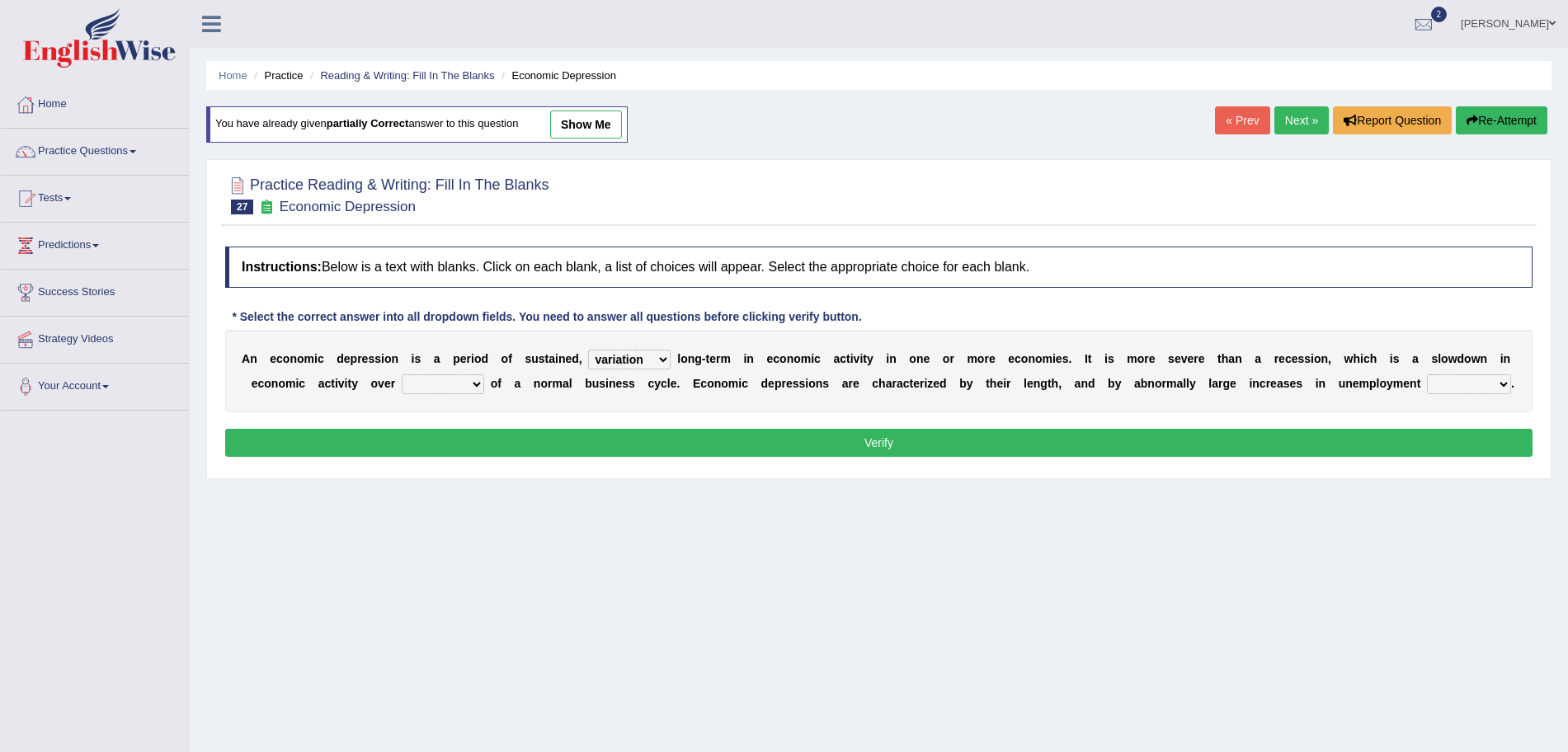
click at [402, 374] on select "an era the course a tally the year" at bounding box center [442, 384] width 82 height 19
click at [1464, 376] on select "calculation bias ratio rate" at bounding box center [1469, 384] width 84 height 19
select select "rate"
click at [1429, 374] on select "calculation bias ratio rate" at bounding box center [1469, 384] width 84 height 19
click at [1244, 457] on button "Verify" at bounding box center [879, 442] width 1308 height 28
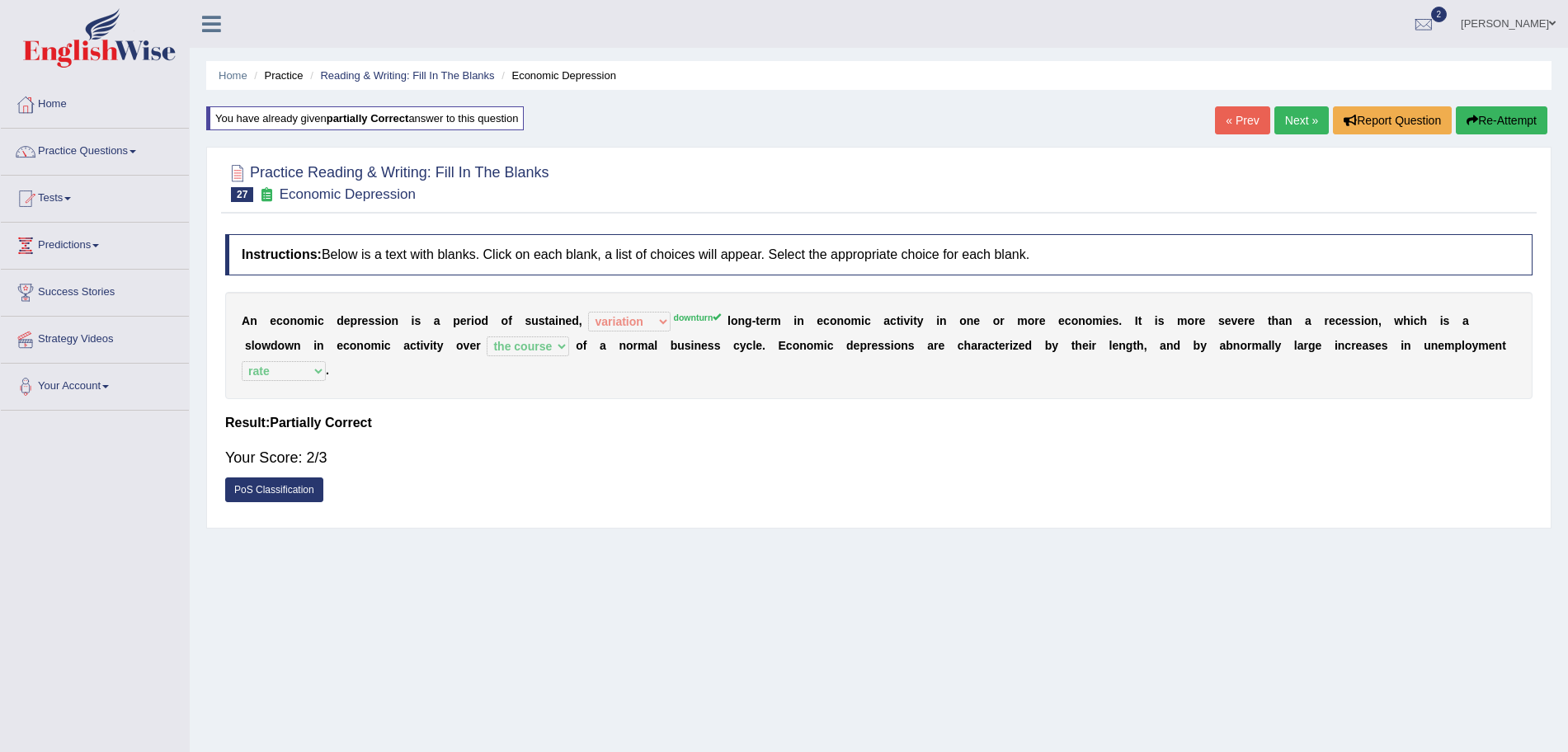
click at [1301, 119] on link "Next »" at bounding box center [1302, 120] width 54 height 28
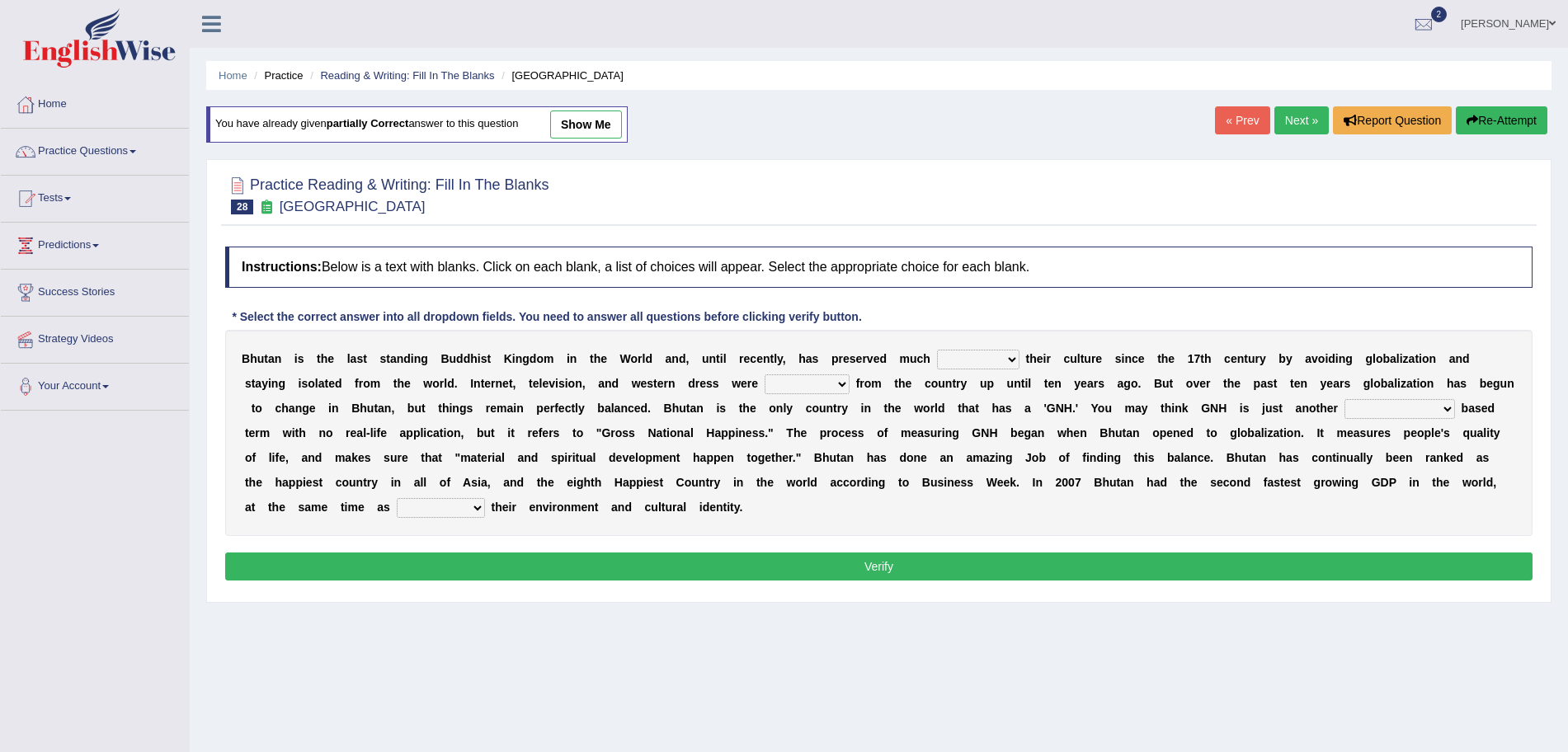
click at [983, 359] on select "of about to for" at bounding box center [978, 359] width 82 height 19
select select "about"
click at [937, 350] on select "of about to for" at bounding box center [978, 359] width 82 height 19
click at [815, 382] on select "summoned observed displayed banned" at bounding box center [807, 384] width 85 height 19
select select "banned"
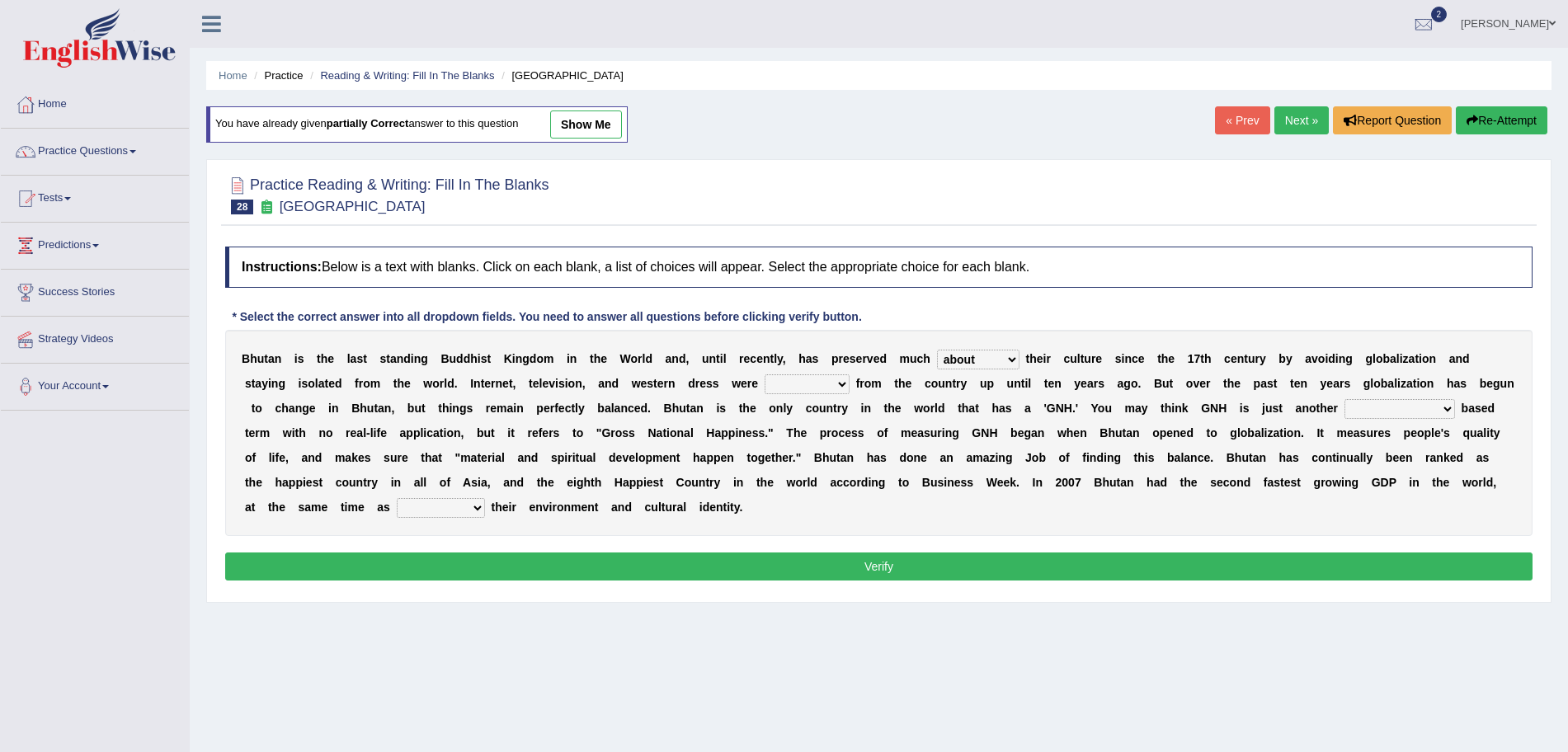
click at [765, 374] on select "summoned observed displayed banned" at bounding box center [807, 384] width 85 height 19
click at [1410, 404] on select "statistically barely overwhelmingly roughly" at bounding box center [1399, 408] width 111 height 19
select select "statistically"
click at [1385, 399] on select "statistically barely overwhelmingly roughly" at bounding box center [1399, 408] width 111 height 19
click at [485, 503] on select "demeaning intruding maintaining mourning" at bounding box center [440, 507] width 88 height 19
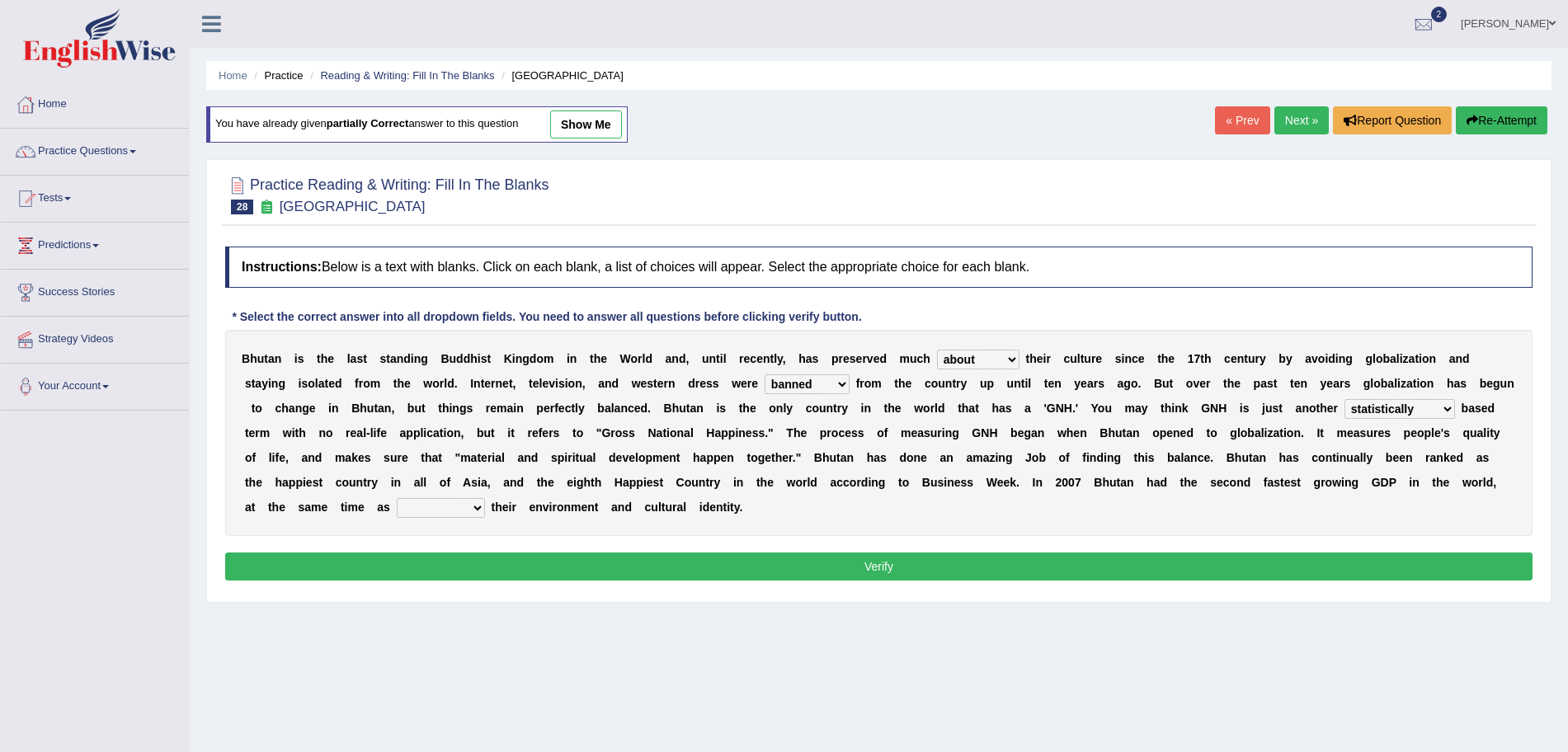
select select "maintaining"
click at [443, 498] on select "demeaning intruding maintaining mourning" at bounding box center [440, 507] width 88 height 19
click at [600, 557] on button "Verify" at bounding box center [879, 567] width 1308 height 28
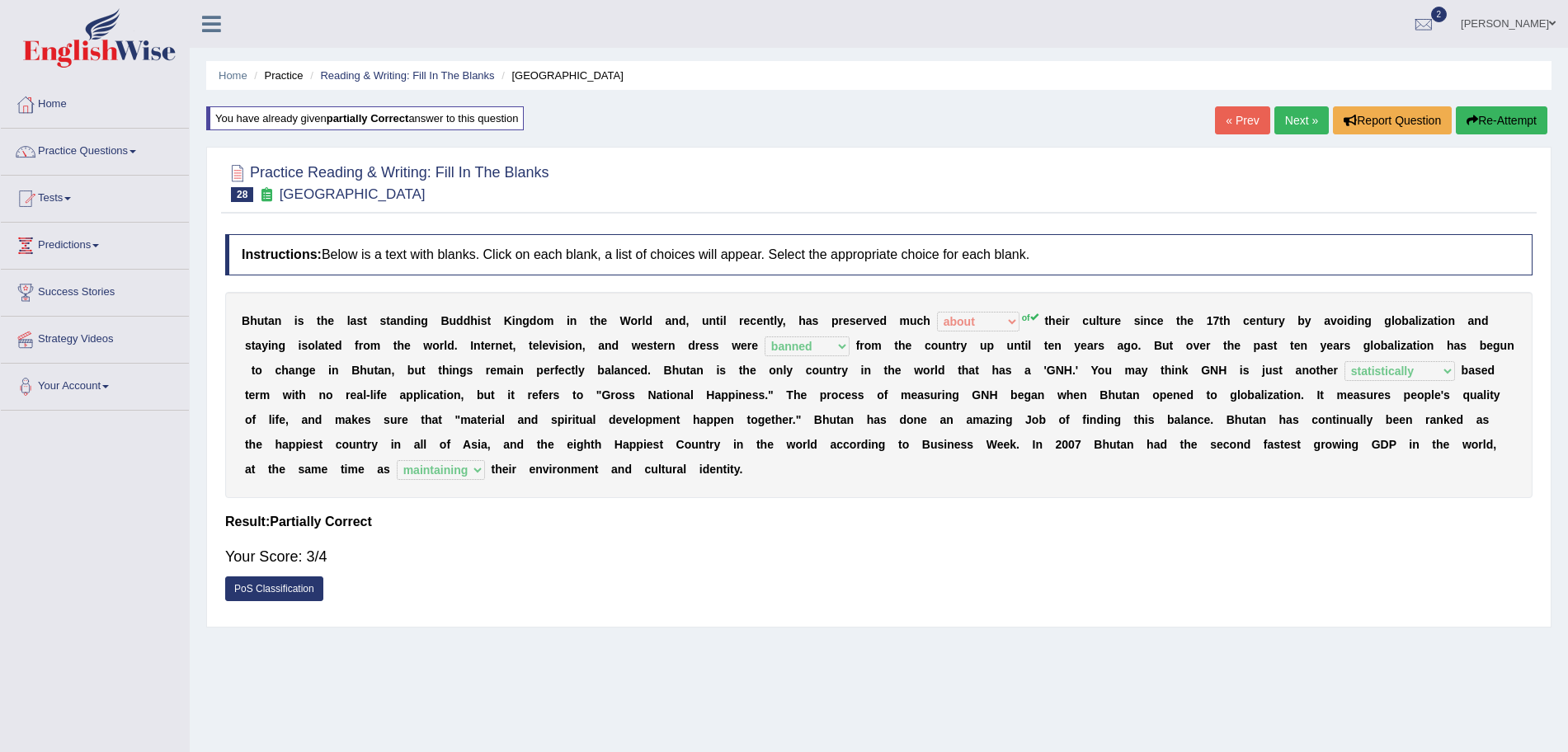
click at [1290, 120] on link "Next »" at bounding box center [1302, 120] width 54 height 28
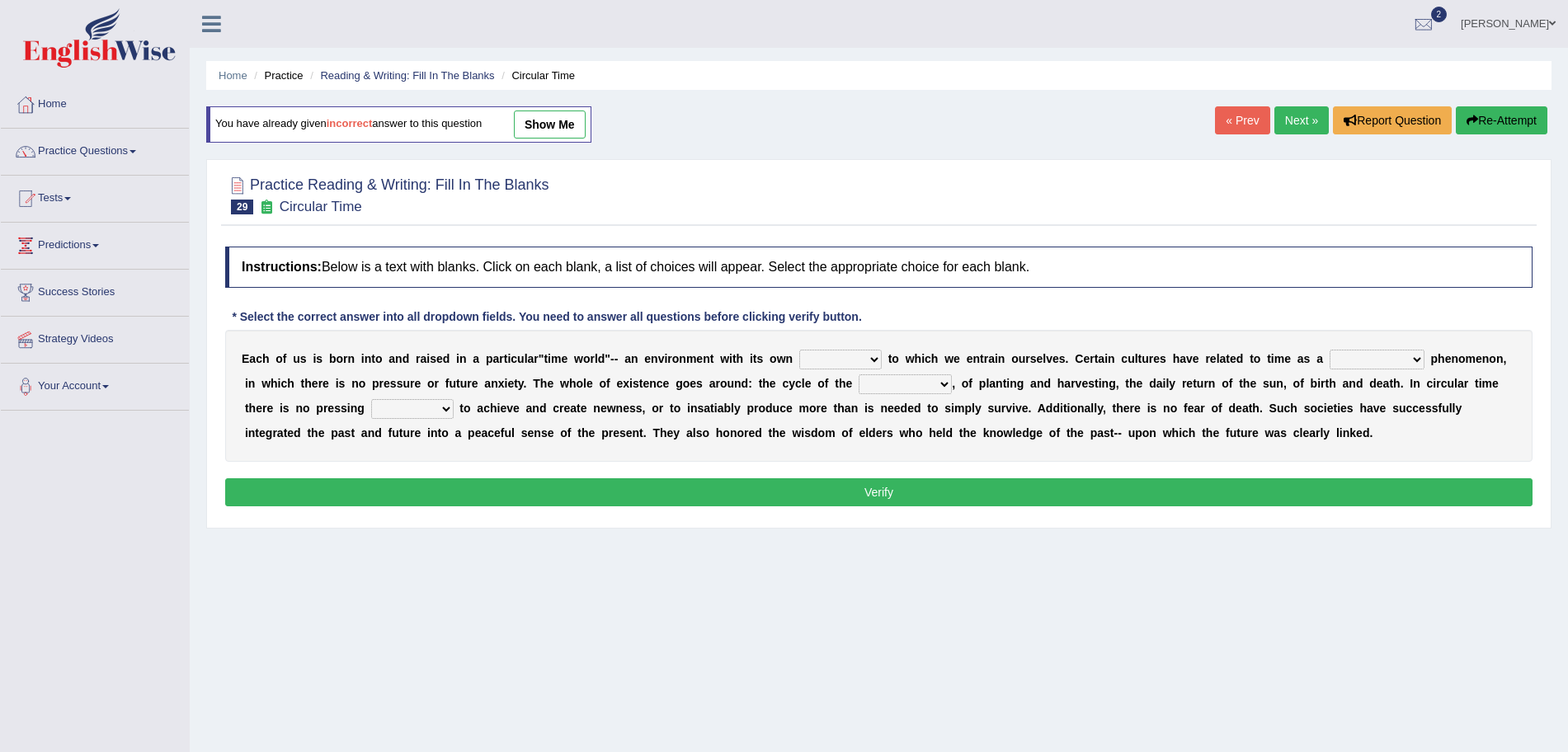
click at [838, 358] on select "area shape rhythm inclination" at bounding box center [840, 359] width 82 height 19
select select "area"
click at [800, 350] on select "area shape rhythm inclination" at bounding box center [840, 359] width 82 height 19
click at [1375, 361] on select "cyclical conventional recycling cylindrical" at bounding box center [1377, 359] width 95 height 19
select select "conventional"
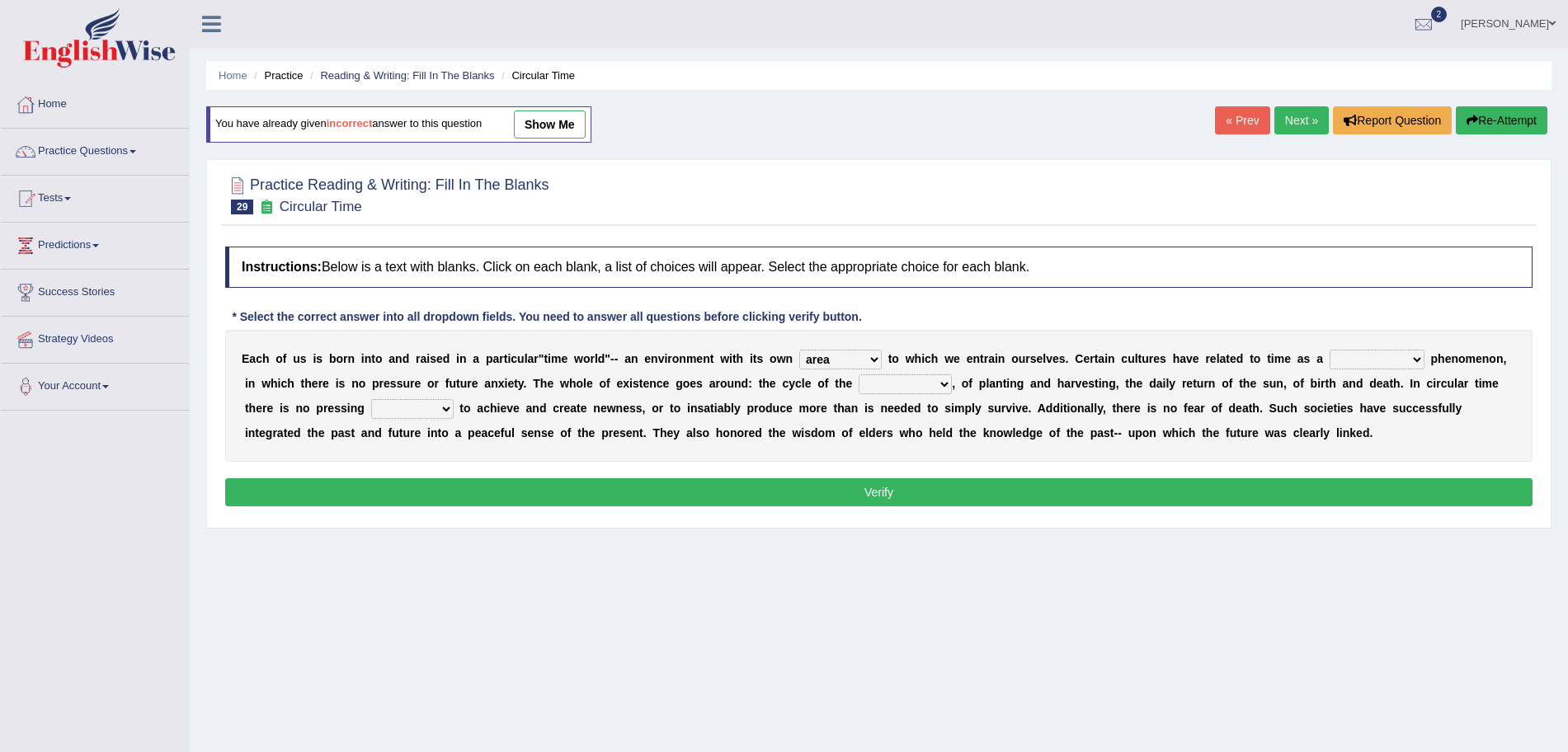
click at [1330, 350] on select "cyclical conventional recycling cylindrical" at bounding box center [1377, 359] width 95 height 19
click at [888, 383] on select "days seasons arrangement periods" at bounding box center [906, 384] width 93 height 19
select select "periods"
click at [859, 374] on select "days seasons arrangement periods" at bounding box center [906, 384] width 93 height 19
click at [402, 411] on select "issue point cause need" at bounding box center [412, 408] width 82 height 19
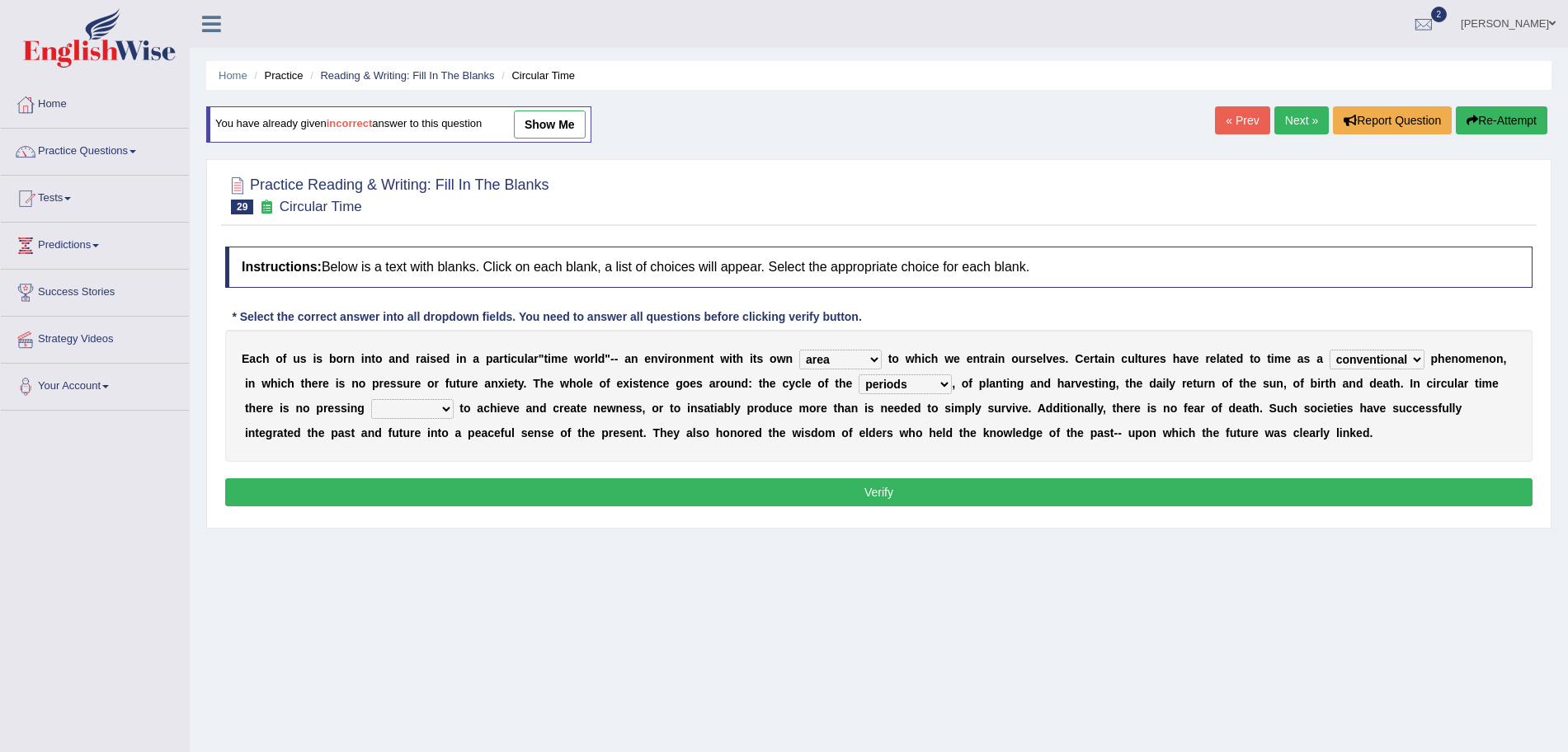
click at [371, 399] on select "issue point cause need" at bounding box center [412, 408] width 82 height 19
click at [416, 416] on select "issue point cause need" at bounding box center [412, 408] width 82 height 19
click at [371, 399] on select "issue point cause need" at bounding box center [412, 408] width 82 height 19
click at [411, 408] on select "issue point cause need" at bounding box center [412, 408] width 82 height 19
select select "point"
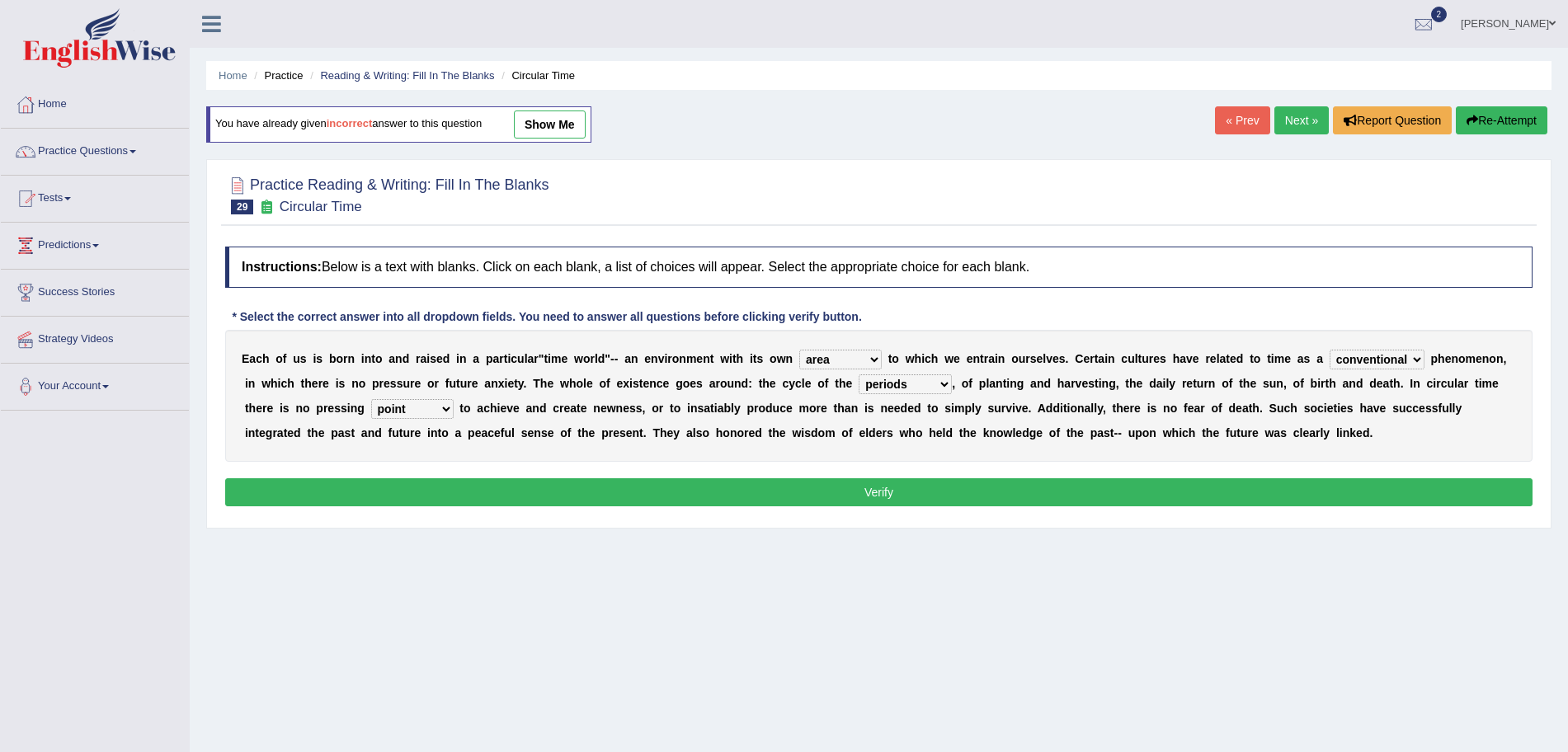
click at [371, 399] on select "issue point cause need" at bounding box center [412, 408] width 82 height 19
click at [447, 489] on button "Verify" at bounding box center [879, 492] width 1308 height 28
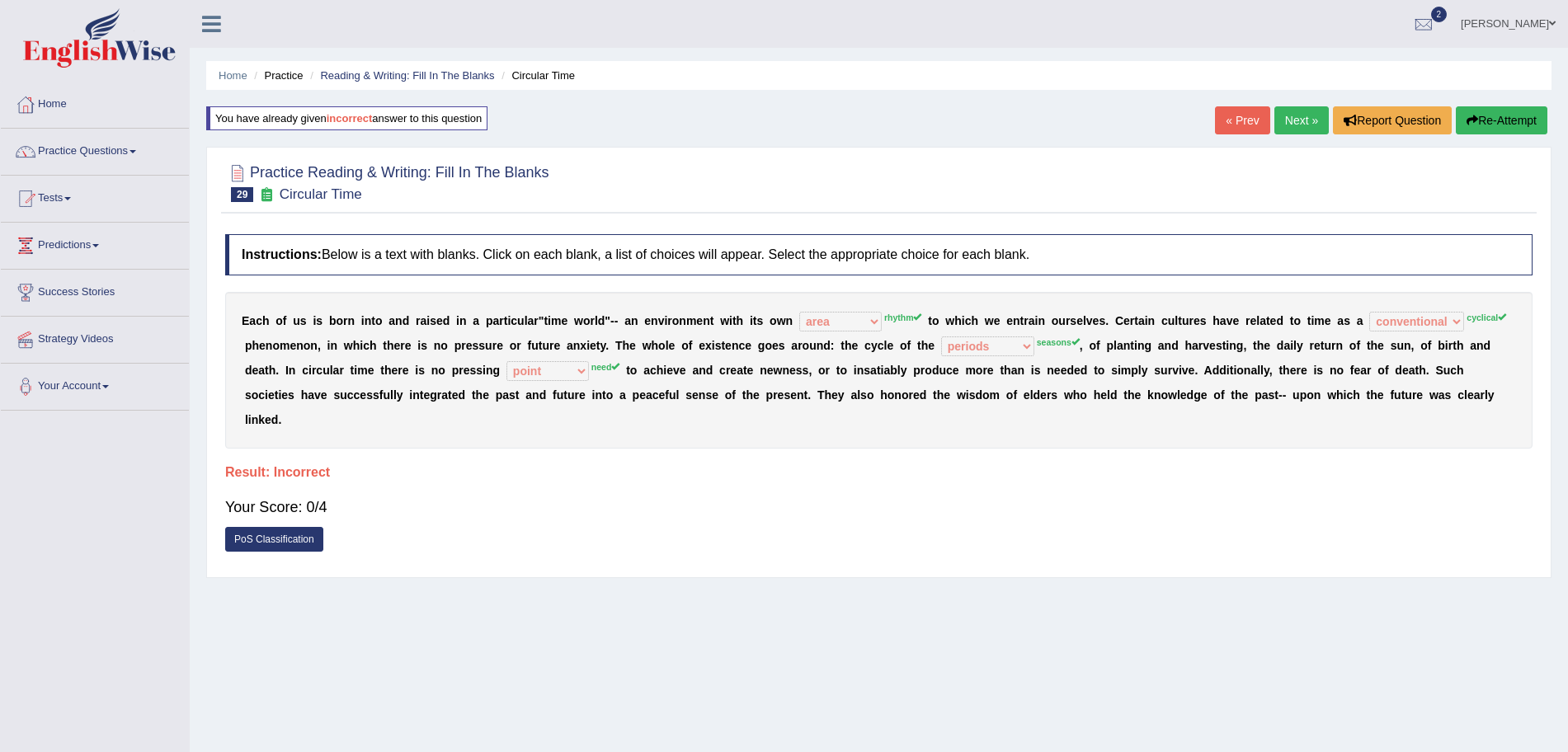
click at [1291, 111] on link "Next »" at bounding box center [1302, 120] width 54 height 28
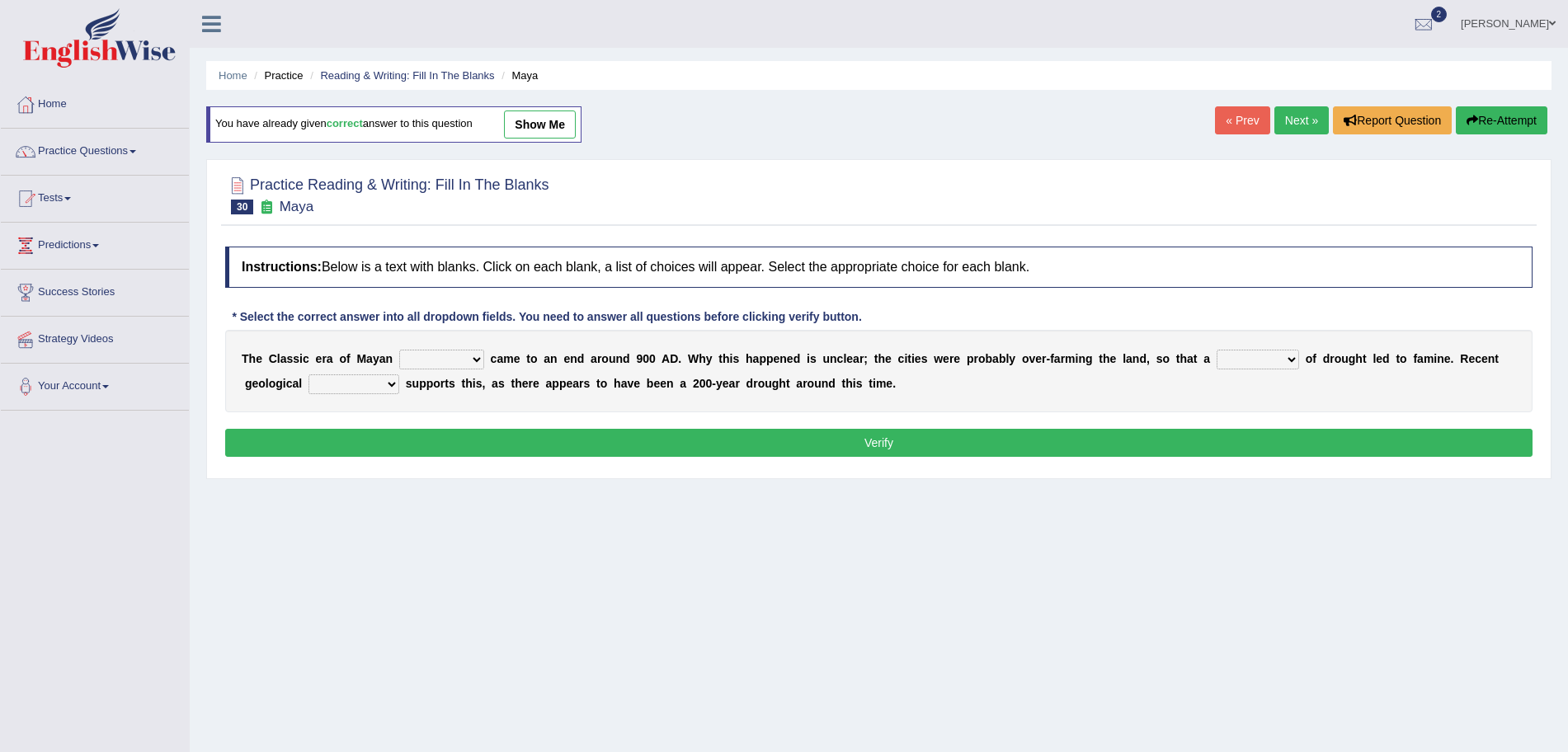
click at [446, 362] on select "community society civilization class" at bounding box center [441, 359] width 85 height 19
select select "civilization"
click at [399, 350] on select "community society civilization class" at bounding box center [441, 359] width 85 height 19
click at [1258, 355] on select "time period range phase" at bounding box center [1257, 359] width 82 height 19
select select "period"
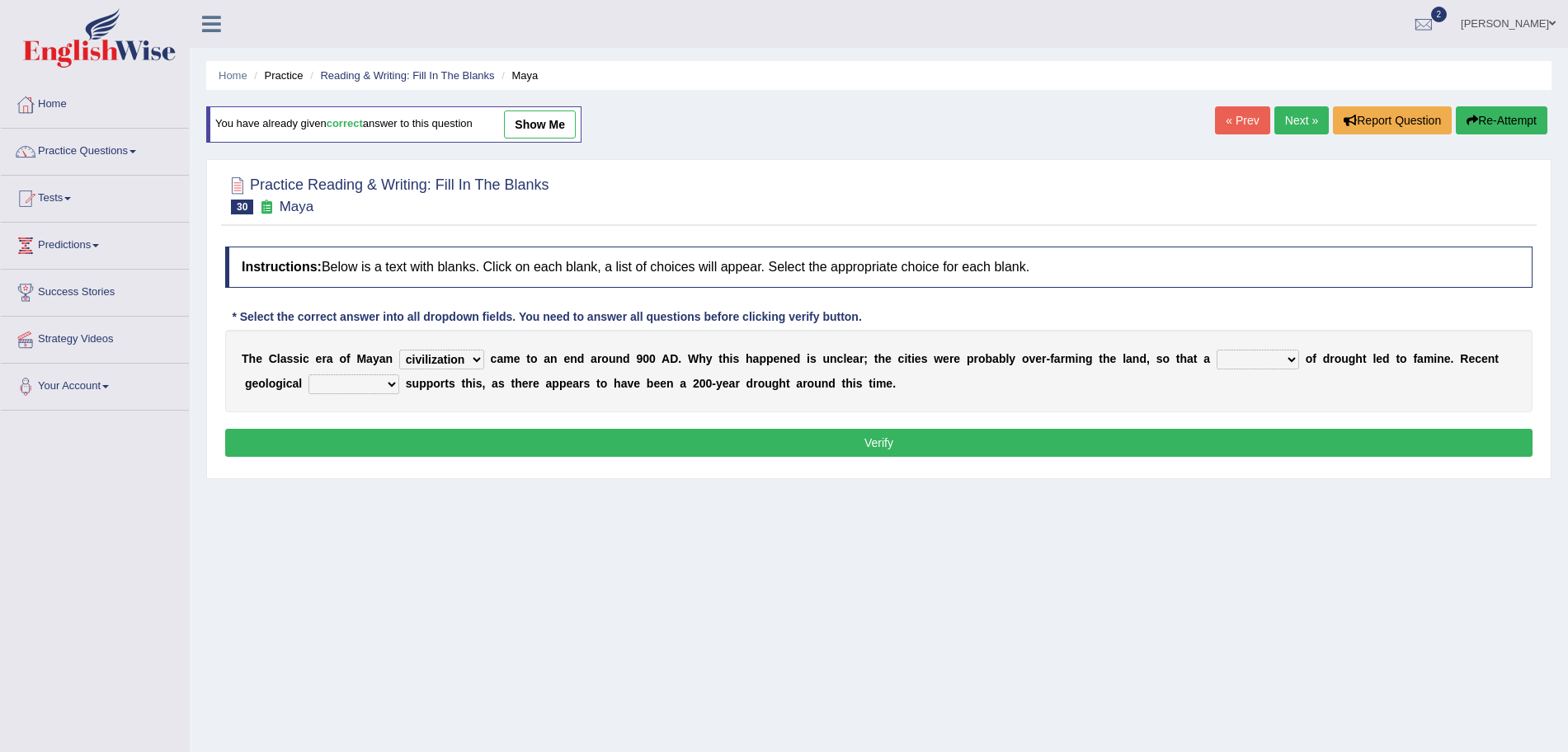
click at [1218, 350] on select "time period range phase" at bounding box center [1257, 359] width 82 height 19
click at [369, 373] on div "T h e C l a s s i c e r a o f M [PERSON_NAME] community society civilization cl…" at bounding box center [879, 371] width 1308 height 82
click at [366, 388] on select "research test examination exploitation" at bounding box center [353, 384] width 91 height 19
select select "research"
click at [308, 374] on select "research test examination exploitation" at bounding box center [353, 384] width 91 height 19
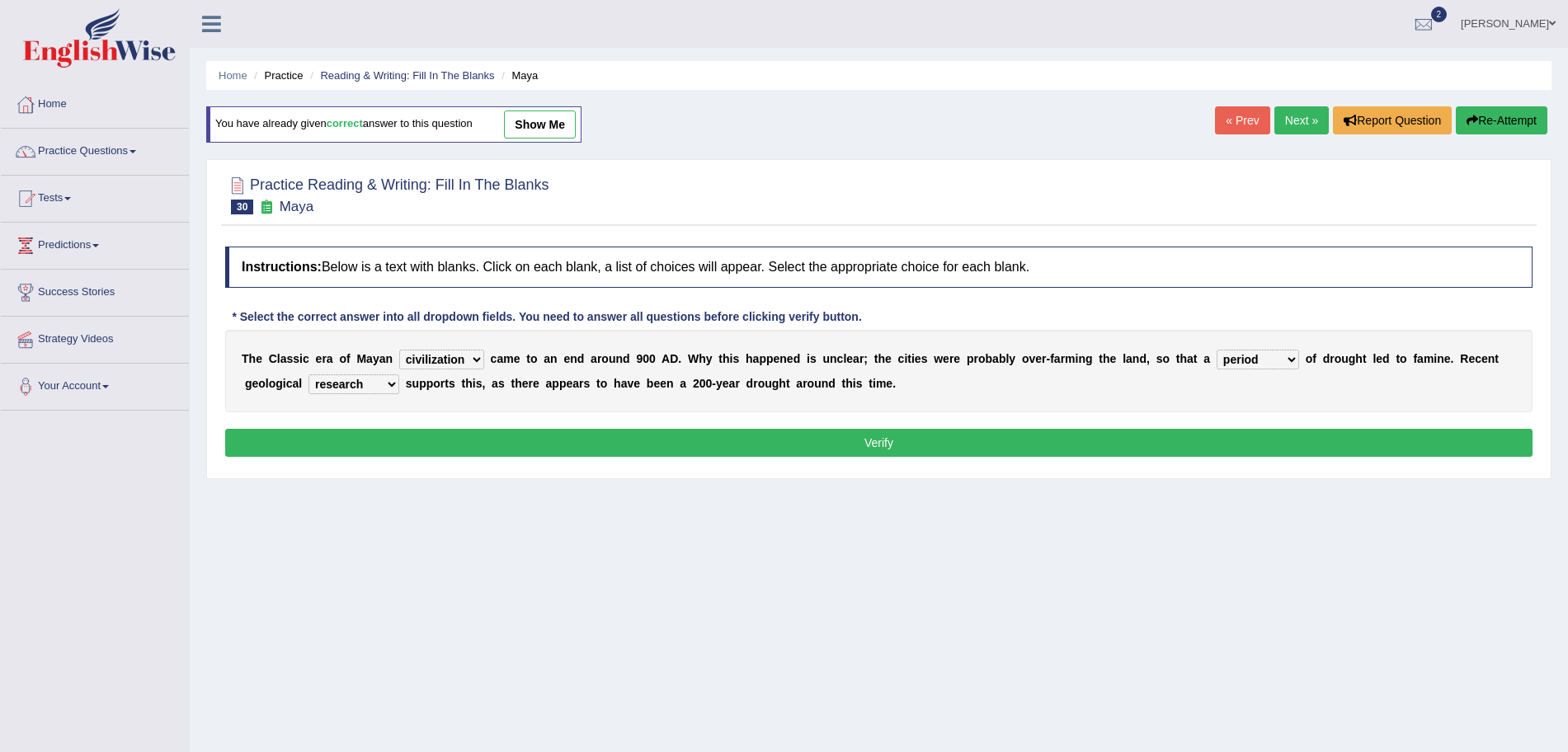
click at [417, 442] on button "Verify" at bounding box center [879, 442] width 1308 height 28
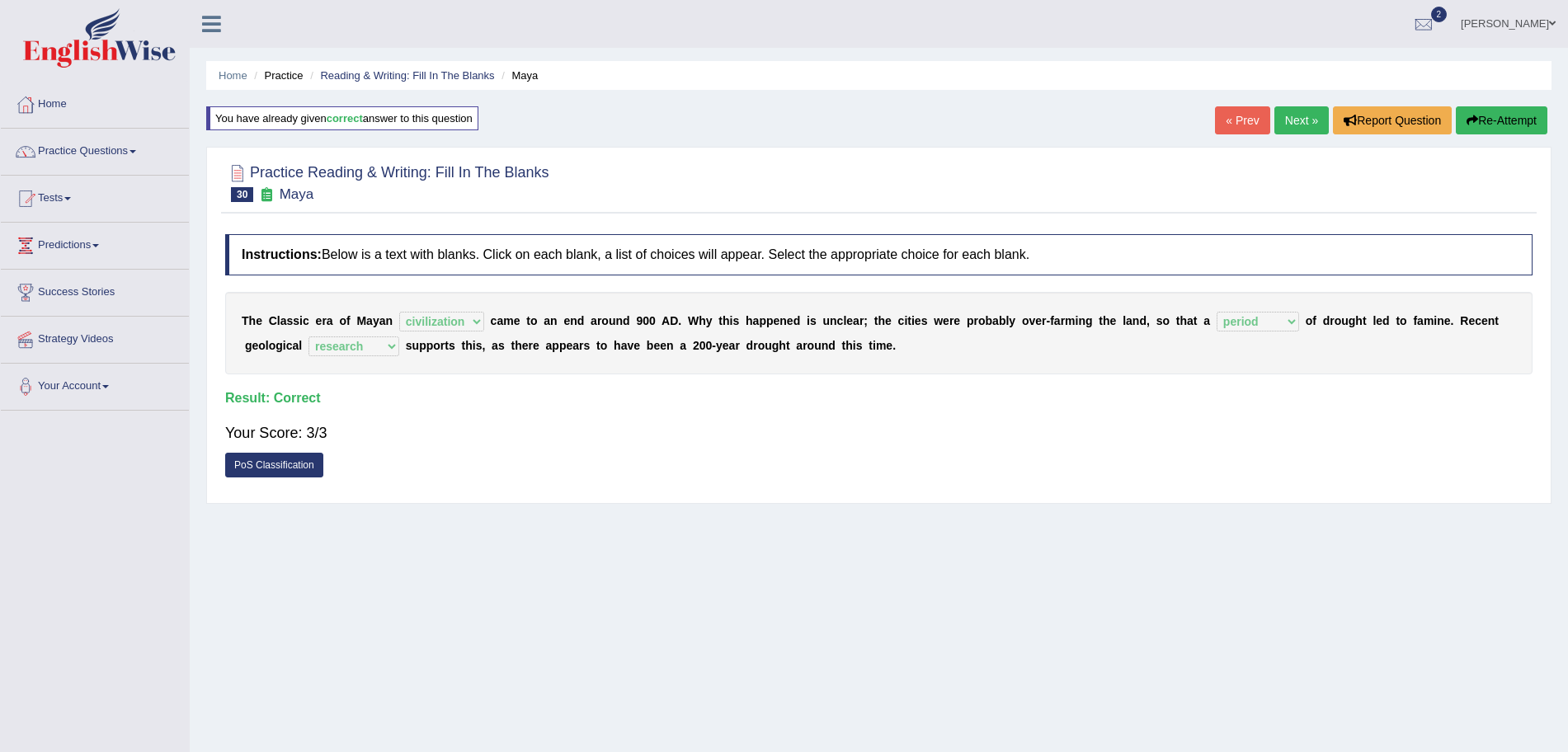
click at [1290, 121] on link "Next »" at bounding box center [1302, 120] width 54 height 28
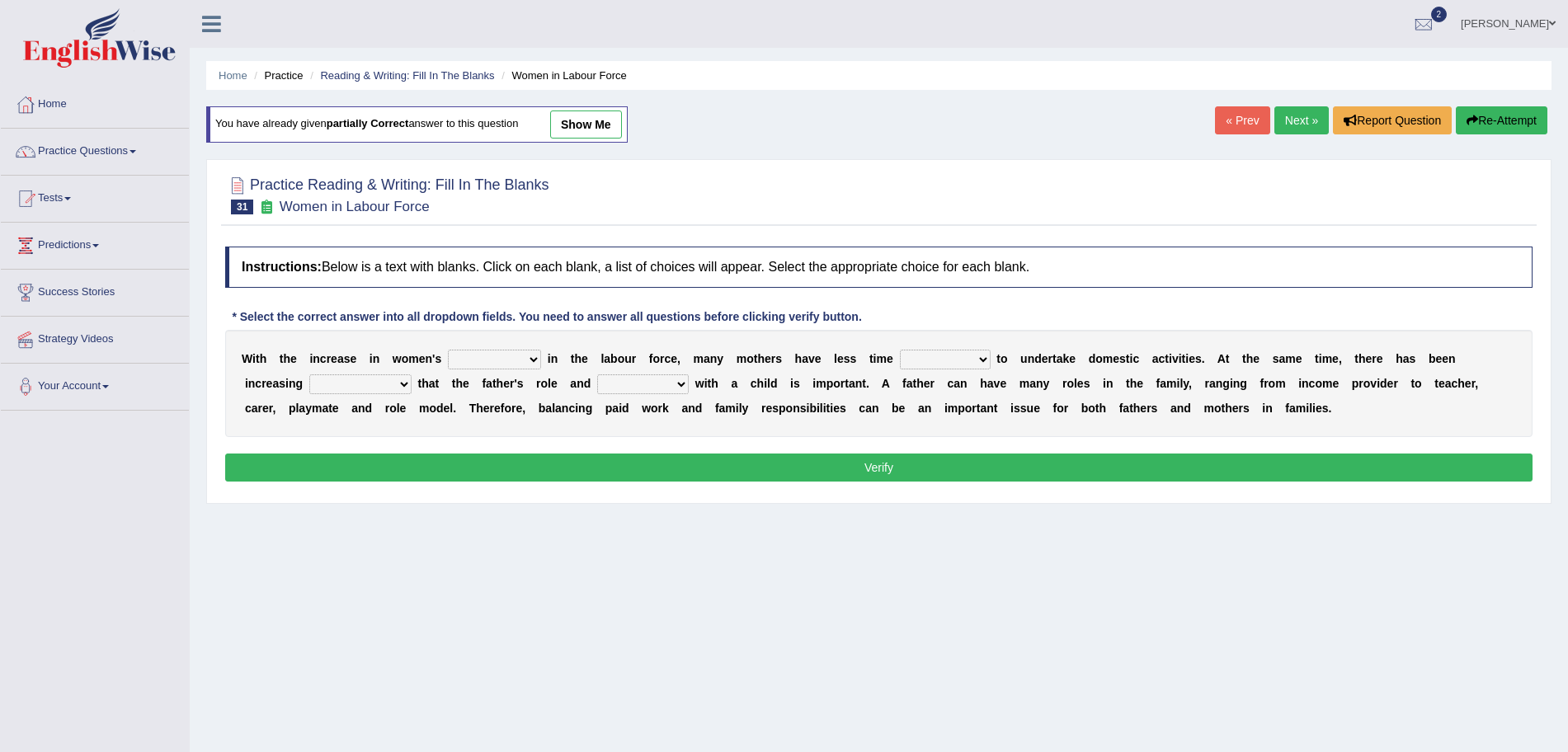
click at [485, 360] on select "attendance substitution participation definition" at bounding box center [495, 359] width 93 height 19
select select "participation"
click at [448, 350] on select "attendance substitution participation definition" at bounding box center [495, 359] width 93 height 19
click at [944, 359] on select "available related consumable useful" at bounding box center [945, 359] width 91 height 19
select select "available"
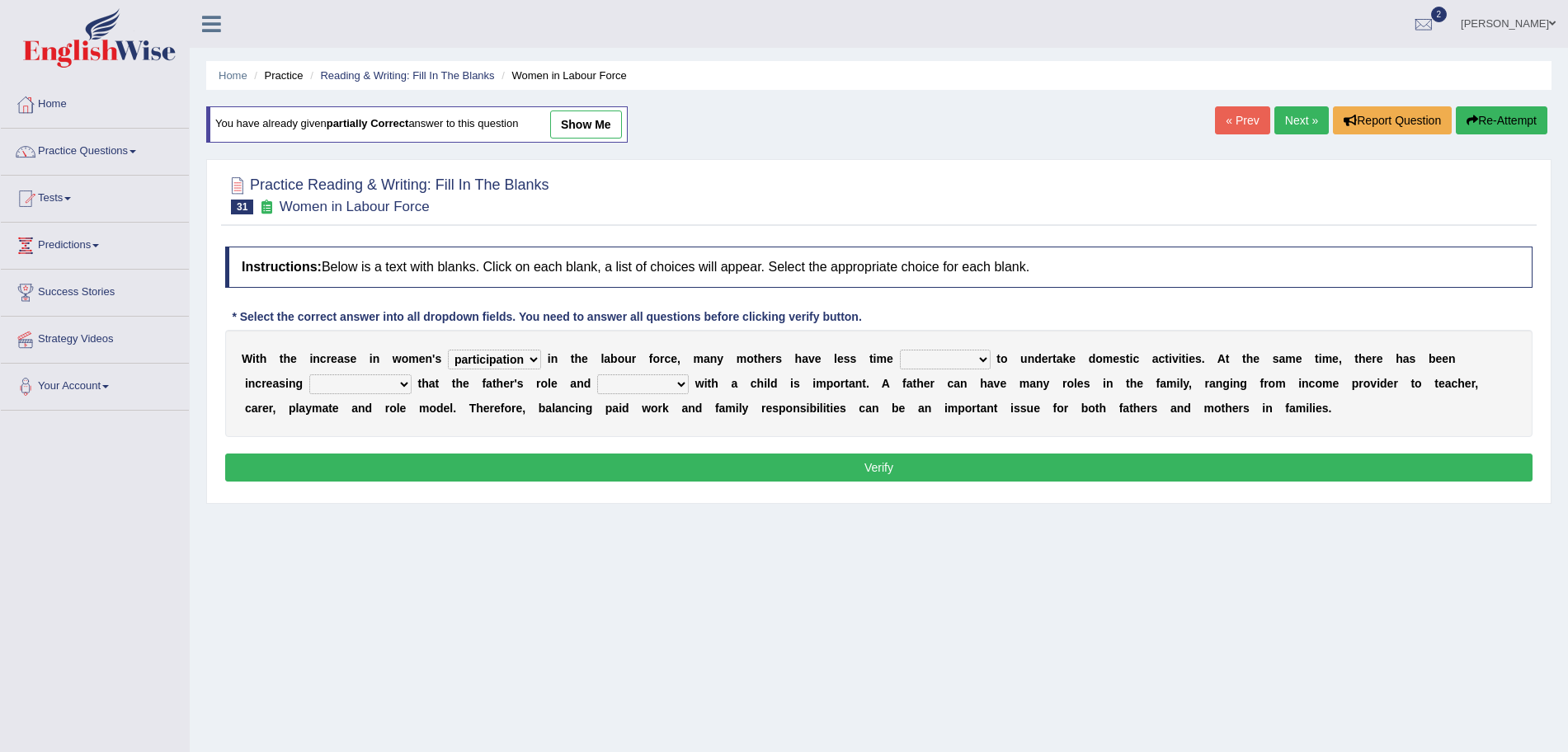
click at [901, 350] on select "available related consumable useful" at bounding box center [945, 359] width 91 height 19
click at [394, 378] on select "recognition discrimination resolution recreation" at bounding box center [360, 384] width 103 height 19
select select "resolution"
click at [309, 374] on select "recognition discrimination resolution recreation" at bounding box center [360, 384] width 103 height 19
click at [648, 384] on select "scholarship realtionship worship employment" at bounding box center [643, 384] width 91 height 19
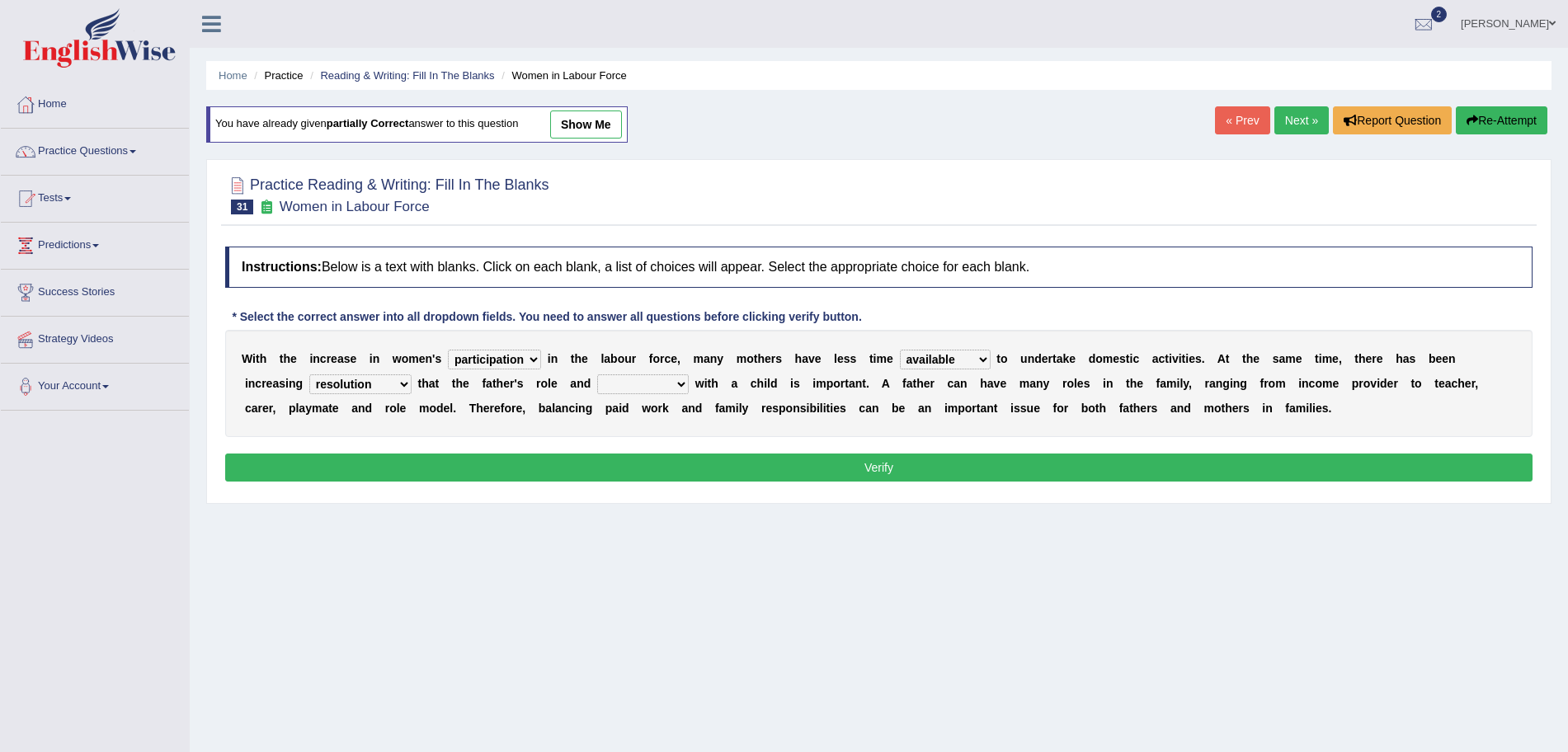
select select "realtionship"
click at [600, 374] on select "scholarship realtionship worship employment" at bounding box center [643, 384] width 91 height 19
click at [710, 466] on button "Verify" at bounding box center [879, 467] width 1308 height 28
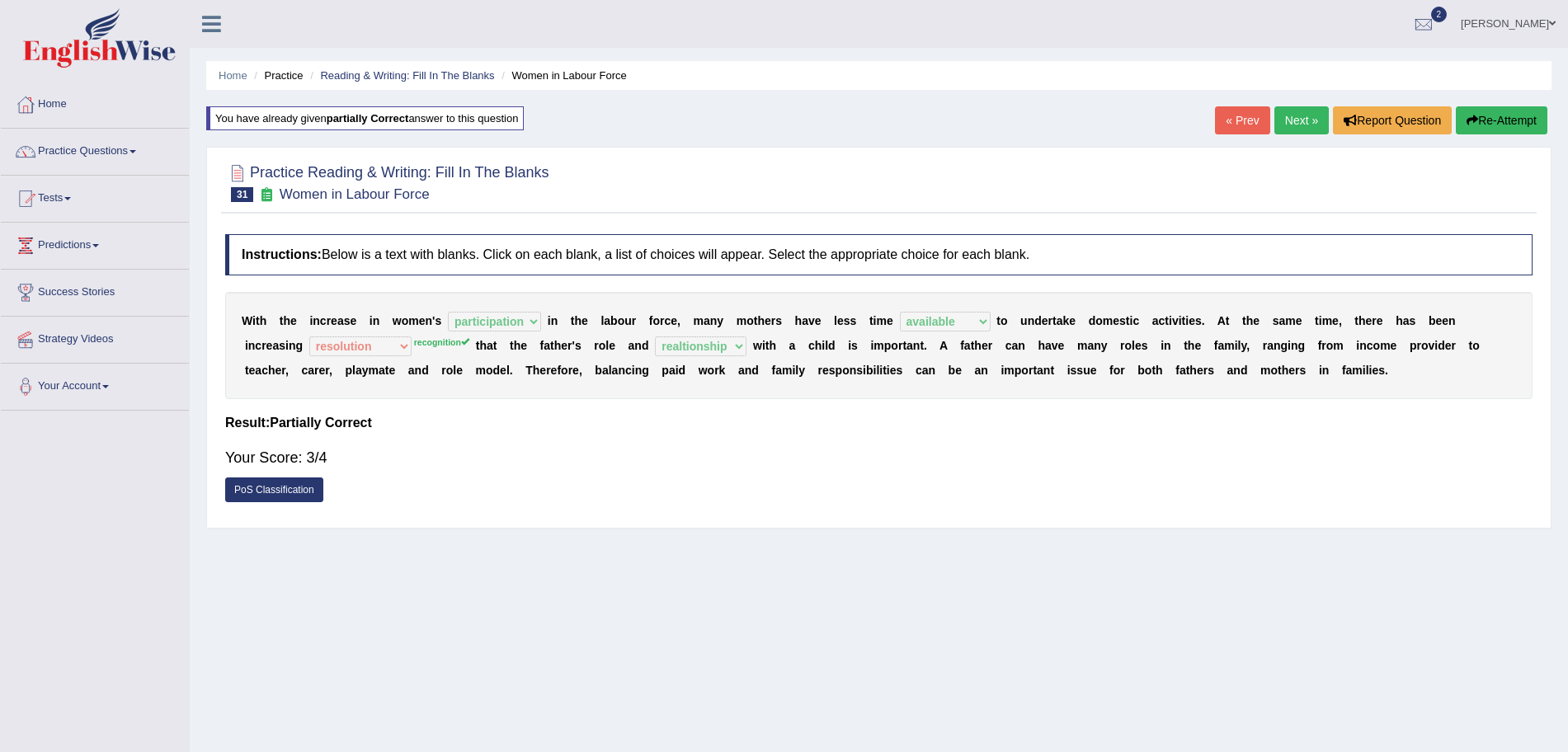
click at [1296, 113] on link "Next »" at bounding box center [1302, 120] width 54 height 28
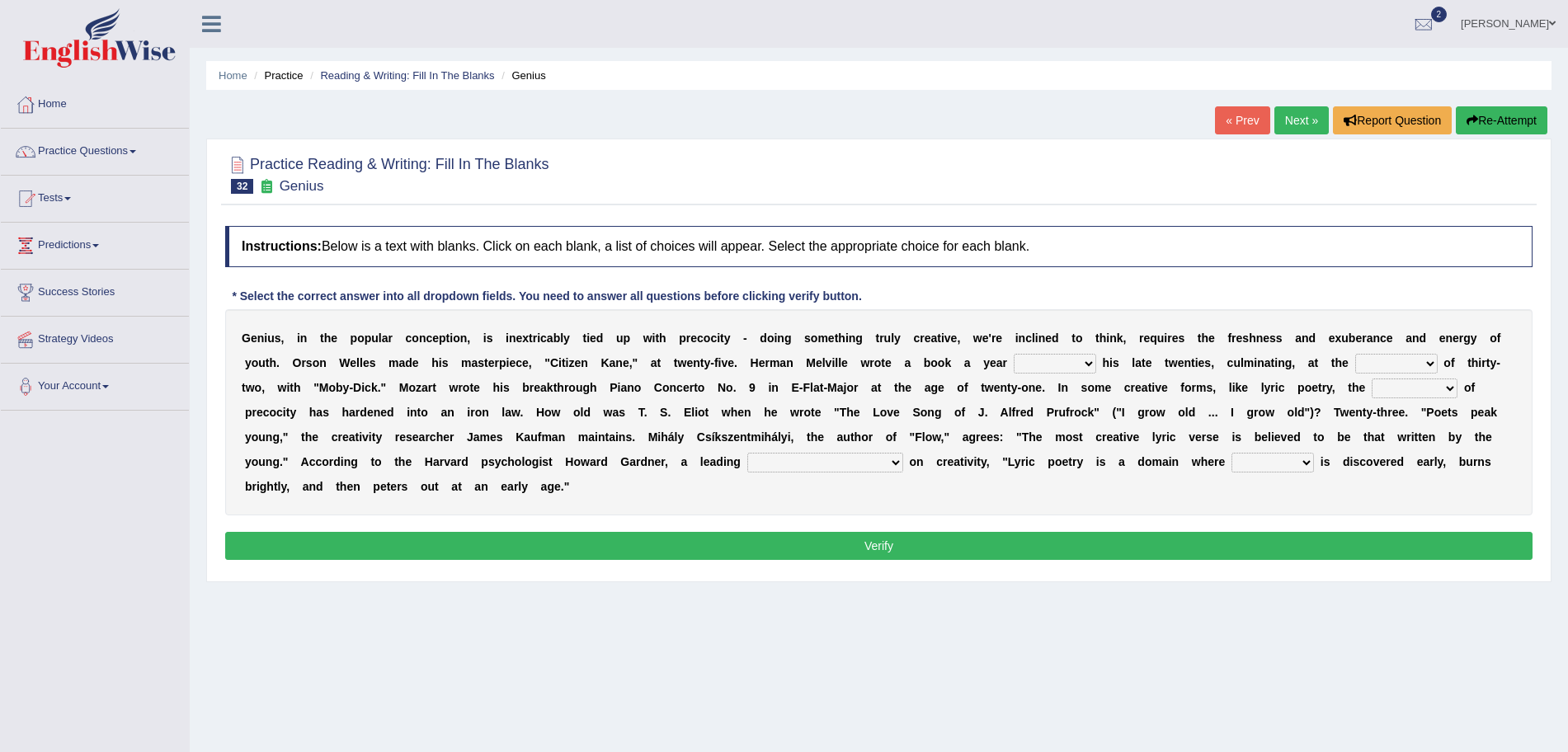
click at [1035, 370] on select "on without through over" at bounding box center [1055, 363] width 82 height 19
select select "over"
click at [1014, 354] on select "on without through over" at bounding box center [1055, 363] width 82 height 19
click at [1382, 362] on select "proportion rate age cost" at bounding box center [1396, 363] width 82 height 19
select select "proportion"
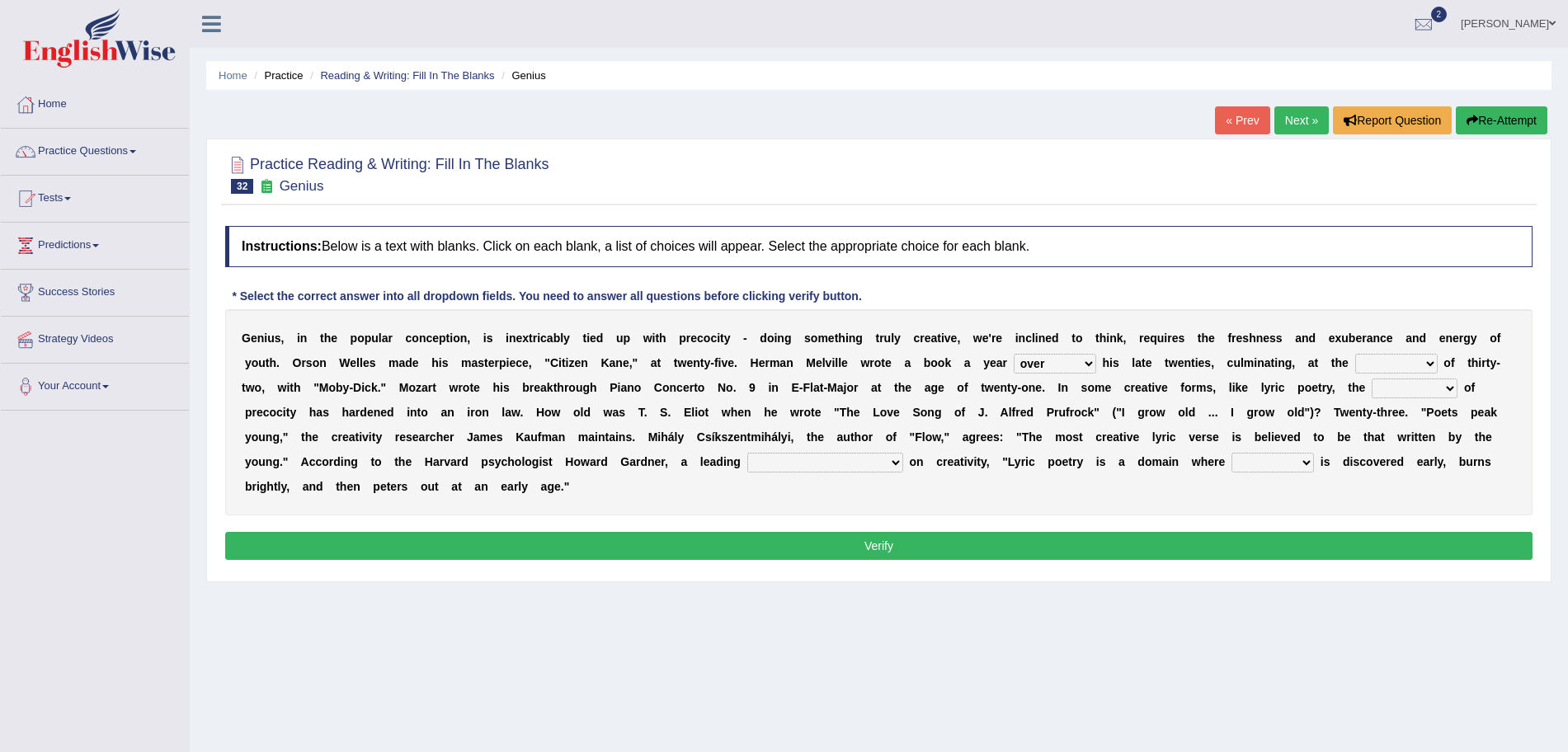
click at [1355, 354] on select "proportion rate age cost" at bounding box center [1396, 363] width 82 height 19
click at [1416, 387] on select "junction importance structure inferiority" at bounding box center [1415, 388] width 86 height 19
click at [1405, 373] on select "proportion rate age cost" at bounding box center [1396, 363] width 82 height 19
click at [1054, 361] on select "on without through over" at bounding box center [1055, 363] width 82 height 19
select select "over"
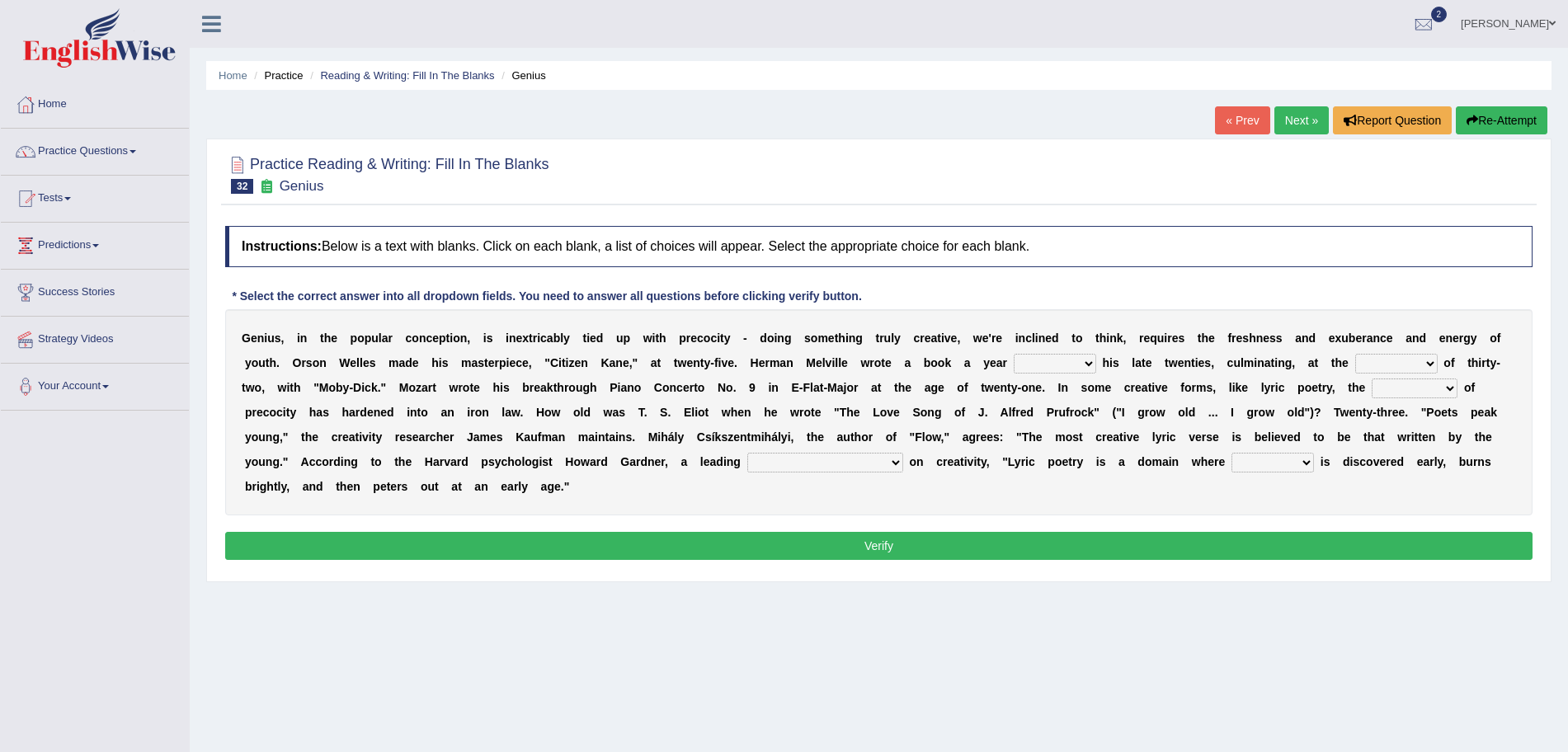
click at [1014, 354] on select "on without through over" at bounding box center [1055, 363] width 82 height 19
click at [1404, 366] on select "proportion rate age cost" at bounding box center [1396, 363] width 82 height 19
select select "proportion"
click at [1355, 354] on select "proportion rate age cost" at bounding box center [1396, 363] width 82 height 19
click at [1402, 390] on select "junction importance structure inferiority" at bounding box center [1415, 388] width 86 height 19
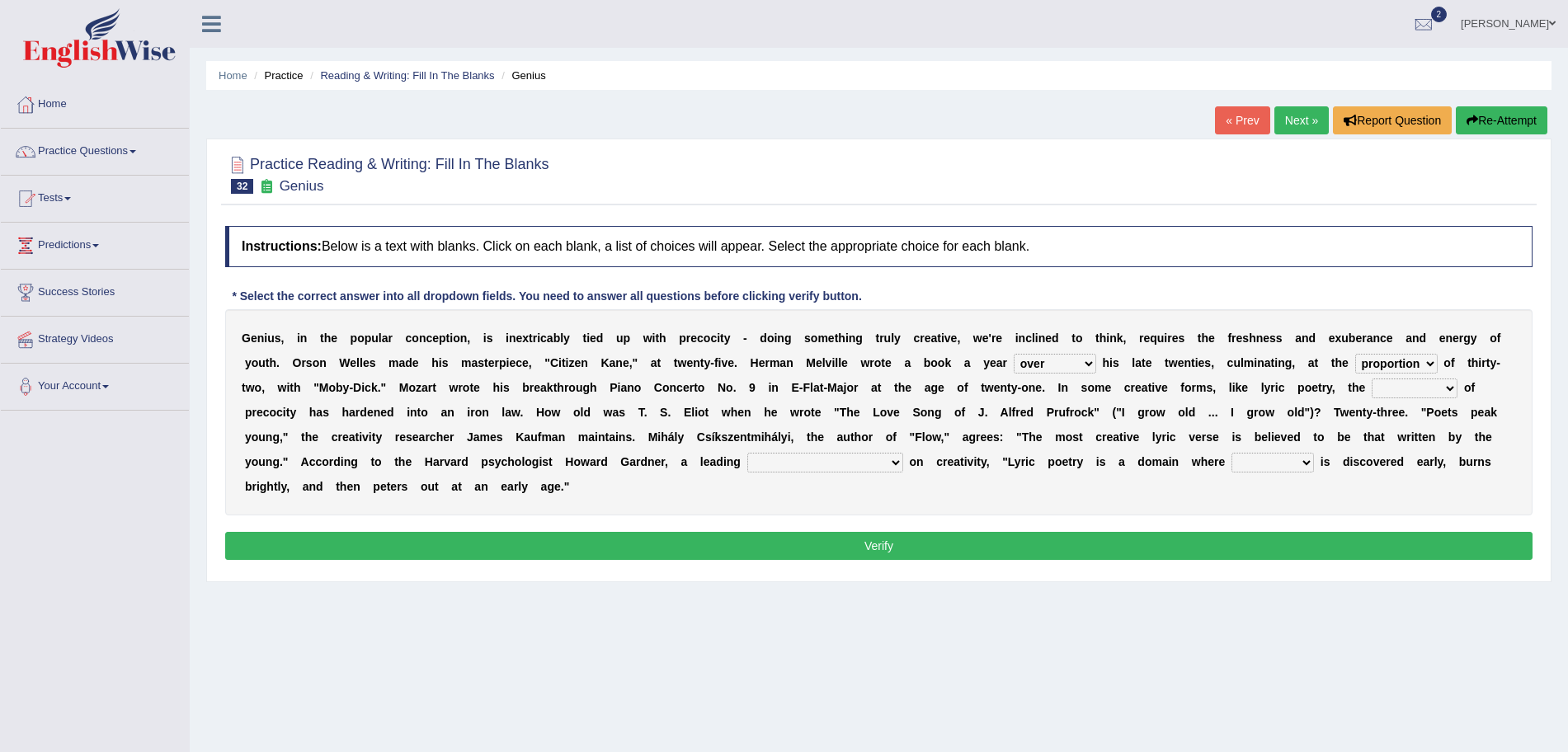
select select "structure"
click at [1372, 379] on select "junction importance structure inferiority" at bounding box center [1415, 388] width 86 height 19
click at [785, 466] on select "master supremacy authority atheist" at bounding box center [825, 462] width 156 height 19
select select "master"
click at [747, 453] on select "master supremacy authority atheist" at bounding box center [825, 462] width 156 height 19
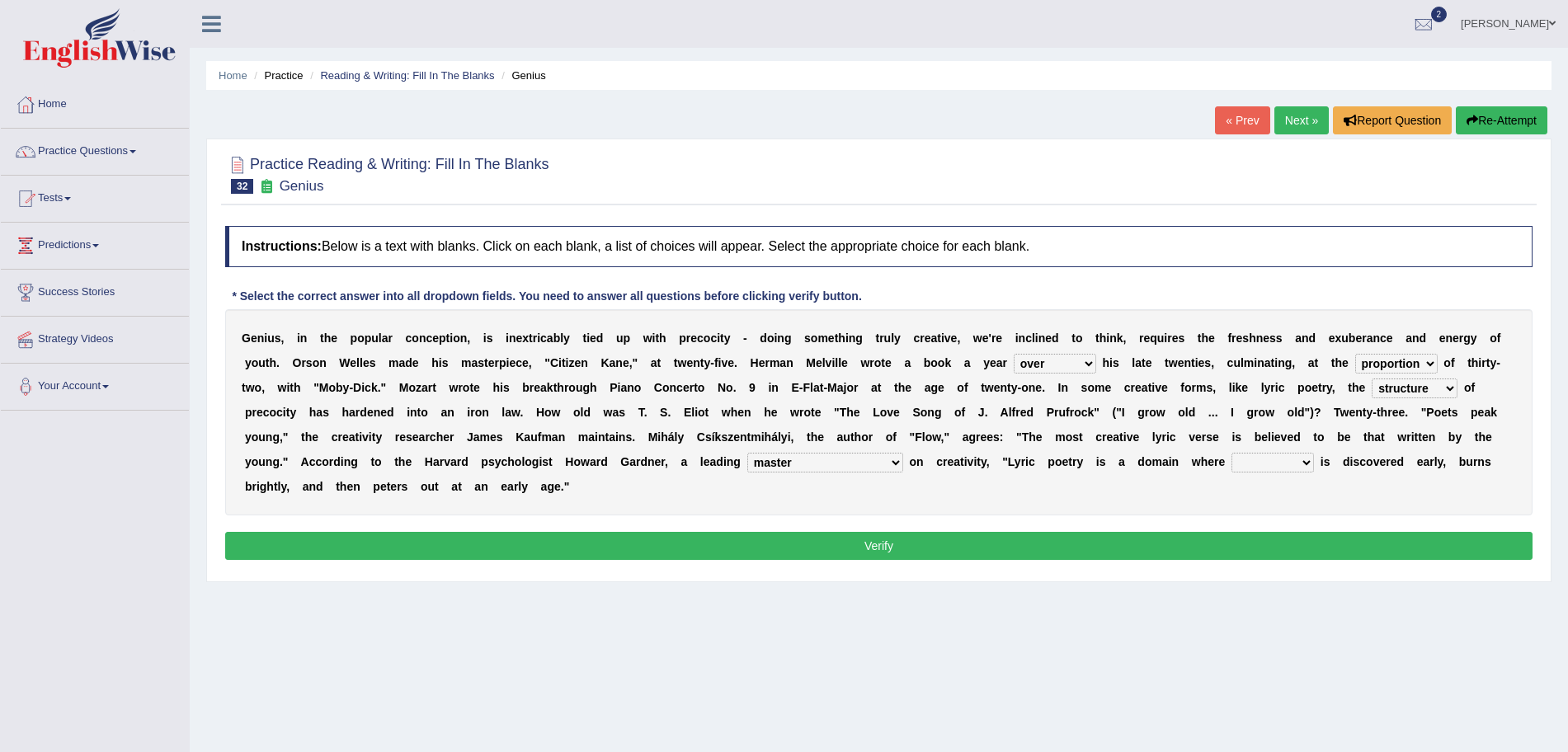
click at [1199, 473] on div "G e n i u s , i n t h e p o p u l a r c o n c e p t i o n , i s i n e x t r i c…" at bounding box center [879, 412] width 1308 height 206
click at [1232, 469] on select "fire derk offender talent" at bounding box center [1272, 462] width 82 height 19
select select "talent"
click at [1232, 453] on select "fire derk offender talent" at bounding box center [1272, 462] width 82 height 19
click at [1100, 544] on button "Verify" at bounding box center [879, 545] width 1308 height 28
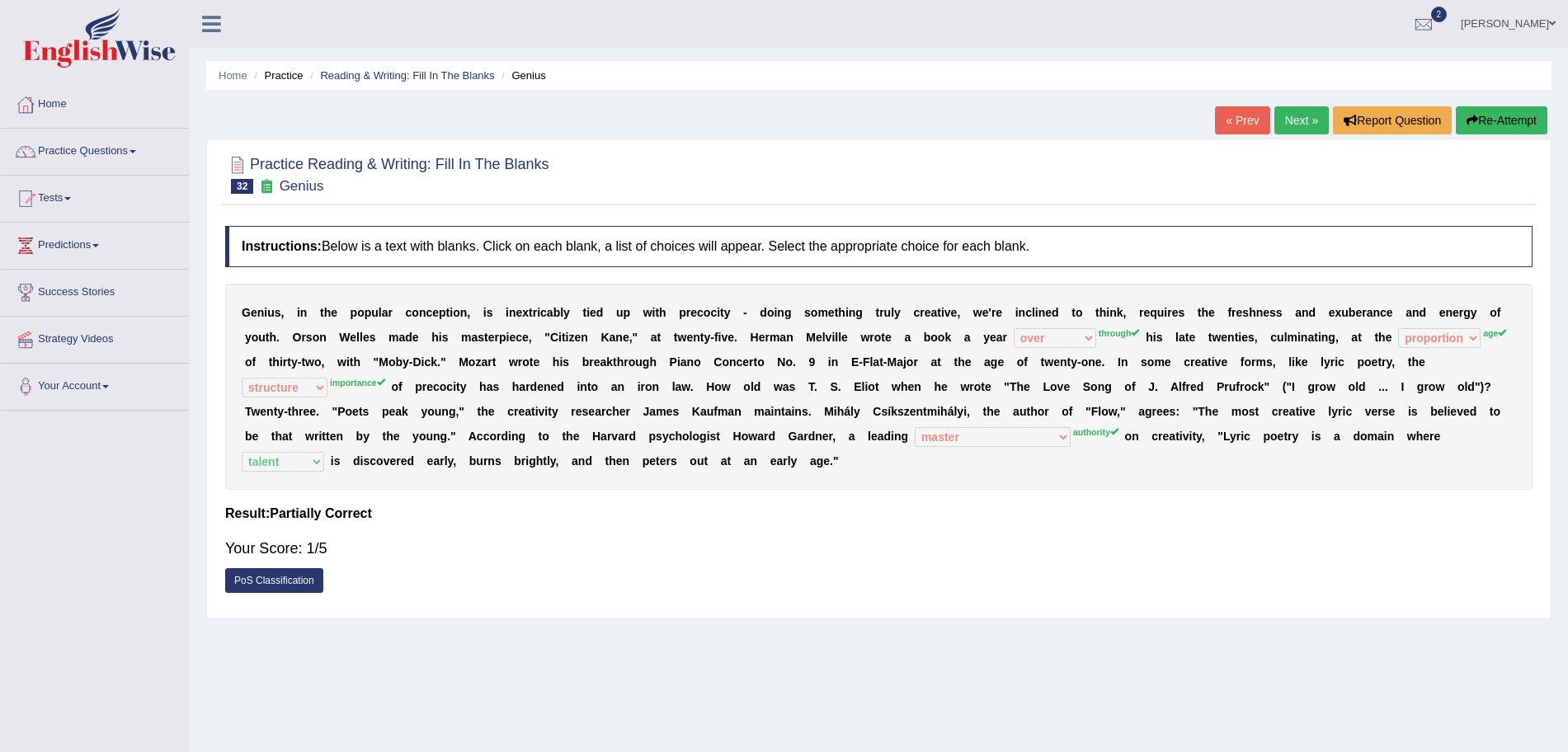
click at [1297, 119] on link "Next »" at bounding box center [1302, 120] width 54 height 28
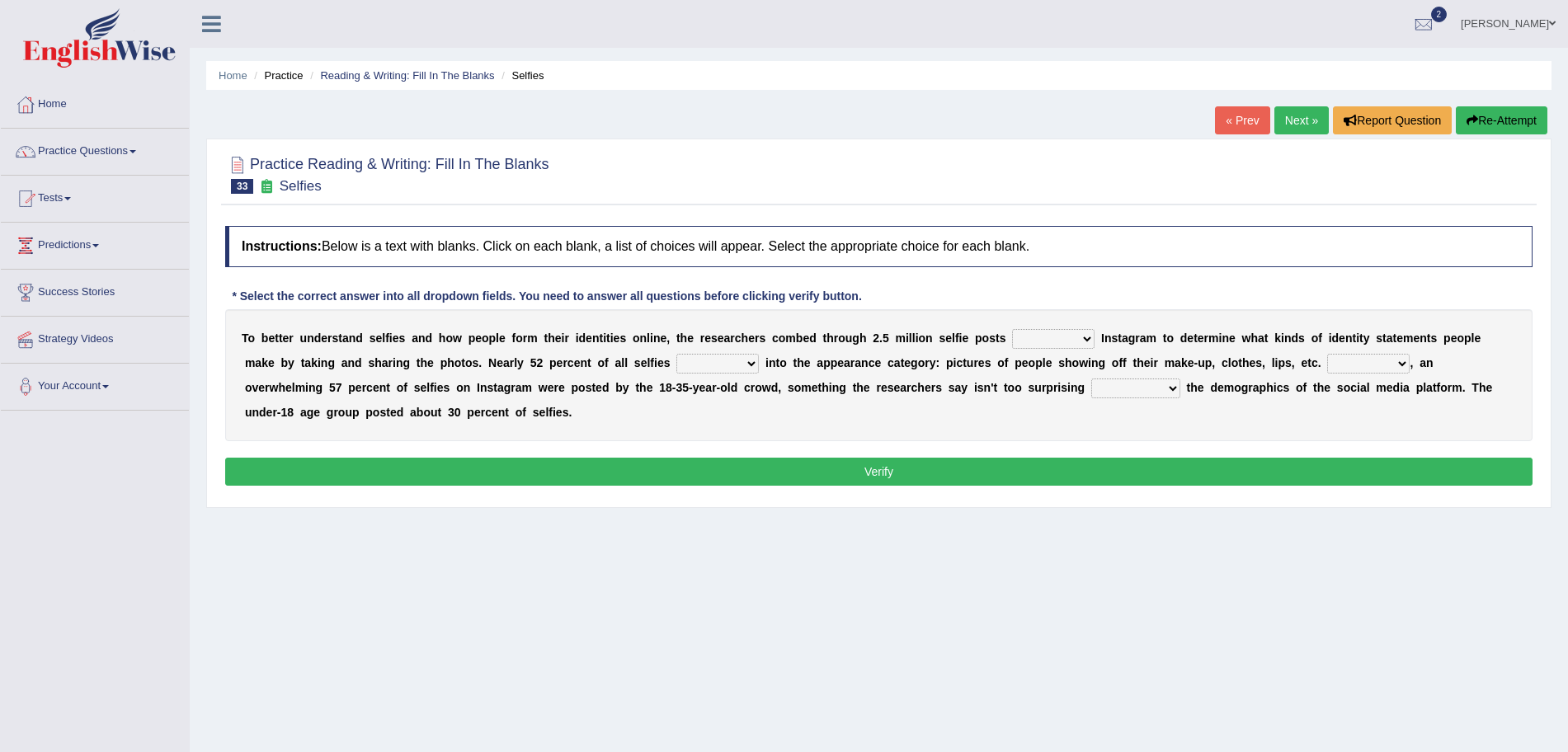
click at [1059, 337] on select "of in above on" at bounding box center [1053, 339] width 82 height 19
select select "in"
click at [1012, 329] on select "of in above on" at bounding box center [1053, 339] width 82 height 19
click at [719, 366] on select "fall fallen fell falls" at bounding box center [718, 363] width 82 height 19
select select "fall"
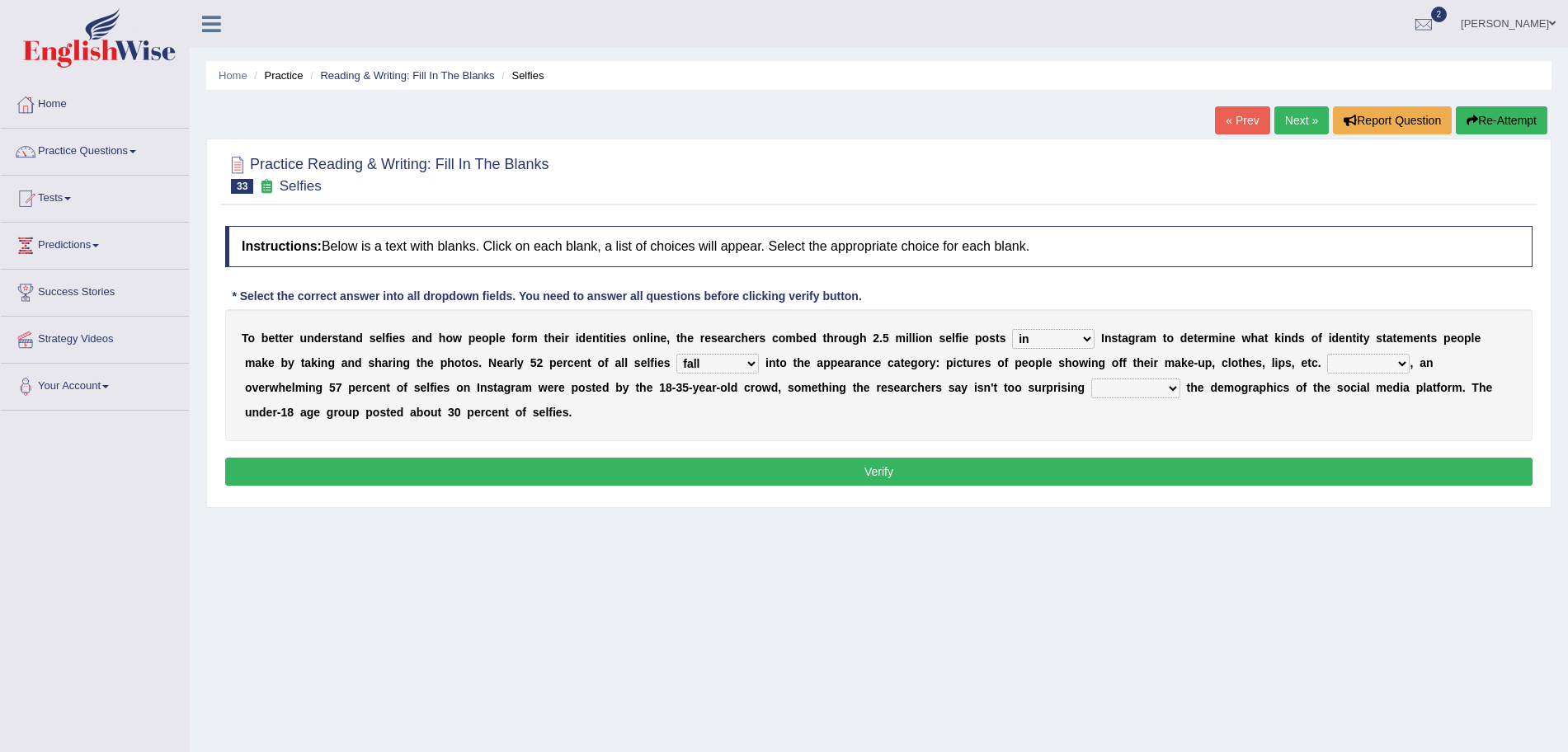
click at [677, 354] on select "fall fallen fell falls" at bounding box center [718, 363] width 82 height 19
click at [1378, 357] on select "Along with Although Overall However" at bounding box center [1368, 363] width 82 height 19
select select "Overall"
click at [1327, 354] on select "Along with Although Overall However" at bounding box center [1368, 363] width 82 height 19
click at [1132, 389] on select "consider considered considering to consider" at bounding box center [1135, 388] width 89 height 19
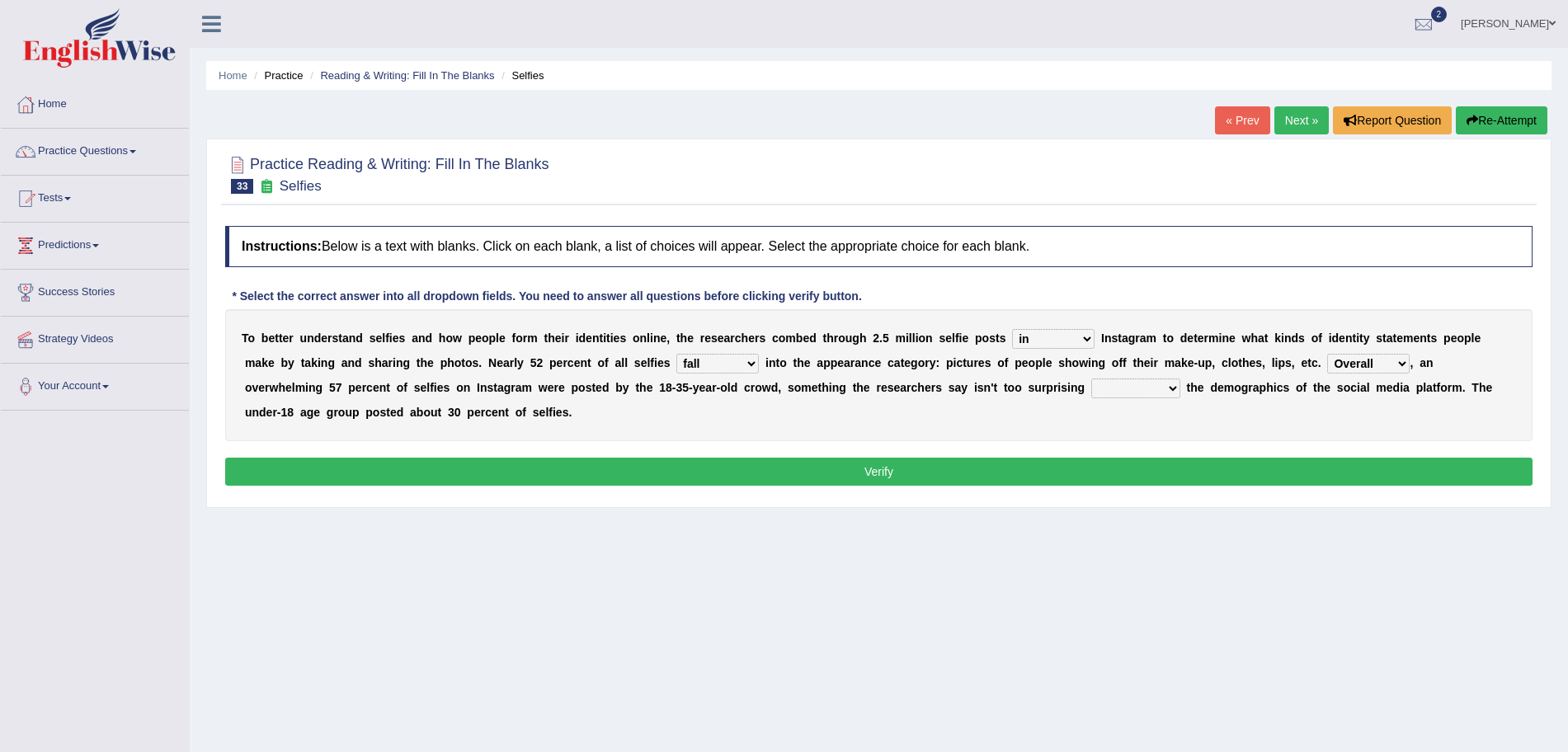
select select "to consider"
click at [1091, 379] on select "consider considered considering to consider" at bounding box center [1135, 388] width 89 height 19
click at [1047, 474] on button "Verify" at bounding box center [879, 472] width 1308 height 28
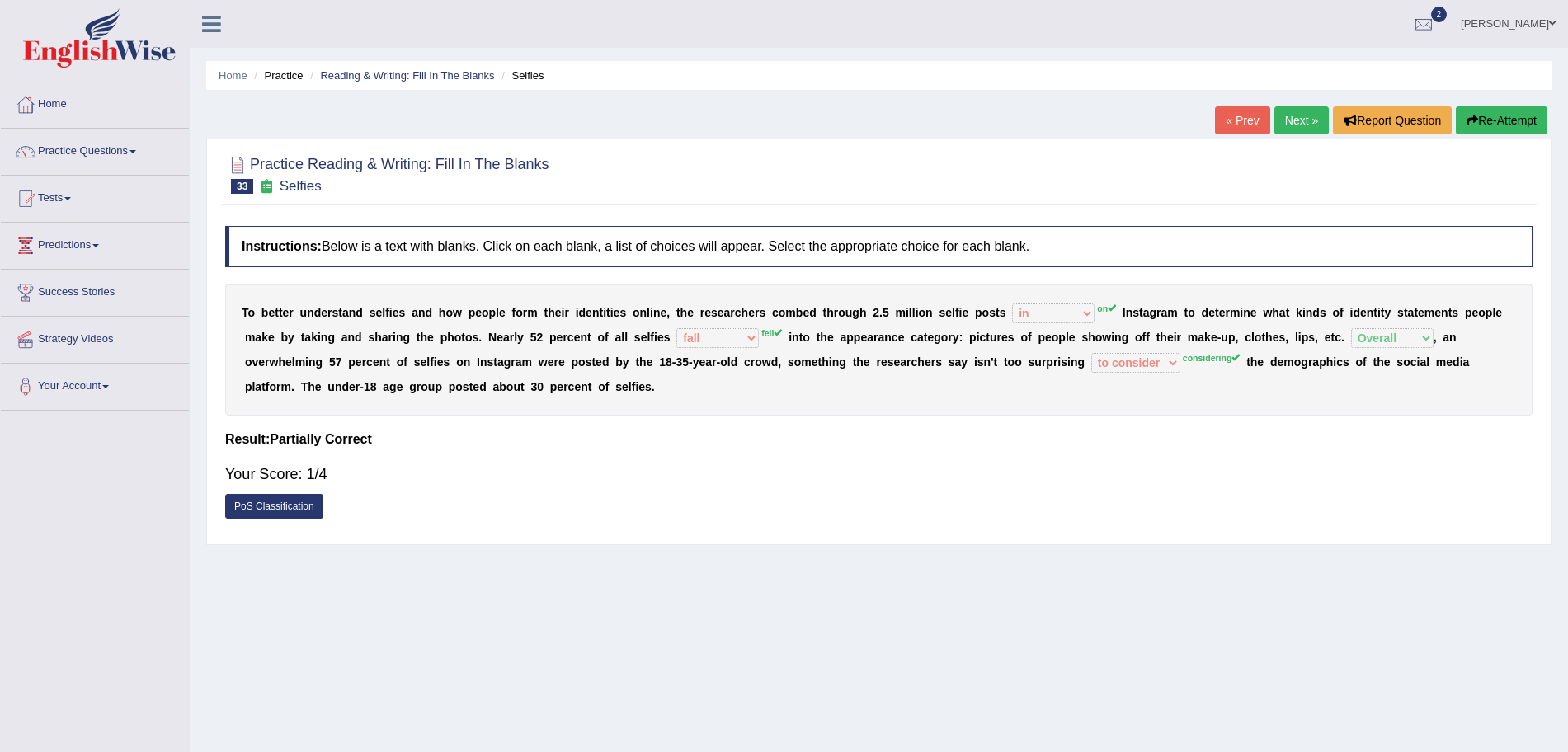
click at [1288, 113] on link "Next »" at bounding box center [1302, 120] width 54 height 28
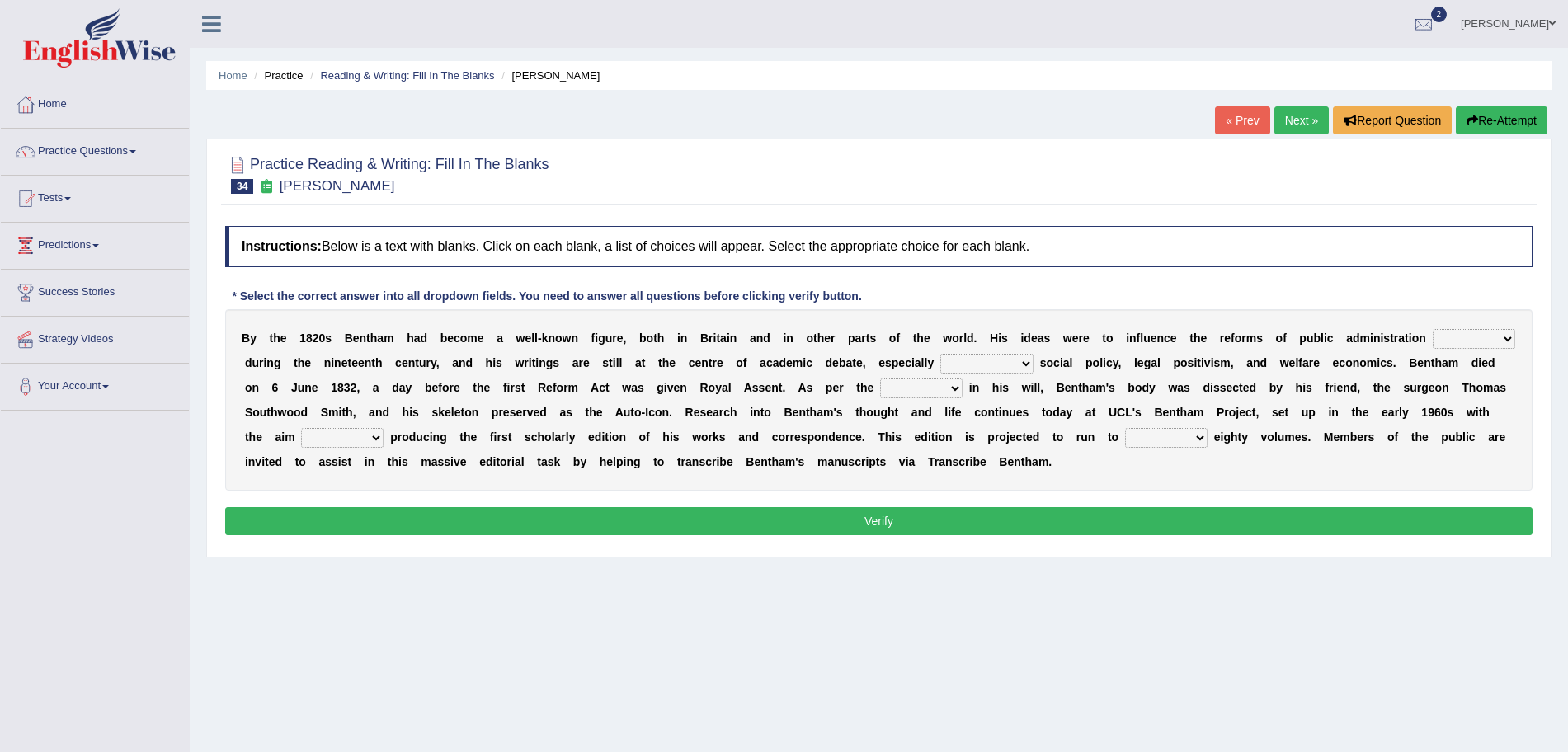
click at [1470, 341] on select "made caused taken happened" at bounding box center [1474, 339] width 82 height 19
select select "taken"
click at [1433, 329] on select "made caused taken happened" at bounding box center [1474, 339] width 82 height 19
click at [980, 364] on select "as regards compared to as long as in case of" at bounding box center [987, 363] width 93 height 19
select select "compared to"
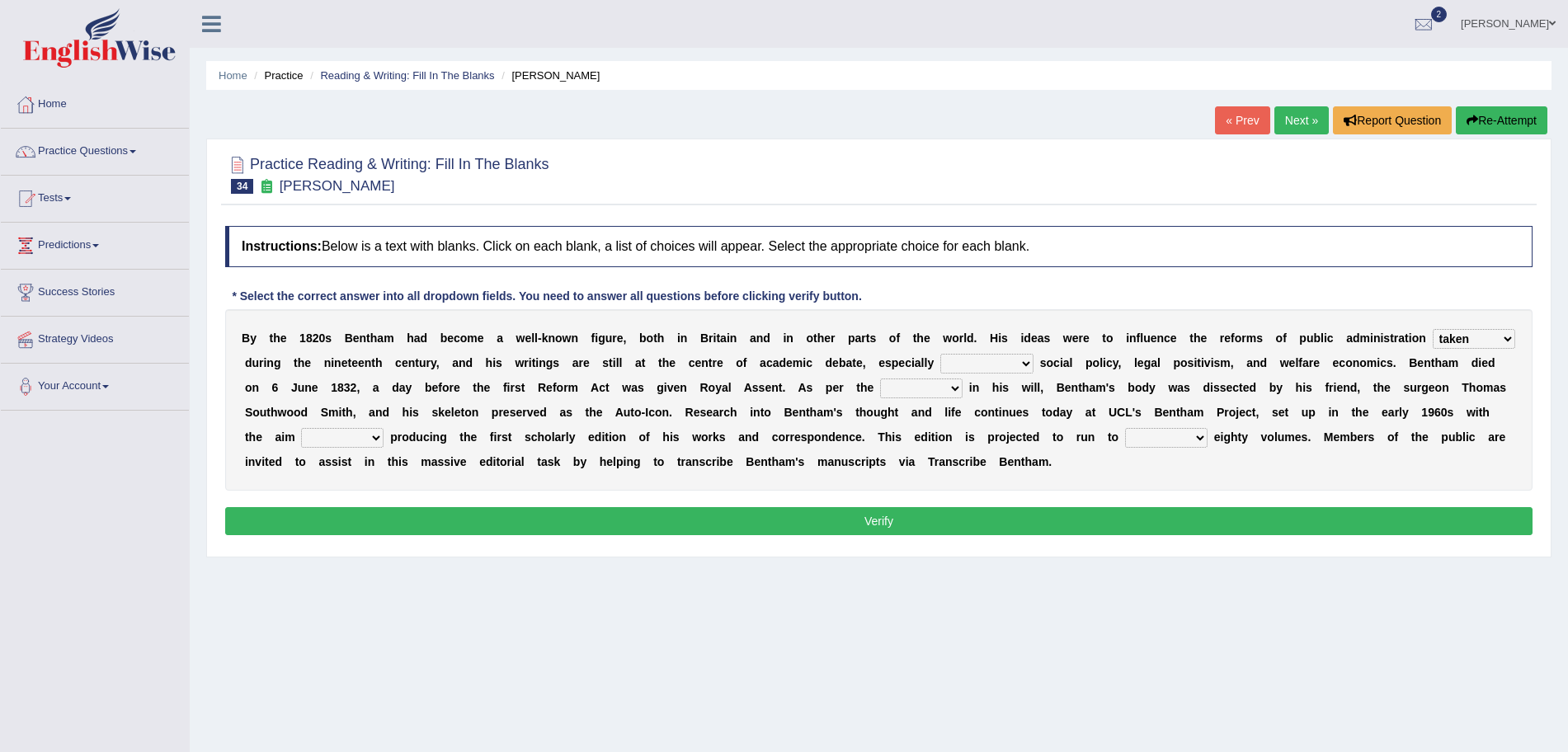
click at [940, 354] on select "as regards compared to as long as in case of" at bounding box center [987, 363] width 93 height 19
click at [949, 388] on select "directions parts categories levels" at bounding box center [921, 388] width 82 height 19
select select "directions"
click at [880, 379] on select "directions parts categories levels" at bounding box center [921, 388] width 82 height 19
click at [352, 432] on select "for about as of" at bounding box center [341, 437] width 82 height 19
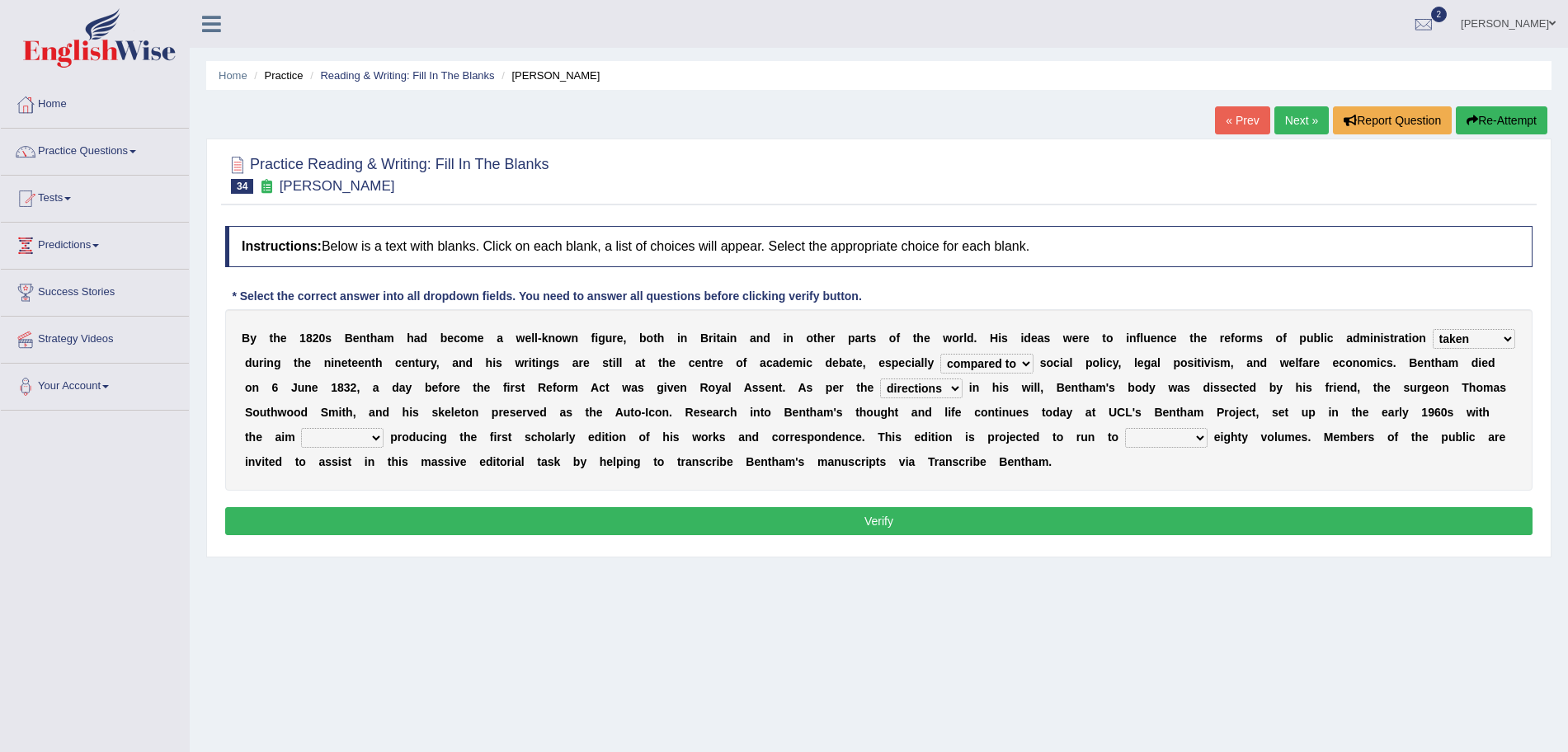
select select "of"
click at [301, 428] on select "for about as of" at bounding box center [341, 437] width 82 height 19
click at [1181, 437] on select "mostly almost just some" at bounding box center [1166, 437] width 82 height 19
select select "almost"
click at [1125, 428] on select "mostly almost just some" at bounding box center [1166, 437] width 82 height 19
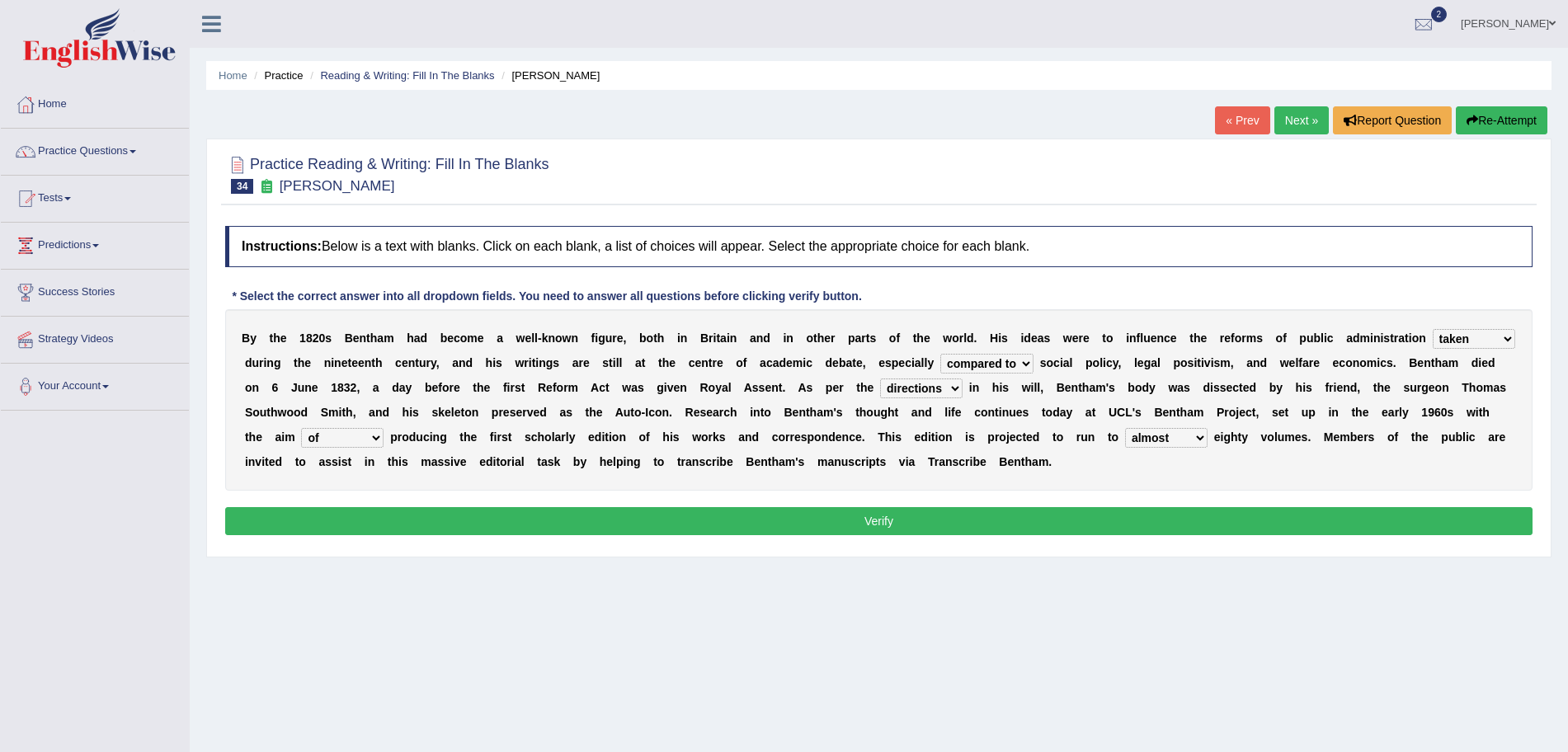
click at [1083, 524] on button "Verify" at bounding box center [879, 521] width 1308 height 28
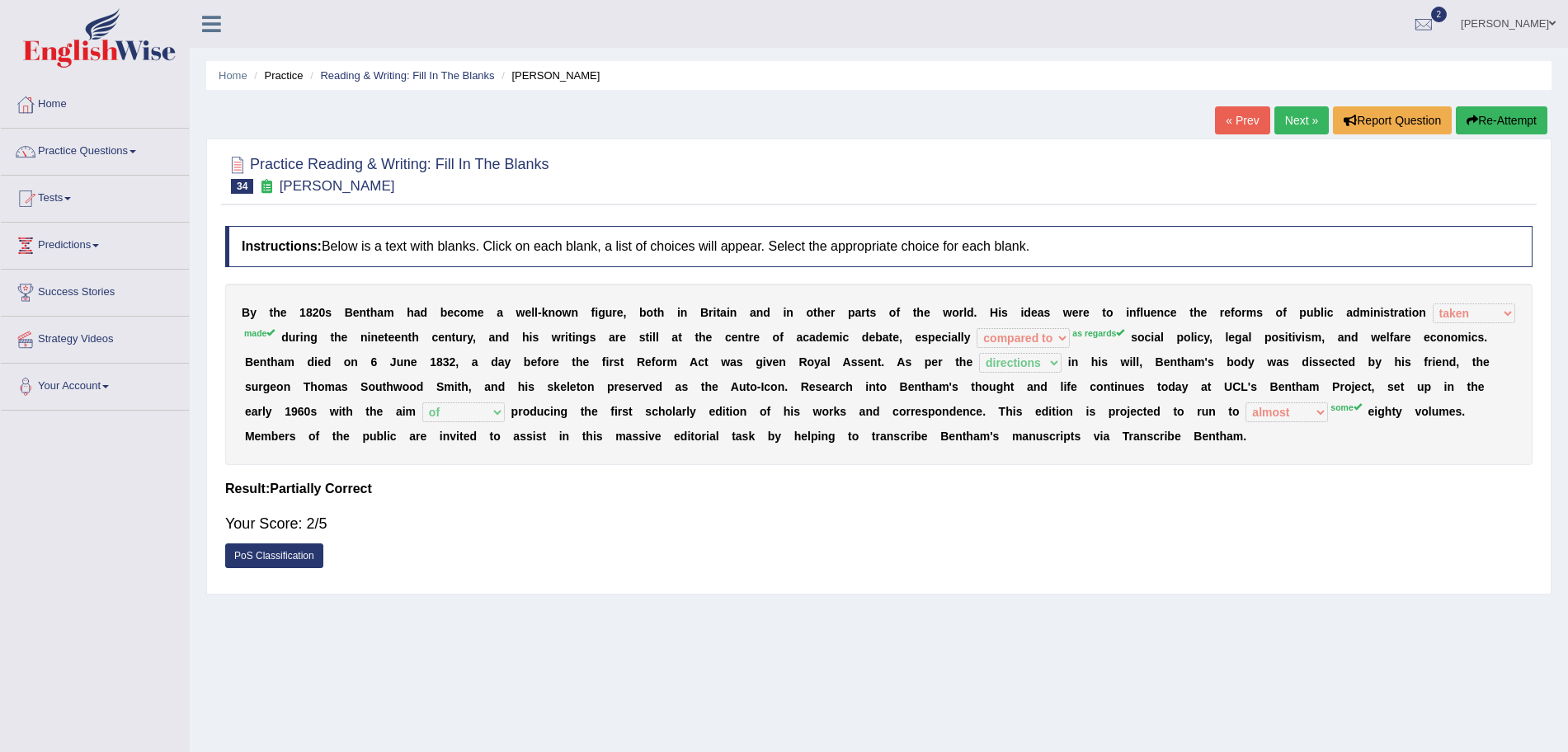
click at [1290, 127] on link "Next »" at bounding box center [1302, 120] width 54 height 28
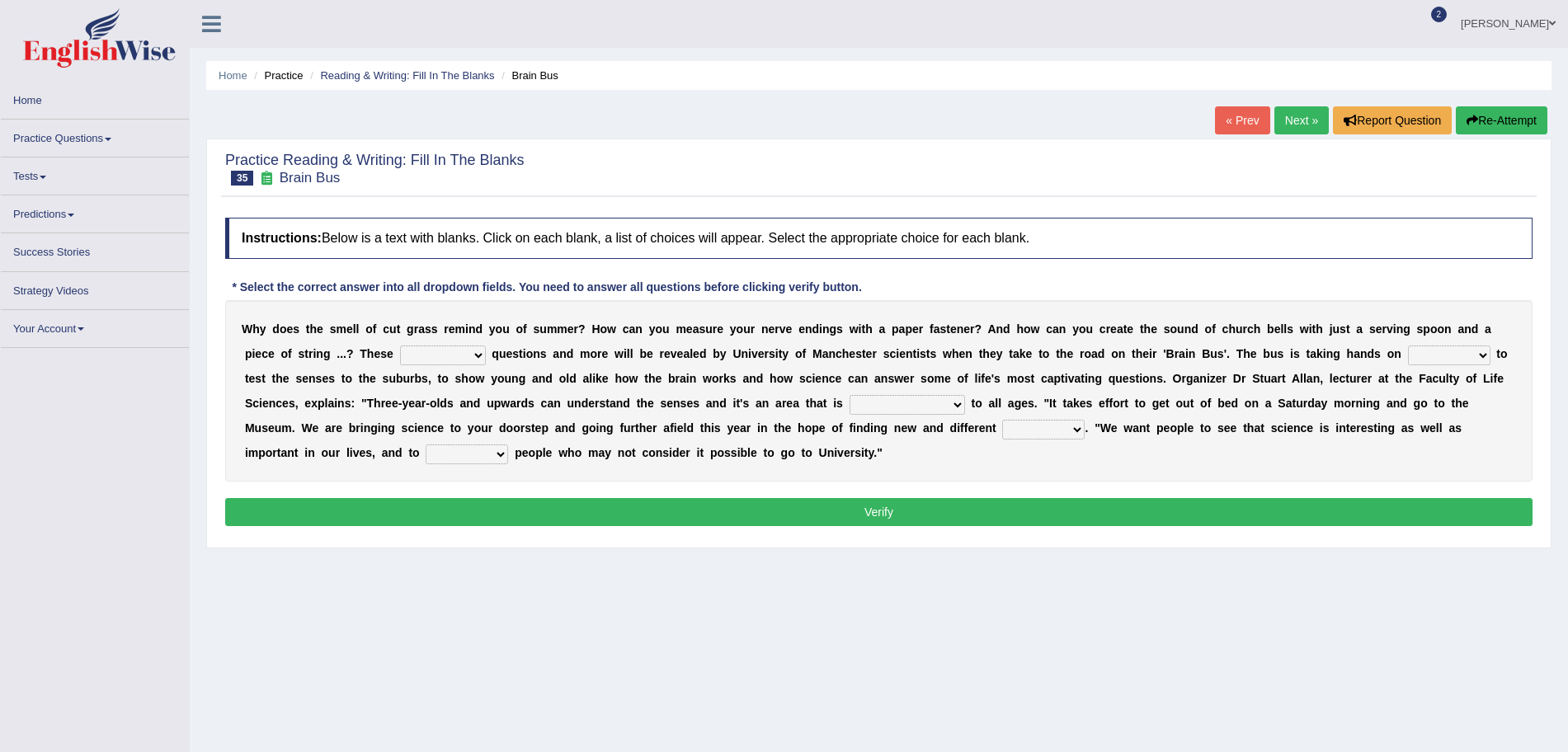
scroll to position [89, 0]
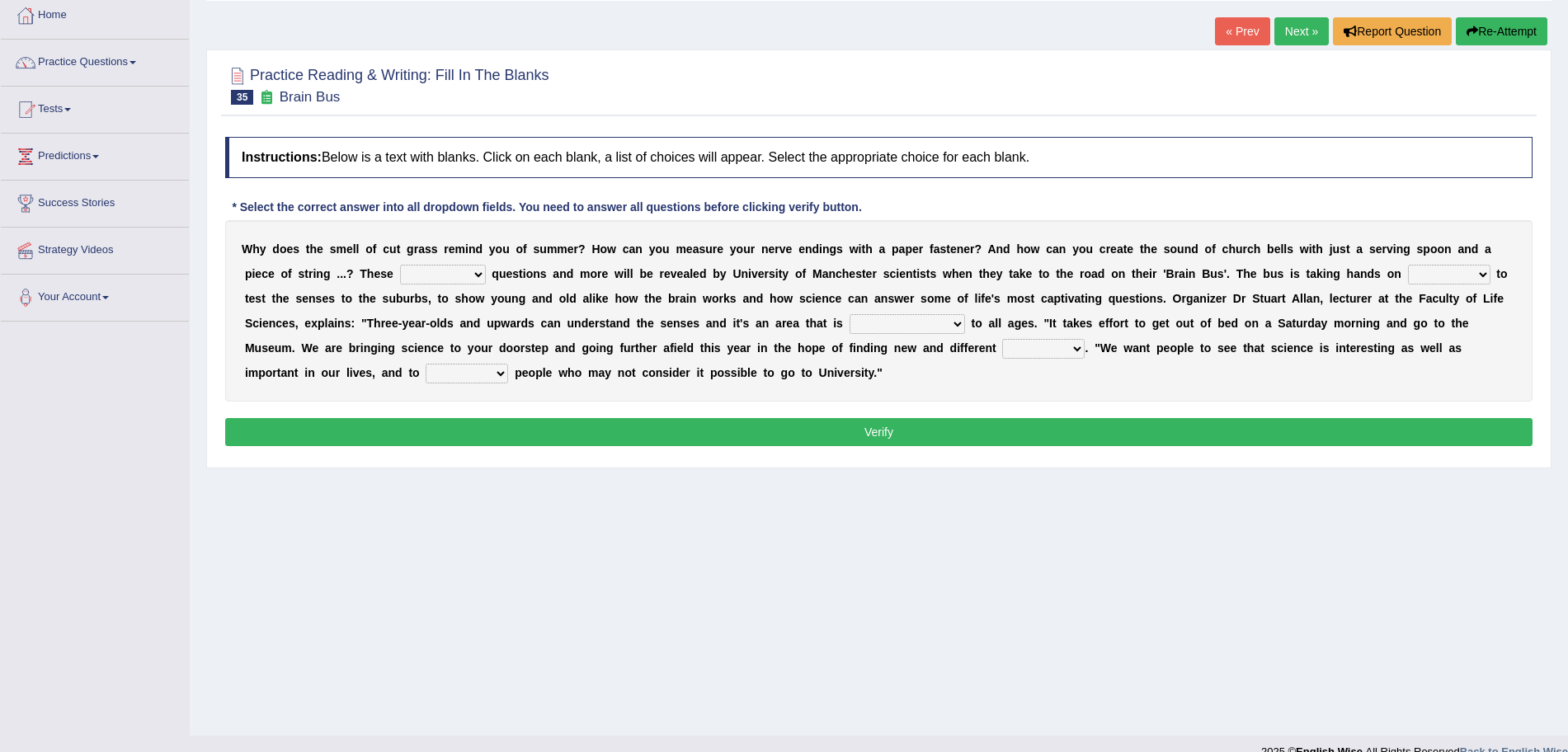
click at [447, 275] on select "fascinating unattended gratuitous underlying" at bounding box center [442, 274] width 86 height 19
select select "underlying"
click at [400, 265] on select "fascinating unattended gratuitous underlying" at bounding box center [442, 274] width 86 height 19
click at [1432, 276] on select "activities mages facets revenues" at bounding box center [1449, 274] width 82 height 19
select select "facets"
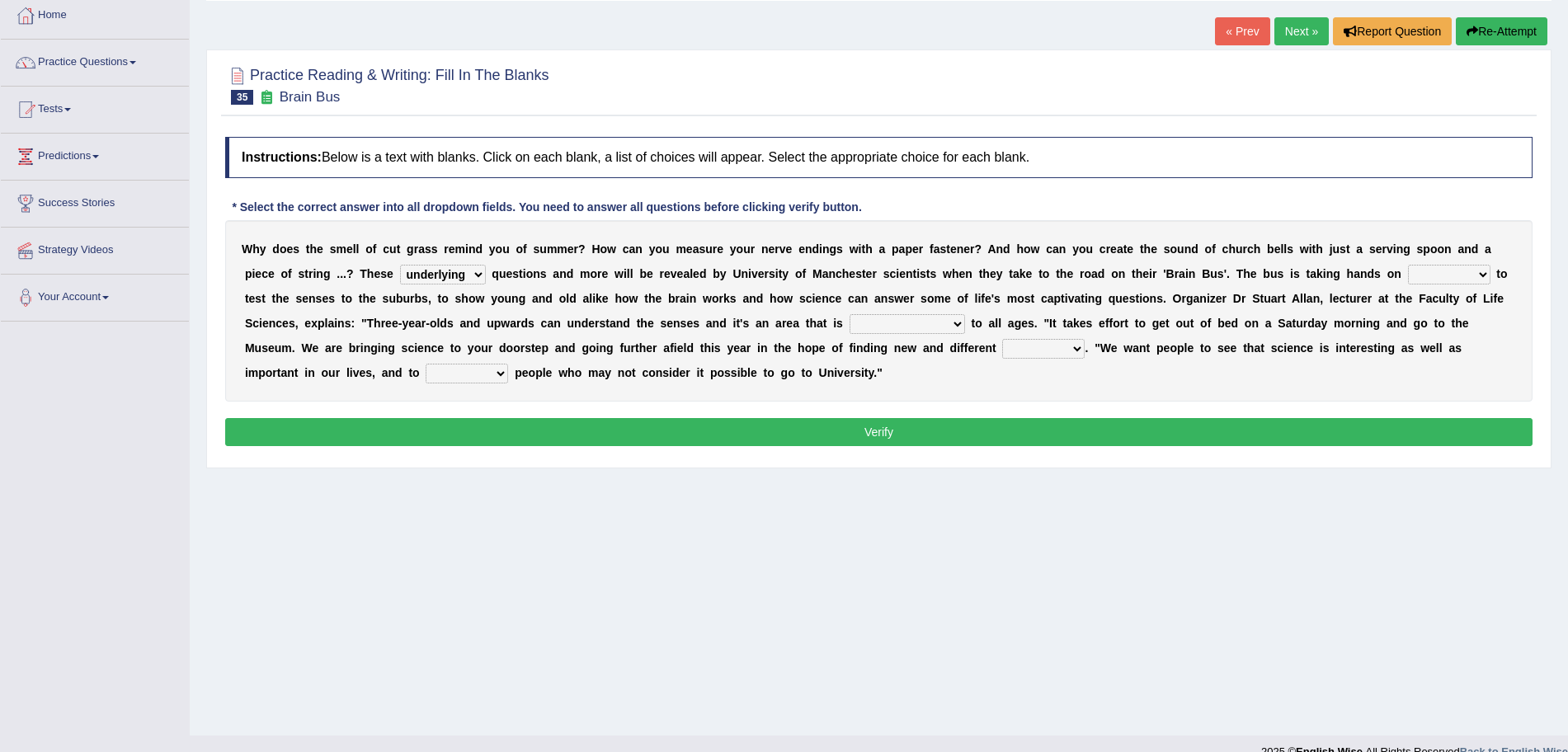
click at [1410, 265] on select "activities mages facets revenues" at bounding box center [1449, 274] width 82 height 19
click at [933, 329] on select "misleading disproportionate intriguing proximal" at bounding box center [907, 323] width 115 height 19
select select "misleading"
click at [850, 314] on select "misleading disproportionate intriguing proximal" at bounding box center [907, 323] width 115 height 19
click at [1043, 346] on select "groups mobs auditors audiences" at bounding box center [1043, 348] width 82 height 19
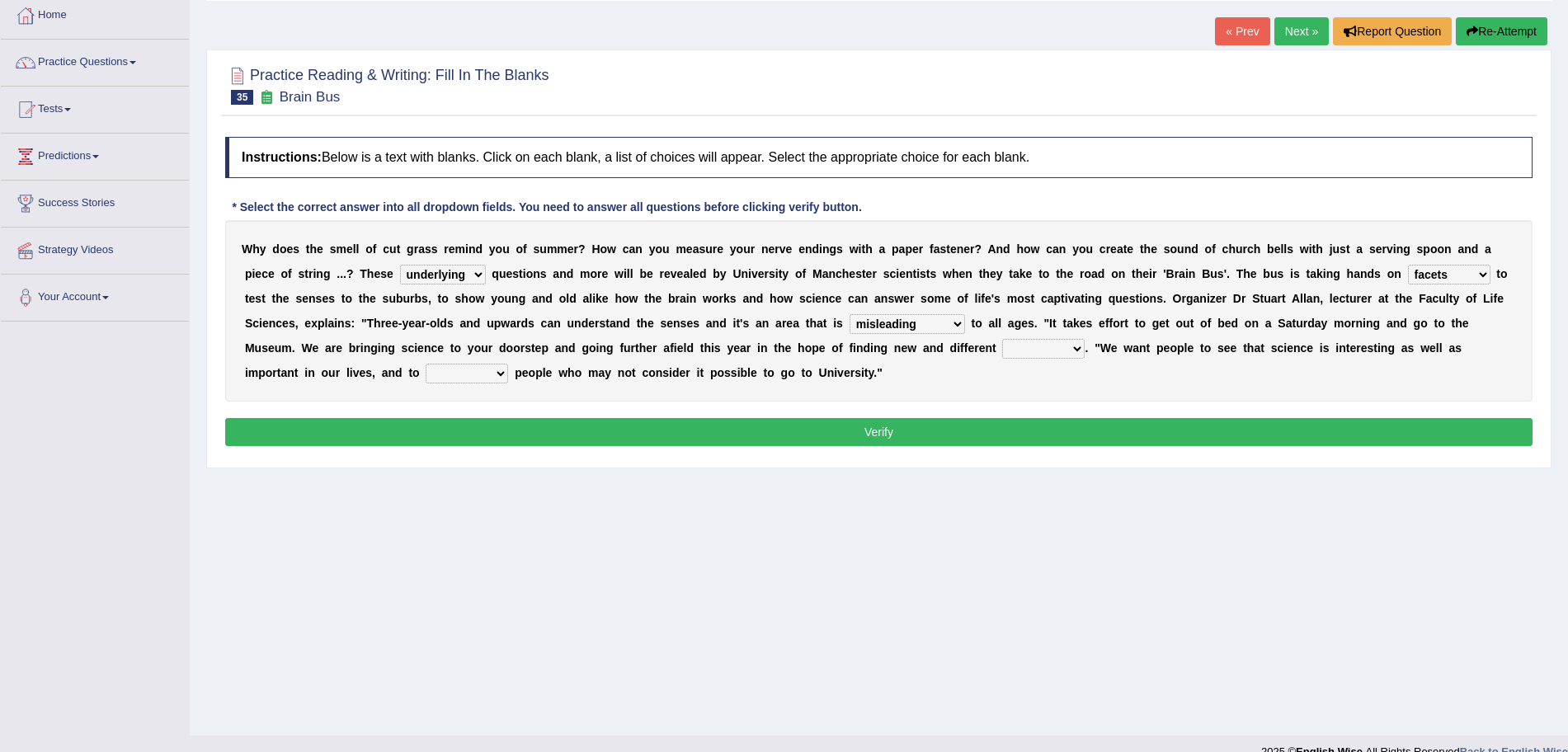
select select "audiences"
click at [1002, 339] on select "groups mobs auditors audiences" at bounding box center [1043, 348] width 82 height 19
click at [462, 375] on select "force plead credit encourage" at bounding box center [467, 373] width 82 height 19
select select "encourage"
click at [426, 363] on select "force plead credit encourage" at bounding box center [467, 373] width 82 height 19
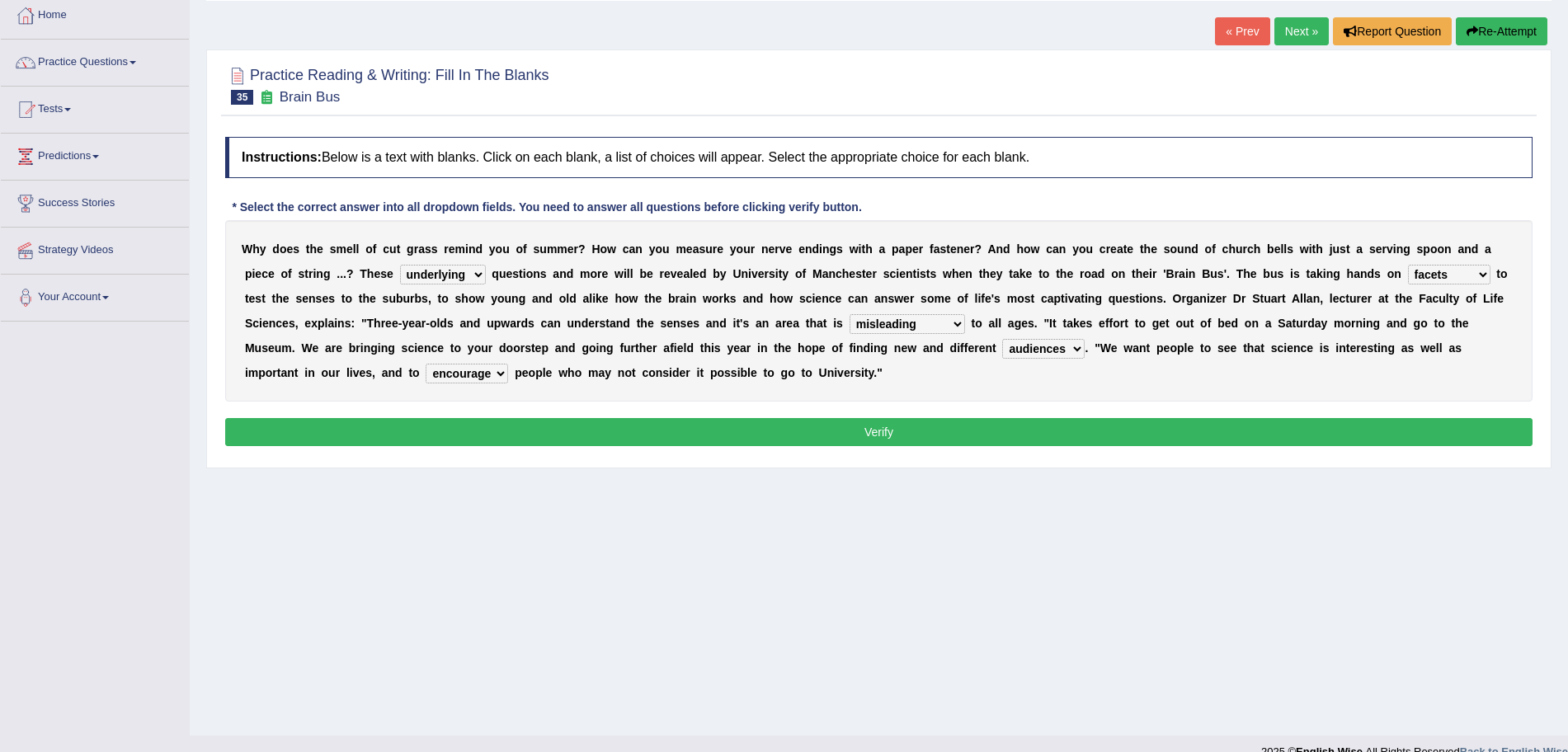
click at [582, 430] on button "Verify" at bounding box center [879, 432] width 1308 height 28
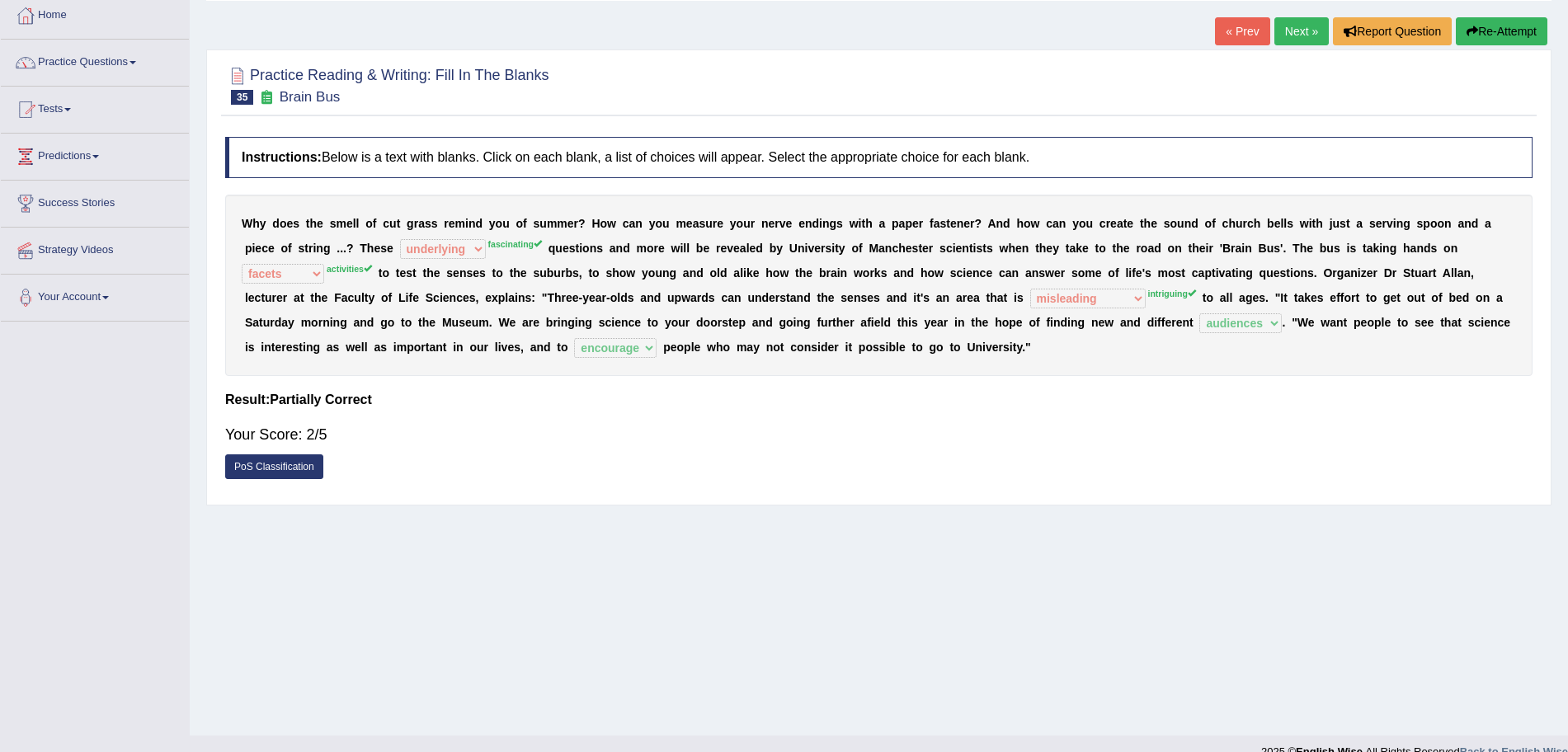
click at [1281, 29] on link "Next »" at bounding box center [1302, 30] width 54 height 28
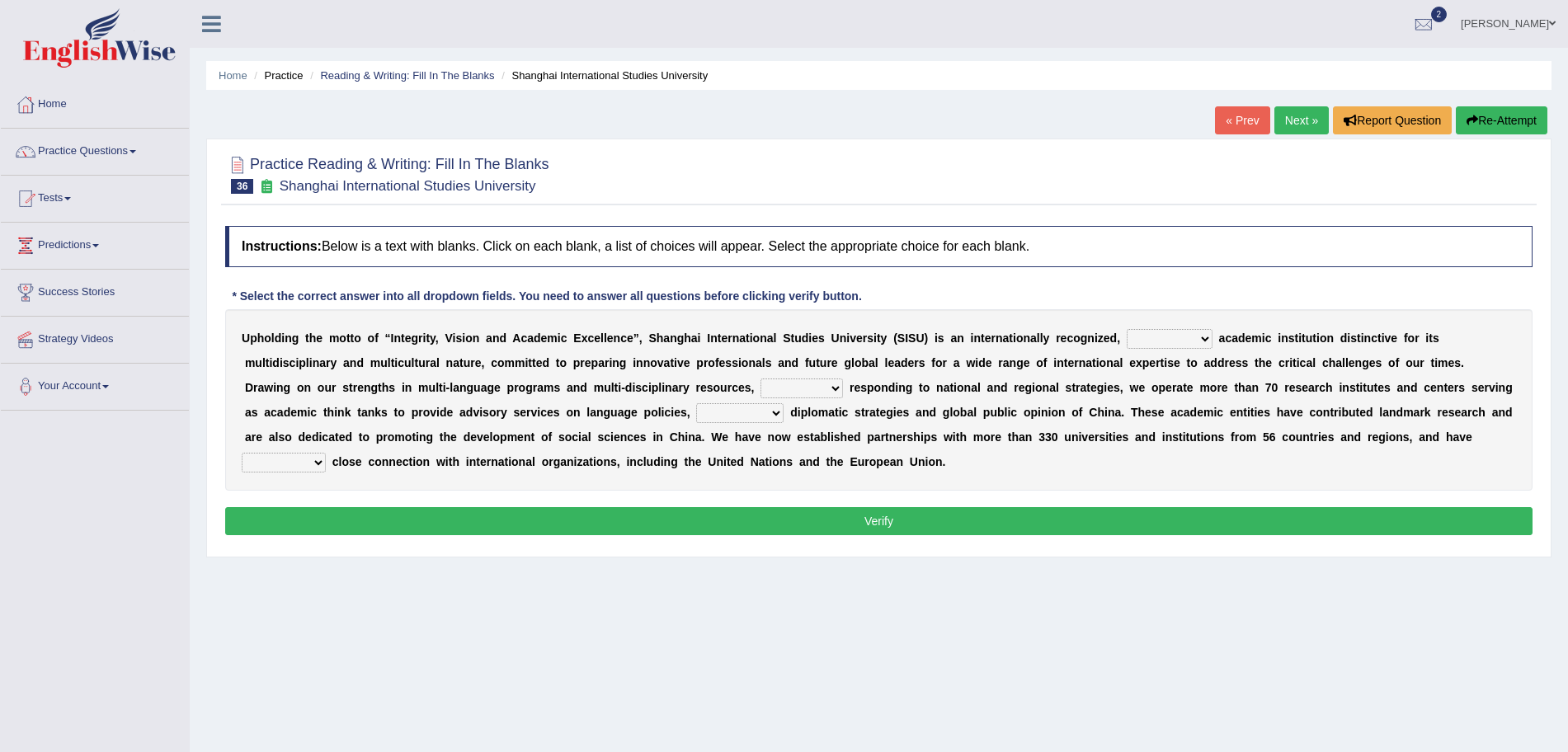
click at [1166, 340] on select "universal amiable dishonest prestigious" at bounding box center [1169, 339] width 86 height 19
select select "universal"
click at [1127, 329] on select "universal amiable dishonest prestigious" at bounding box center [1169, 339] width 86 height 19
click at [805, 388] on select "of as with while" at bounding box center [801, 388] width 82 height 19
select select "with"
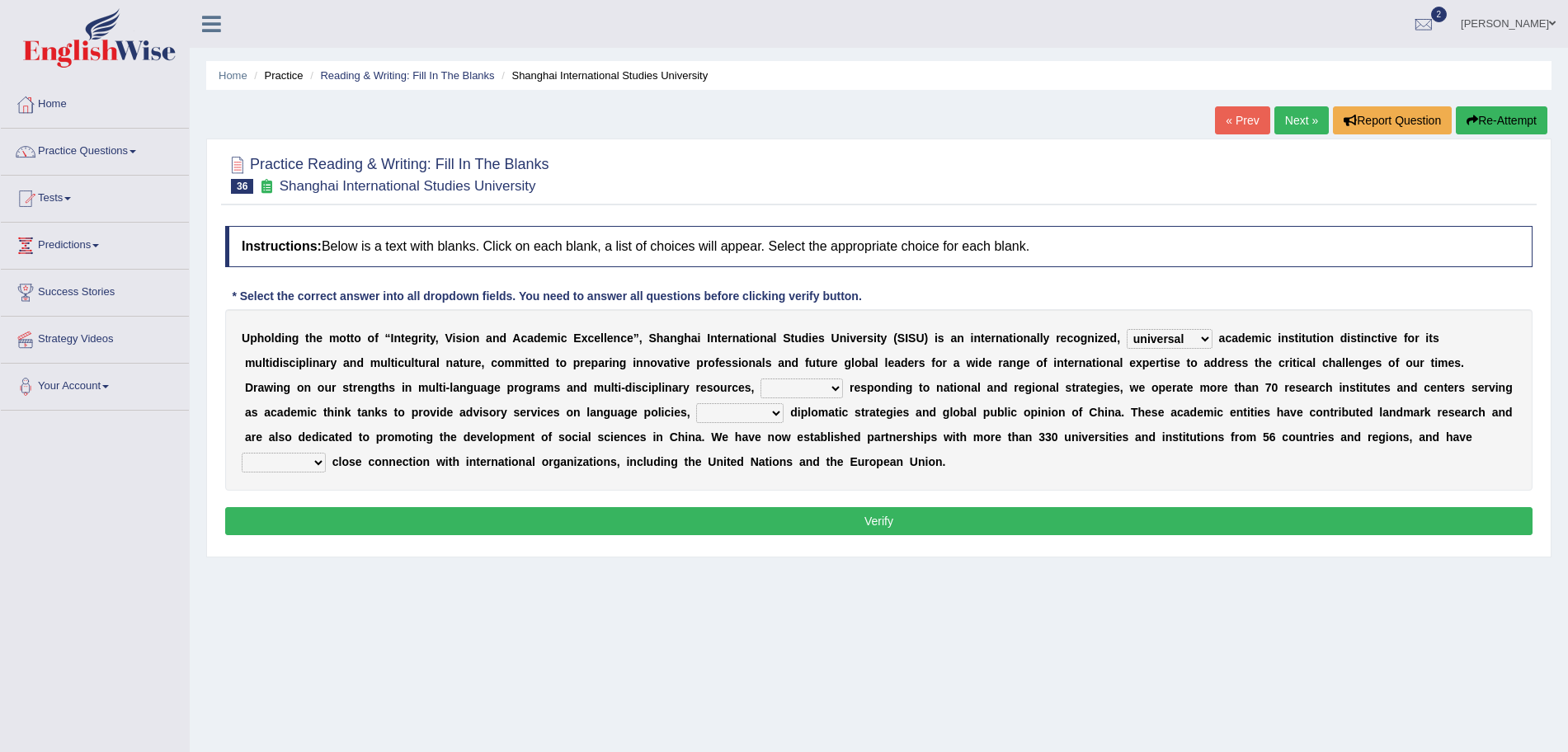
click at [761, 379] on select "of as with while" at bounding box center [801, 388] width 82 height 19
click at [742, 411] on select "city's country's university's province's" at bounding box center [740, 412] width 87 height 19
select select "country's"
click at [696, 403] on select "city's country's university's province's" at bounding box center [740, 412] width 87 height 19
click at [288, 461] on select "maintained disarmed displaced revised" at bounding box center [283, 462] width 84 height 19
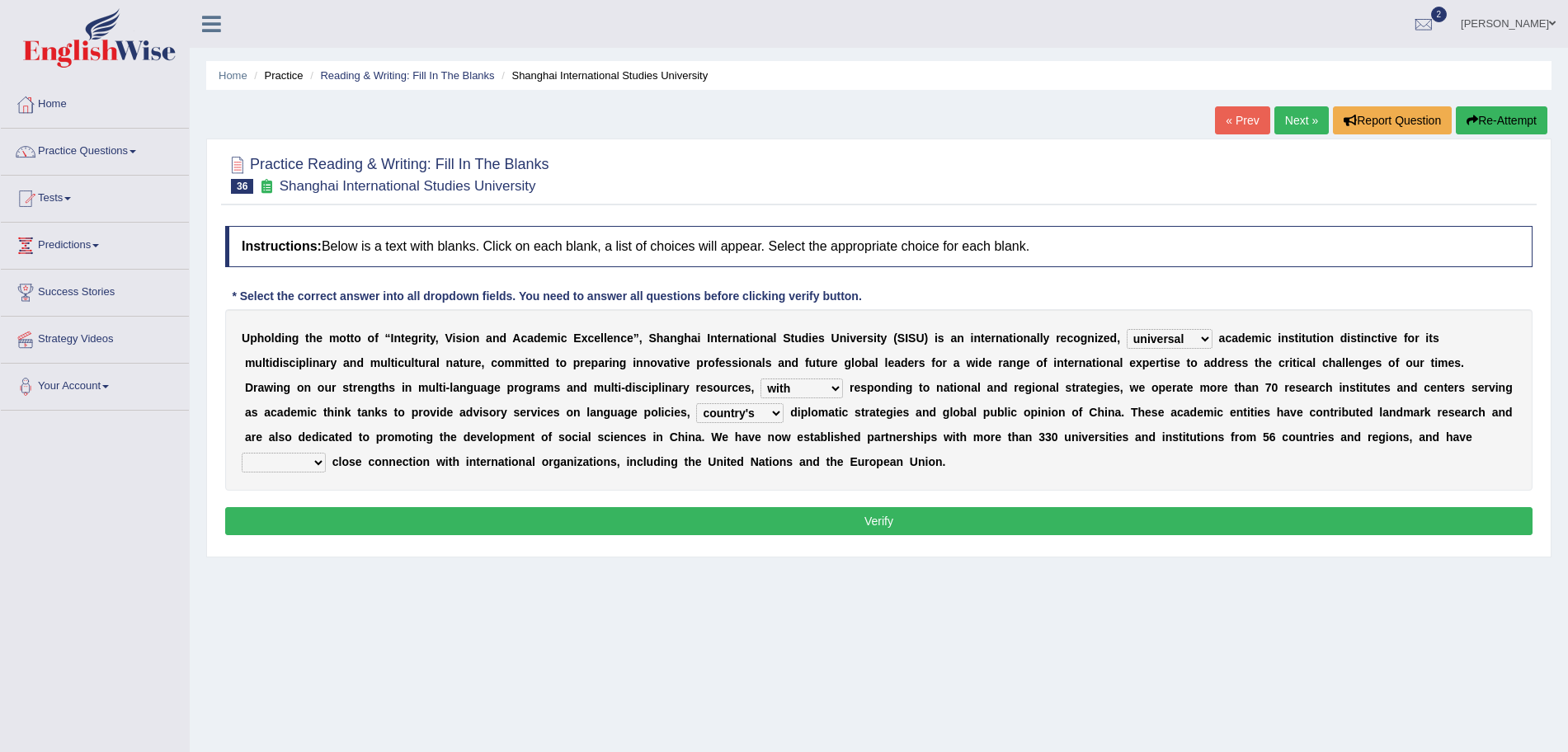
select select "maintained"
click at [241, 453] on select "maintained disarmed displaced revised" at bounding box center [283, 462] width 84 height 19
click at [396, 520] on button "Verify" at bounding box center [879, 521] width 1308 height 28
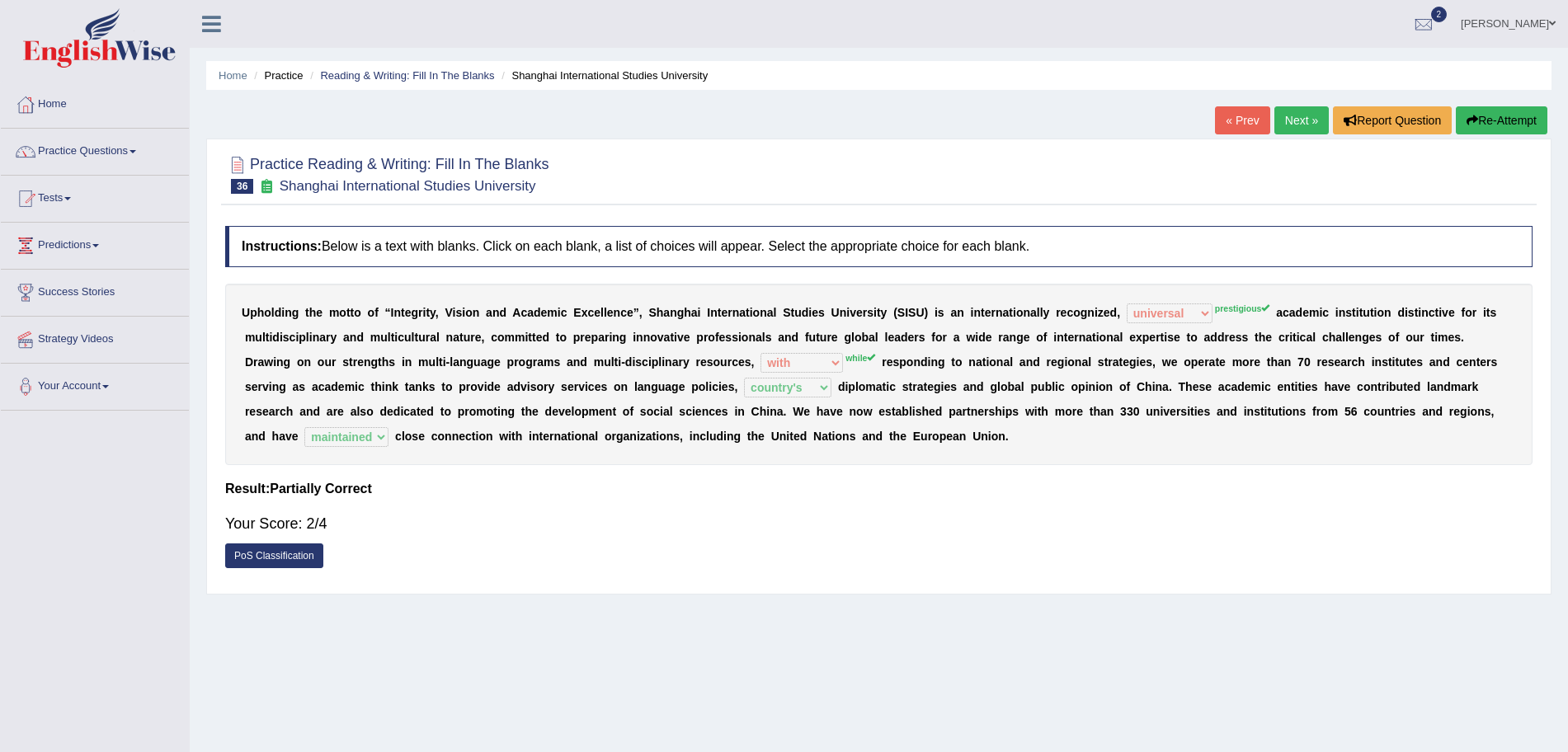
click at [1303, 119] on link "Next »" at bounding box center [1302, 120] width 54 height 28
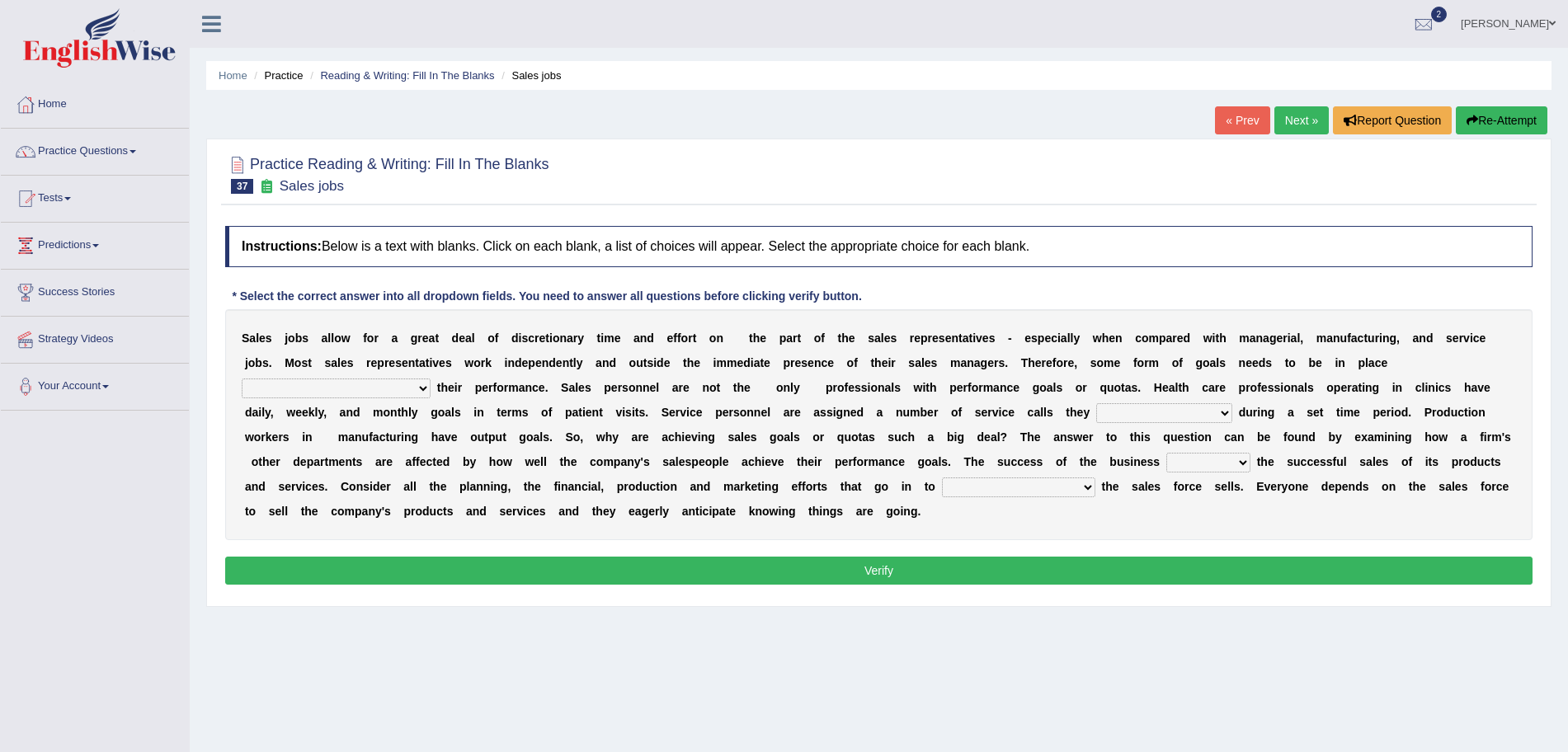
click at [366, 384] on select "as motive and guide should motivate and guide to help motivate and guide as hel…" at bounding box center [335, 388] width 189 height 19
select select "to help motivate and guide"
click at [241, 379] on select "as motive and guide should motivate and guide to help motivate and guide as hel…" at bounding box center [335, 388] width 189 height 19
click at [1178, 418] on select "can perform must perform often are performed might be performing" at bounding box center [1164, 412] width 136 height 19
select select "must perform"
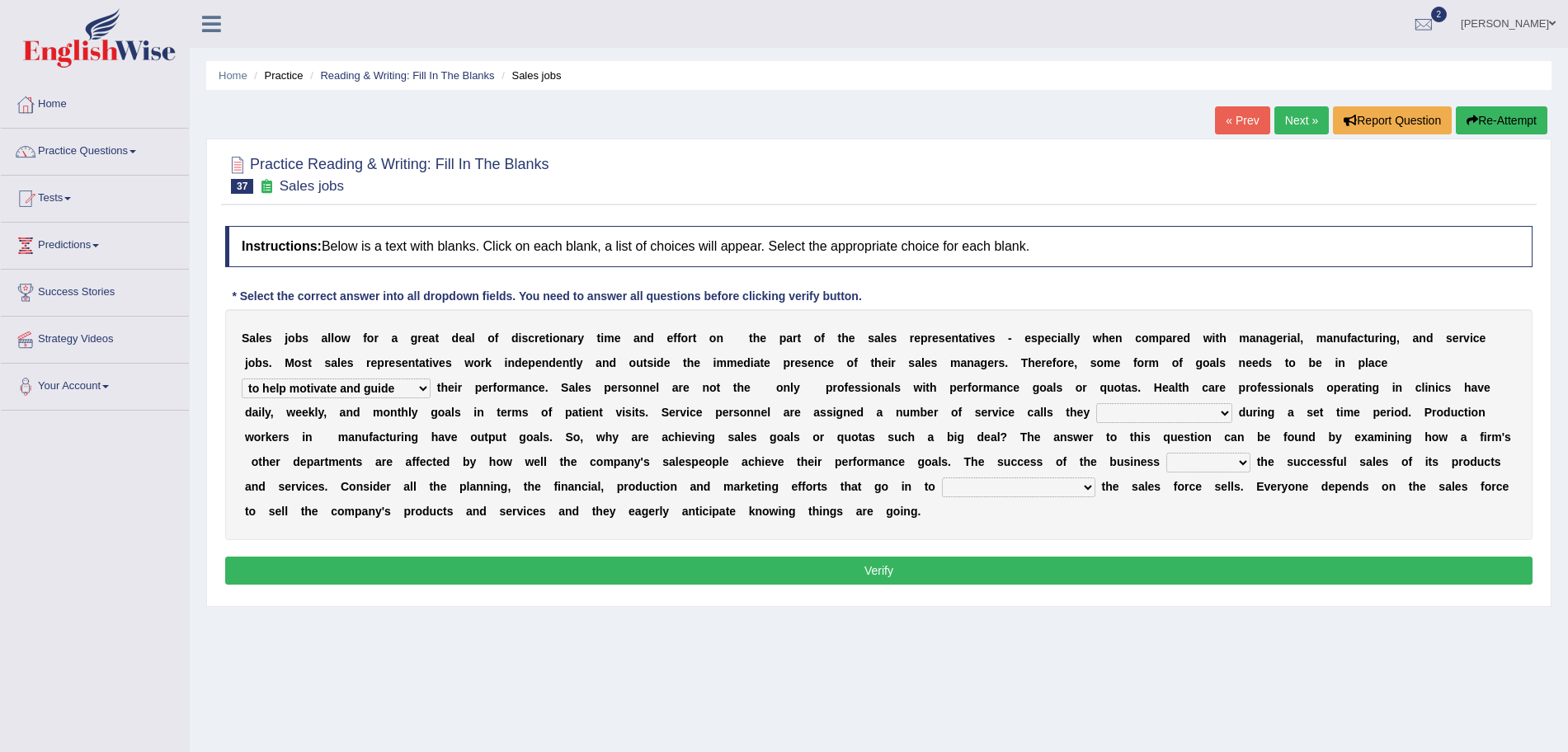
click at [1096, 403] on select "can perform must perform often are performed might be performing" at bounding box center [1164, 412] width 136 height 19
click at [1205, 463] on select "hinges on is set at lasts until look ahead" at bounding box center [1208, 462] width 84 height 19
select select "is set at"
click at [1166, 453] on select "hinges on is set at lasts until look ahead" at bounding box center [1208, 462] width 84 height 19
click at [997, 493] on select "describing how producing what constructing how much analyzing where" at bounding box center [1018, 487] width 153 height 19
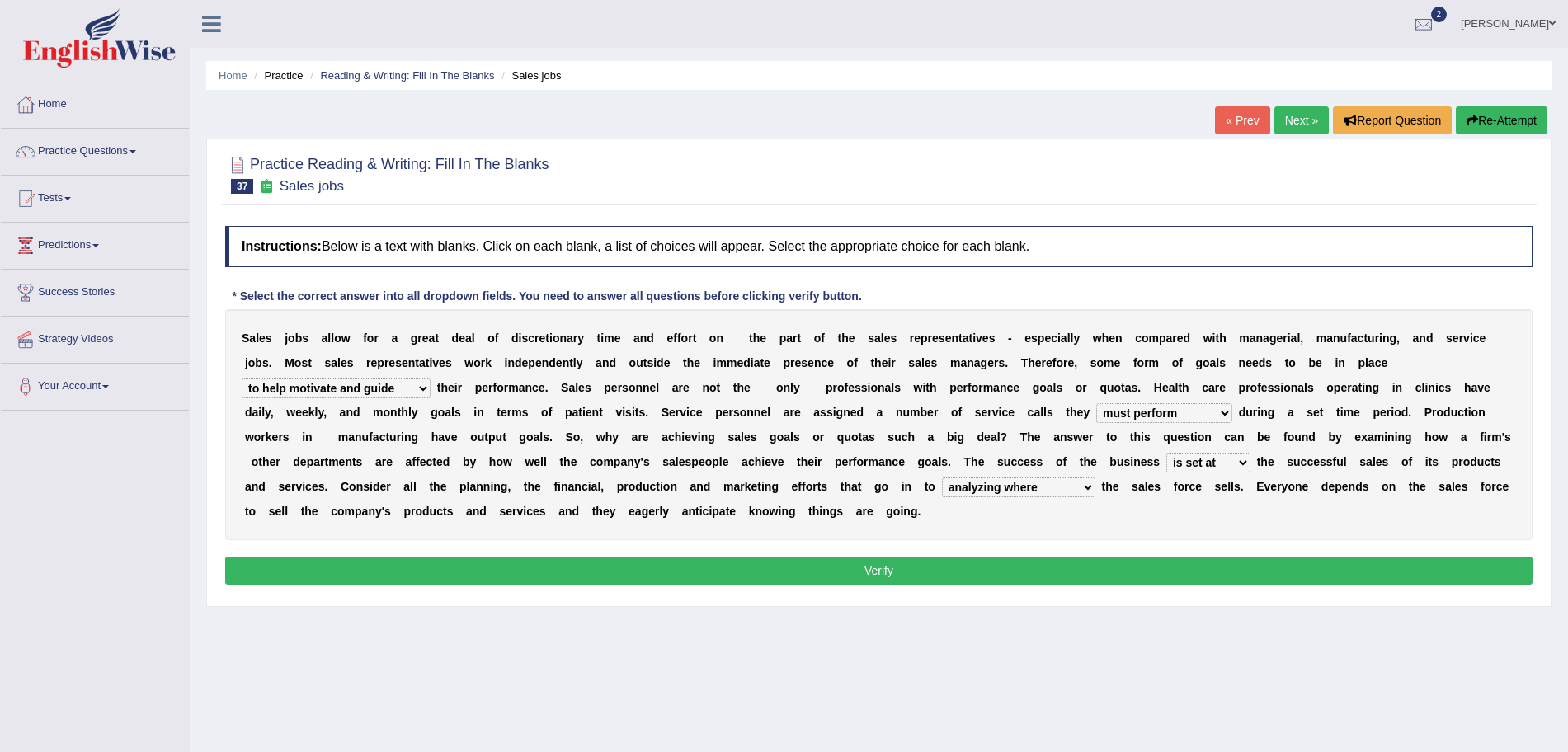
click at [942, 478] on select "describing how producing what constructing how much analyzing where" at bounding box center [1018, 487] width 153 height 19
click at [1008, 488] on select "describing how producing what constructing how much analyzing where" at bounding box center [1018, 487] width 153 height 19
select select "constructing how much"
click at [942, 478] on select "describing how producing what constructing how much analyzing where" at bounding box center [1018, 487] width 153 height 19
click at [923, 567] on button "Verify" at bounding box center [879, 570] width 1308 height 28
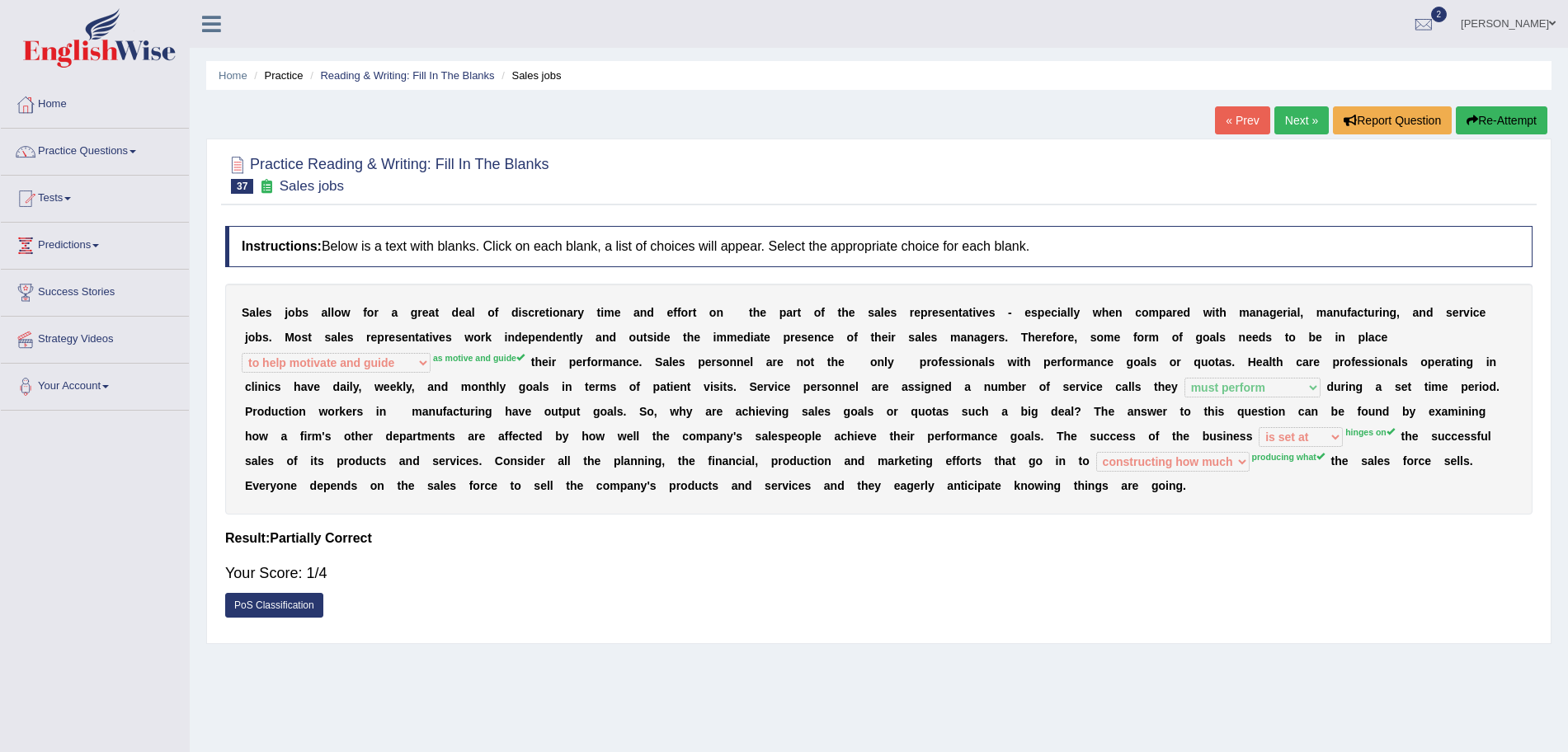
click at [1295, 124] on link "Next »" at bounding box center [1302, 120] width 54 height 28
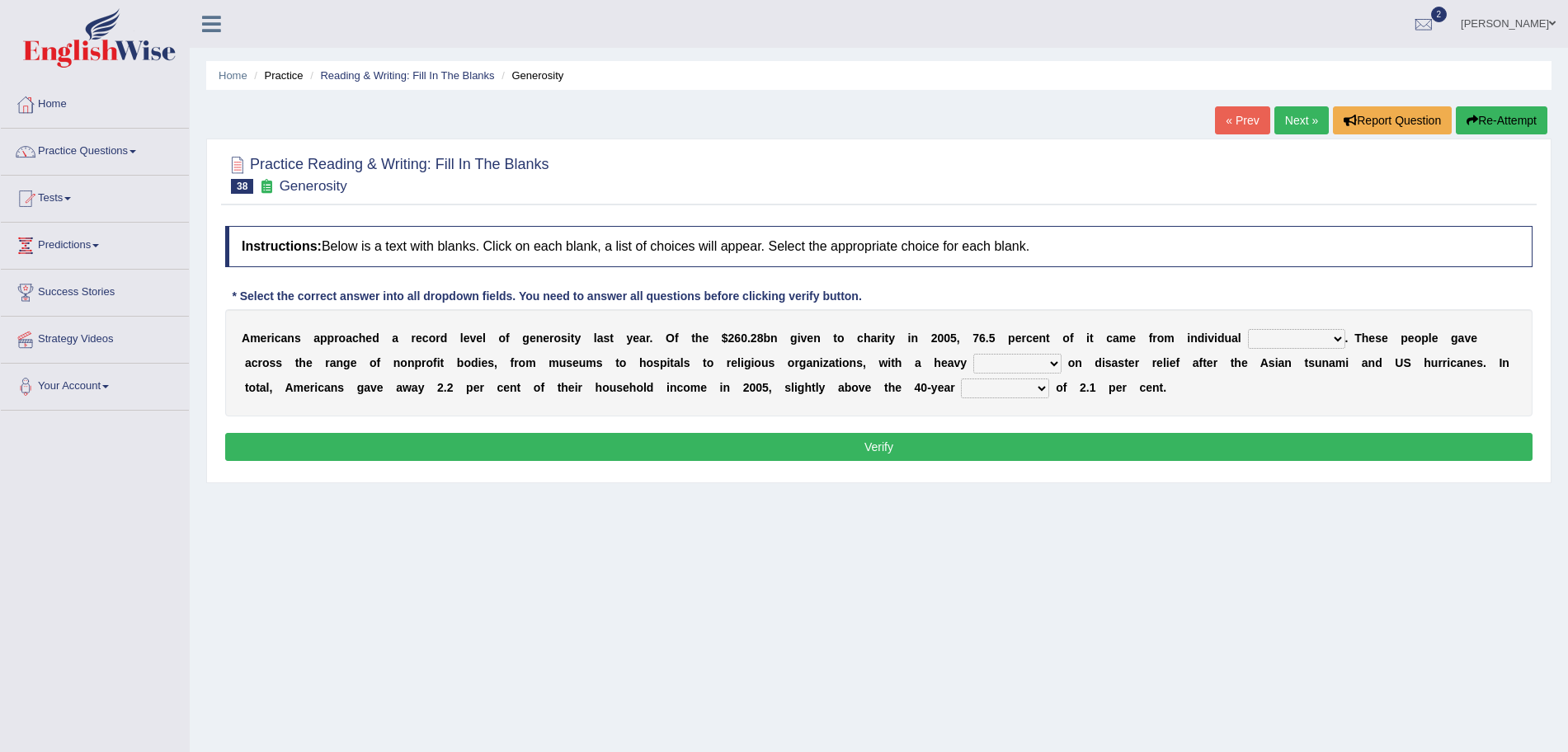
scroll to position [69, 0]
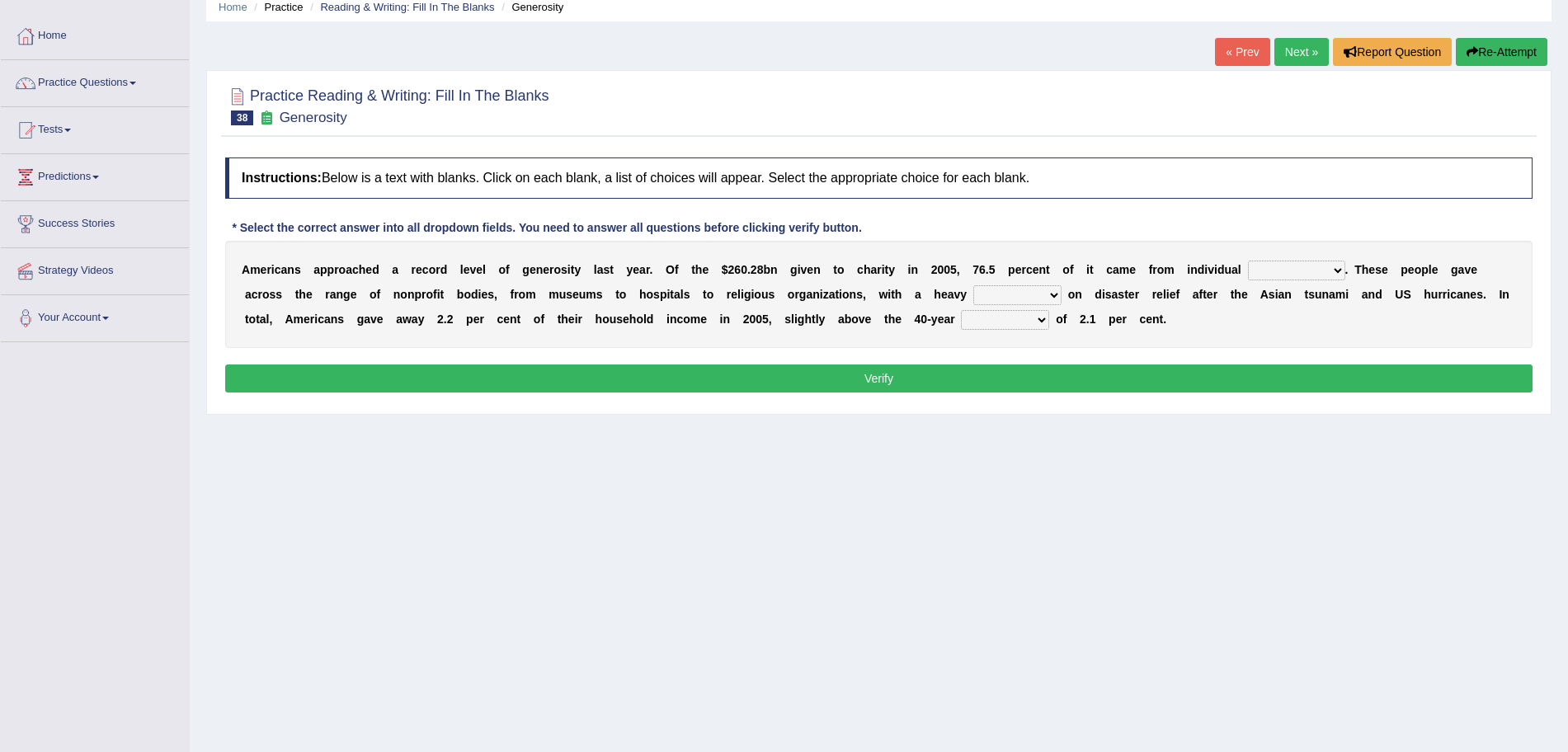
click at [1301, 278] on select "donors accounts businessmen honors" at bounding box center [1296, 270] width 97 height 19
select select "accounts"
click at [1248, 261] on select "donors accounts businessmen honors" at bounding box center [1296, 270] width 97 height 19
click at [1007, 290] on select "analysis imagination emphasis hypothesis" at bounding box center [1017, 295] width 88 height 19
select select "emphasis"
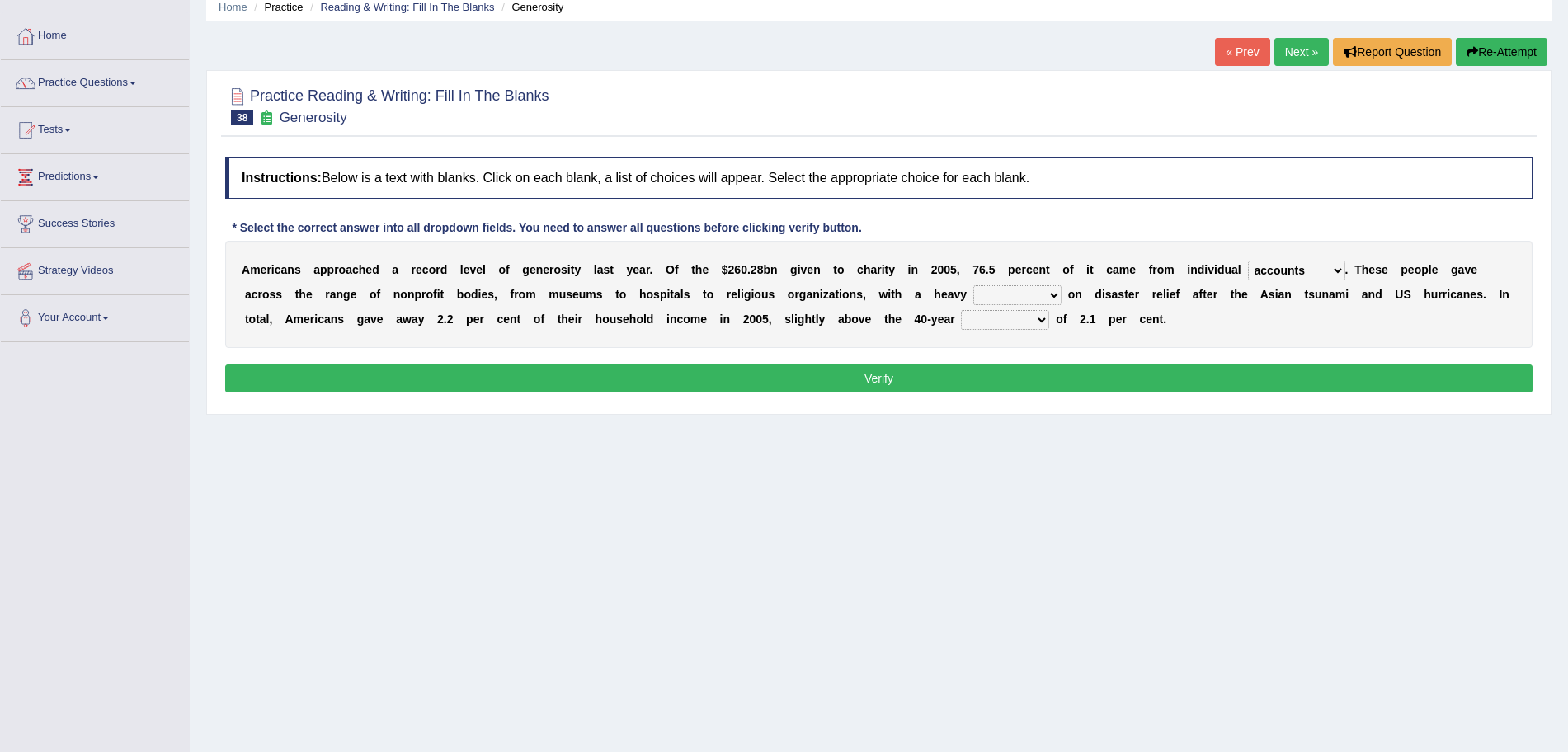
click at [973, 285] on select "analysis imagination emphasis hypothesis" at bounding box center [1017, 295] width 88 height 19
click at [977, 318] on select "coverage average indebtness sovereignty" at bounding box center [1006, 319] width 88 height 19
select select "coverage"
click at [967, 310] on select "coverage average indebtness sovereignty" at bounding box center [1006, 319] width 88 height 19
click at [964, 369] on button "Verify" at bounding box center [879, 378] width 1308 height 28
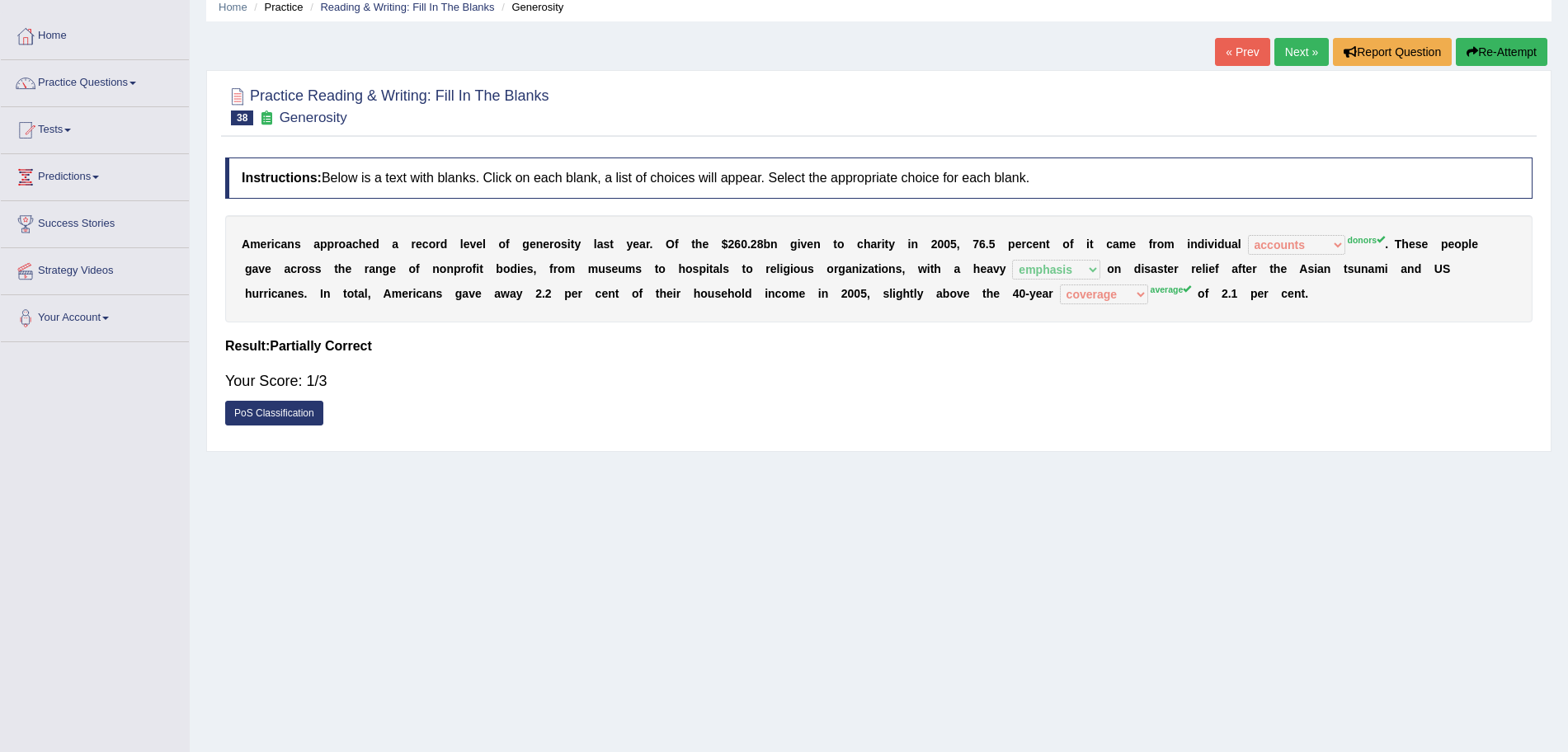
click at [1294, 49] on link "Next »" at bounding box center [1302, 52] width 54 height 28
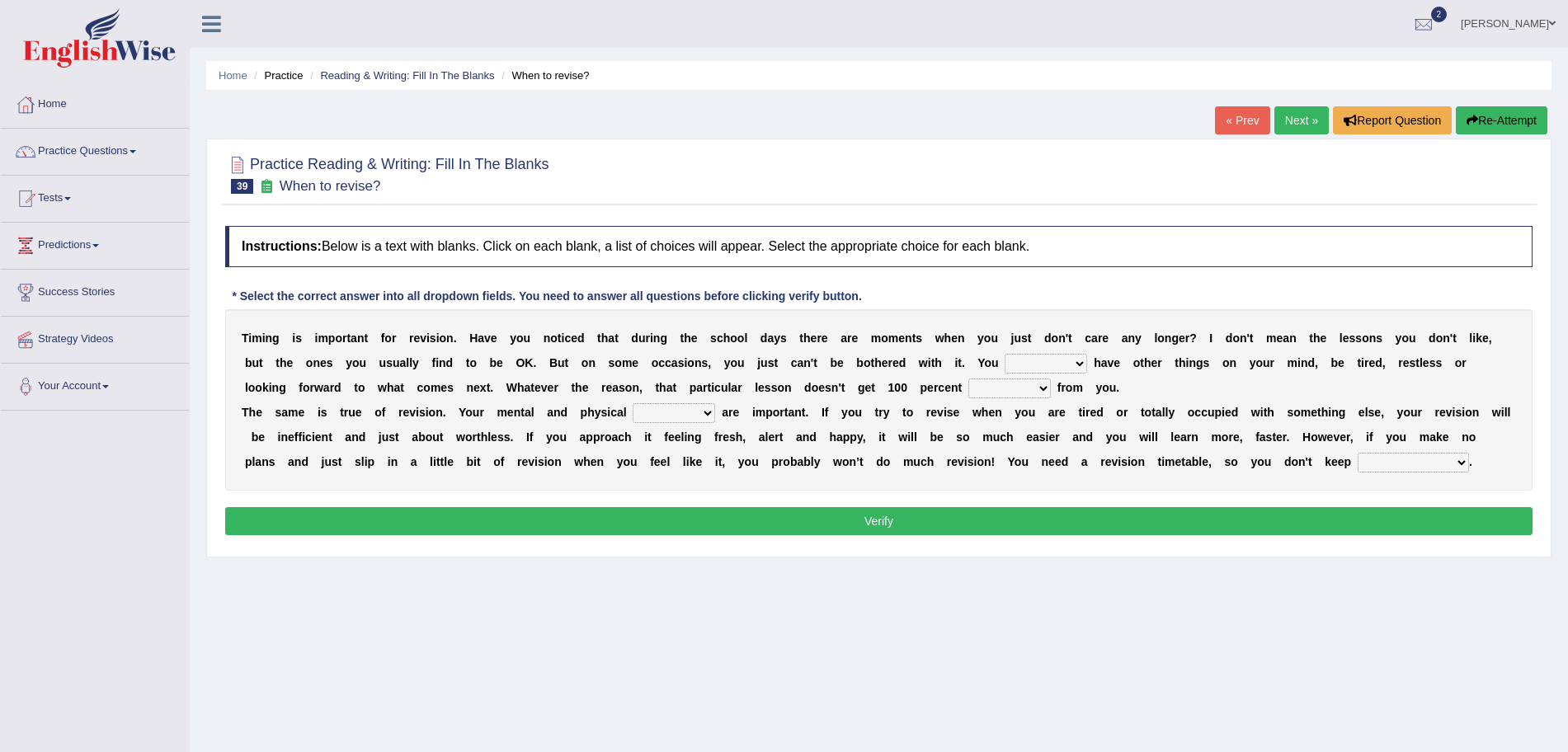
click at [1033, 367] on select "may can will must" at bounding box center [1045, 363] width 82 height 19
select select "must"
click at [1005, 354] on select "may can will must" at bounding box center [1045, 363] width 82 height 19
click at [992, 387] on select "effect afford effort affect" at bounding box center [1009, 388] width 82 height 19
select select "effort"
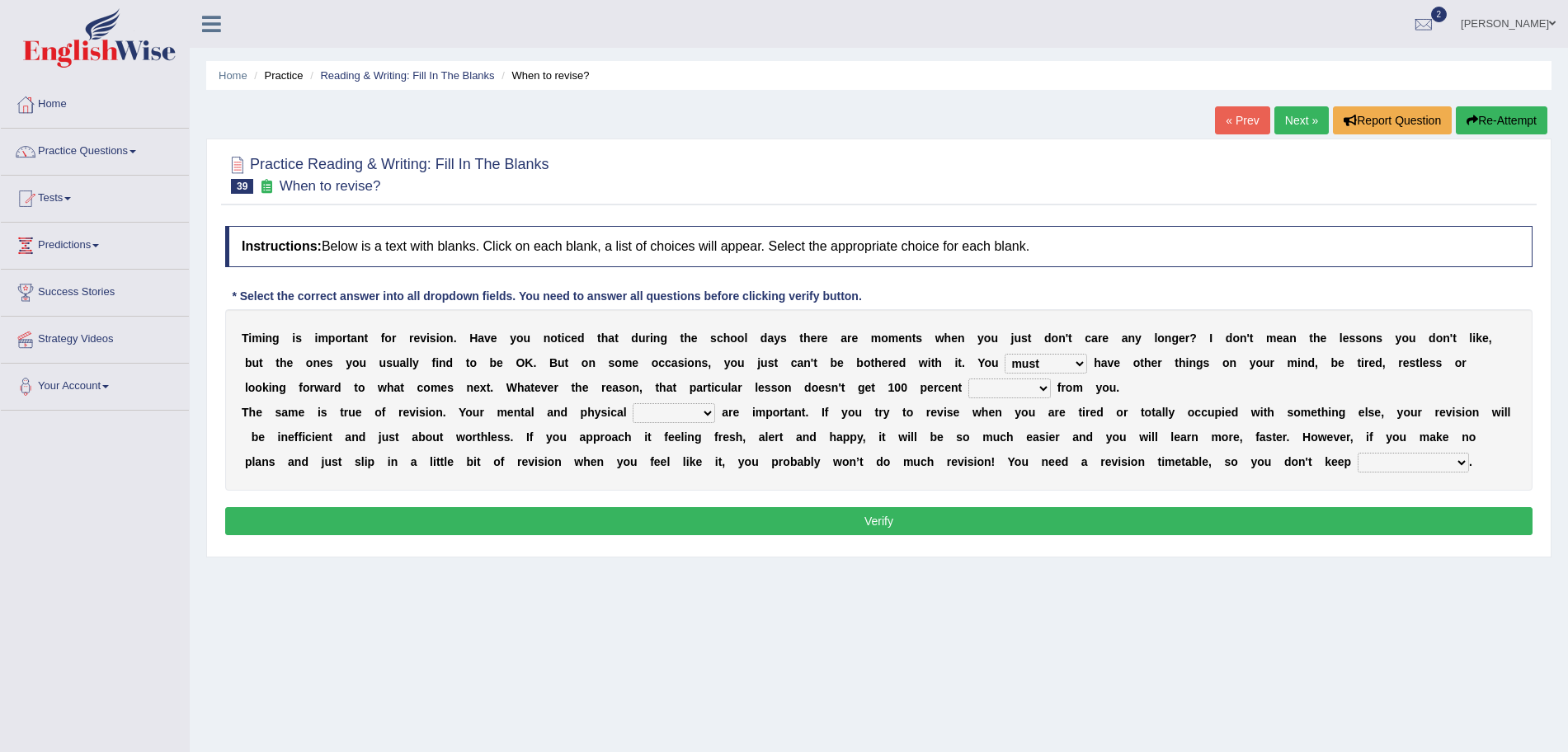
click at [968, 379] on select "effect afford effort affect" at bounding box center [1009, 388] width 82 height 19
click at [669, 411] on select "altitude strength attitudes talent" at bounding box center [673, 412] width 82 height 19
select select "strength"
click at [633, 403] on select "altitude strength attitudes talent" at bounding box center [673, 412] width 82 height 19
click at [1388, 460] on select "stopping it from putting it off giving it out getting it wrong" at bounding box center [1413, 462] width 111 height 19
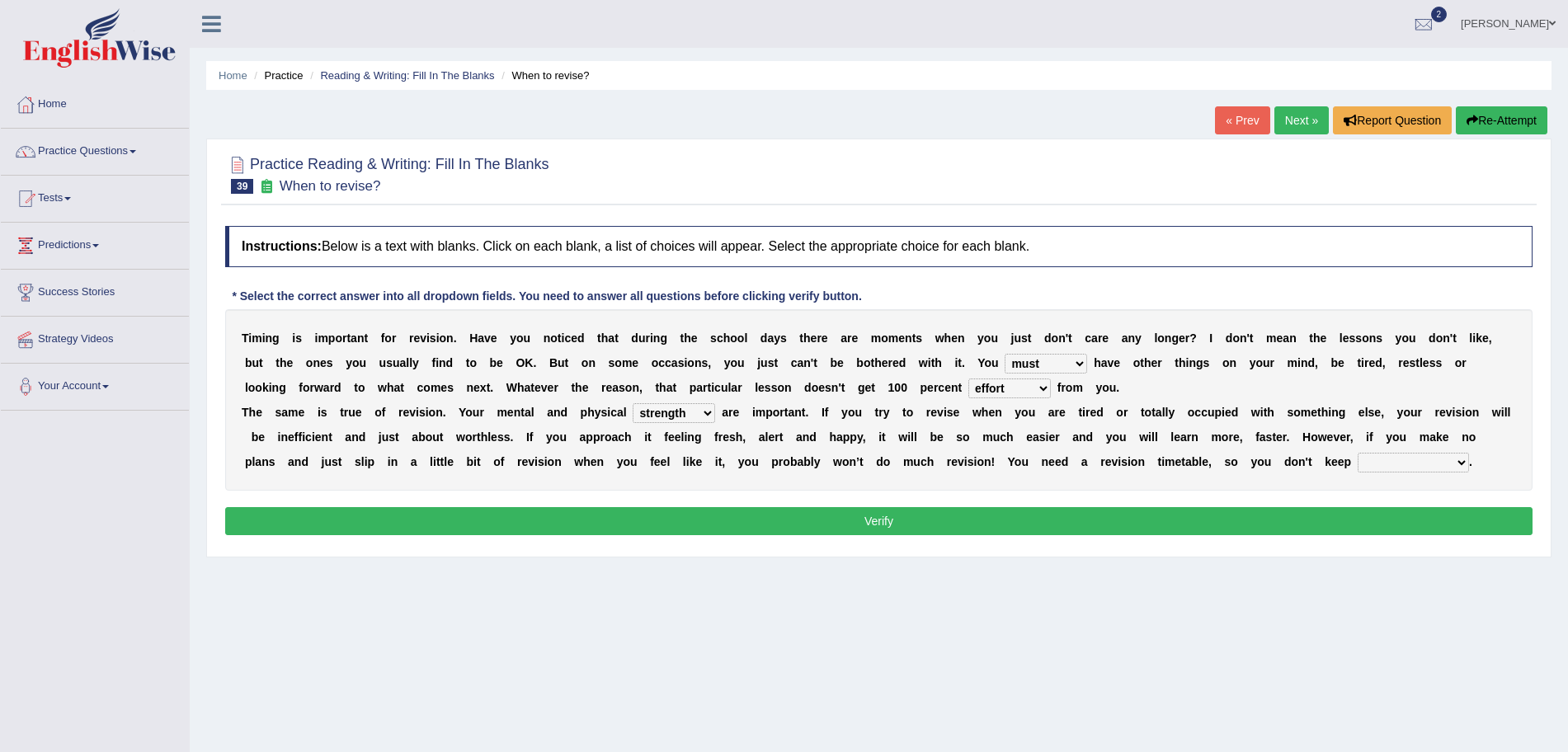
click at [1301, 408] on b "m" at bounding box center [1306, 412] width 10 height 14
click at [1414, 466] on select "stopping it from putting it off giving it out getting it wrong" at bounding box center [1413, 462] width 111 height 19
select select "putting it off"
click at [1358, 453] on select "stopping it from putting it off giving it out getting it wrong" at bounding box center [1413, 462] width 111 height 19
click at [1283, 519] on button "Verify" at bounding box center [879, 521] width 1308 height 28
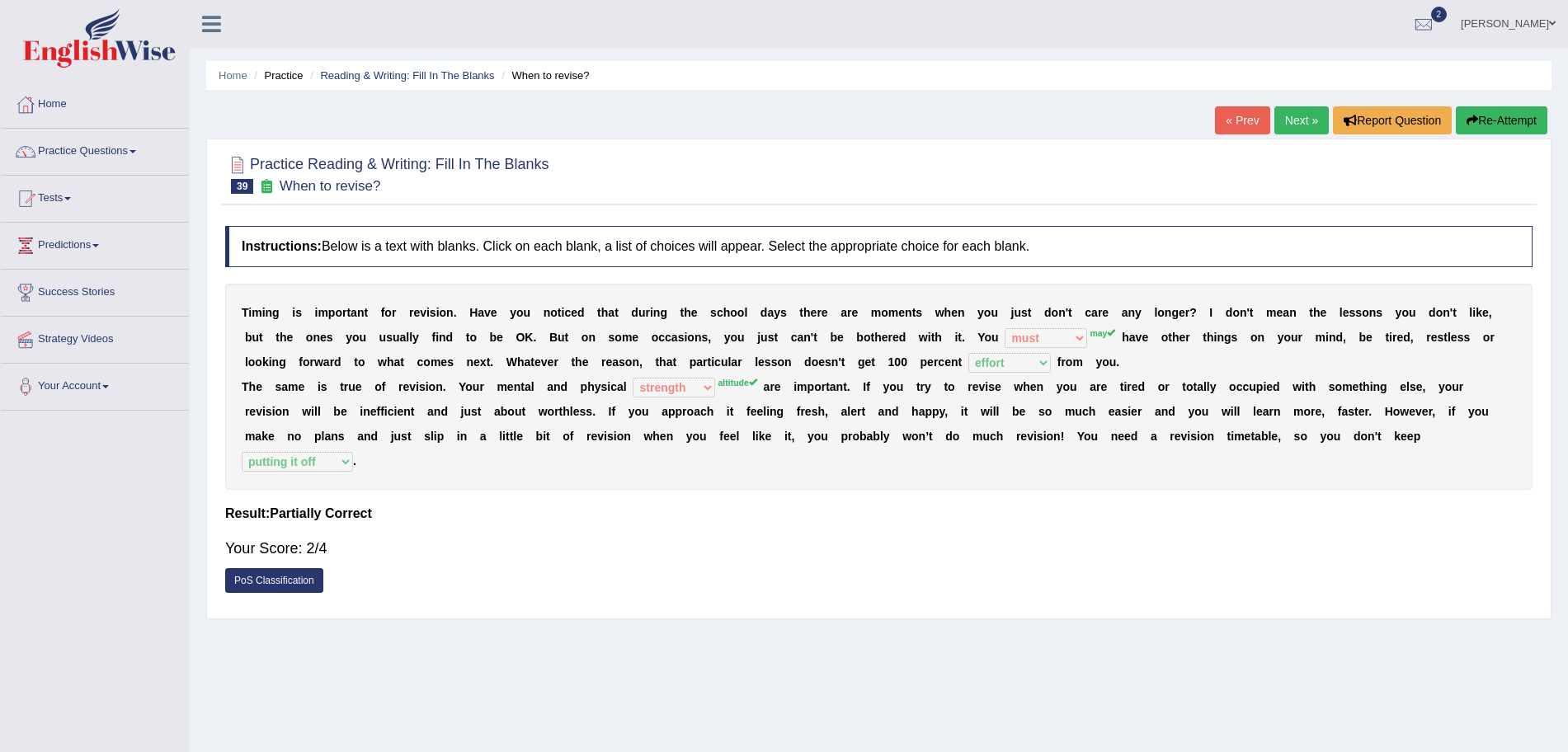
click at [1291, 111] on link "Next »" at bounding box center [1302, 120] width 54 height 28
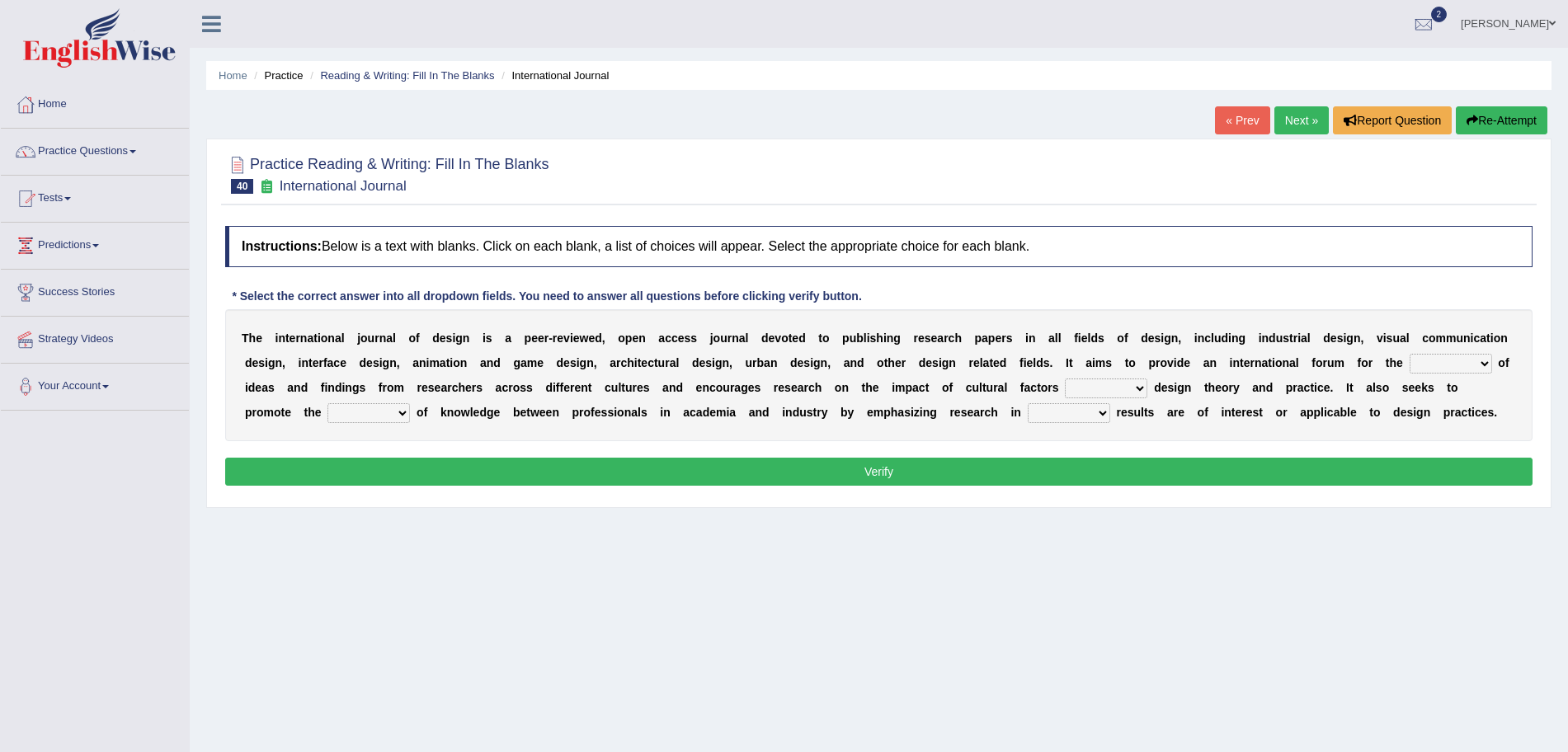
click at [1447, 358] on select "infliction change exchange occurence" at bounding box center [1450, 363] width 82 height 19
select select "exchange"
click at [1410, 354] on select "infliction change exchange occurence" at bounding box center [1450, 363] width 82 height 19
click at [1117, 390] on select "on without inside at" at bounding box center [1105, 388] width 82 height 19
select select "on"
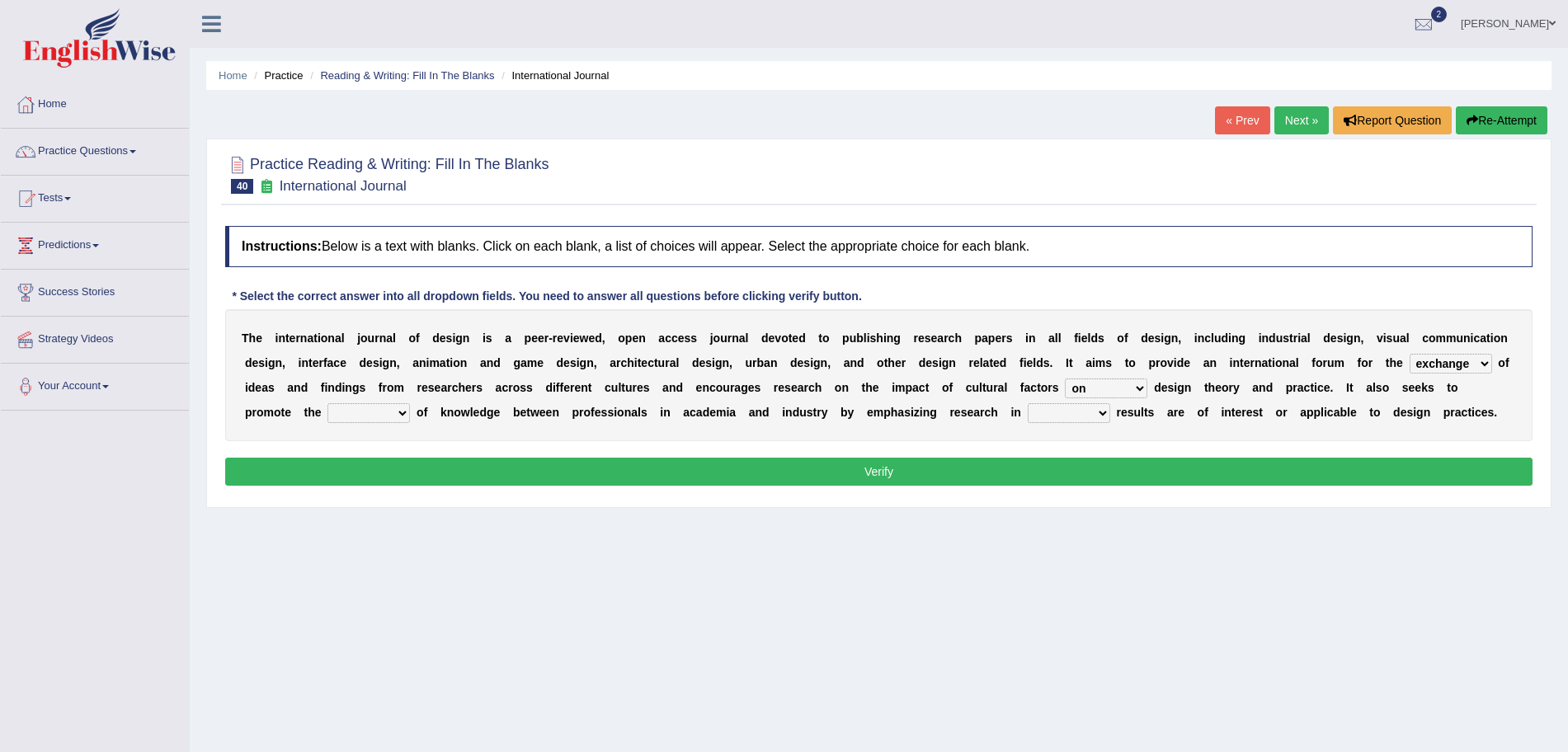
click at [1072, 379] on select "on without inside at" at bounding box center [1105, 388] width 82 height 19
click at [374, 414] on select "overlap transplant transfer estimation" at bounding box center [368, 412] width 82 height 19
select select "transfer"
click at [328, 403] on select "overlap transplant transfer estimation" at bounding box center [368, 412] width 82 height 19
click at [1064, 420] on select "the which that what" at bounding box center [1068, 412] width 82 height 19
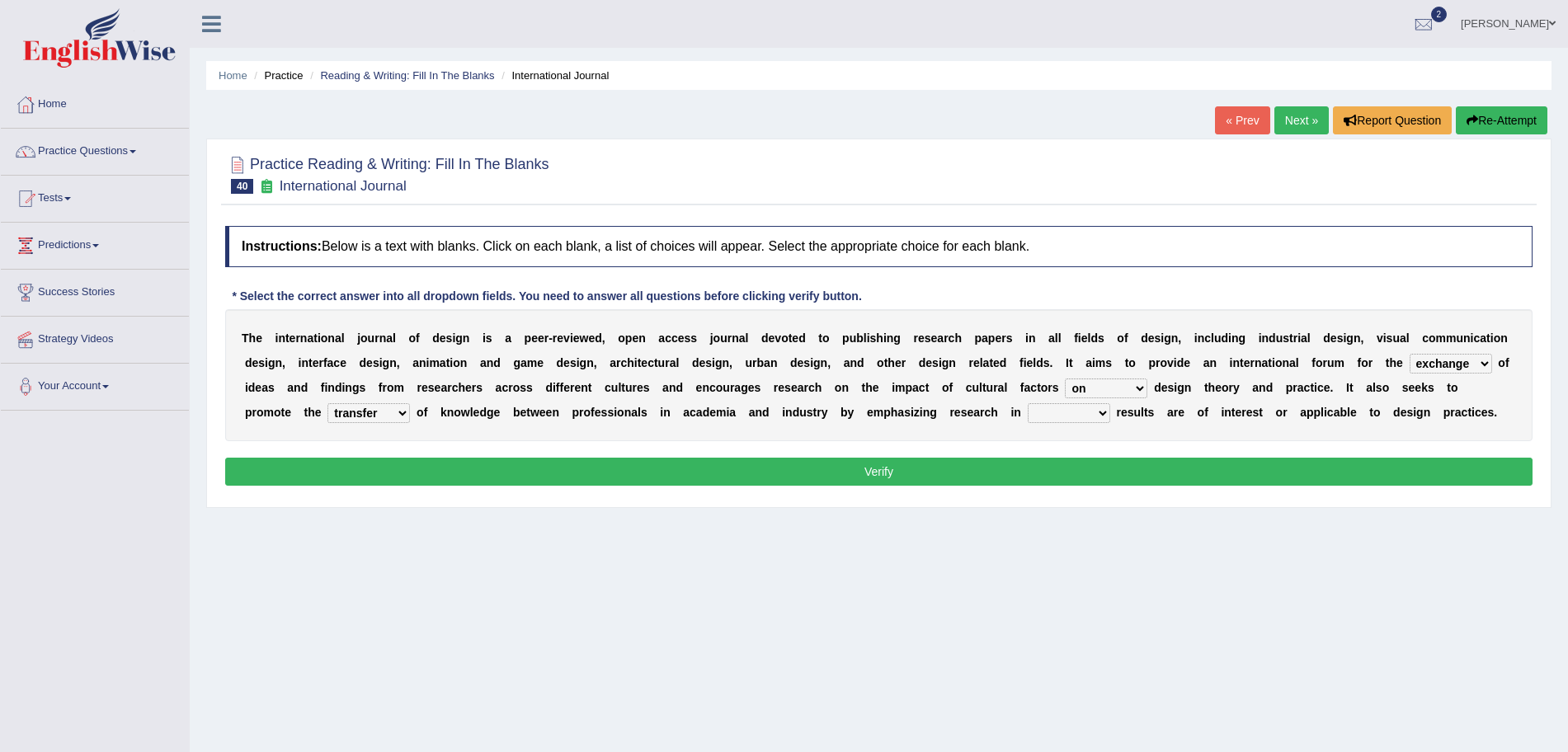
select select "which"
click at [1028, 403] on select "the which that what" at bounding box center [1068, 412] width 82 height 19
click at [786, 462] on button "Verify" at bounding box center [879, 472] width 1308 height 28
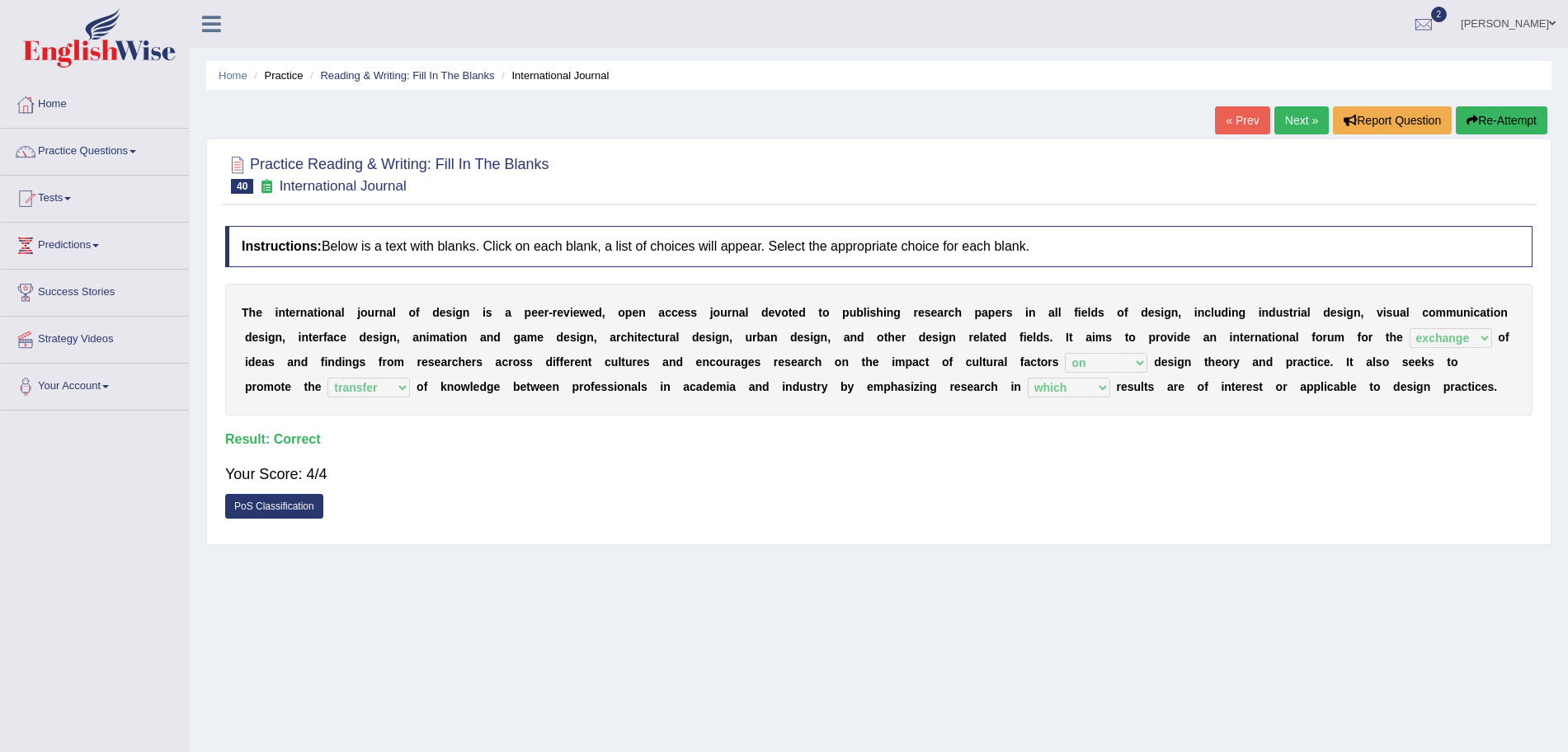
click at [1293, 120] on link "Next »" at bounding box center [1302, 120] width 54 height 28
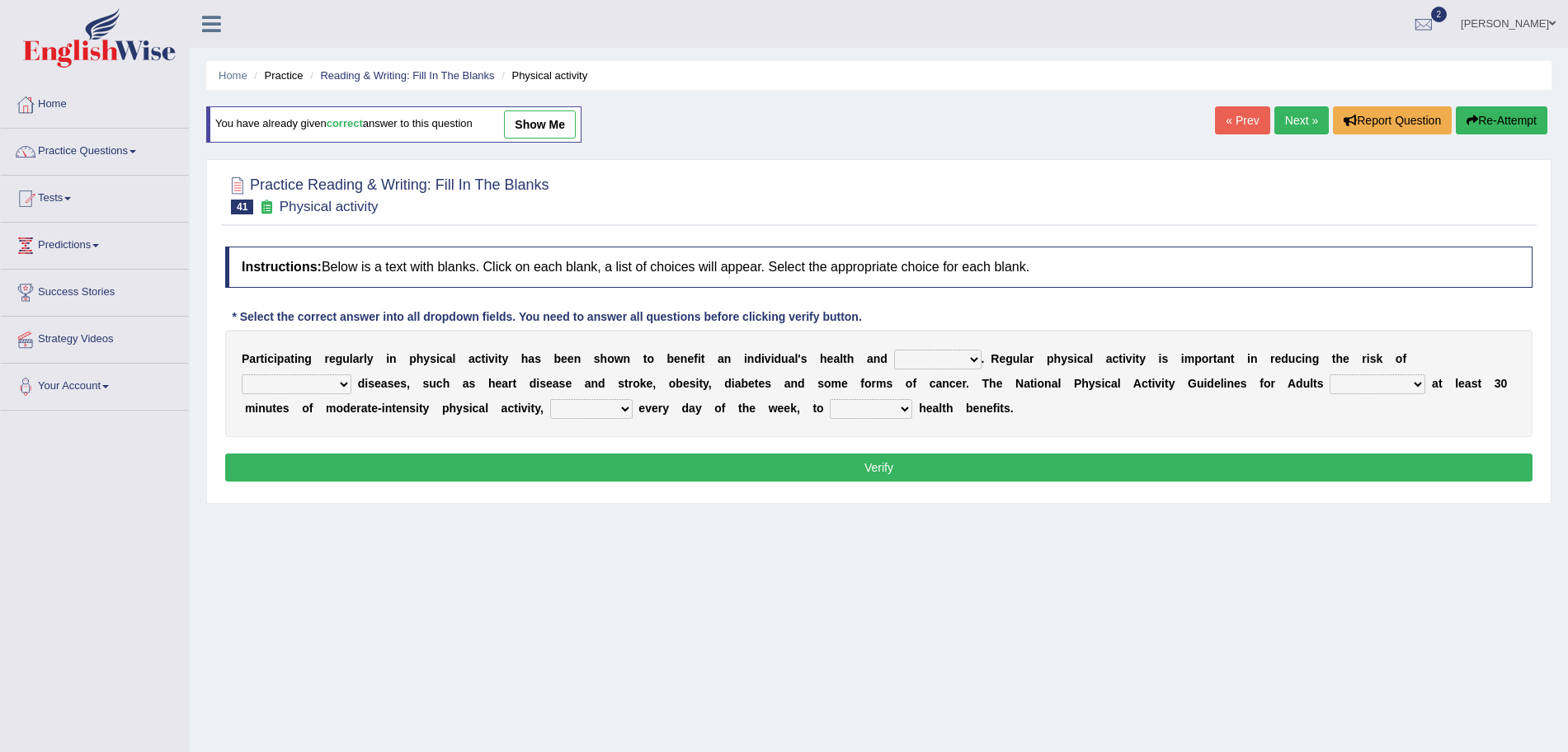
drag, startPoint x: 1583, startPoint y: 273, endPoint x: 1583, endPoint y: 323, distance: 50.0
click at [1567, 323] on html "Toggle navigation Home Practice Questions Speaking Practice Read Aloud Repeat S…" at bounding box center [784, 376] width 1568 height 752
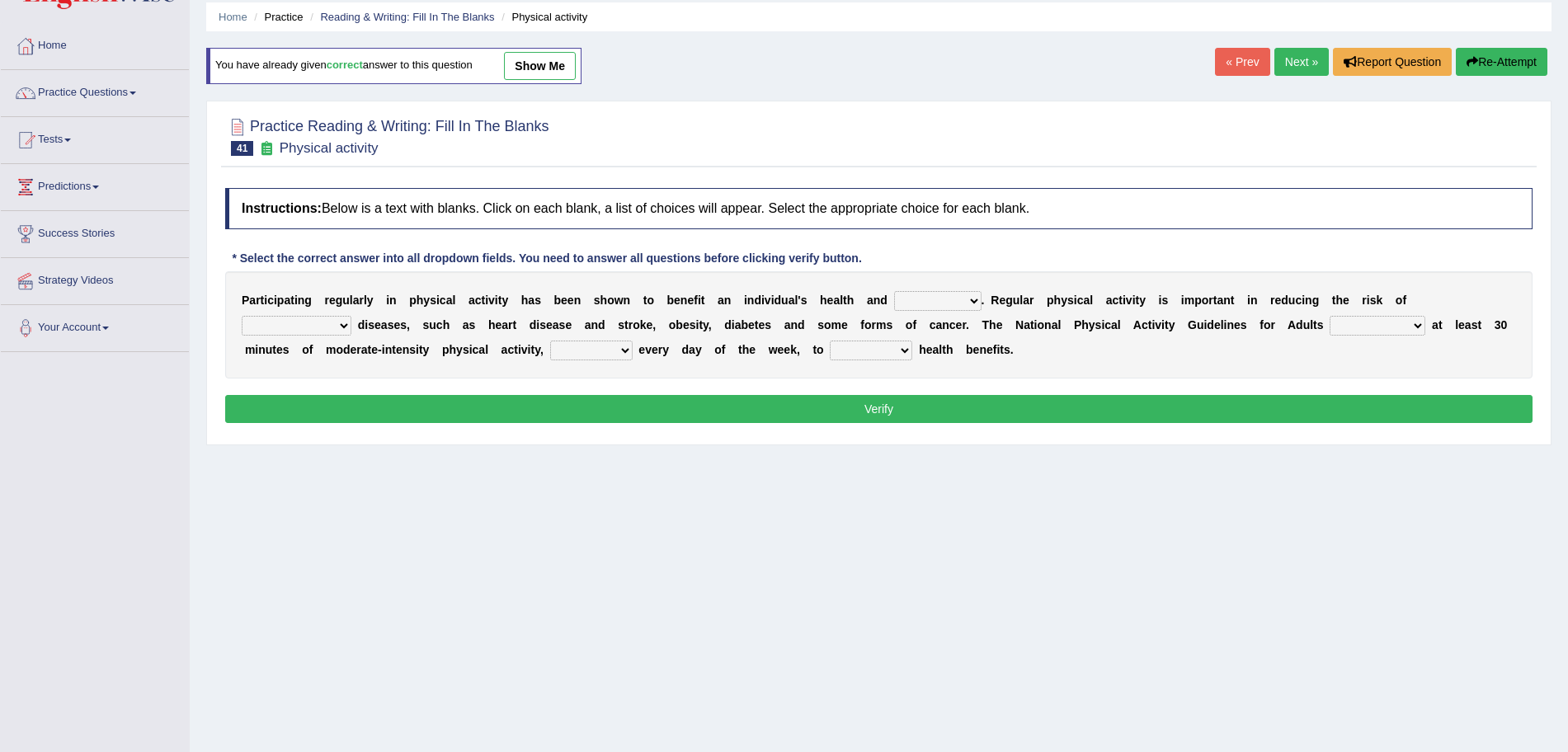
click at [942, 294] on select "values immortality expectation wellbeing" at bounding box center [938, 301] width 87 height 19
select select "wellbeing"
click at [895, 291] on select "values immortality expectation wellbeing" at bounding box center [938, 301] width 87 height 19
click at [296, 322] on select "chronic contraindicated untouched detectable" at bounding box center [296, 325] width 110 height 19
select select "chronic"
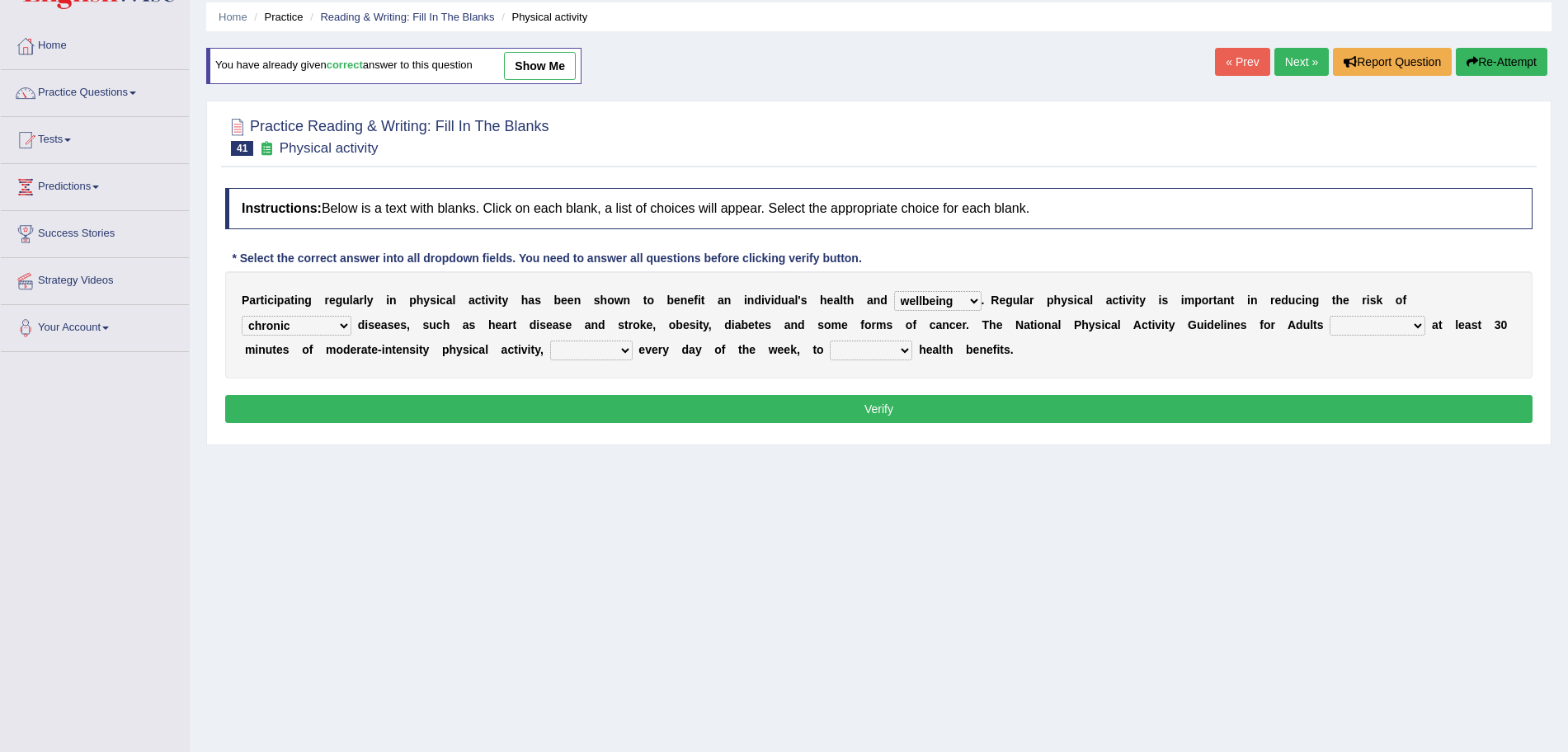
click at [241, 316] on select "chronic contraindicated untouched detectable" at bounding box center [296, 325] width 110 height 19
click at [1380, 323] on select "excludes recommends denotes defies" at bounding box center [1377, 325] width 96 height 19
select select "denotes"
click at [1333, 316] on select "excludes recommends denotes defies" at bounding box center [1377, 325] width 96 height 19
click at [587, 350] on select "relatively absolutely preferably namely" at bounding box center [591, 350] width 82 height 19
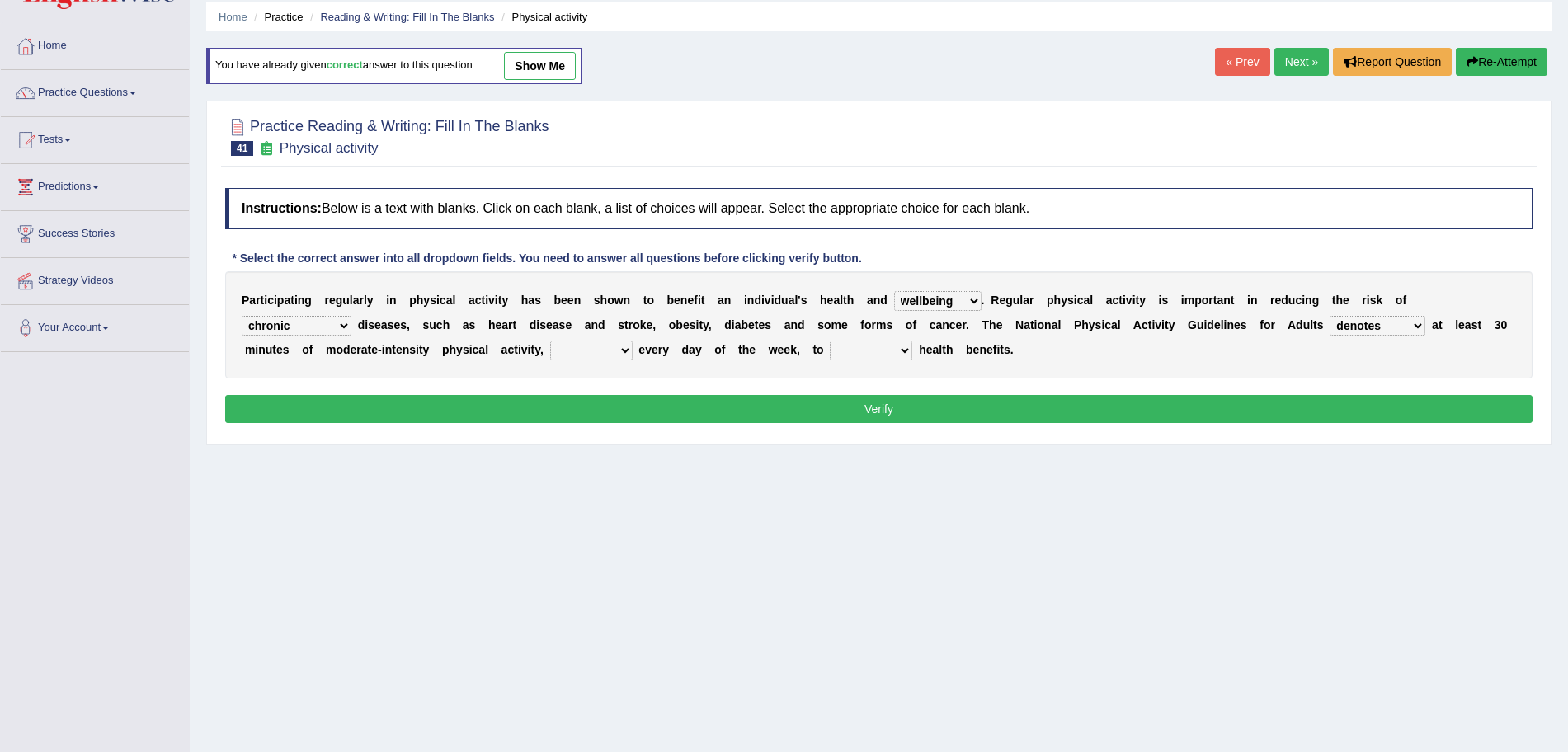
select select "preferably"
click at [556, 340] on select "relatively absolutely preferably namely" at bounding box center [591, 350] width 82 height 19
click at [876, 353] on select "charge obtain weigh estimate" at bounding box center [871, 350] width 82 height 19
select select "estimate"
click at [838, 340] on select "charge obtain weigh estimate" at bounding box center [871, 350] width 82 height 19
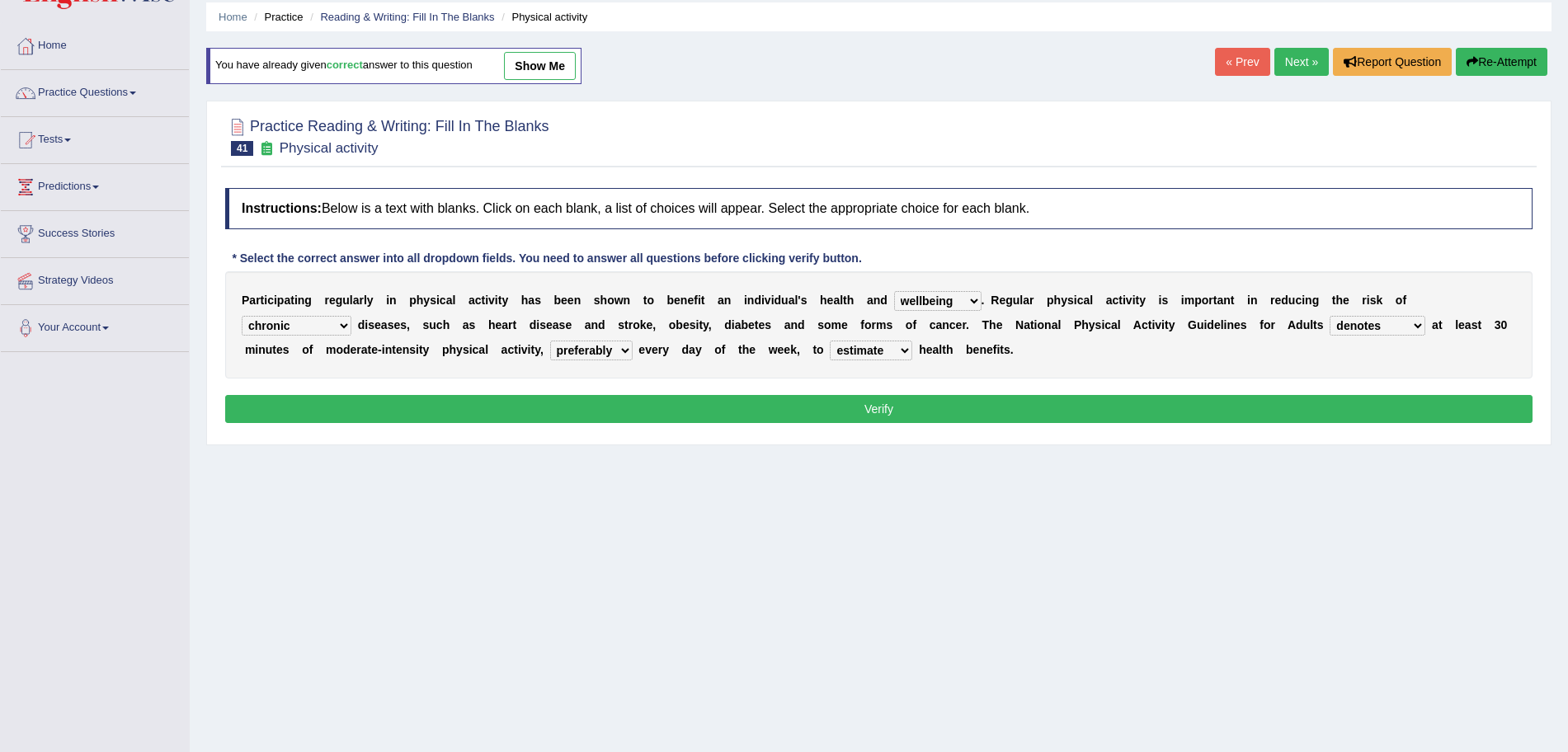
click at [909, 413] on button "Verify" at bounding box center [879, 408] width 1308 height 28
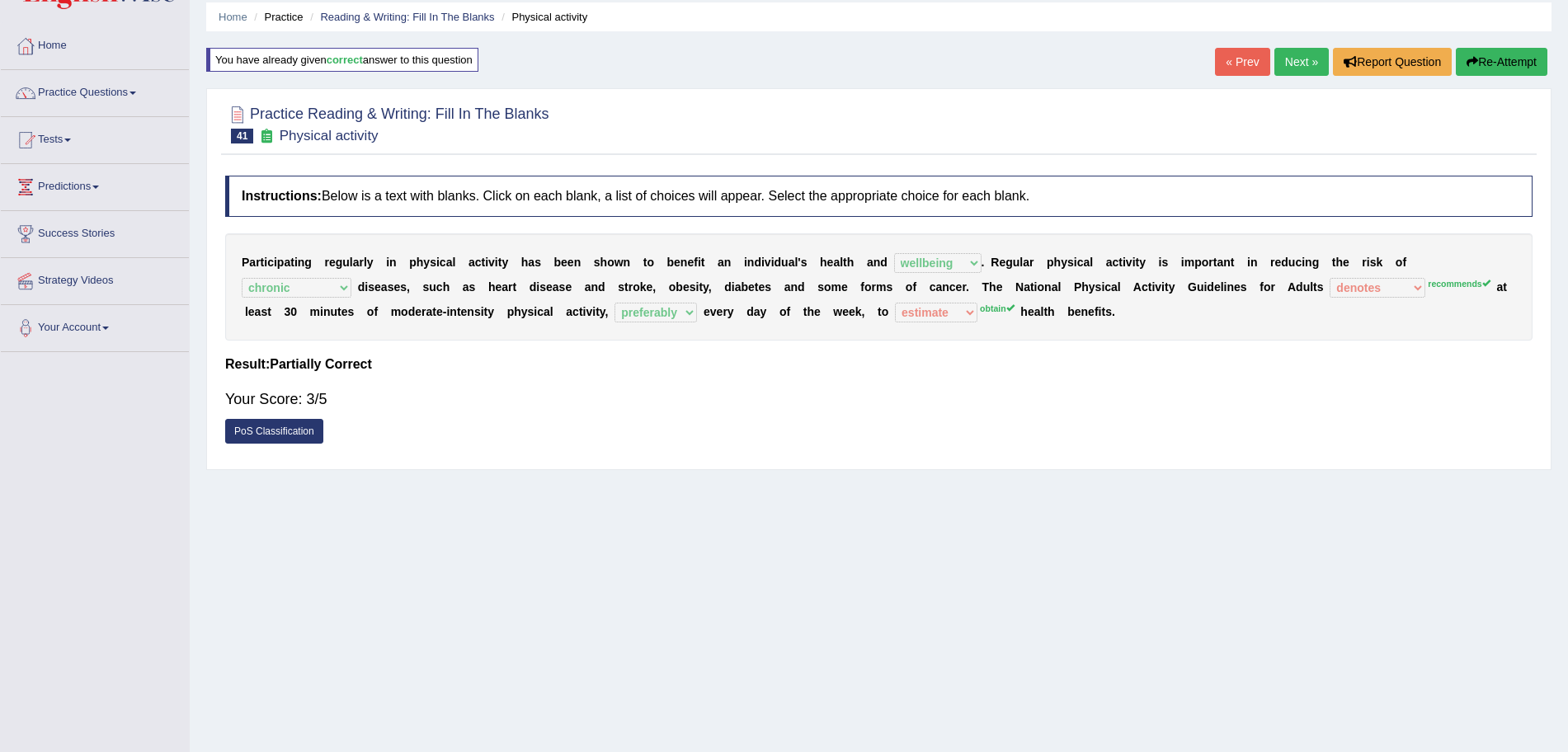
click at [1296, 53] on link "Next »" at bounding box center [1302, 61] width 54 height 28
